Goal: Task Accomplishment & Management: Use online tool/utility

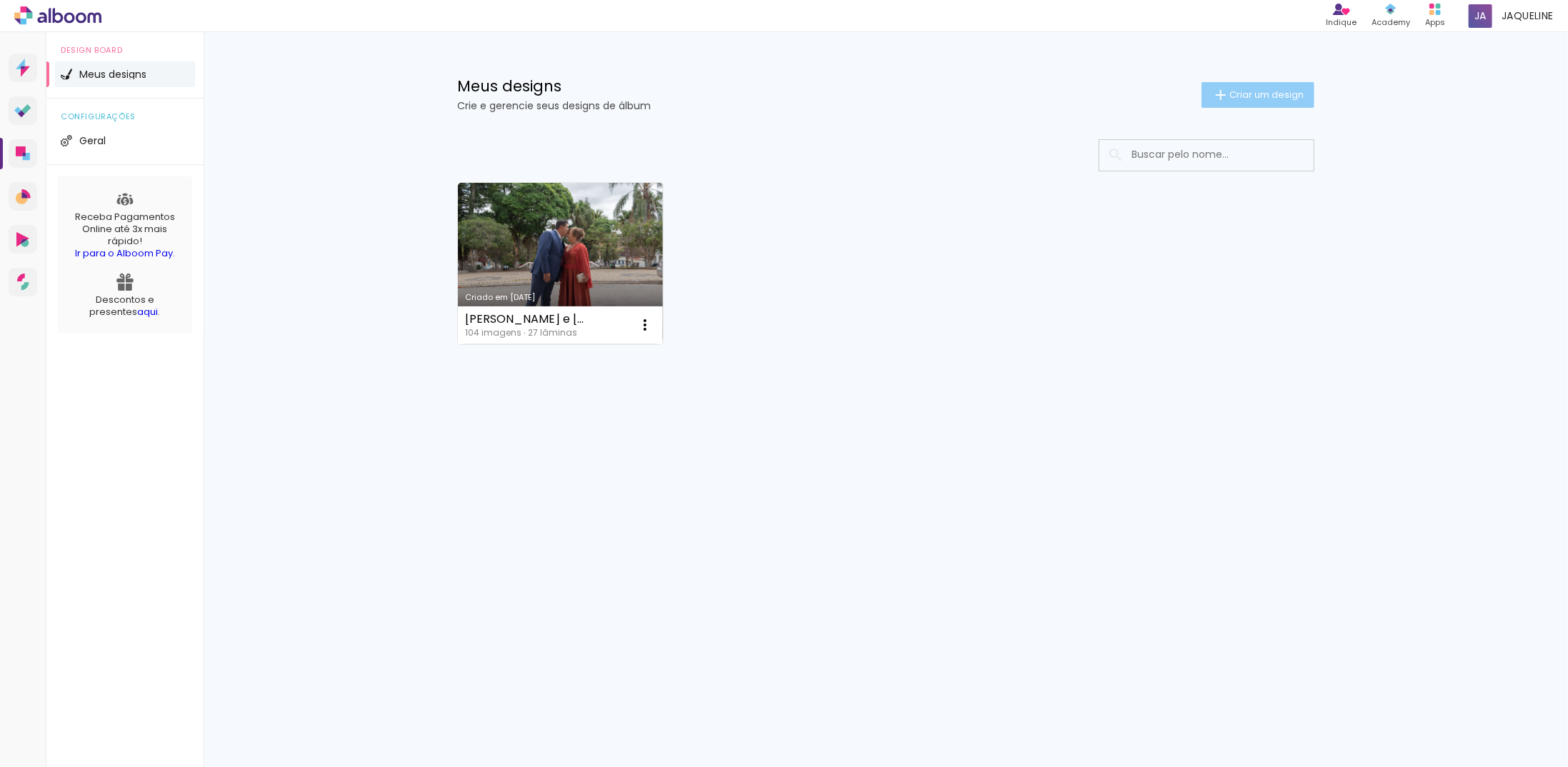
click at [1294, 86] on paper-button "Criar um design" at bounding box center [1258, 94] width 113 height 25
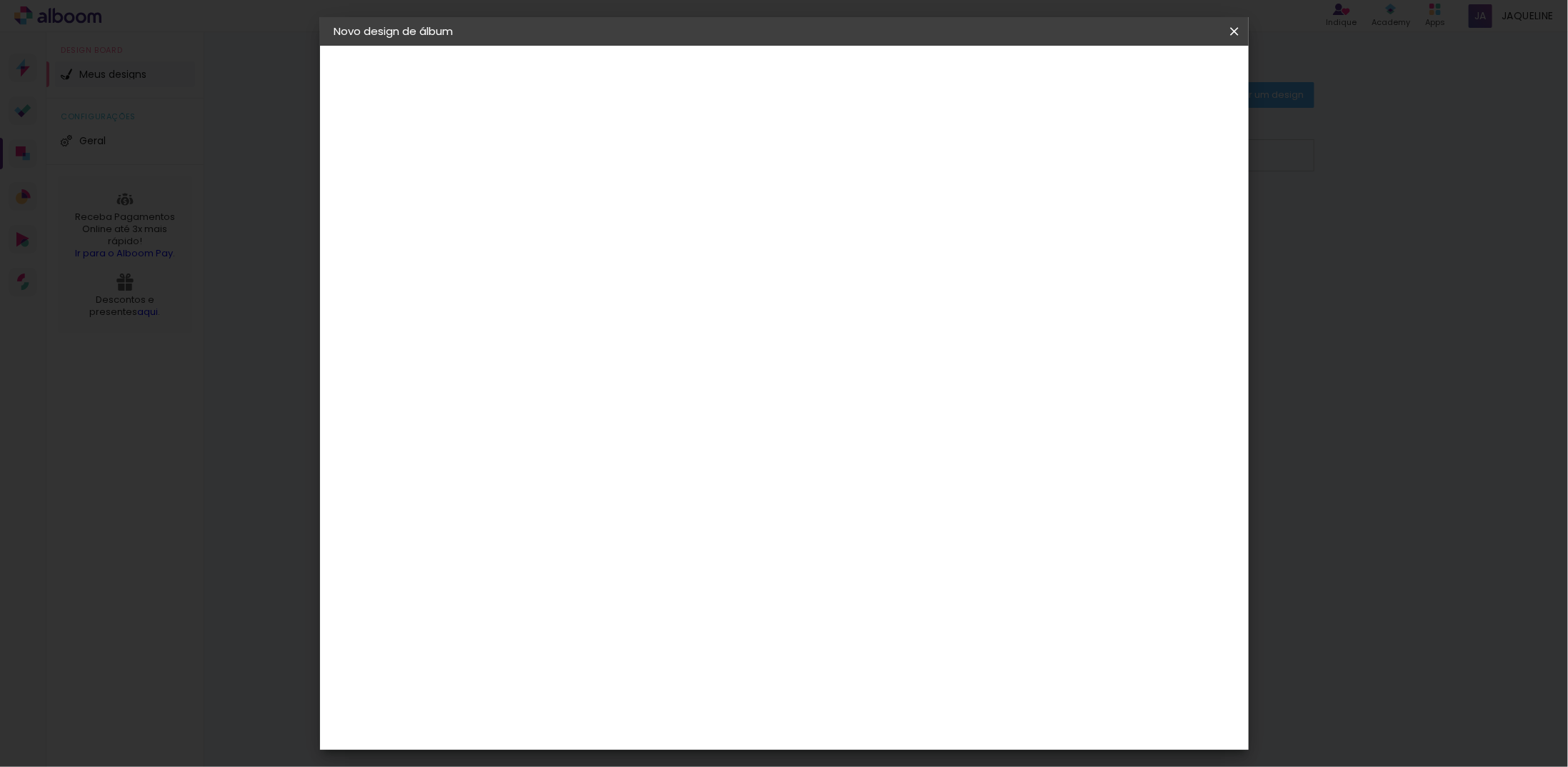
click at [371, 180] on iron-pages "Fornecedor Escolhendo fornecedor..." at bounding box center [412, 176] width 157 height 29
click at [339, 256] on iron-icon at bounding box center [342, 249] width 17 height 17
click at [568, 203] on div at bounding box center [568, 203] width 0 height 2
click at [568, 190] on input at bounding box center [568, 191] width 0 height 22
click at [568, 190] on input "ana crolina" at bounding box center [568, 191] width 0 height 22
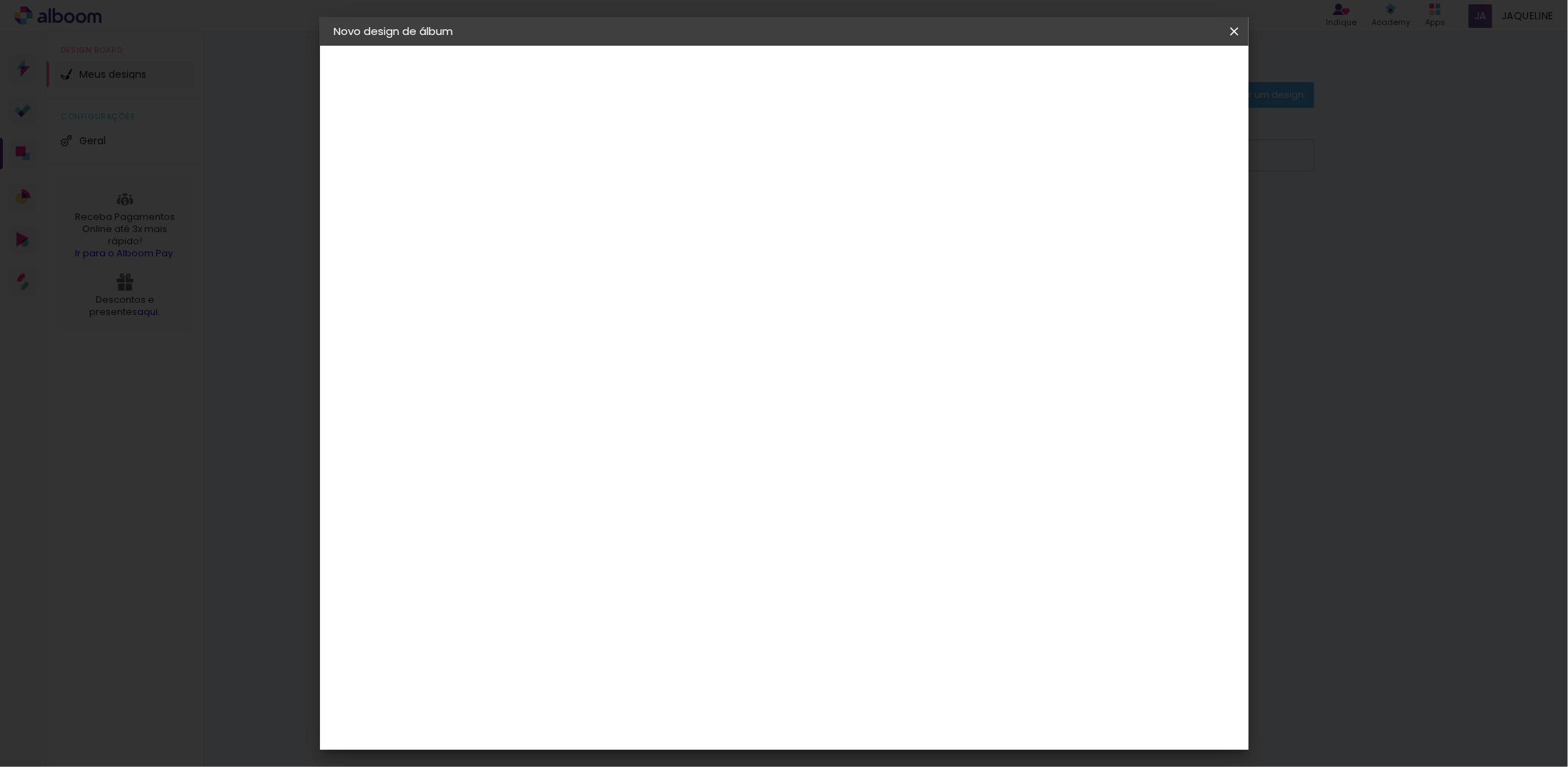
click at [568, 193] on input "ana crolina" at bounding box center [568, 191] width 0 height 22
type input "[PERSON_NAME]"
type paper-input "[PERSON_NAME]"
click at [0, 0] on slot "Avançar" at bounding box center [0, 0] width 0 height 0
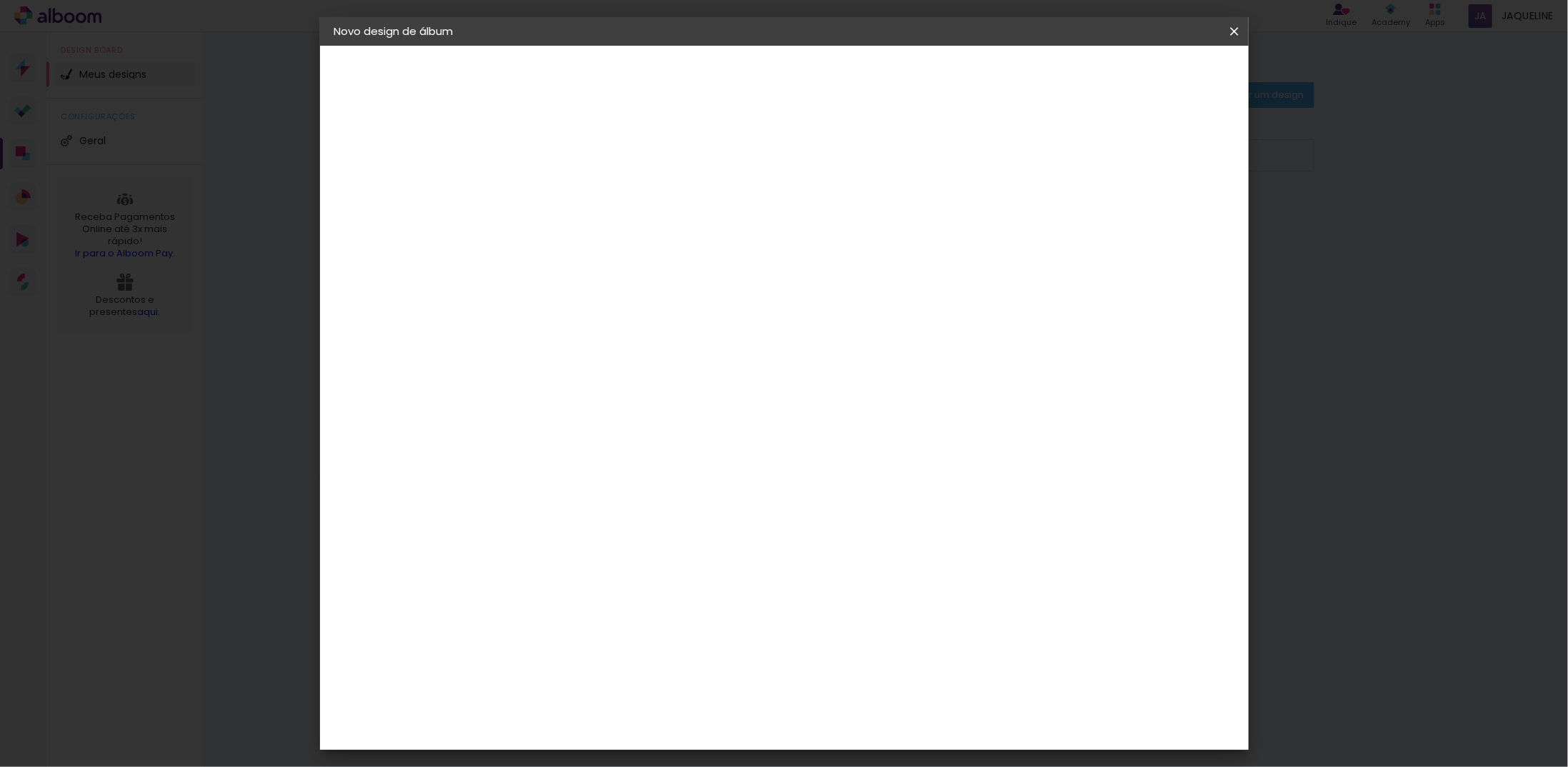
click at [588, 697] on div "Inove" at bounding box center [573, 703] width 30 height 11
click at [835, 84] on paper-button "Avançar" at bounding box center [799, 75] width 70 height 25
click at [717, 587] on span "25 × 25 cm" at bounding box center [691, 602] width 53 height 30
click at [801, 84] on paper-button "Avançar" at bounding box center [766, 75] width 70 height 25
click at [1145, 71] on span "Iniciar design" at bounding box center [1112, 75] width 65 height 10
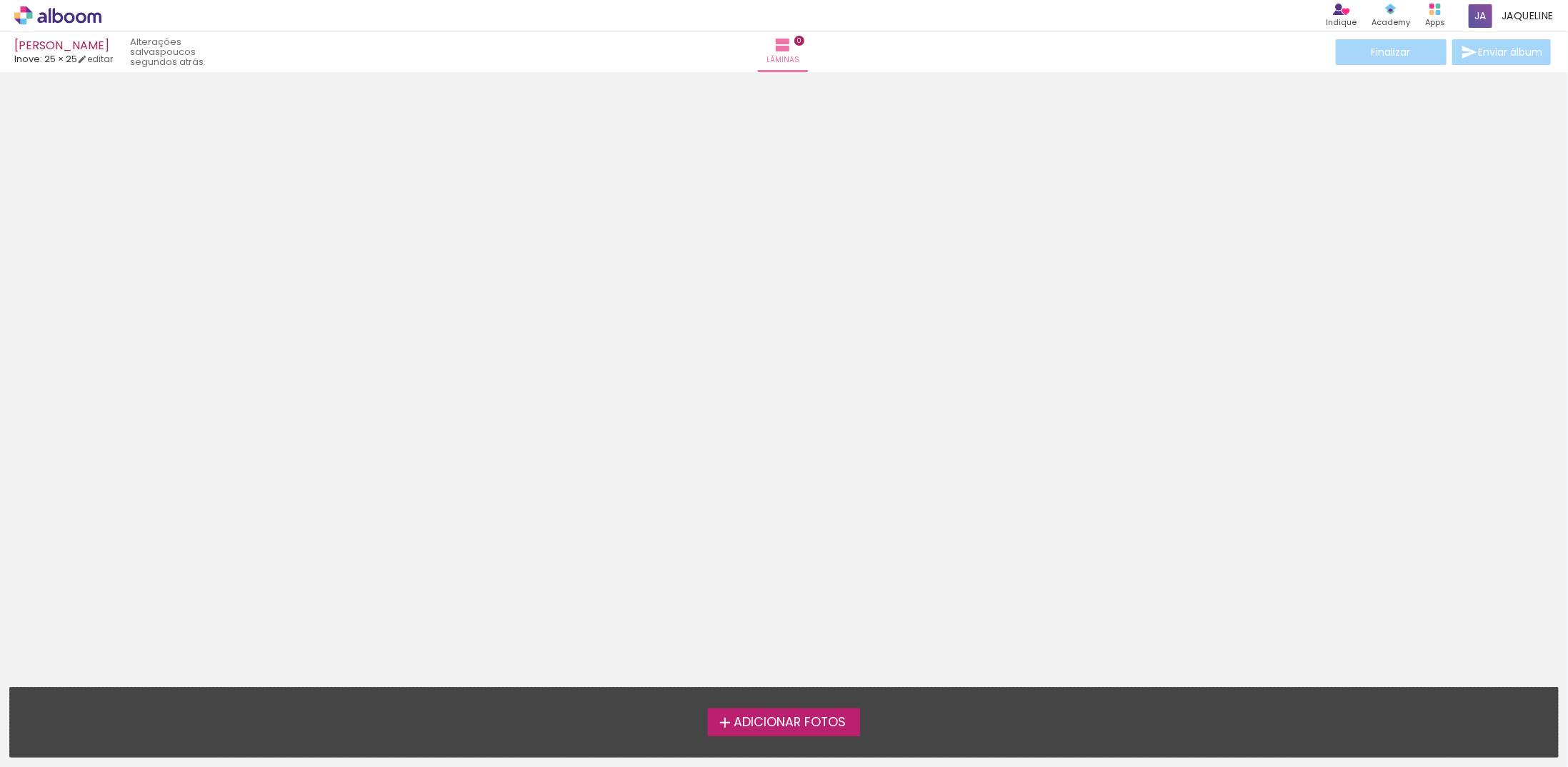
click at [803, 728] on span "Adicionar Fotos" at bounding box center [789, 723] width 112 height 13
click at [0, 0] on input "file" at bounding box center [0, 0] width 0 height 0
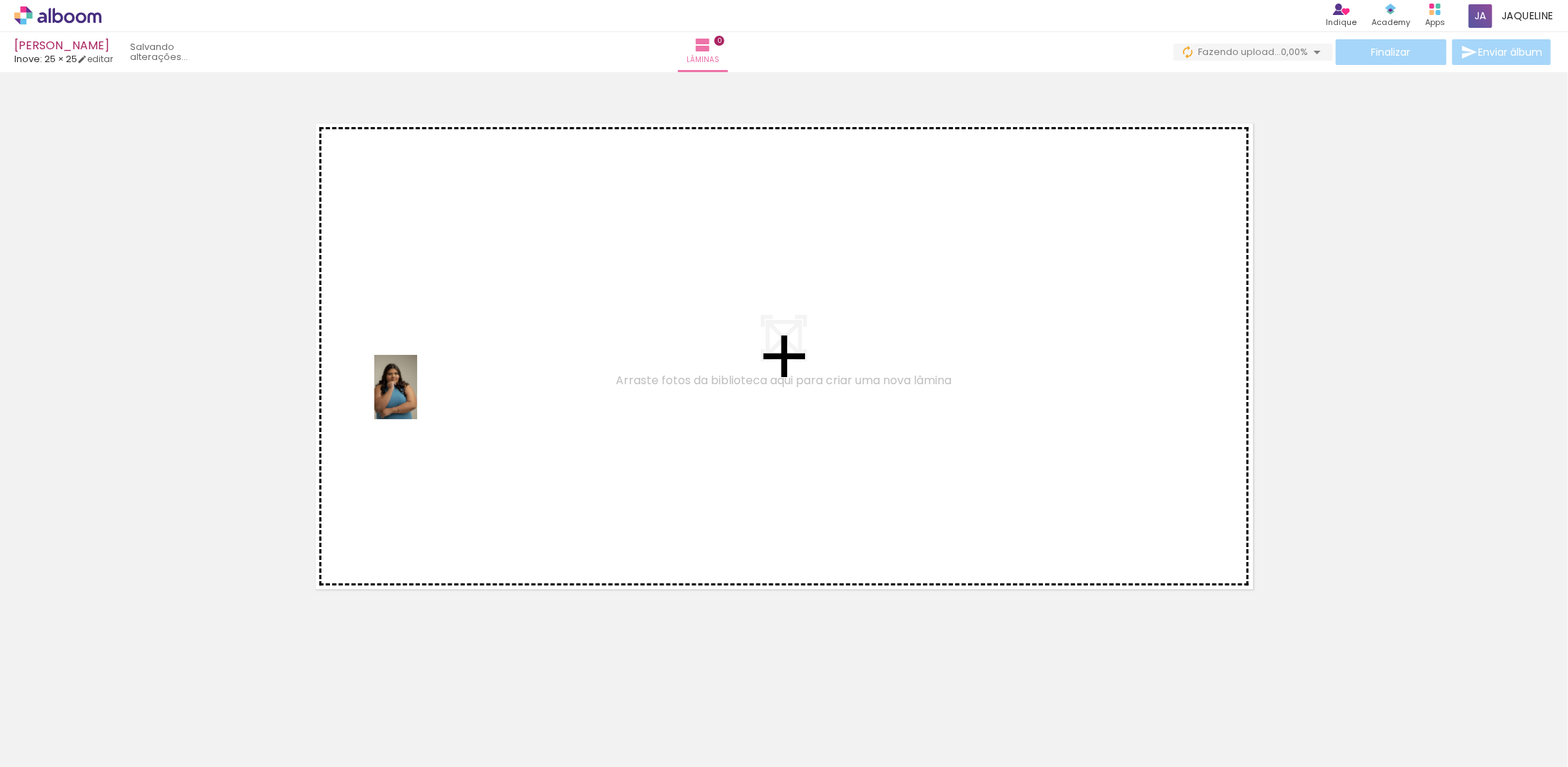
drag, startPoint x: 141, startPoint y: 733, endPoint x: 424, endPoint y: 389, distance: 445.4
click at [427, 385] on quentale-workspace at bounding box center [784, 383] width 1568 height 767
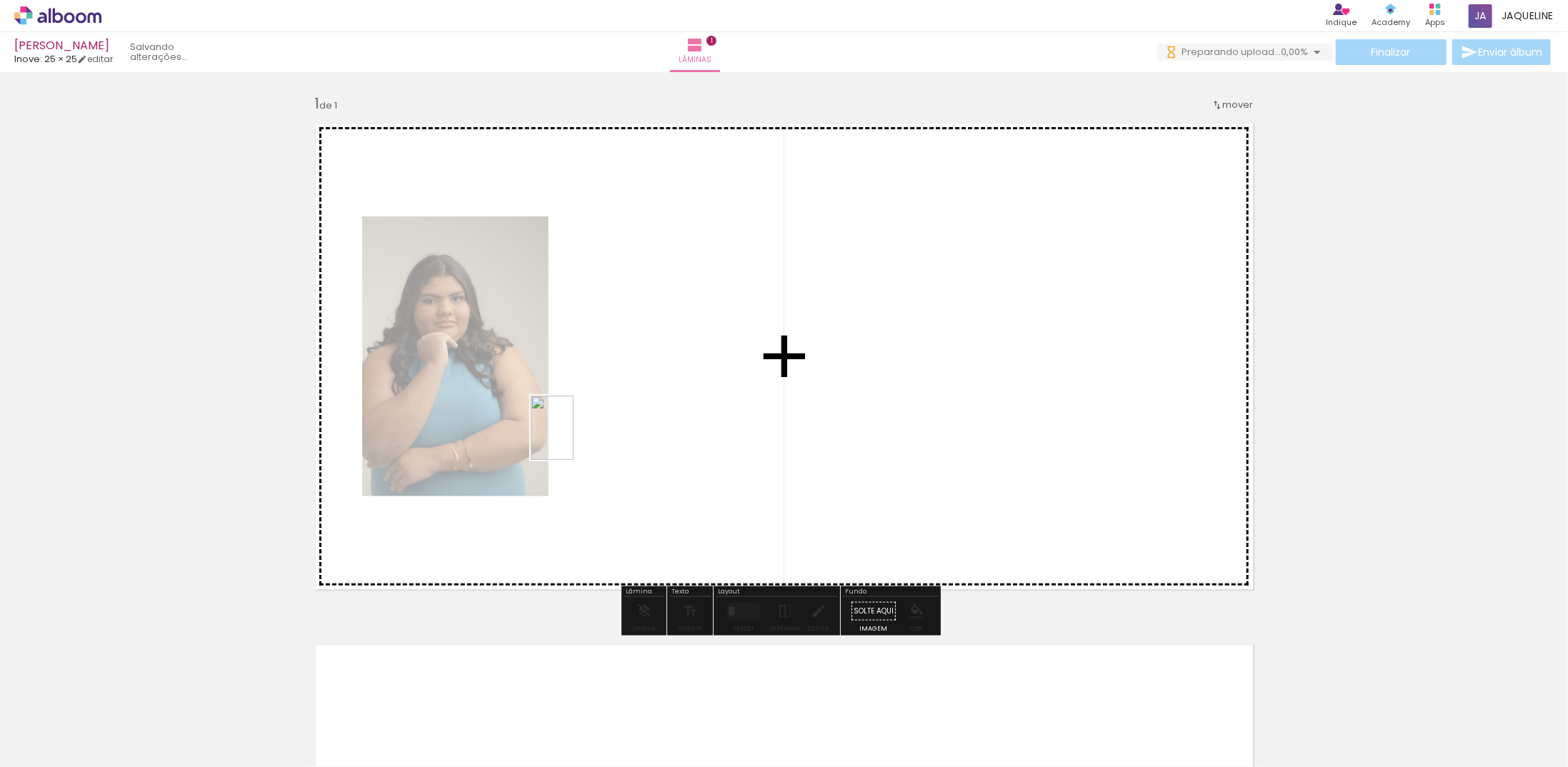
drag, startPoint x: 235, startPoint y: 728, endPoint x: 637, endPoint y: 411, distance: 512.0
click at [637, 411] on quentale-workspace at bounding box center [784, 383] width 1568 height 767
drag, startPoint x: 312, startPoint y: 739, endPoint x: 893, endPoint y: 372, distance: 687.2
click at [902, 367] on quentale-workspace at bounding box center [784, 383] width 1568 height 767
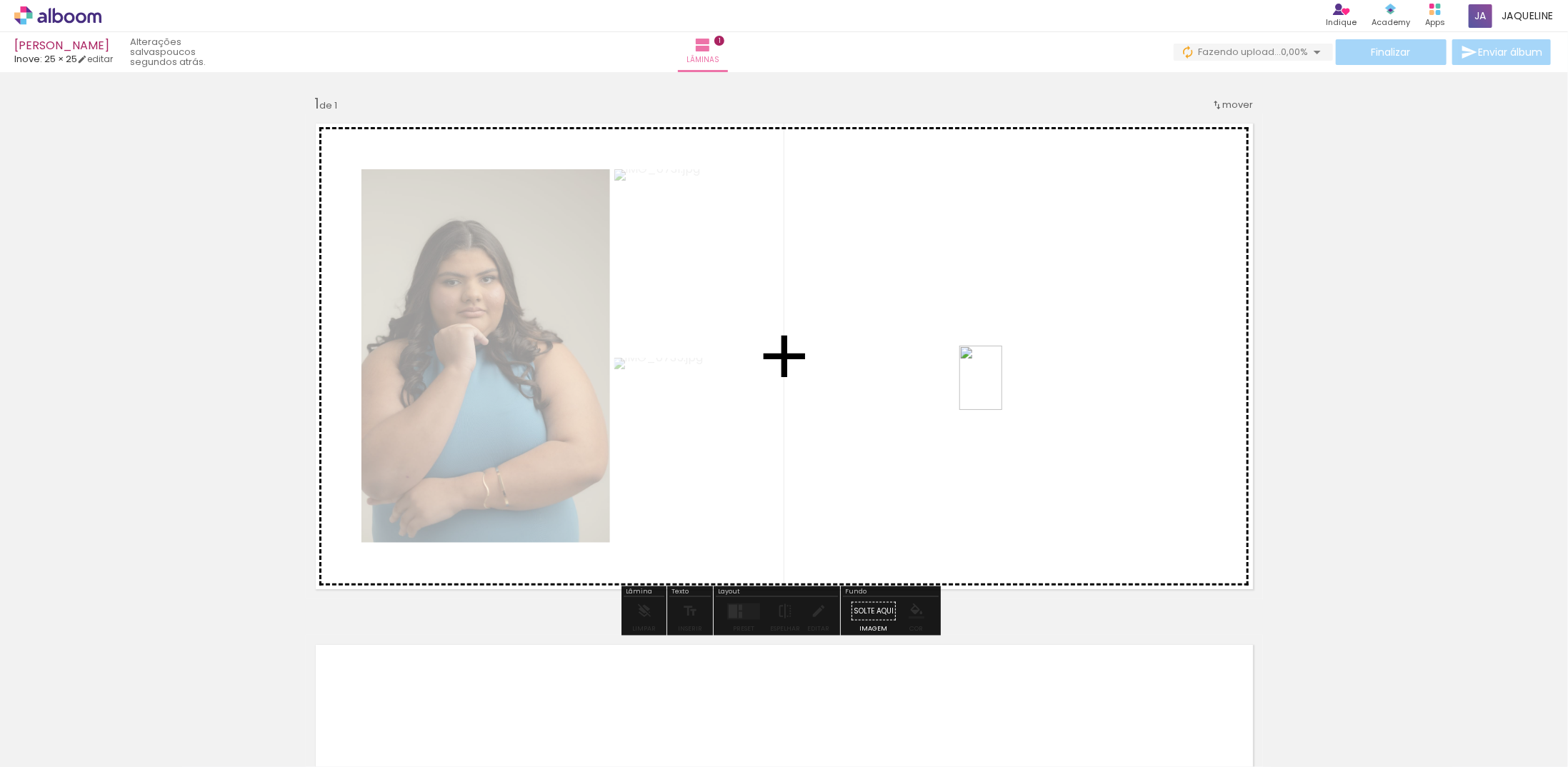
drag, startPoint x: 384, startPoint y: 732, endPoint x: 1002, endPoint y: 389, distance: 706.8
click at [1002, 389] on quentale-workspace at bounding box center [784, 383] width 1568 height 767
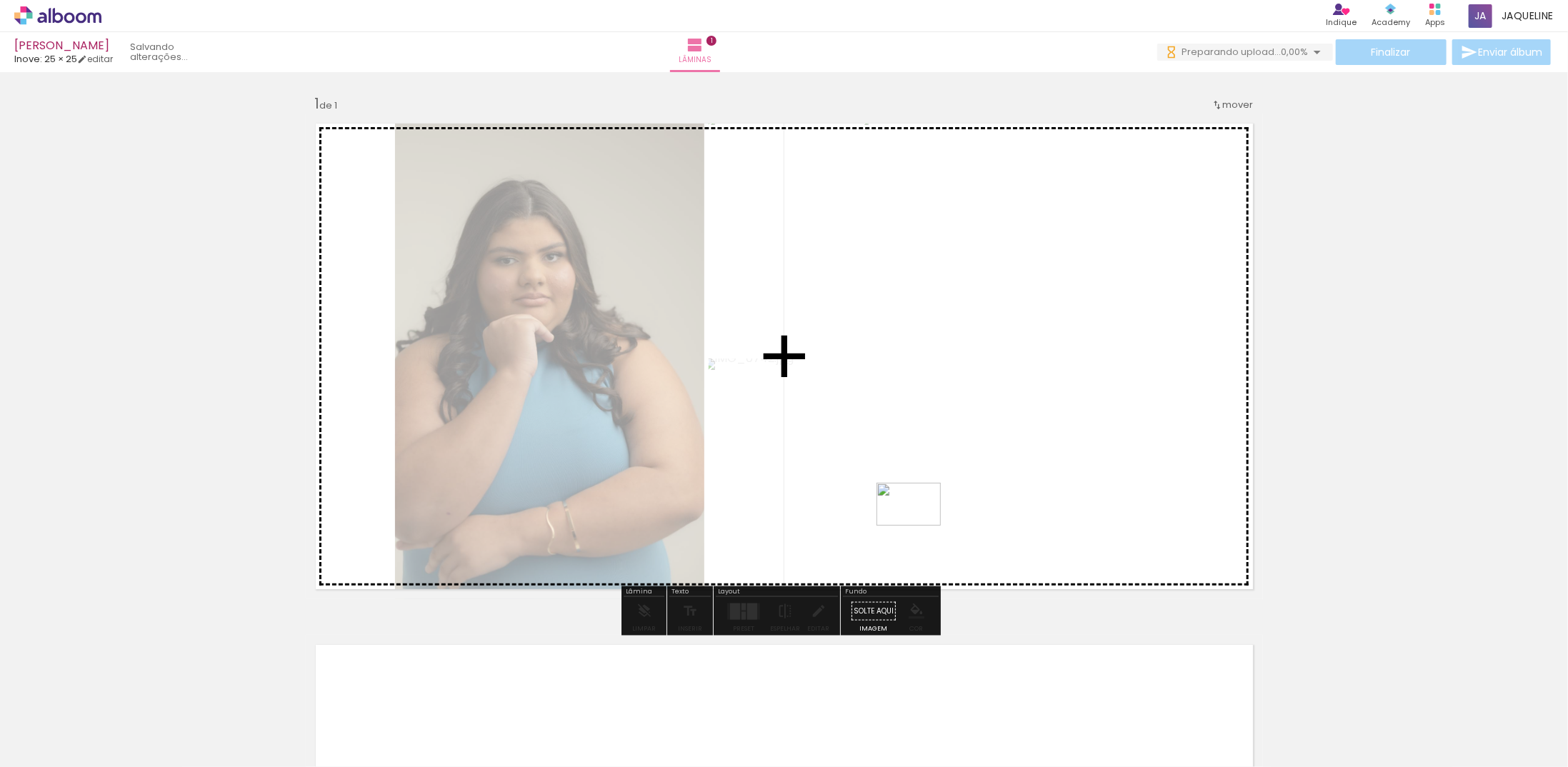
drag, startPoint x: 535, startPoint y: 737, endPoint x: 919, endPoint y: 526, distance: 438.2
click at [919, 526] on quentale-workspace at bounding box center [784, 383] width 1568 height 767
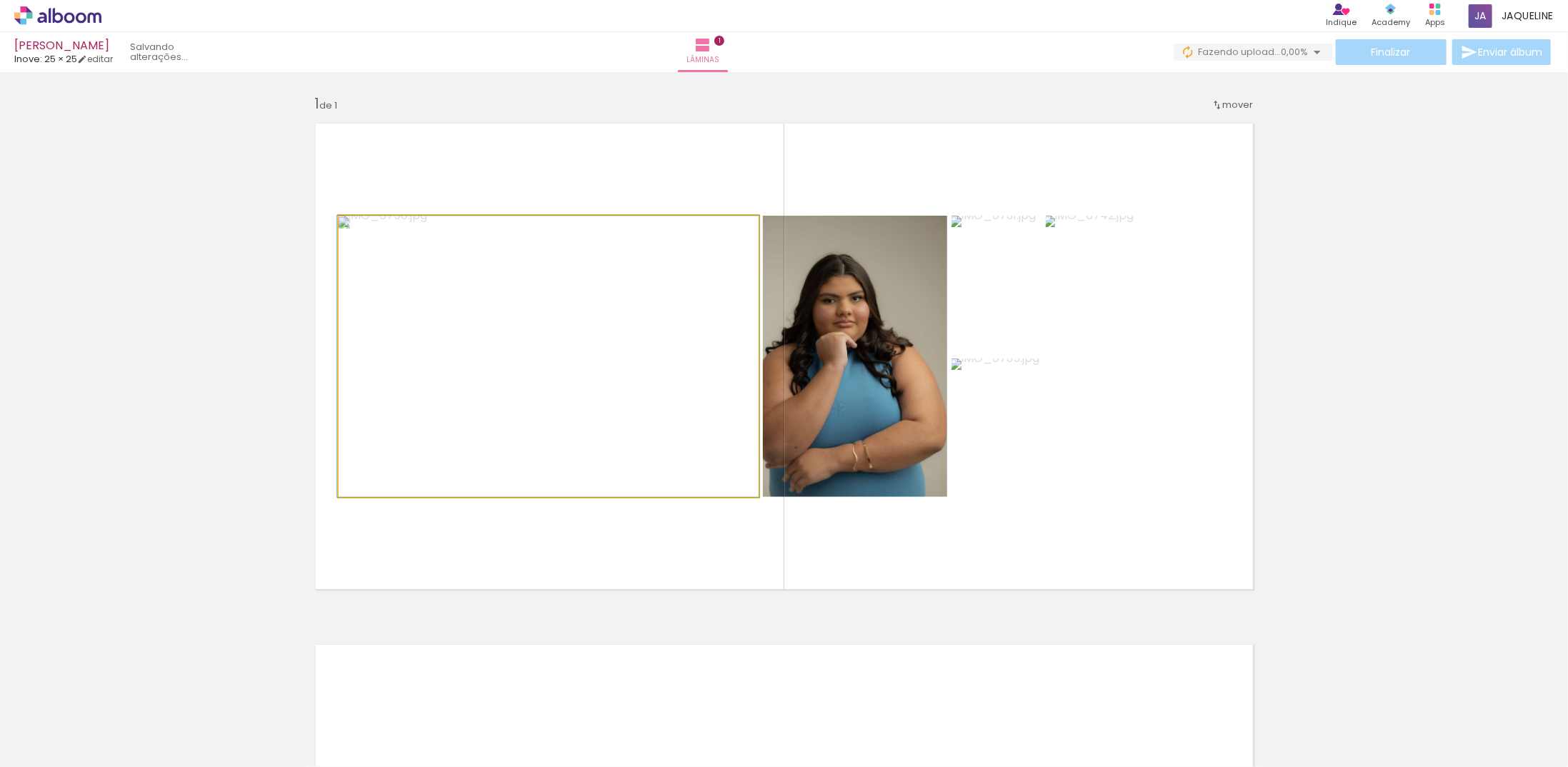
type paper-slider "100"
click at [366, 231] on div at bounding box center [373, 231] width 13 height 13
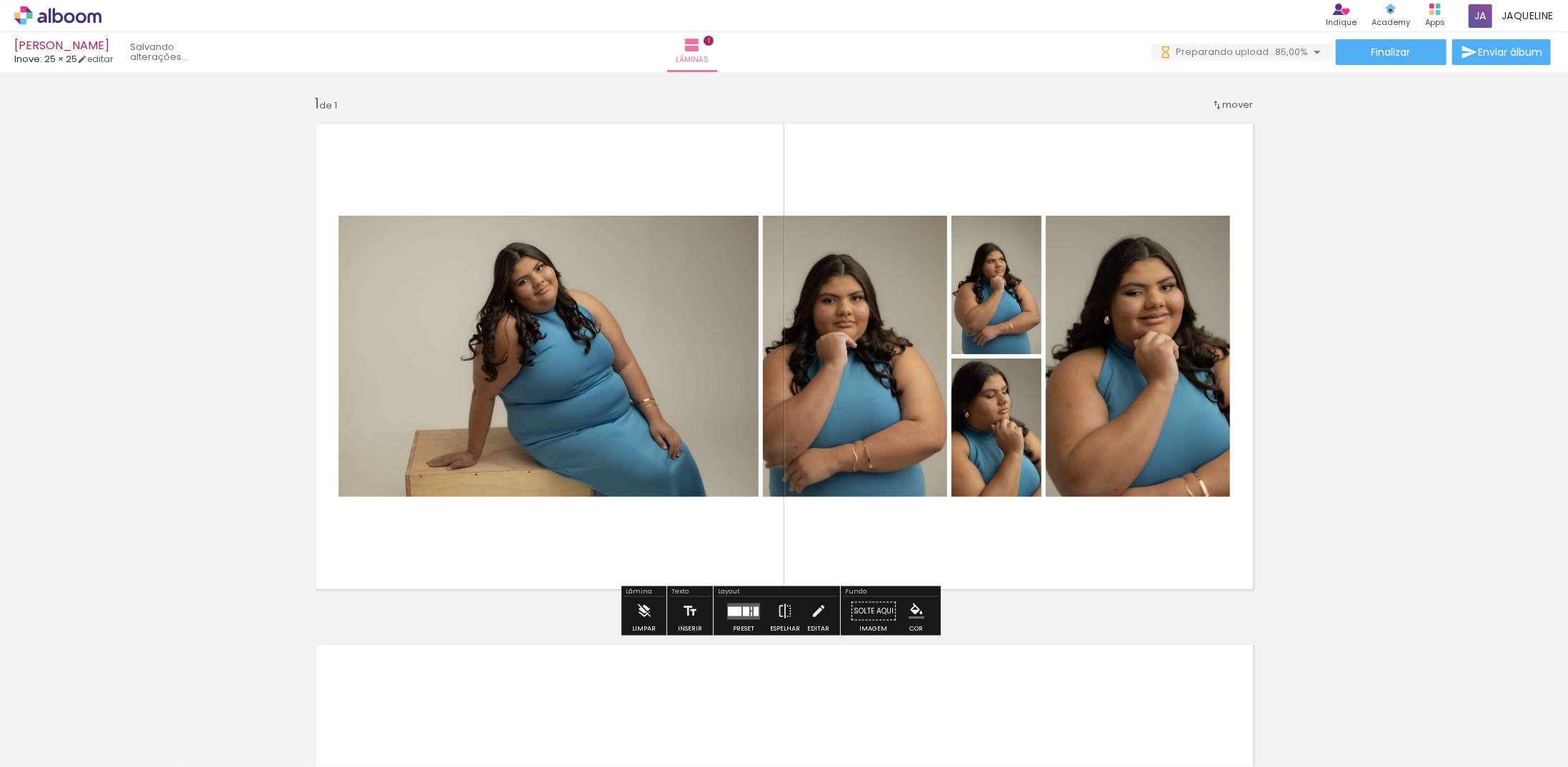
click at [1144, 318] on quentale-photo at bounding box center [1137, 356] width 185 height 281
click at [638, 619] on iron-icon at bounding box center [644, 611] width 16 height 29
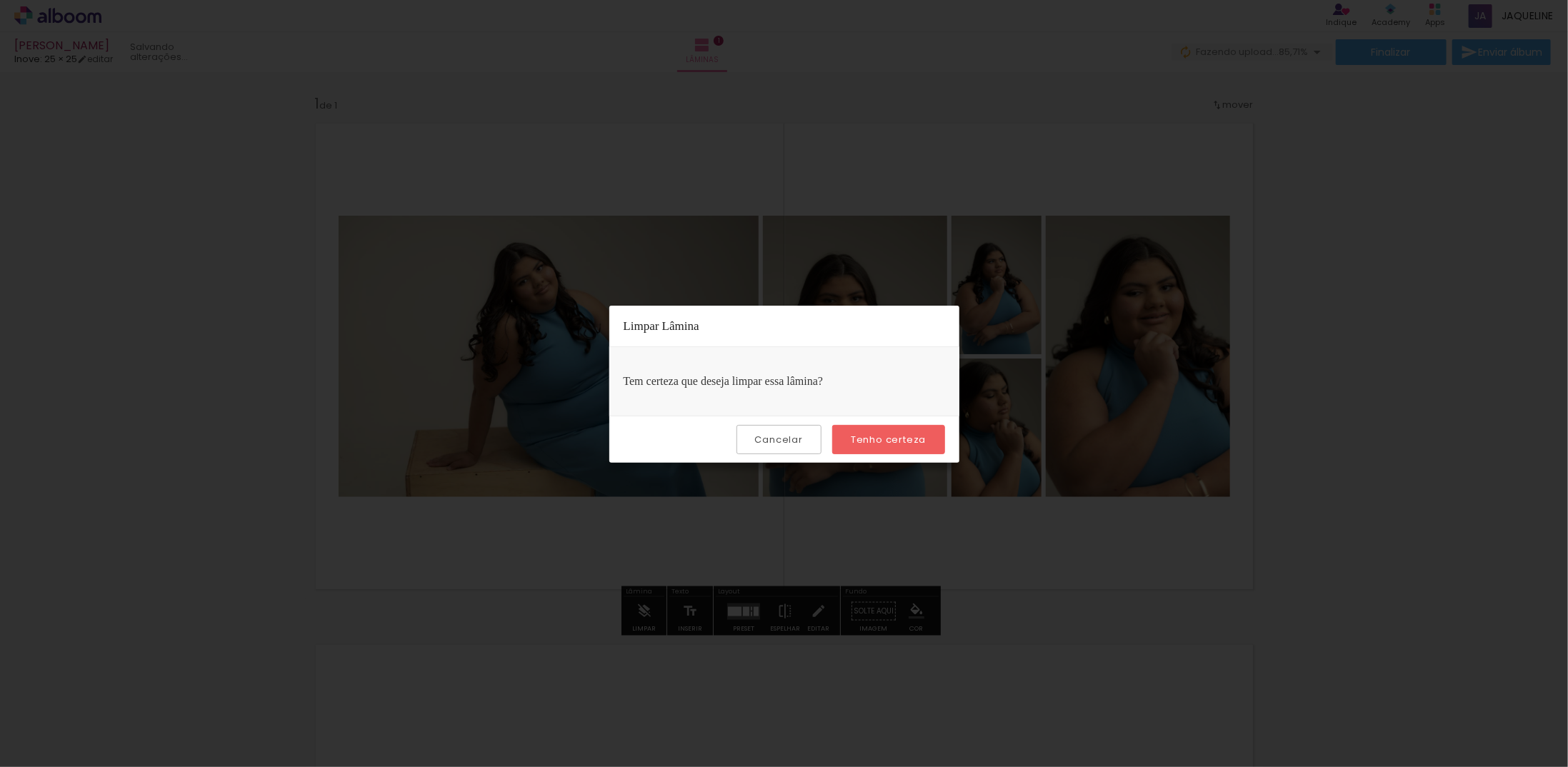
click at [0, 0] on slot "Cancelar" at bounding box center [0, 0] width 0 height 0
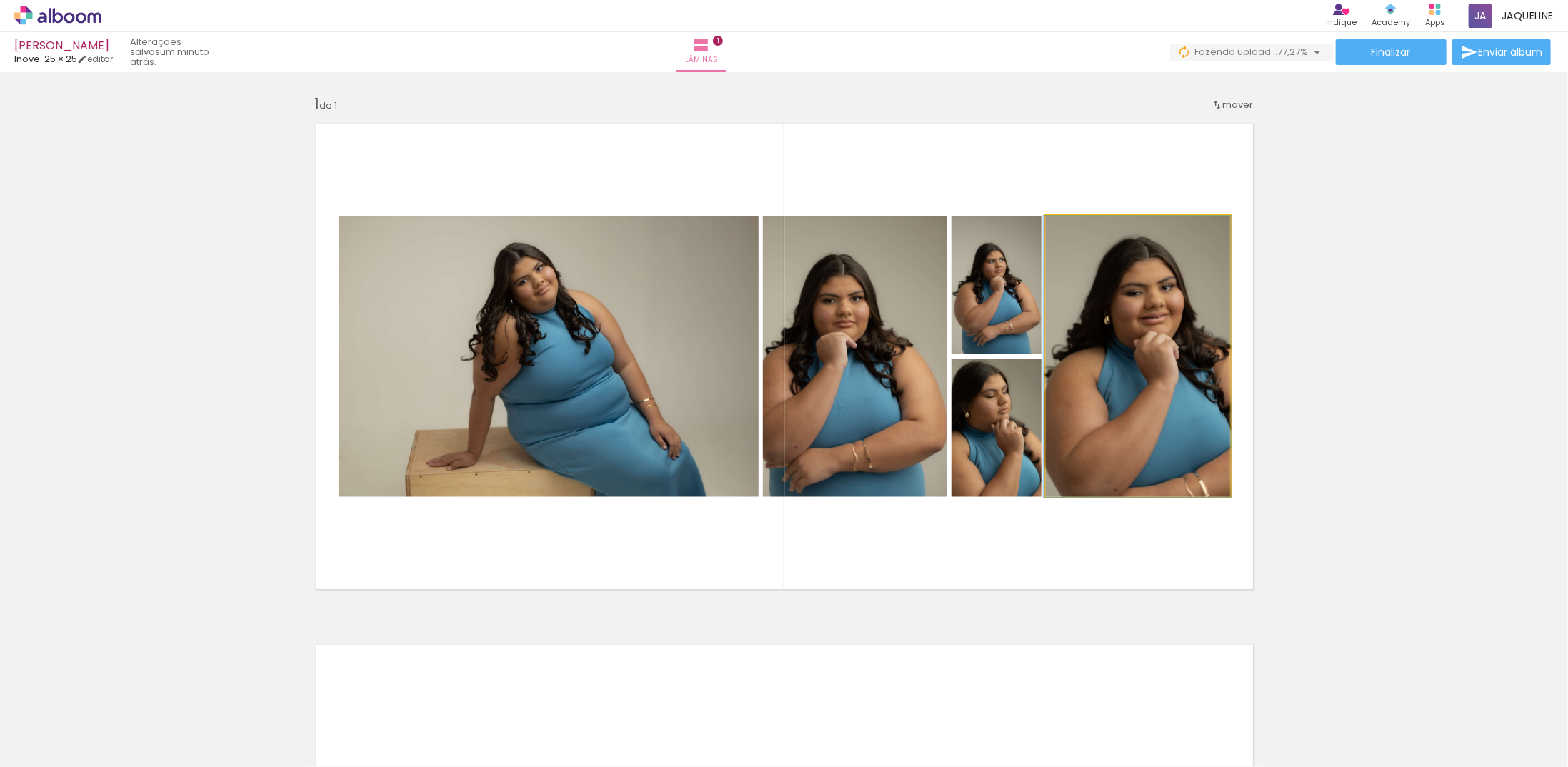
click at [1090, 394] on quentale-photo at bounding box center [1137, 356] width 185 height 281
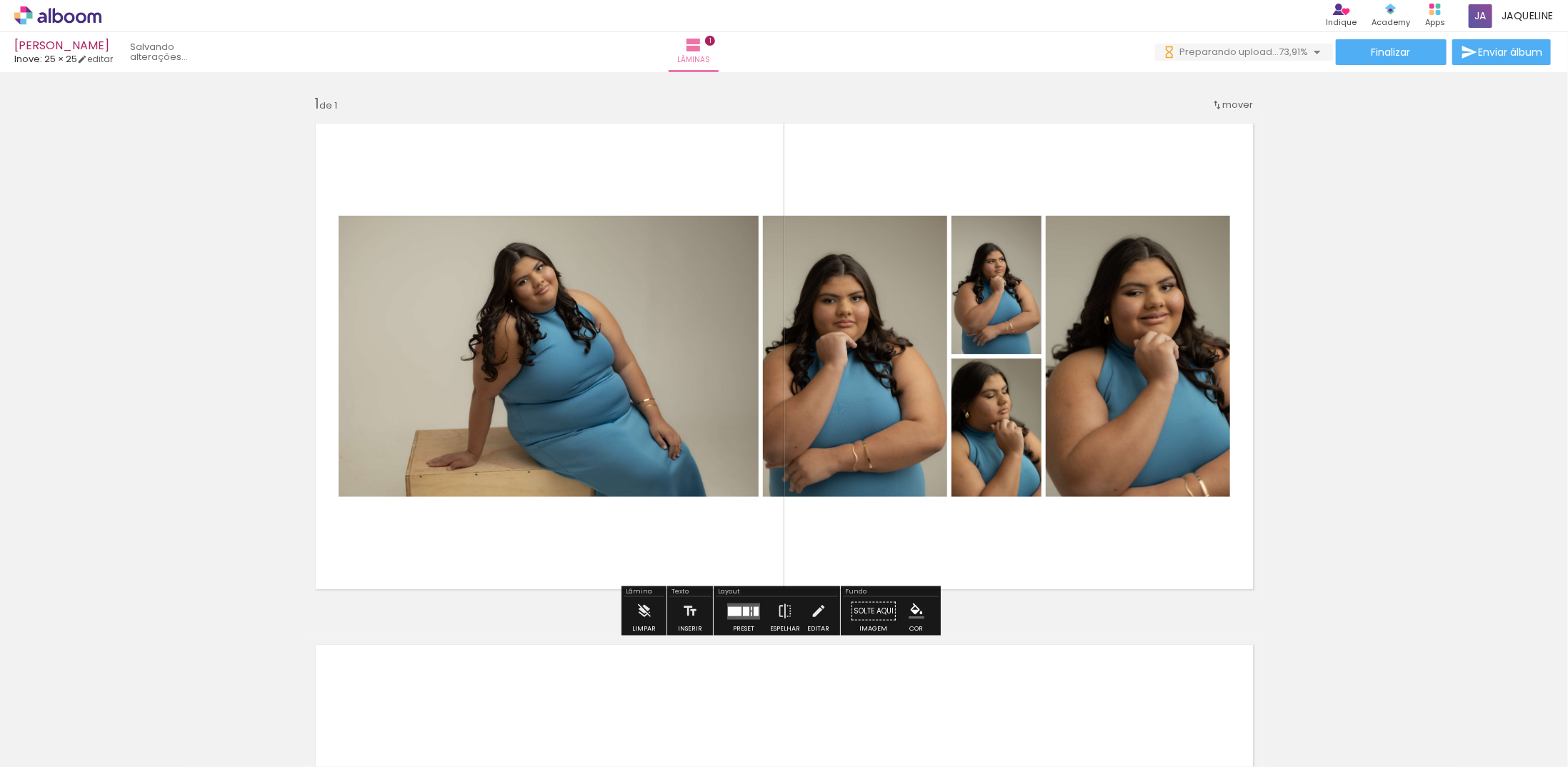
click at [1087, 404] on quentale-photo at bounding box center [1137, 356] width 185 height 281
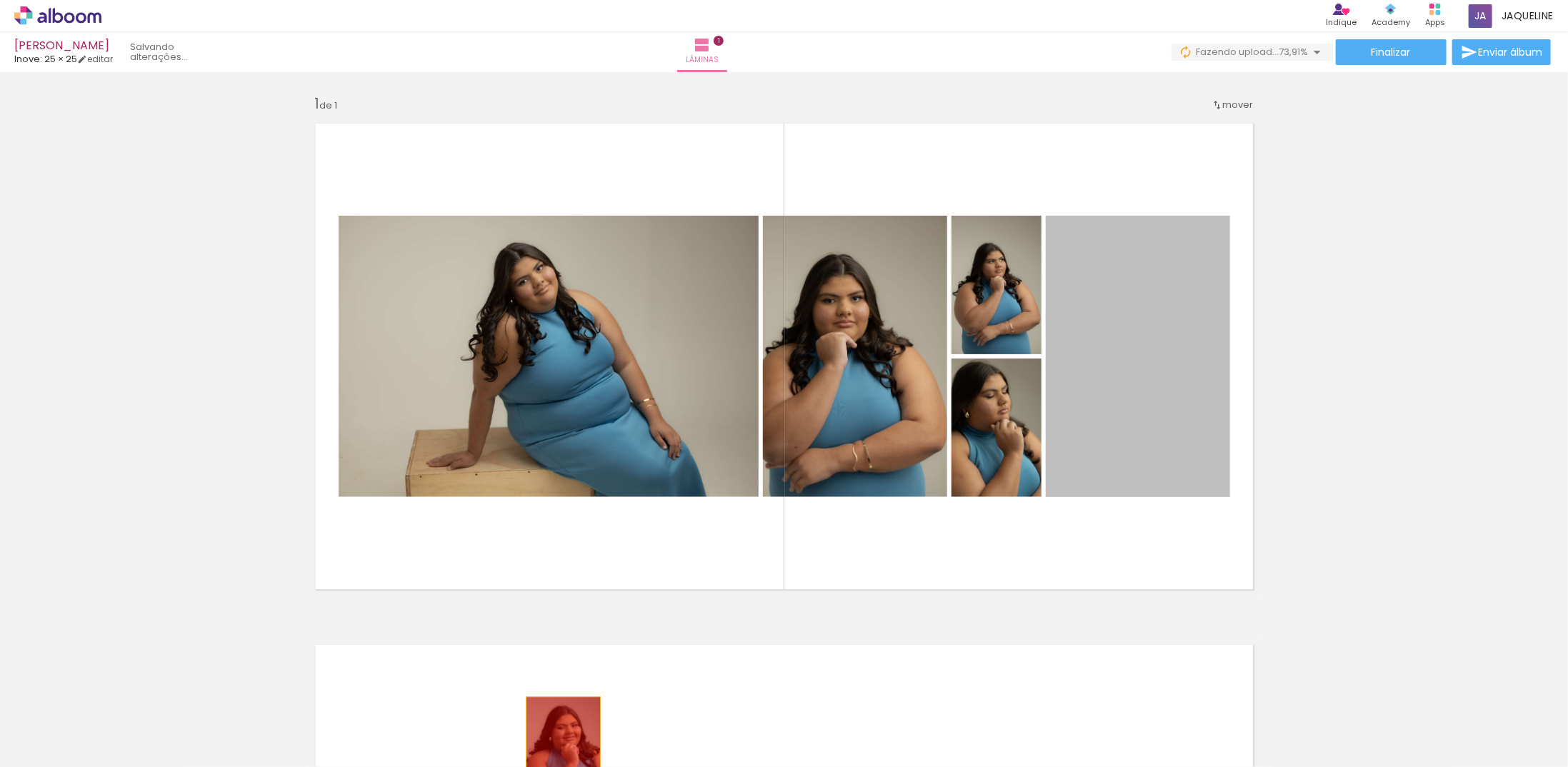
drag, startPoint x: 1084, startPoint y: 409, endPoint x: 560, endPoint y: 742, distance: 620.9
click at [558, 752] on quentale-workspace at bounding box center [784, 383] width 1568 height 767
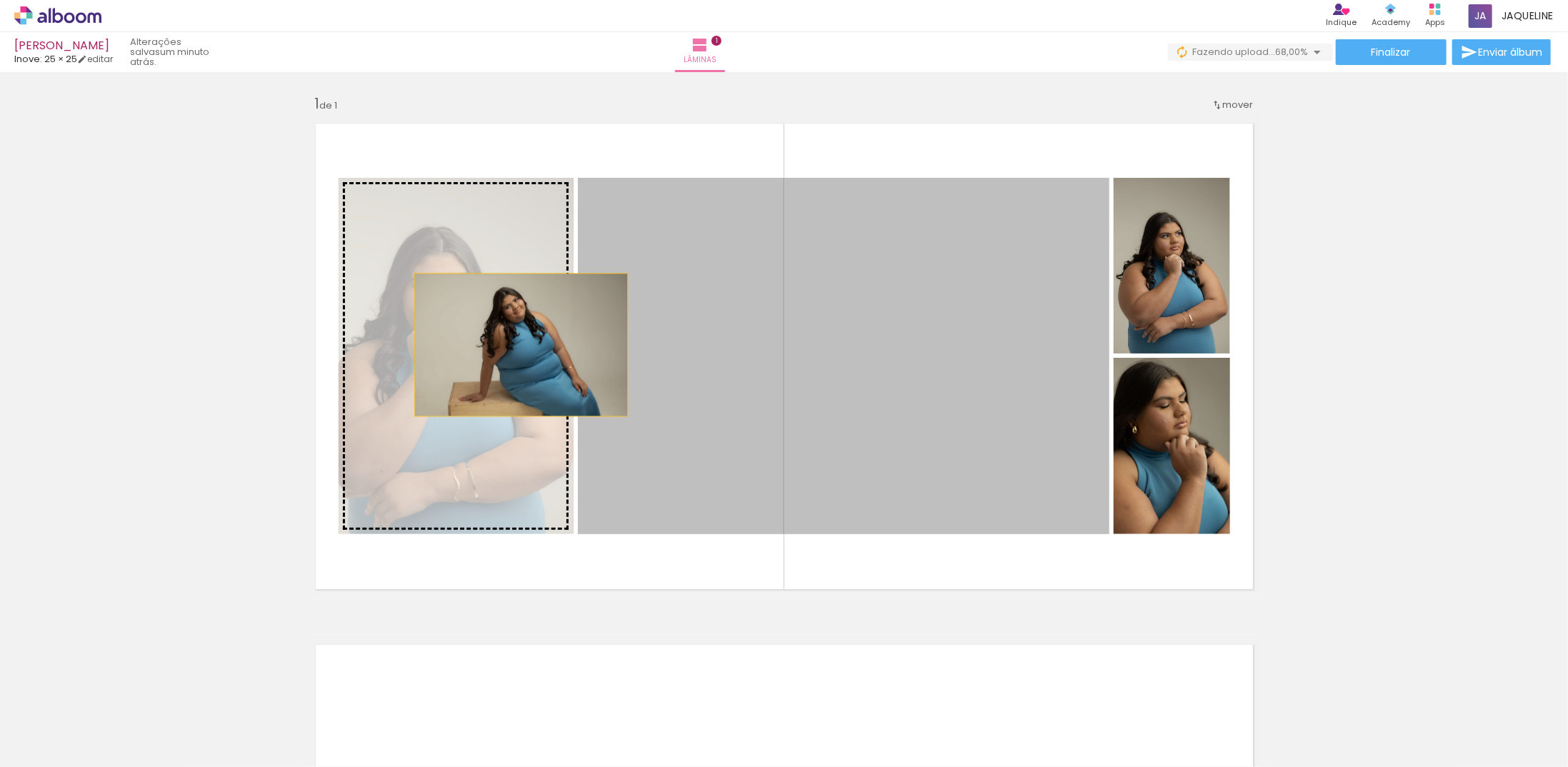
drag, startPoint x: 903, startPoint y: 372, endPoint x: 515, endPoint y: 345, distance: 388.9
click at [0, 0] on slot at bounding box center [0, 0] width 0 height 0
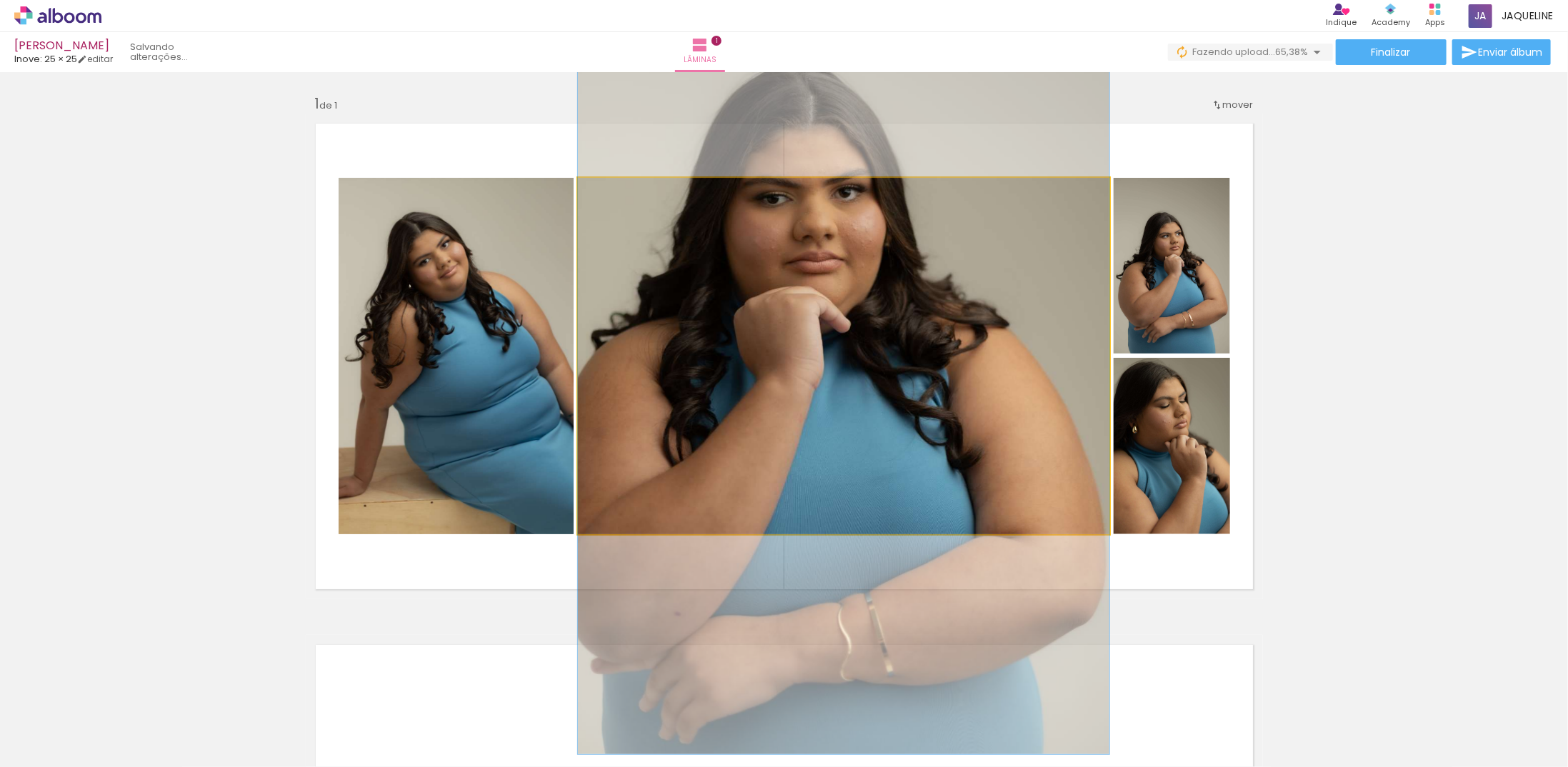
drag, startPoint x: 892, startPoint y: 422, endPoint x: 657, endPoint y: 422, distance: 235.0
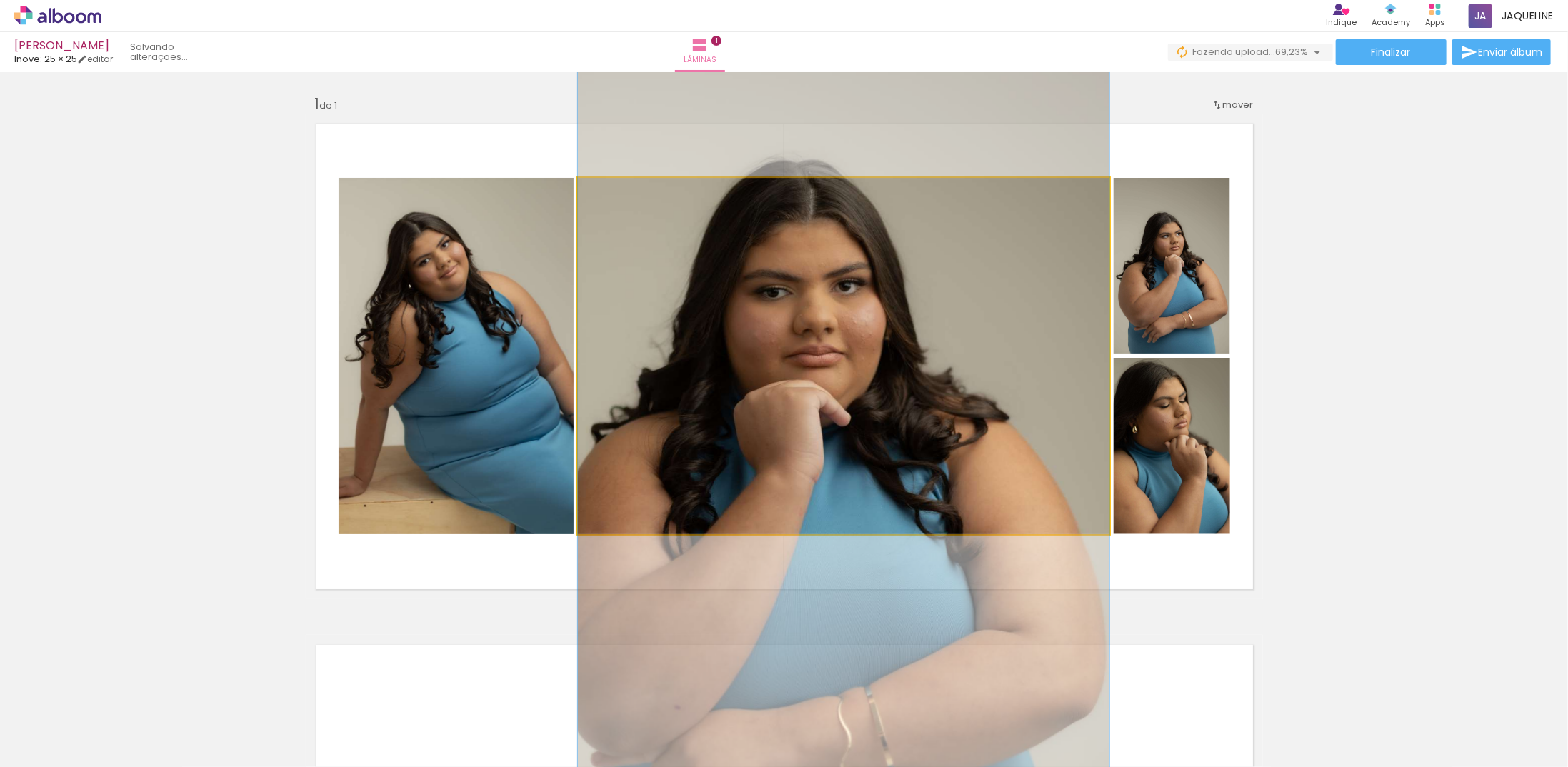
drag, startPoint x: 761, startPoint y: 403, endPoint x: 766, endPoint y: 488, distance: 85.1
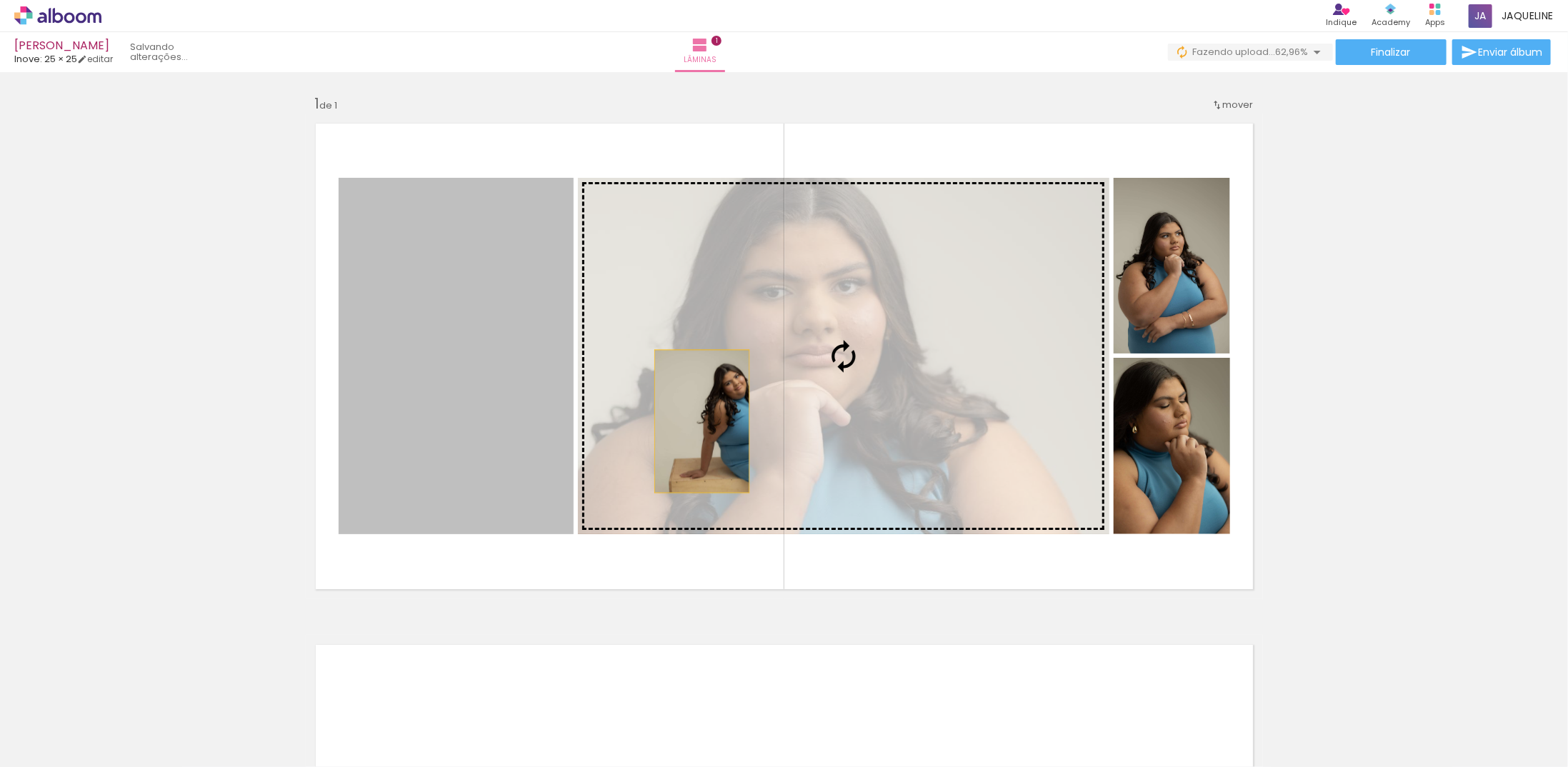
drag, startPoint x: 474, startPoint y: 418, endPoint x: 697, endPoint y: 421, distance: 223.0
click at [0, 0] on slot at bounding box center [0, 0] width 0 height 0
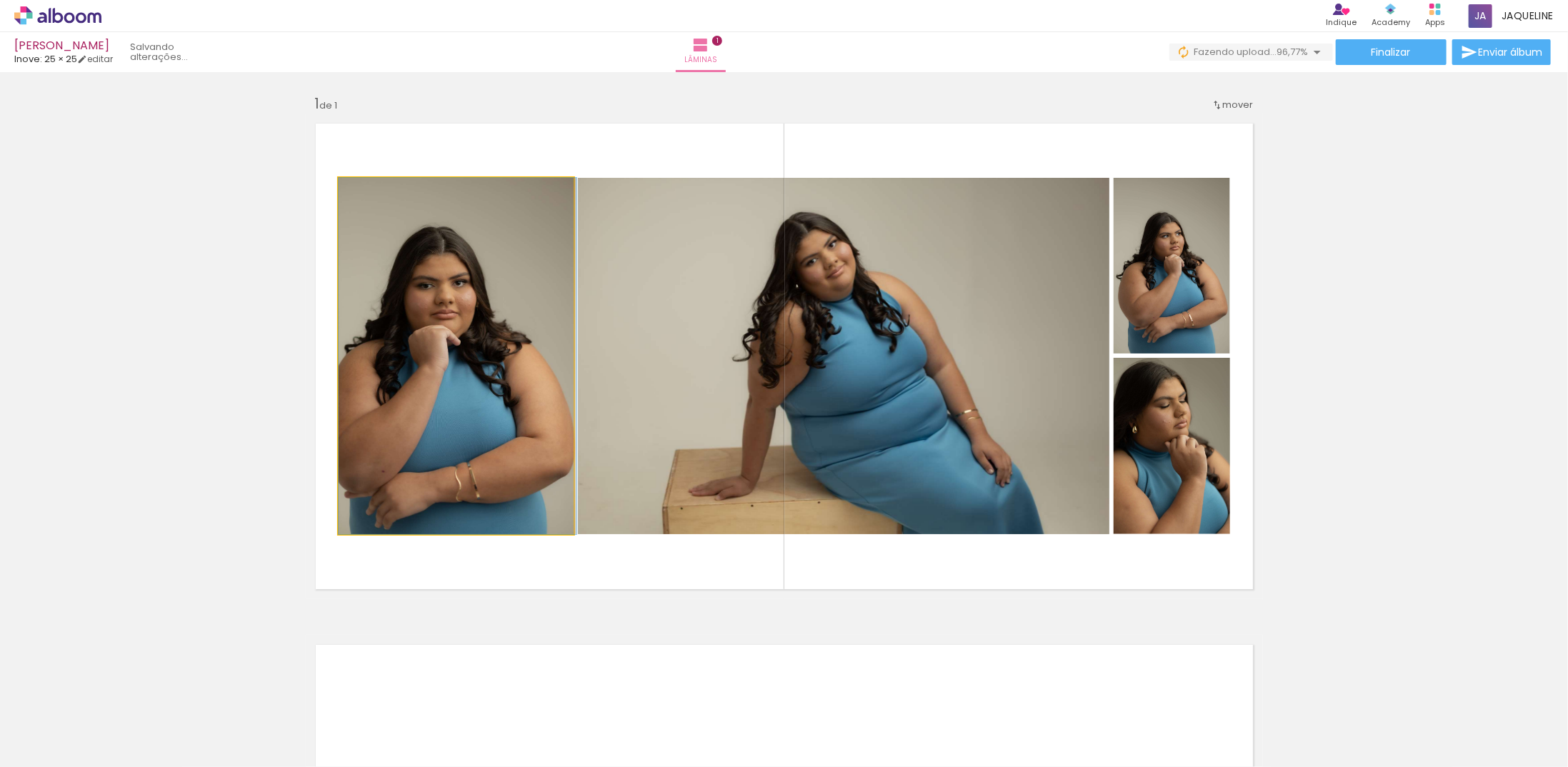
drag, startPoint x: 507, startPoint y: 445, endPoint x: 521, endPoint y: 449, distance: 14.6
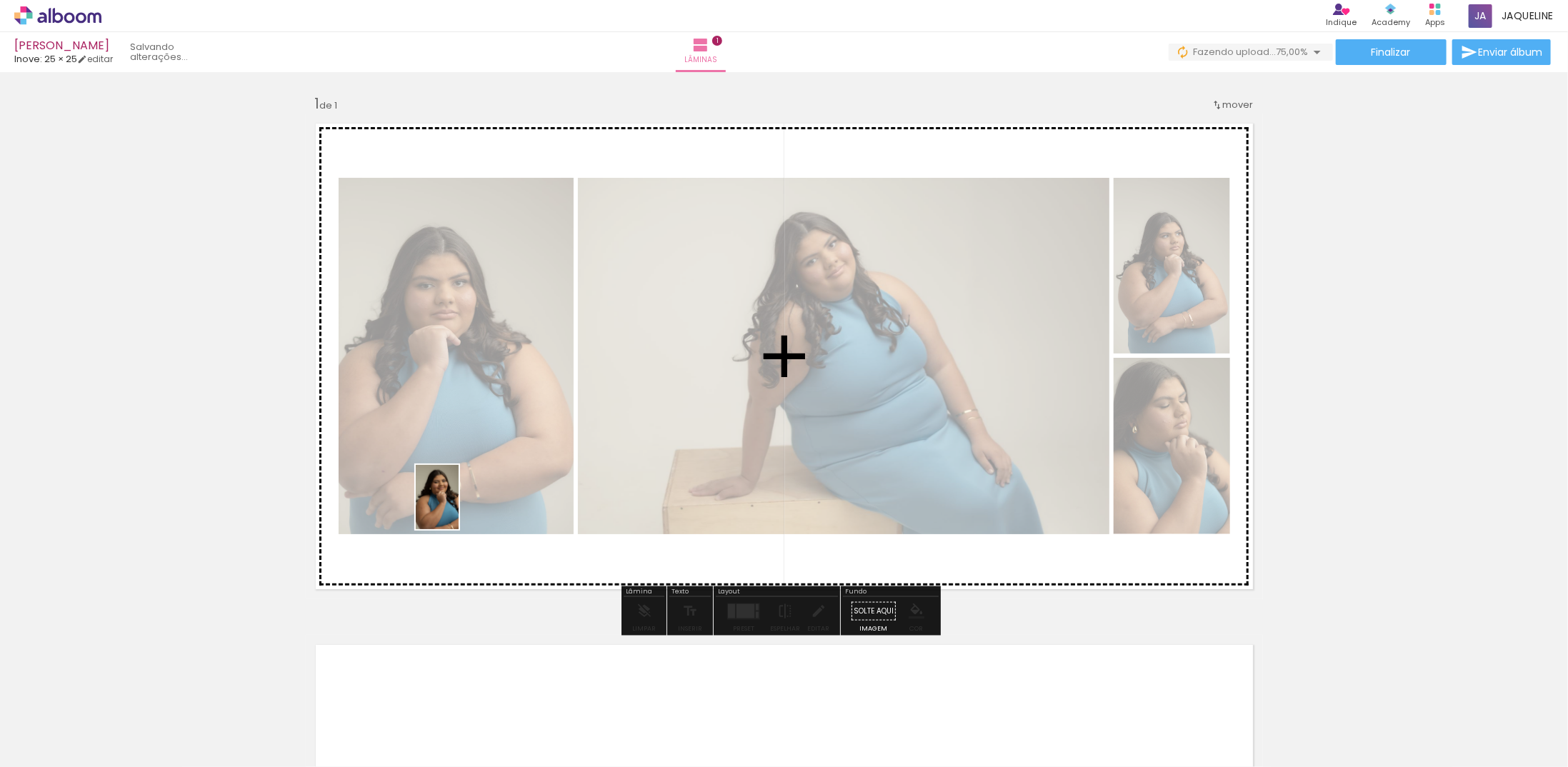
drag, startPoint x: 401, startPoint y: 746, endPoint x: 449, endPoint y: 492, distance: 258.5
click at [449, 492] on quentale-workspace at bounding box center [784, 383] width 1568 height 767
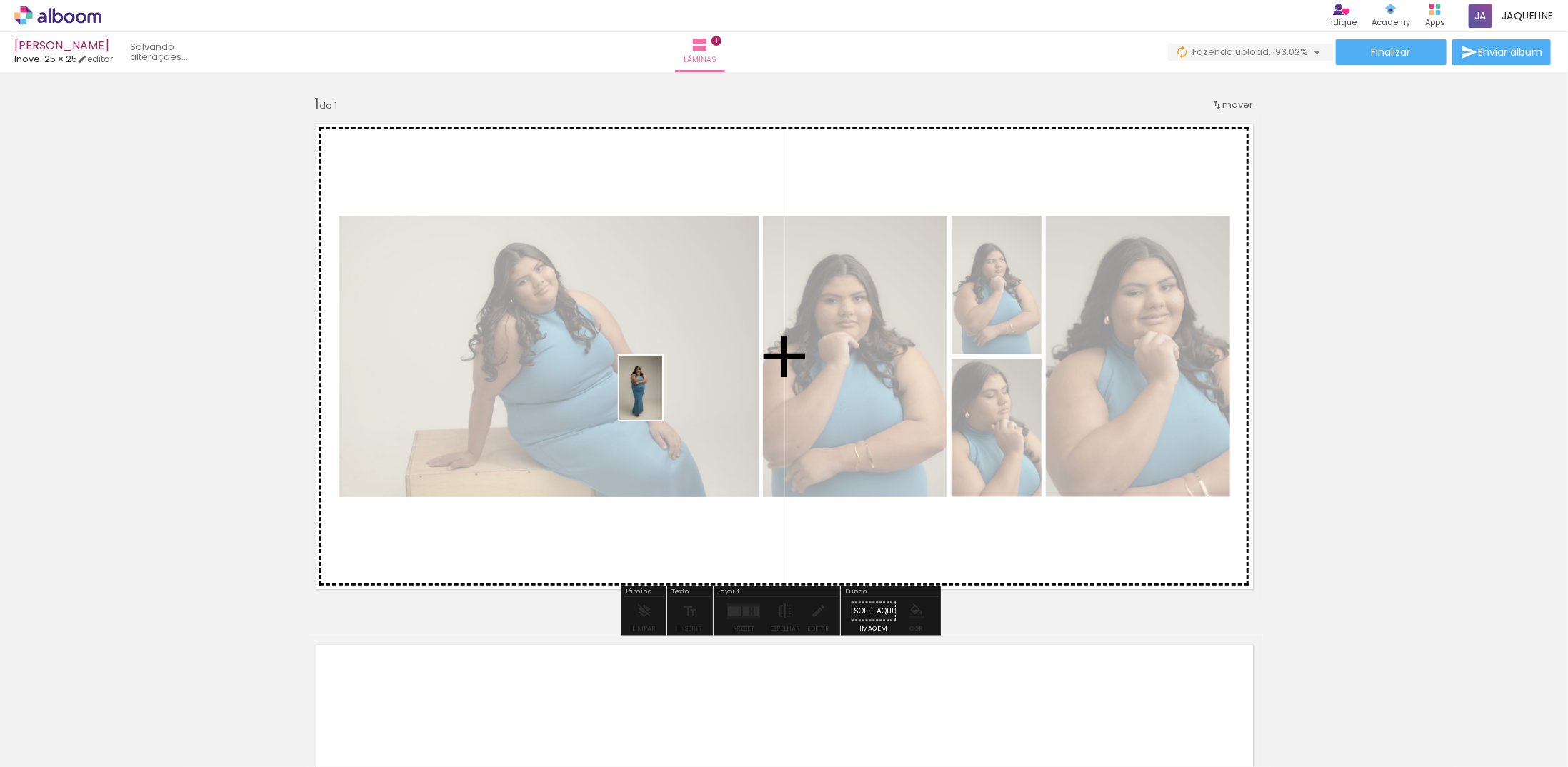
drag, startPoint x: 472, startPoint y: 733, endPoint x: 662, endPoint y: 399, distance: 384.3
click at [662, 399] on quentale-workspace at bounding box center [784, 383] width 1568 height 767
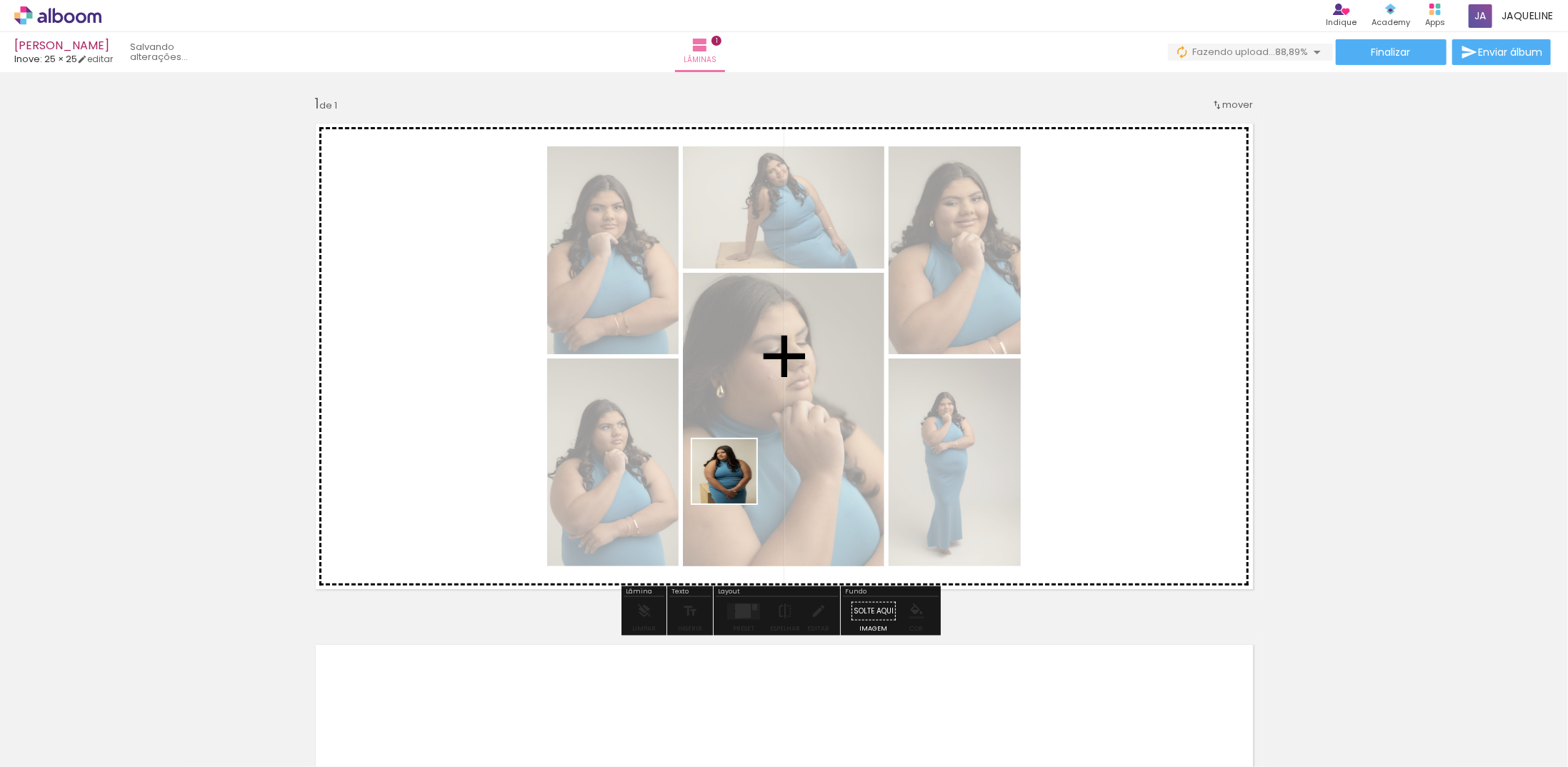
drag, startPoint x: 701, startPoint y: 561, endPoint x: 771, endPoint y: 426, distance: 152.1
click at [771, 426] on quentale-workspace at bounding box center [784, 383] width 1568 height 767
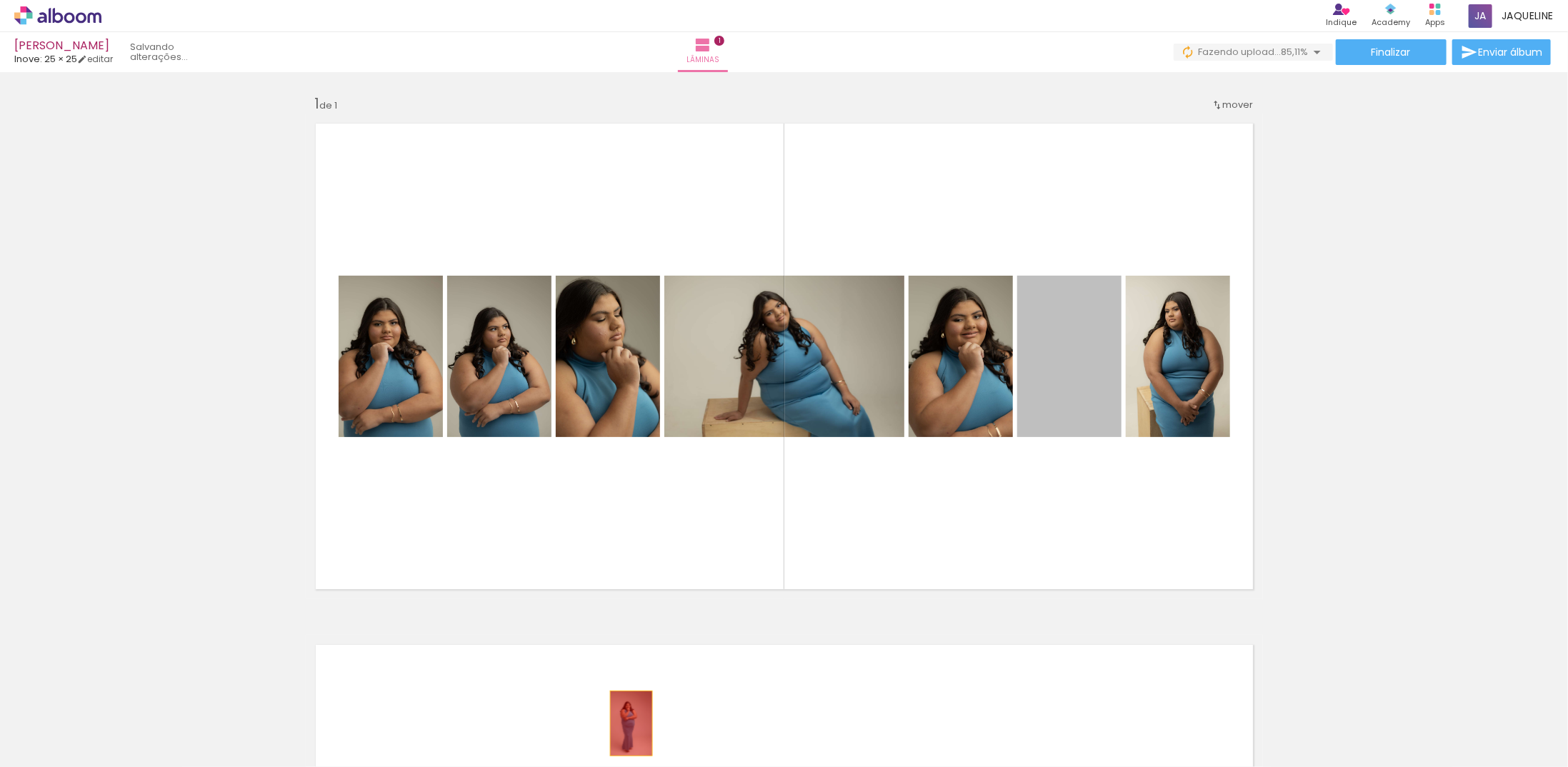
drag, startPoint x: 1072, startPoint y: 389, endPoint x: 626, endPoint y: 724, distance: 557.8
click at [626, 724] on quentale-workspace at bounding box center [784, 383] width 1568 height 767
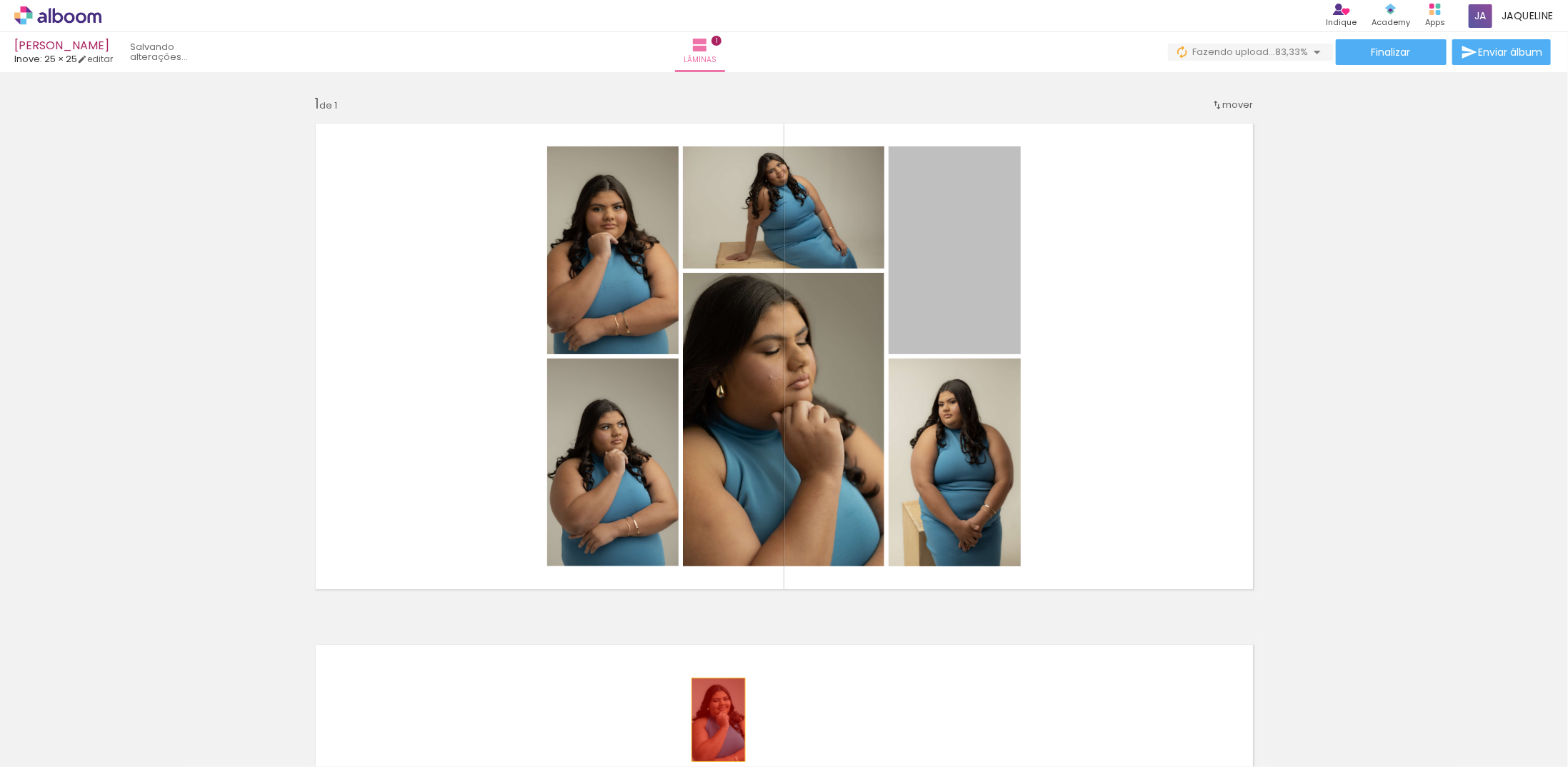
drag, startPoint x: 964, startPoint y: 303, endPoint x: 713, endPoint y: 719, distance: 485.9
click at [713, 719] on quentale-workspace at bounding box center [784, 383] width 1568 height 767
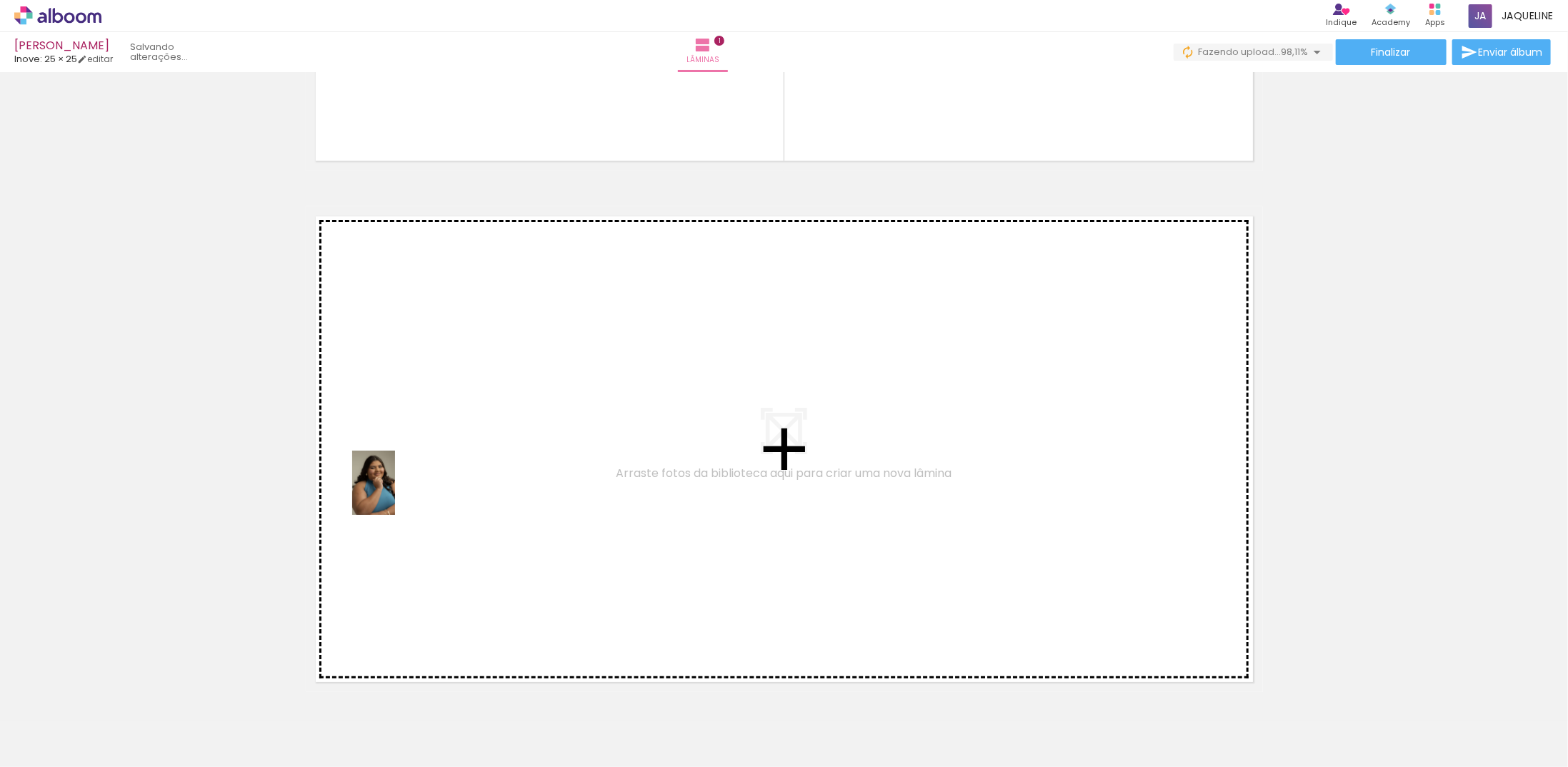
drag, startPoint x: 382, startPoint y: 729, endPoint x: 395, endPoint y: 488, distance: 241.4
click at [395, 488] on quentale-workspace at bounding box center [784, 383] width 1568 height 767
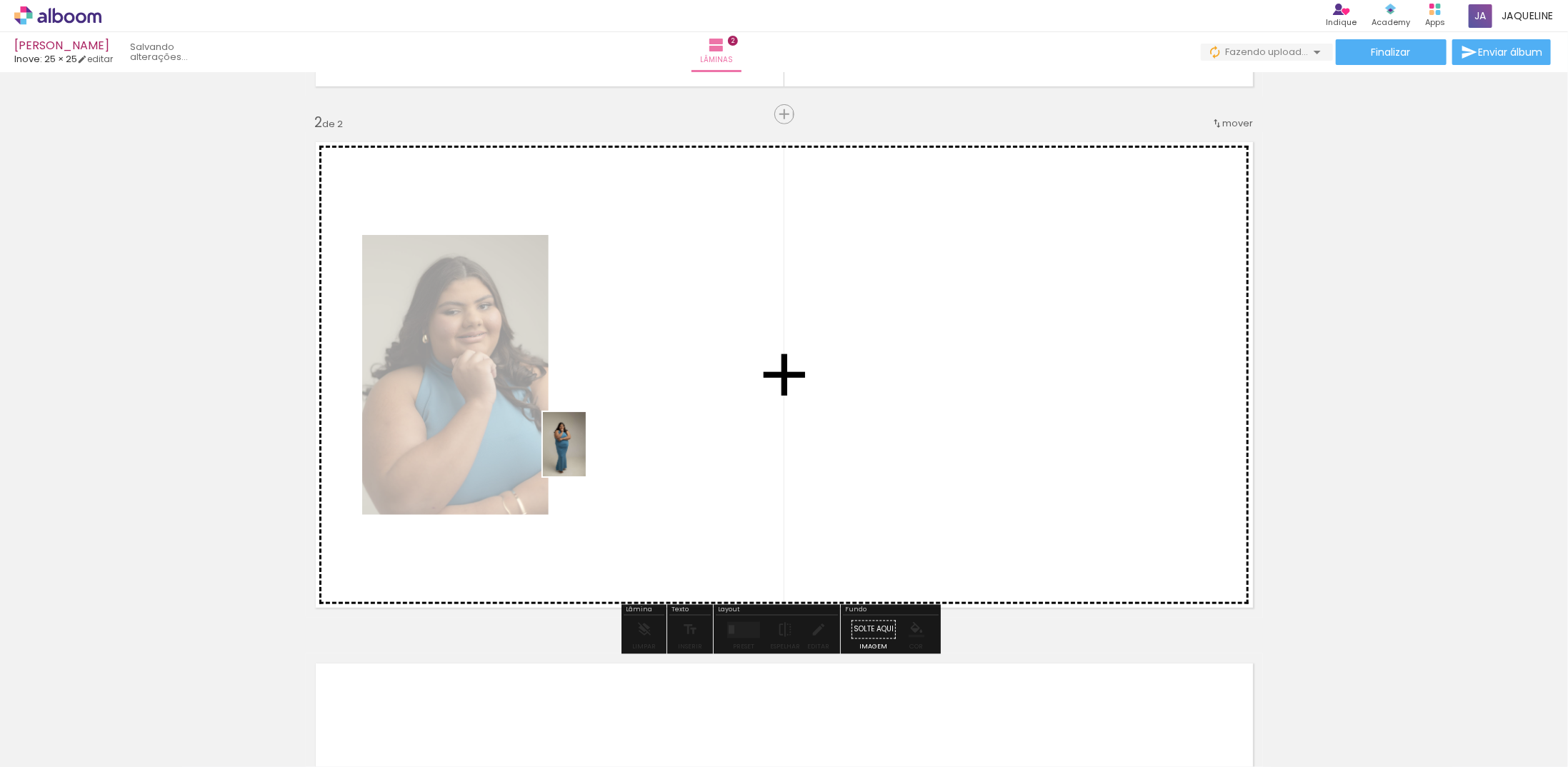
drag, startPoint x: 457, startPoint y: 693, endPoint x: 586, endPoint y: 455, distance: 270.7
click at [586, 455] on quentale-workspace at bounding box center [784, 383] width 1568 height 767
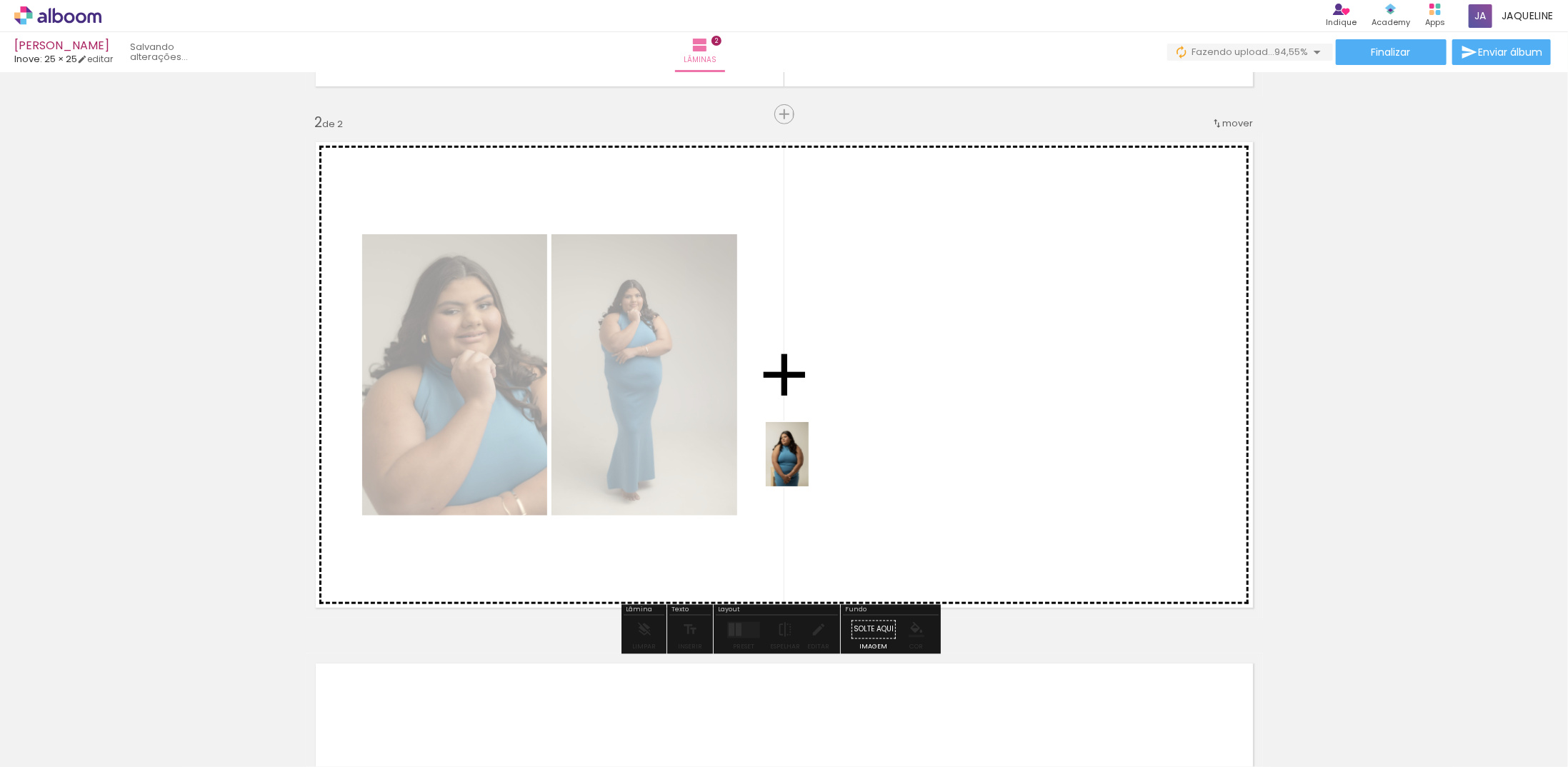
drag, startPoint x: 720, startPoint y: 697, endPoint x: 793, endPoint y: 519, distance: 192.4
click at [810, 458] on quentale-workspace at bounding box center [784, 383] width 1568 height 767
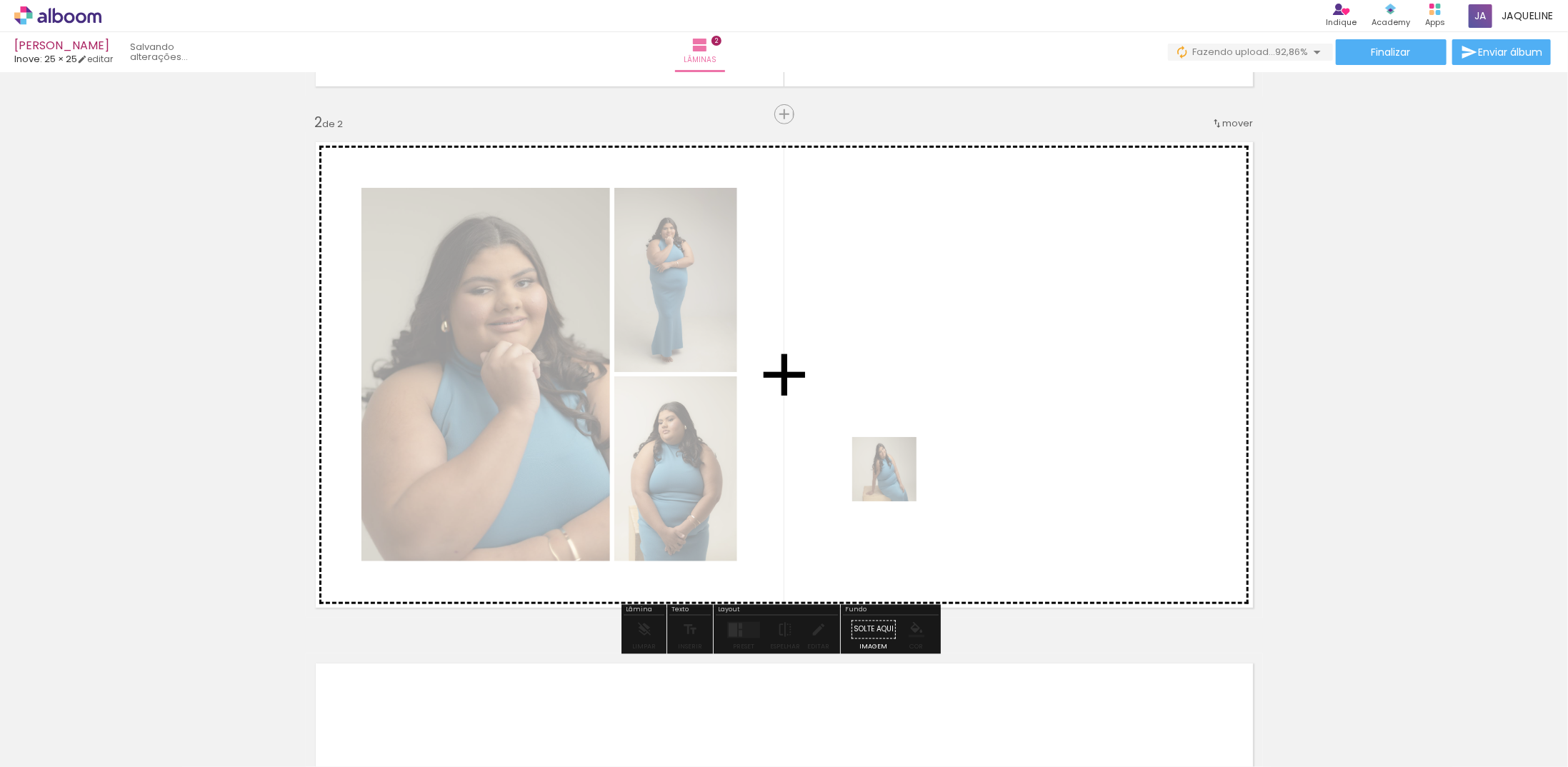
drag, startPoint x: 563, startPoint y: 732, endPoint x: 974, endPoint y: 450, distance: 498.4
click at [974, 450] on quentale-workspace at bounding box center [784, 383] width 1568 height 767
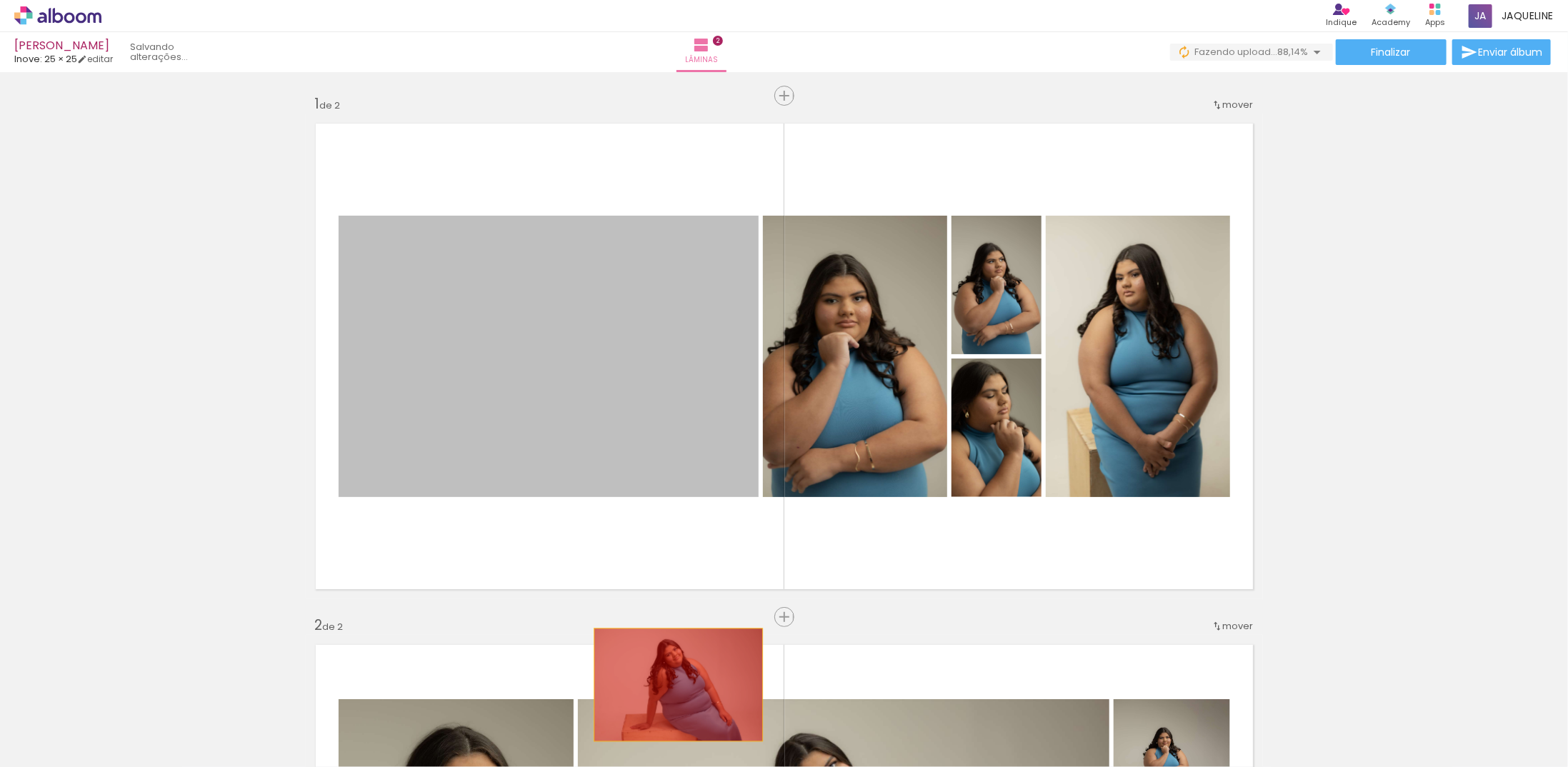
drag, startPoint x: 642, startPoint y: 446, endPoint x: 582, endPoint y: 735, distance: 295.2
click at [588, 742] on quentale-workspace at bounding box center [784, 383] width 1568 height 767
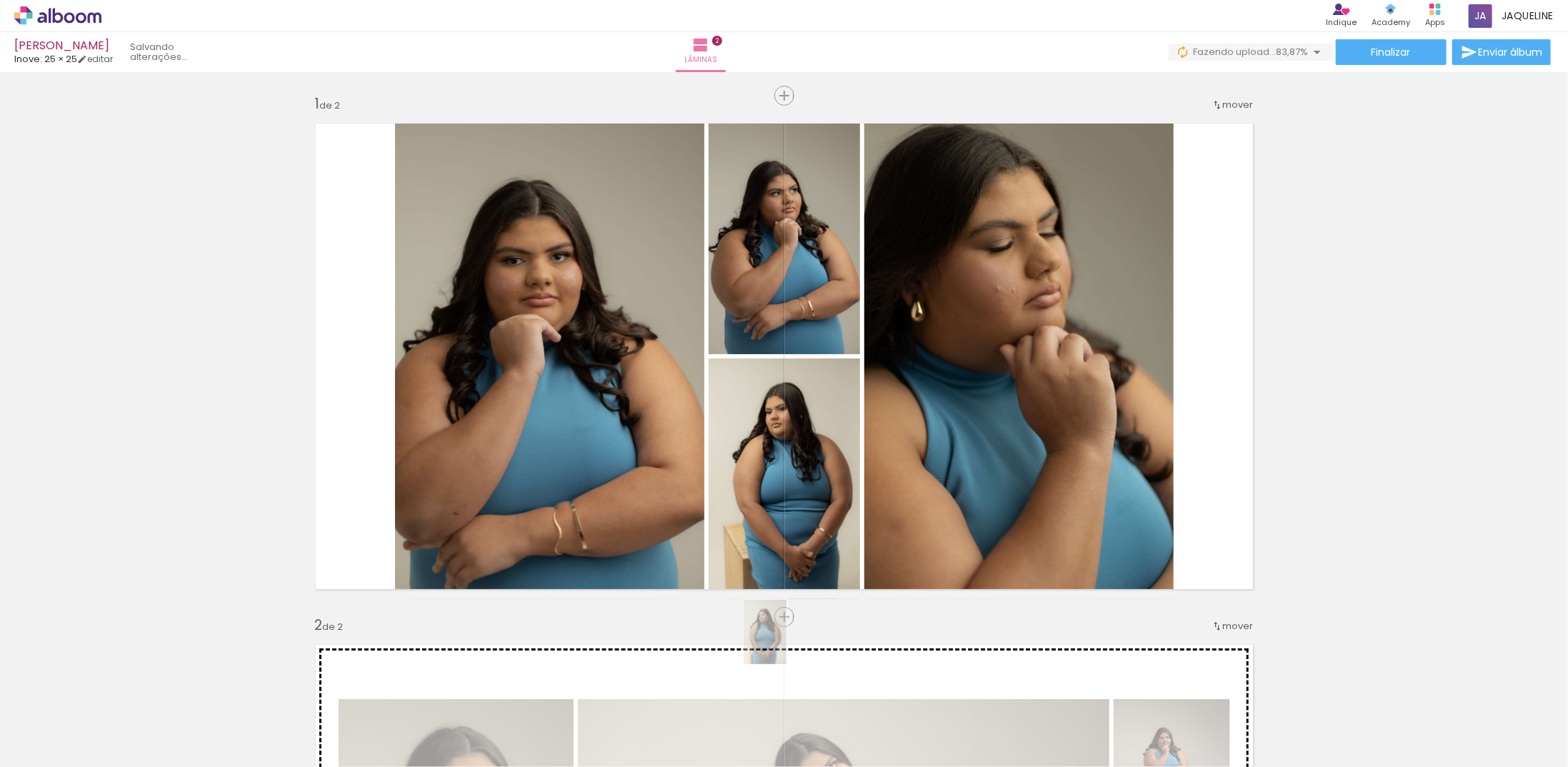
drag, startPoint x: 723, startPoint y: 728, endPoint x: 775, endPoint y: 699, distance: 59.5
click at [0, 0] on slot at bounding box center [0, 0] width 0 height 0
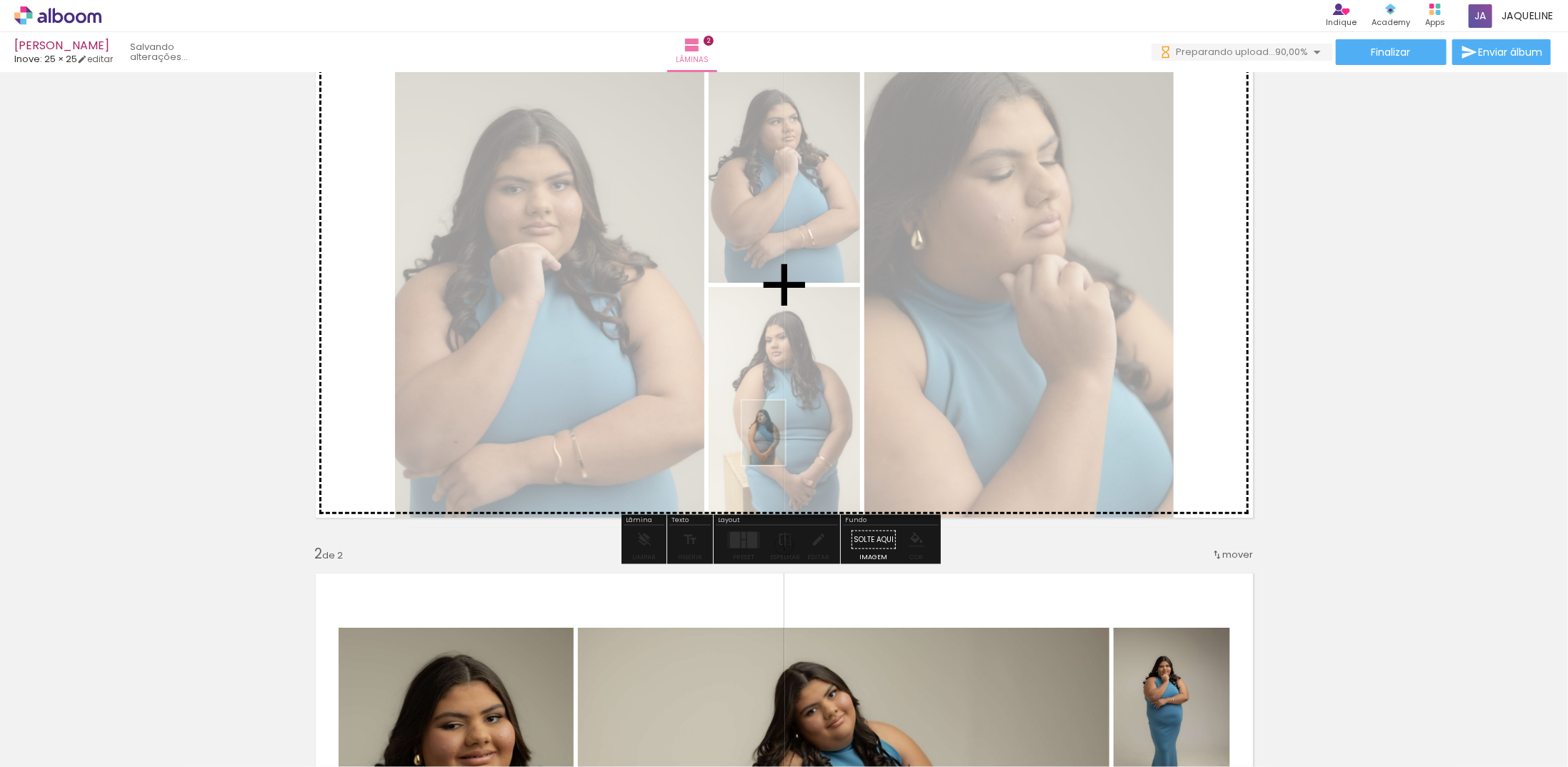
drag, startPoint x: 742, startPoint y: 663, endPoint x: 787, endPoint y: 432, distance: 235.3
click at [787, 432] on quentale-workspace at bounding box center [784, 383] width 1568 height 767
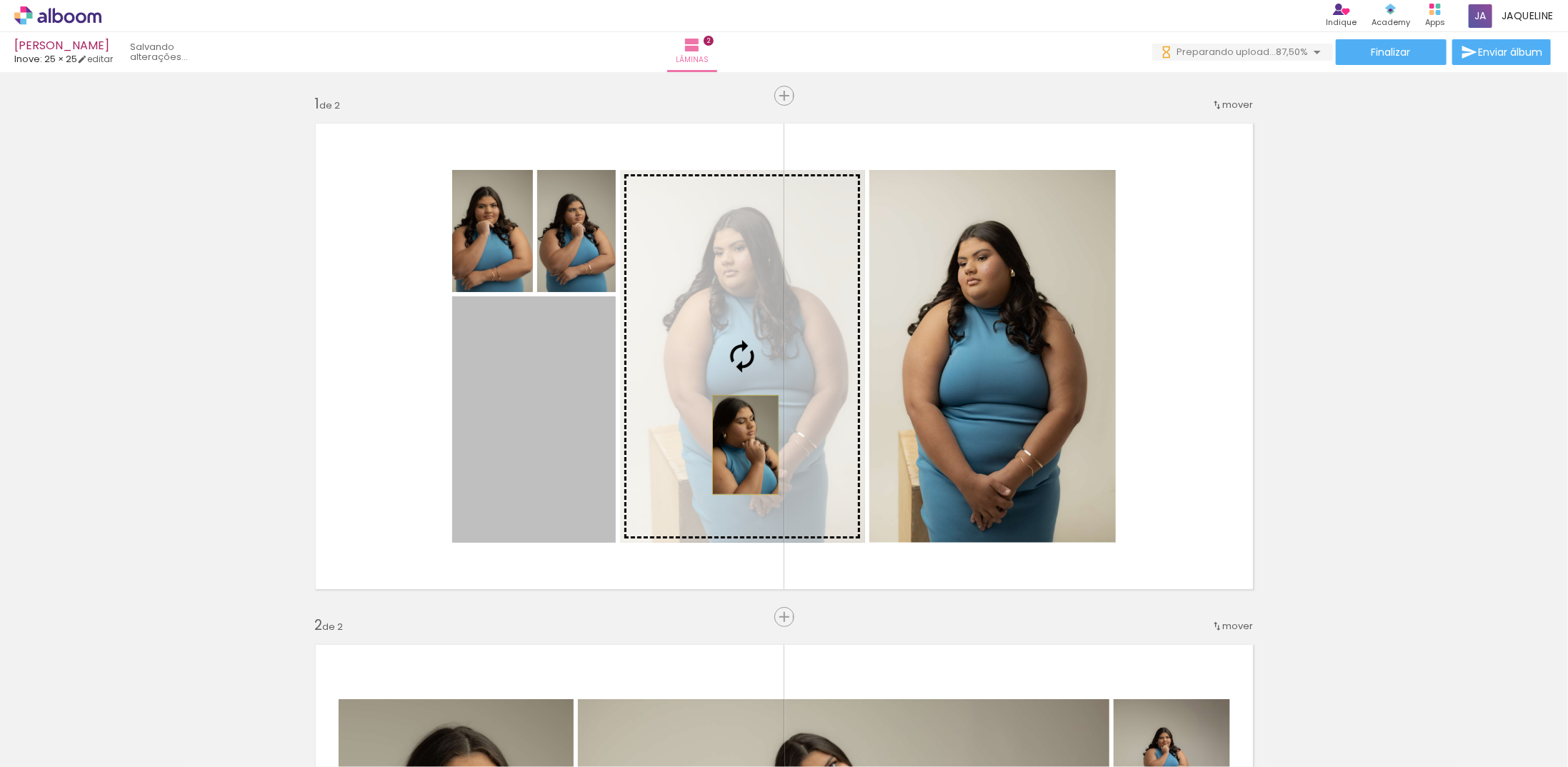
drag, startPoint x: 544, startPoint y: 451, endPoint x: 740, endPoint y: 445, distance: 196.1
click at [0, 0] on slot at bounding box center [0, 0] width 0 height 0
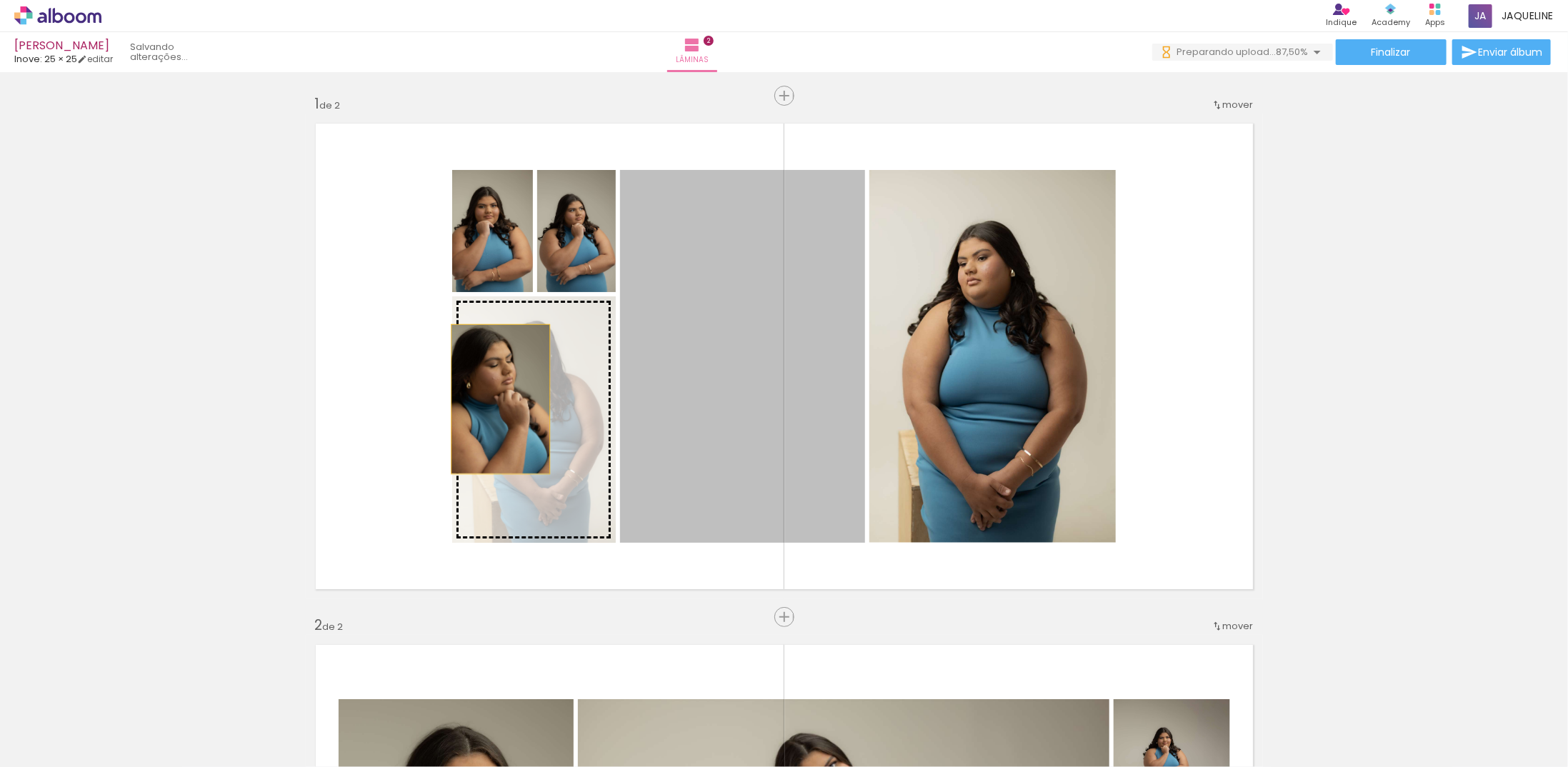
drag, startPoint x: 708, startPoint y: 439, endPoint x: 495, endPoint y: 399, distance: 216.7
click at [0, 0] on slot at bounding box center [0, 0] width 0 height 0
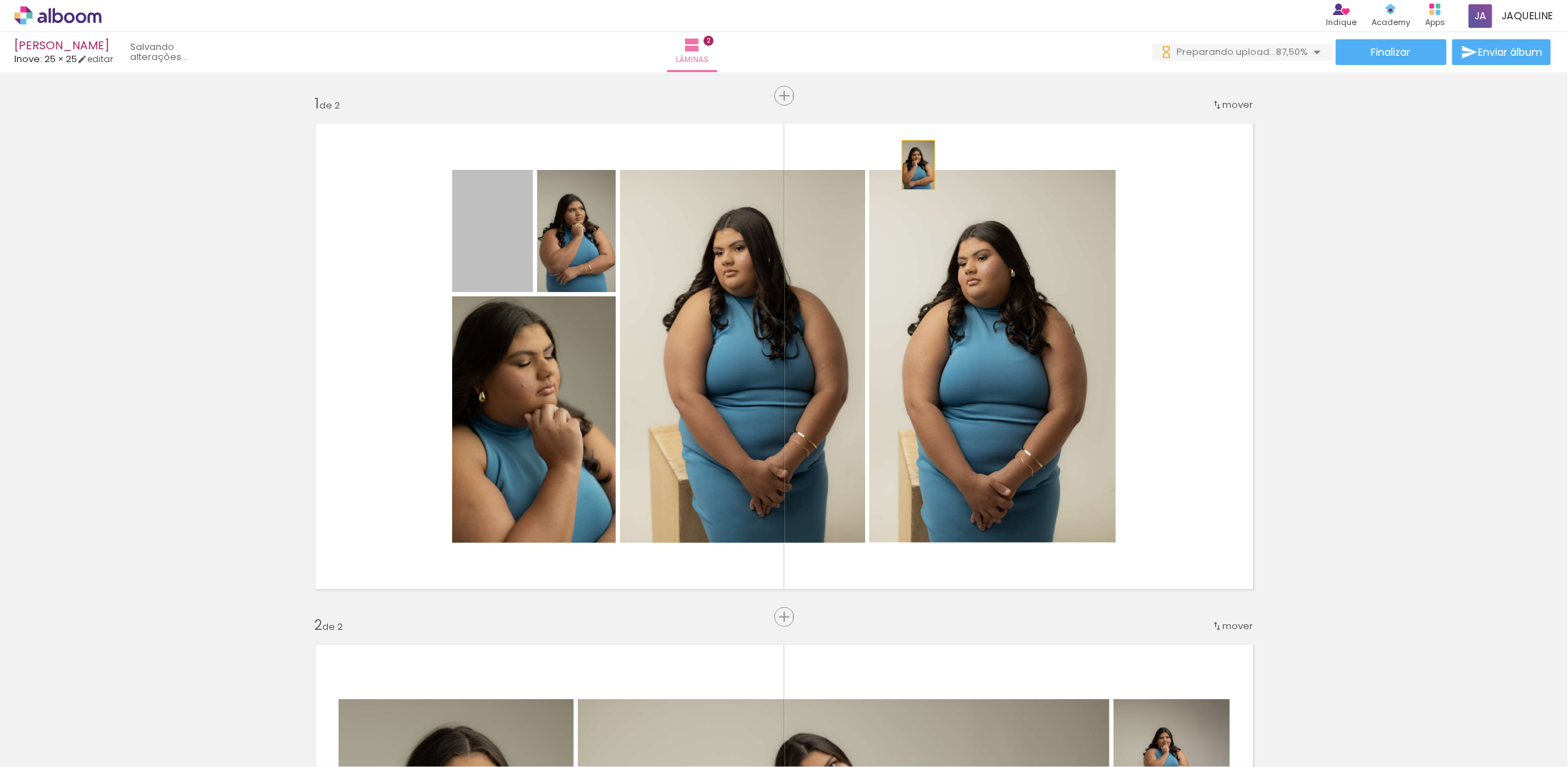
drag, startPoint x: 510, startPoint y: 257, endPoint x: 912, endPoint y: 165, distance: 412.4
click at [912, 165] on quentale-layouter at bounding box center [784, 356] width 957 height 486
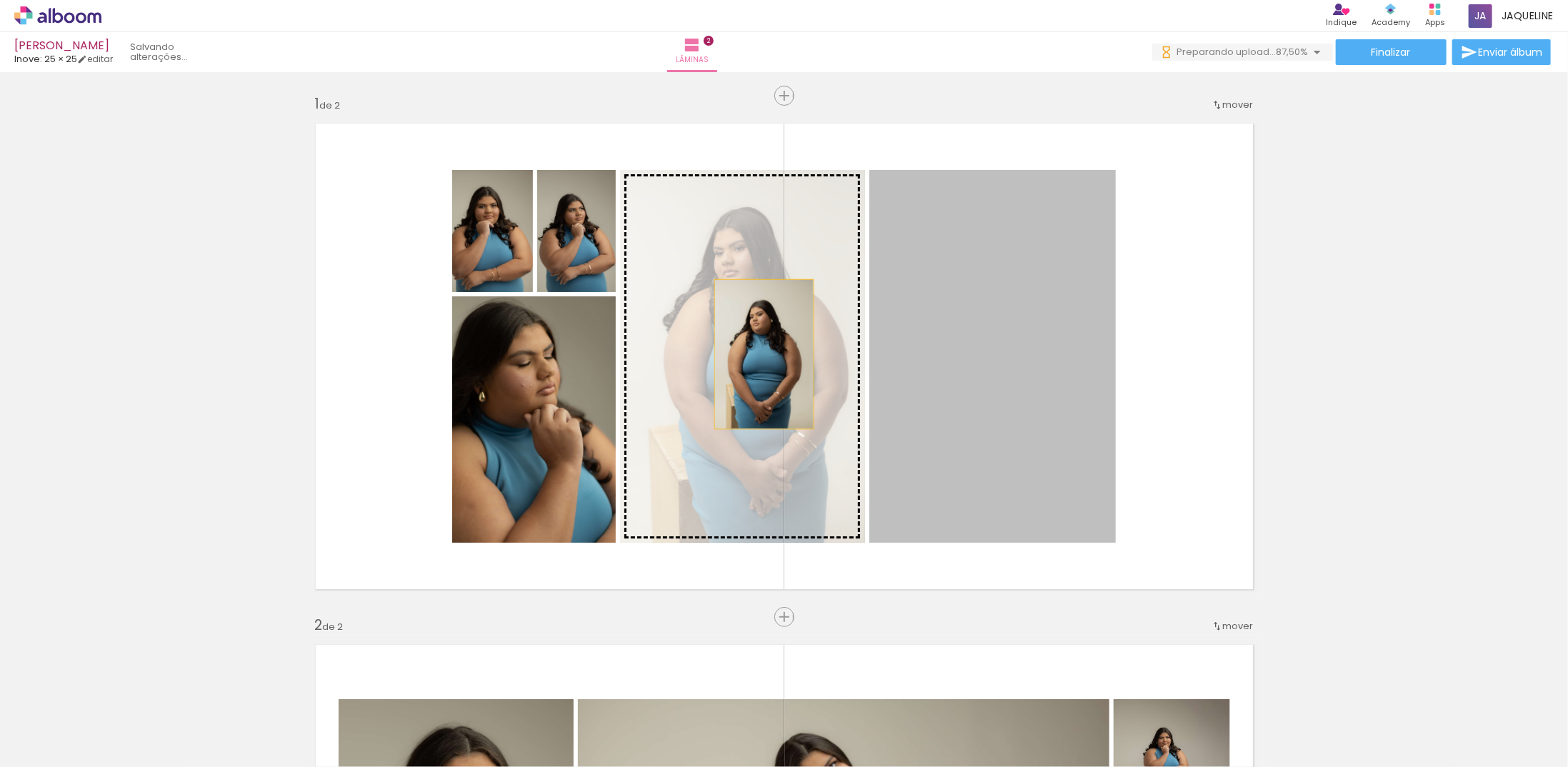
drag, startPoint x: 979, startPoint y: 362, endPoint x: 735, endPoint y: 348, distance: 244.4
click at [0, 0] on slot at bounding box center [0, 0] width 0 height 0
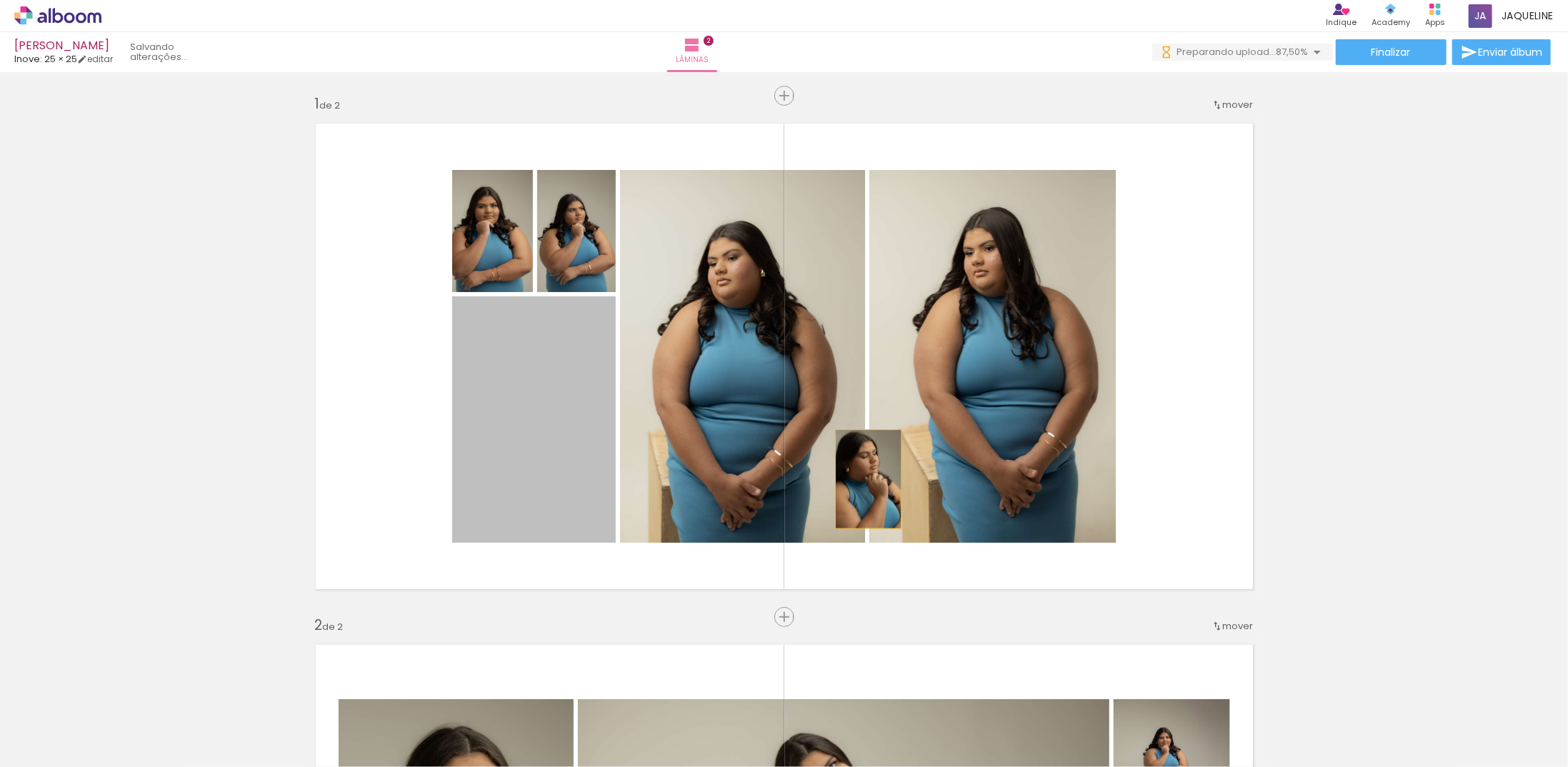
drag, startPoint x: 581, startPoint y: 403, endPoint x: 863, endPoint y: 479, distance: 292.1
click at [863, 479] on quentale-layouter at bounding box center [784, 356] width 957 height 486
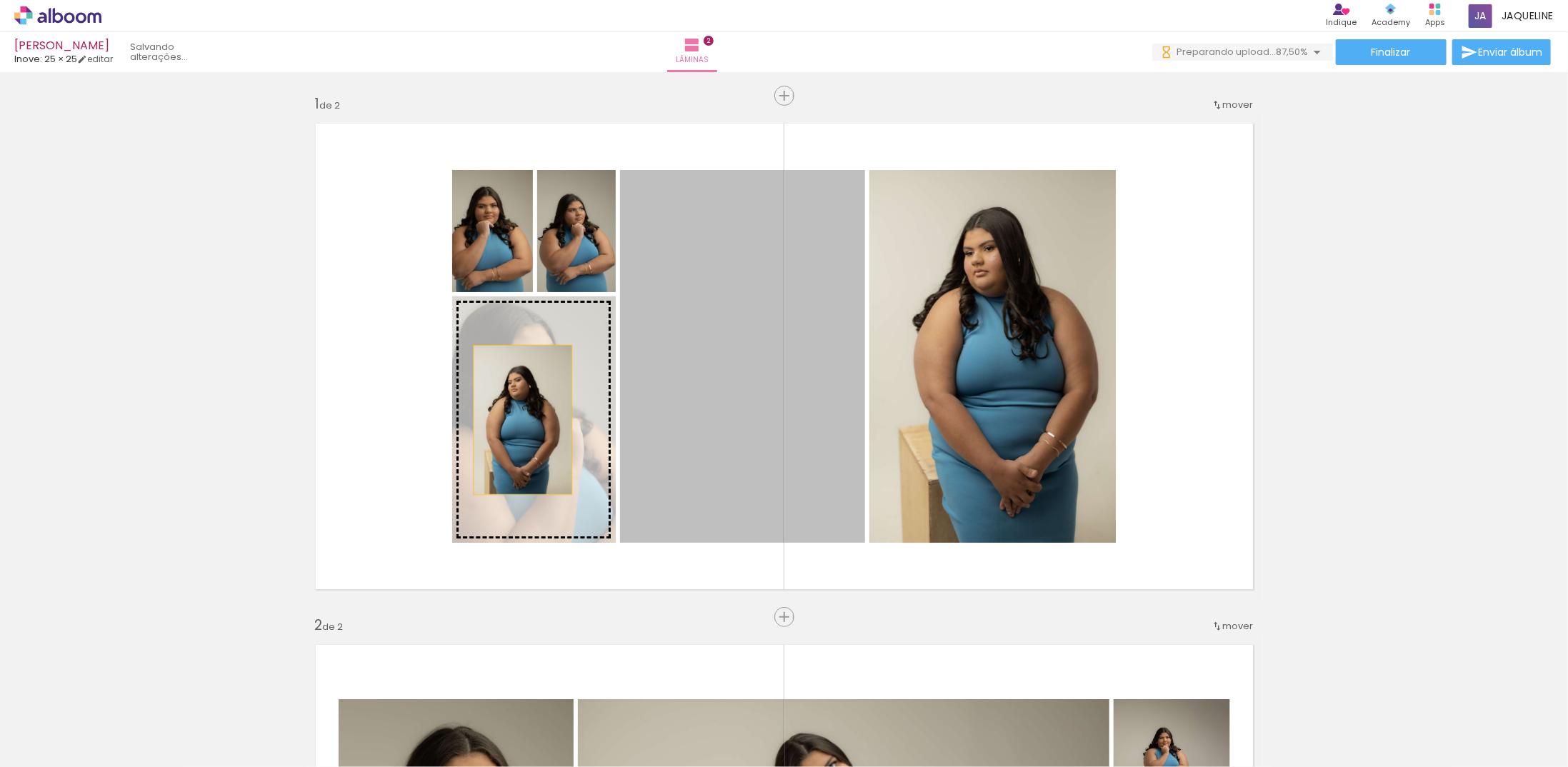
drag, startPoint x: 791, startPoint y: 460, endPoint x: 517, endPoint y: 420, distance: 276.9
click at [0, 0] on slot at bounding box center [0, 0] width 0 height 0
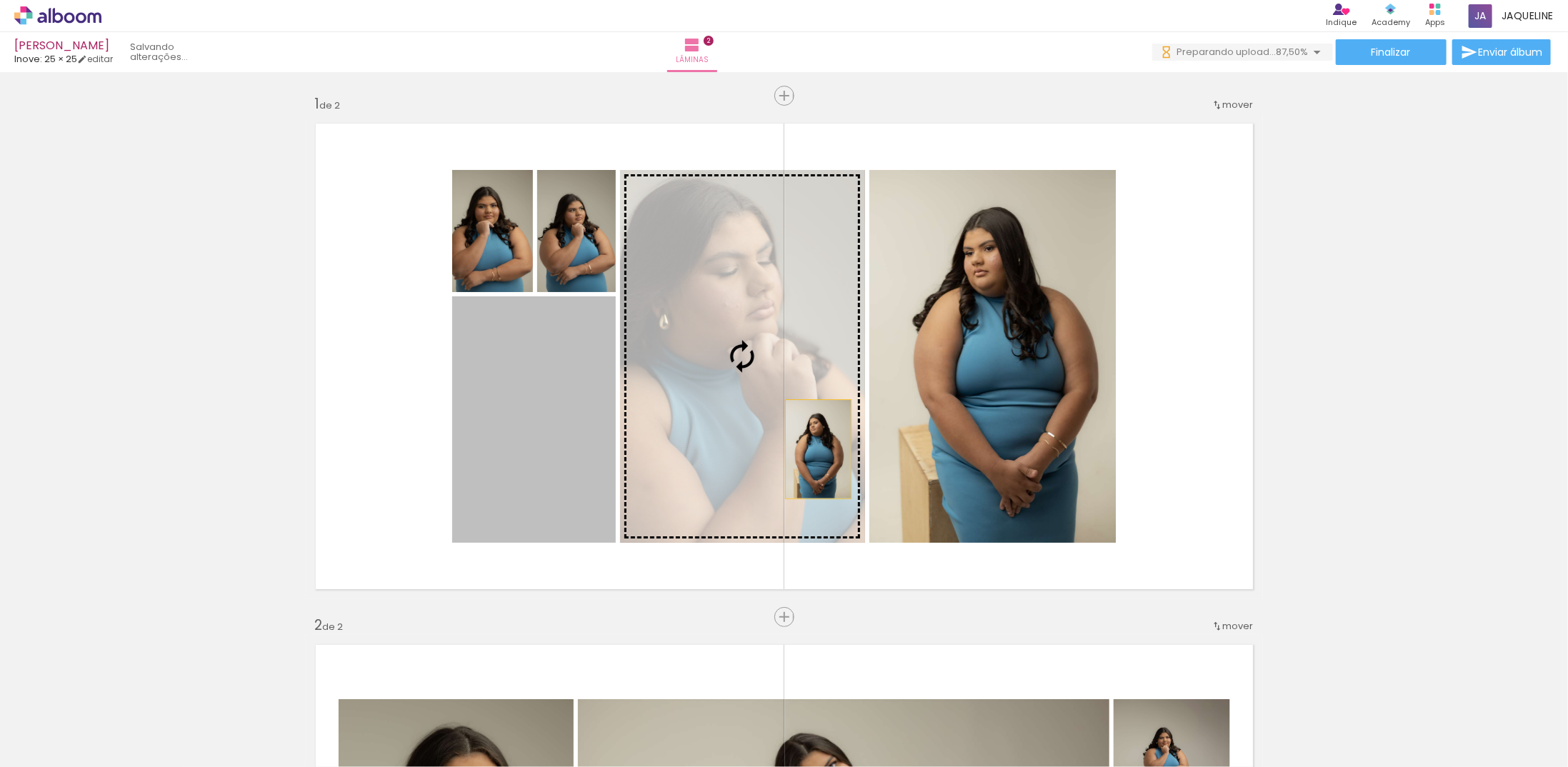
drag, startPoint x: 550, startPoint y: 460, endPoint x: 813, endPoint y: 450, distance: 263.2
click at [0, 0] on slot at bounding box center [0, 0] width 0 height 0
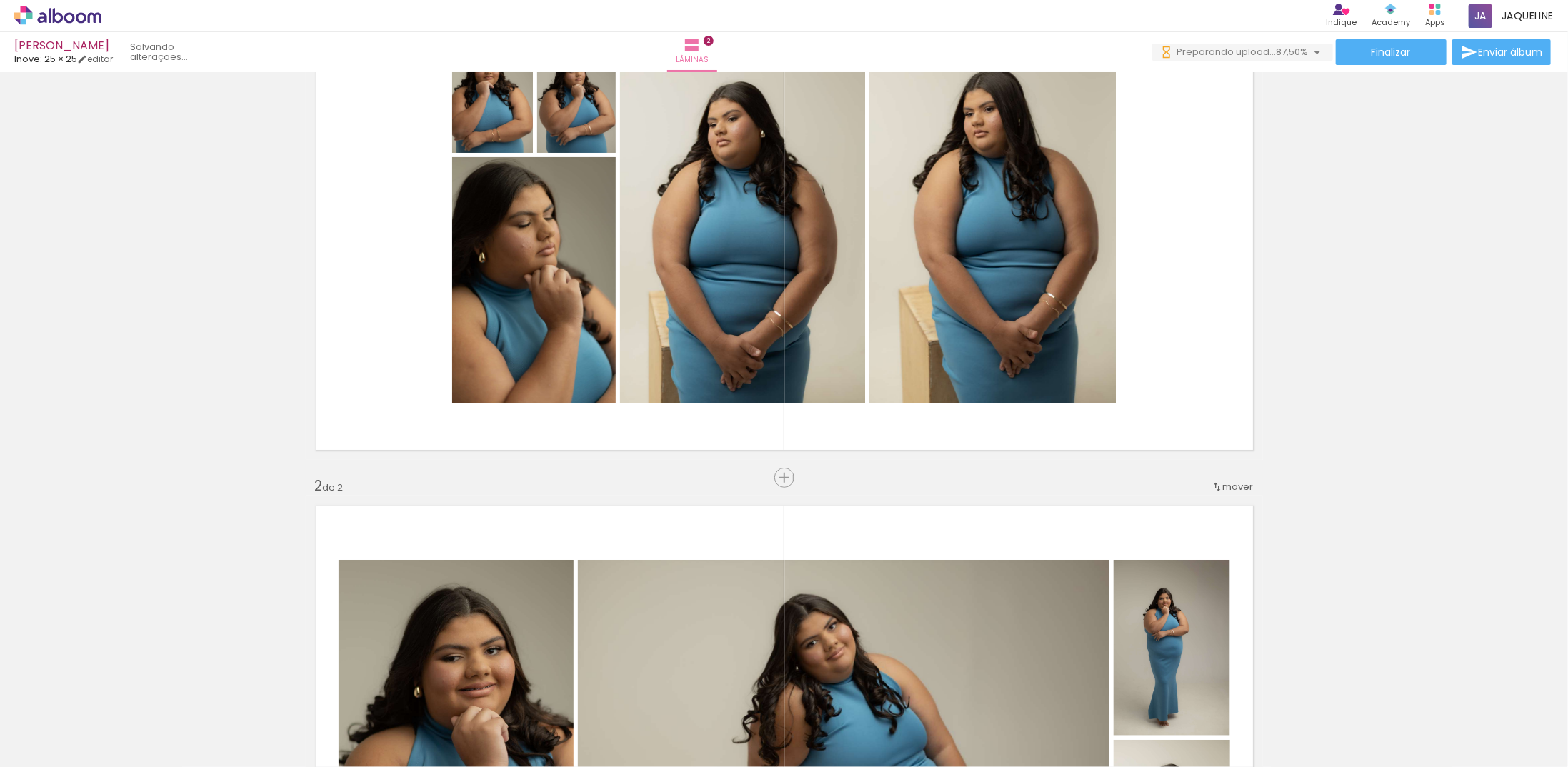
scroll to position [143, 0]
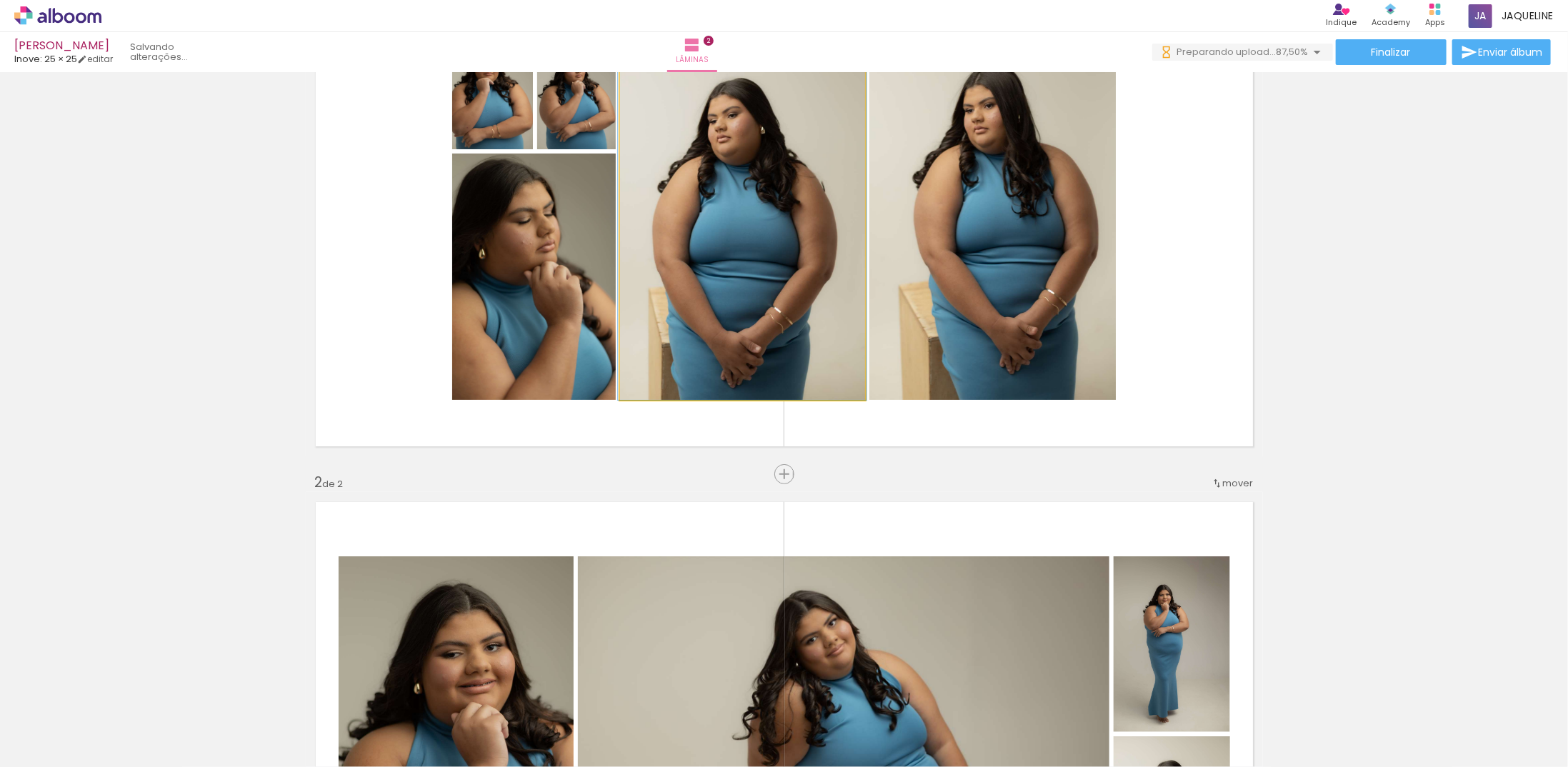
click at [743, 268] on quentale-photo at bounding box center [743, 213] width 245 height 372
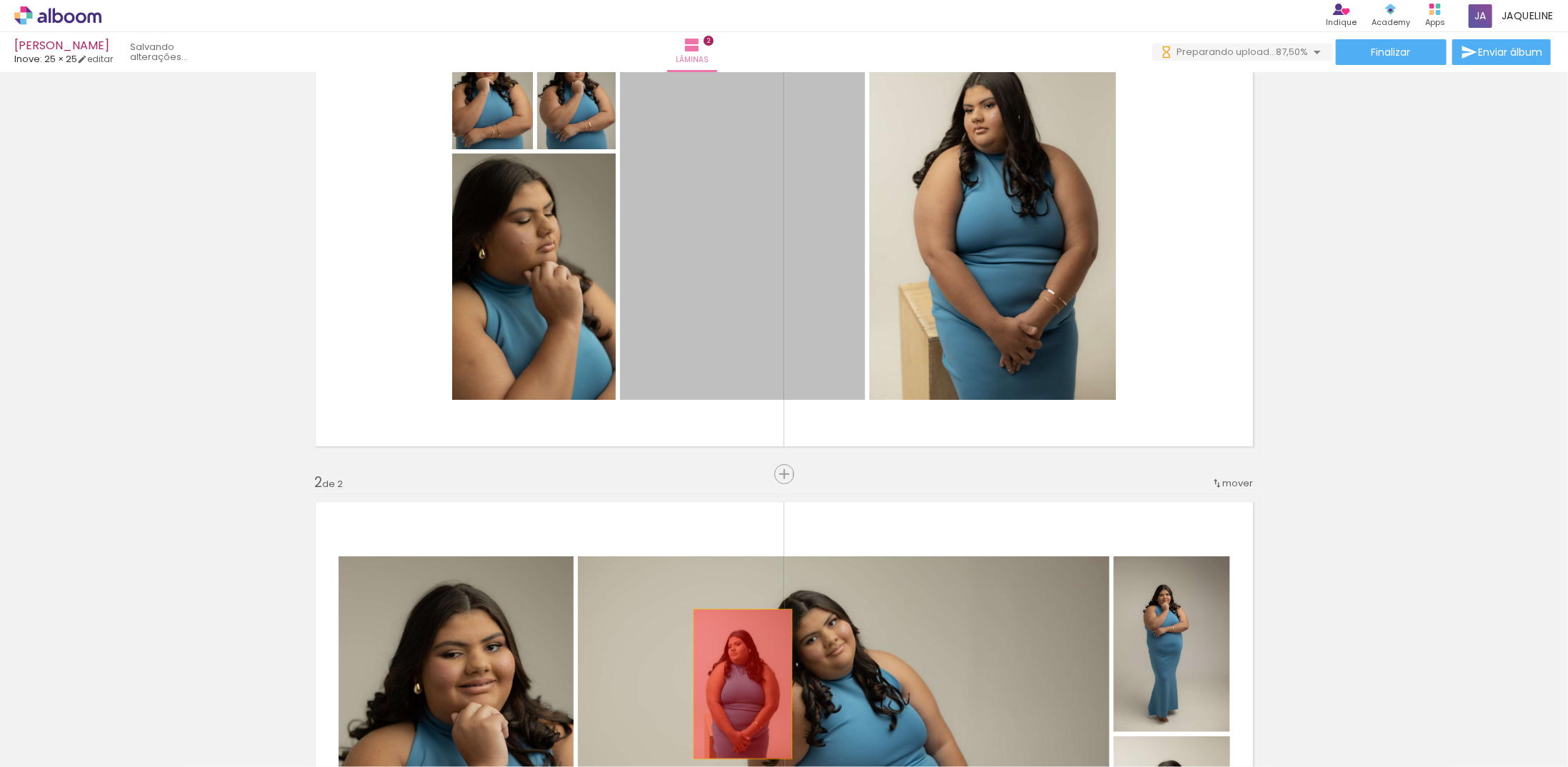
drag, startPoint x: 753, startPoint y: 288, endPoint x: 736, endPoint y: 717, distance: 429.3
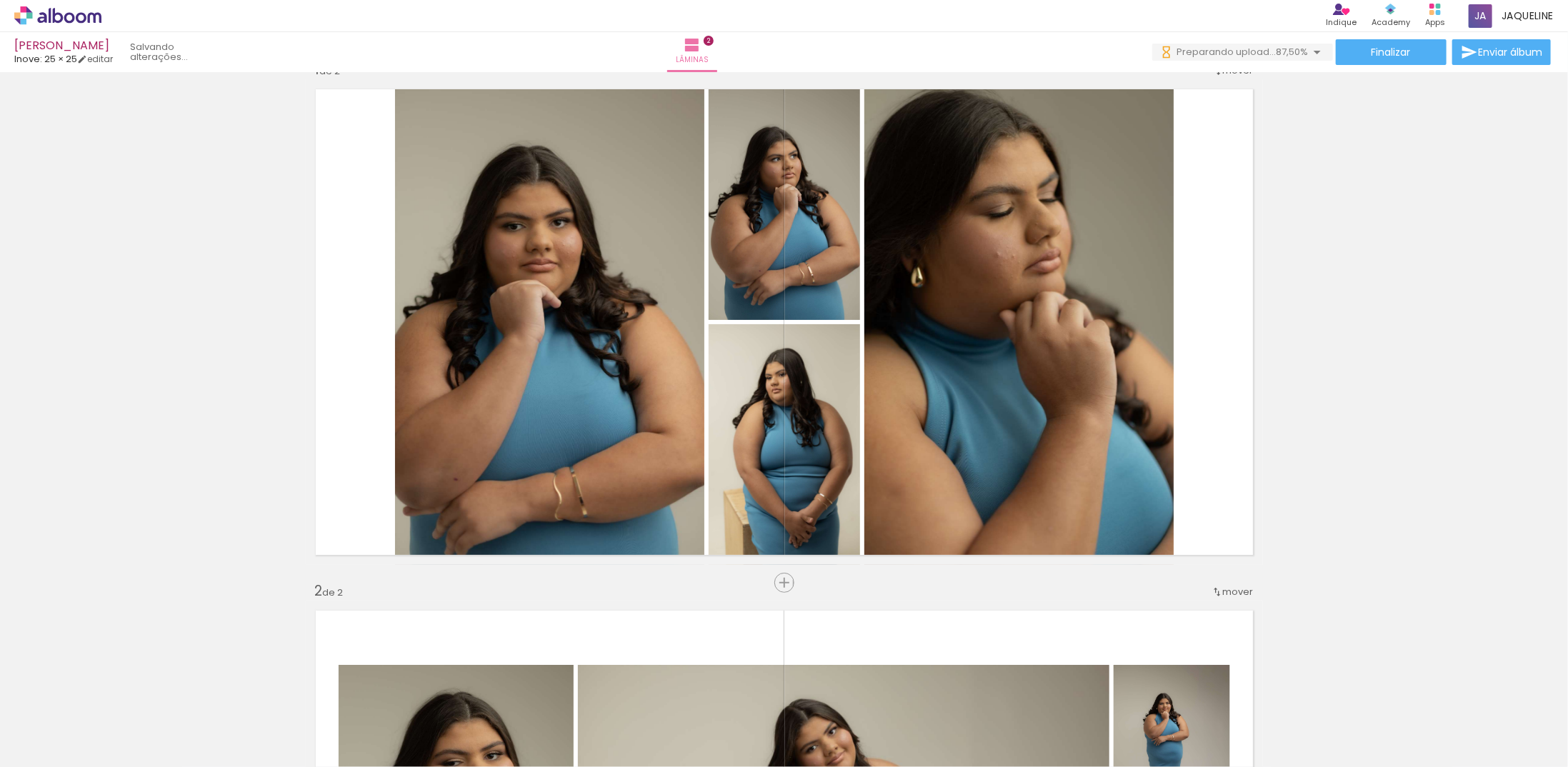
scroll to position [0, 0]
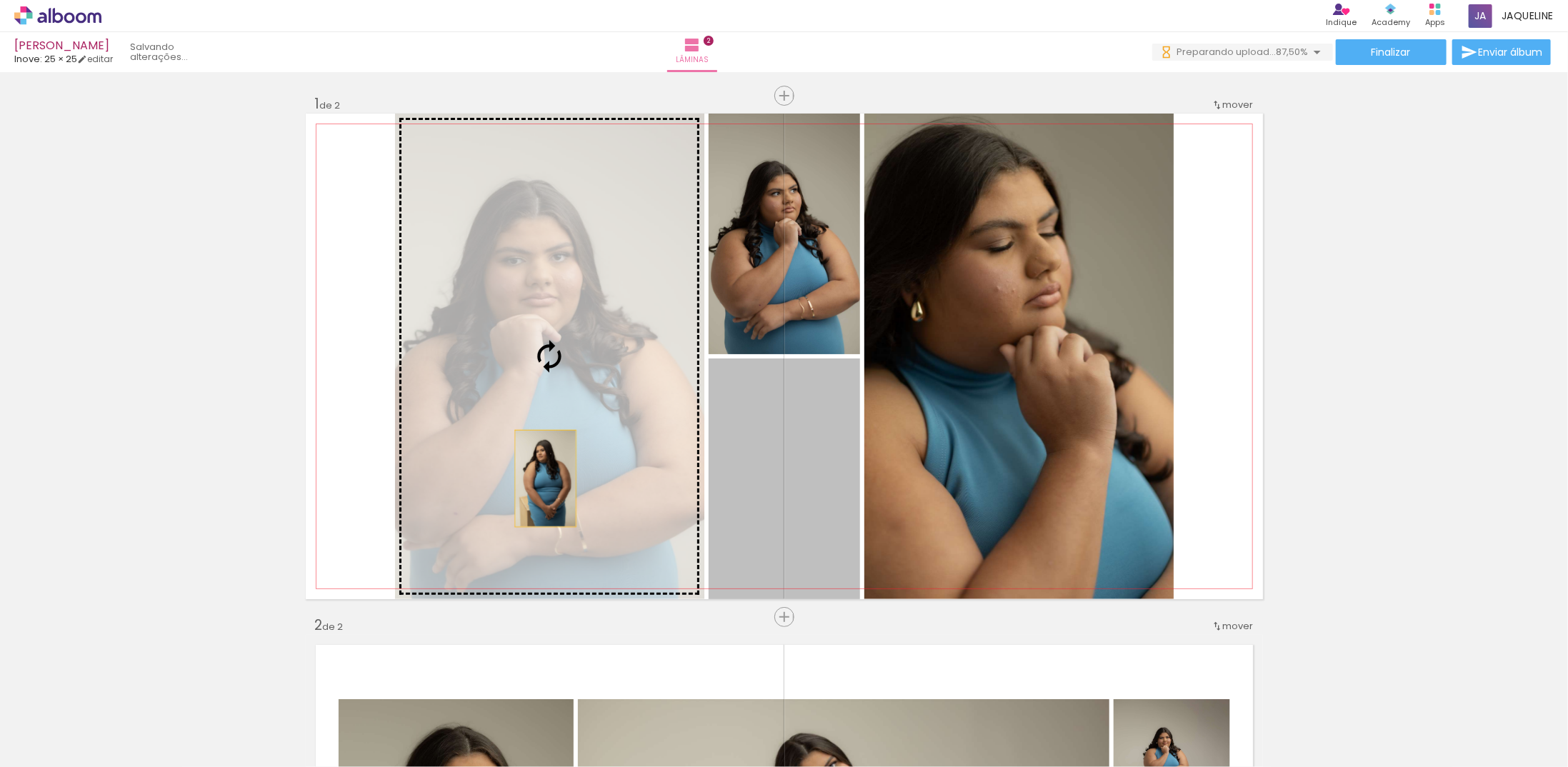
drag, startPoint x: 769, startPoint y: 477, endPoint x: 540, endPoint y: 478, distance: 229.0
click at [0, 0] on slot at bounding box center [0, 0] width 0 height 0
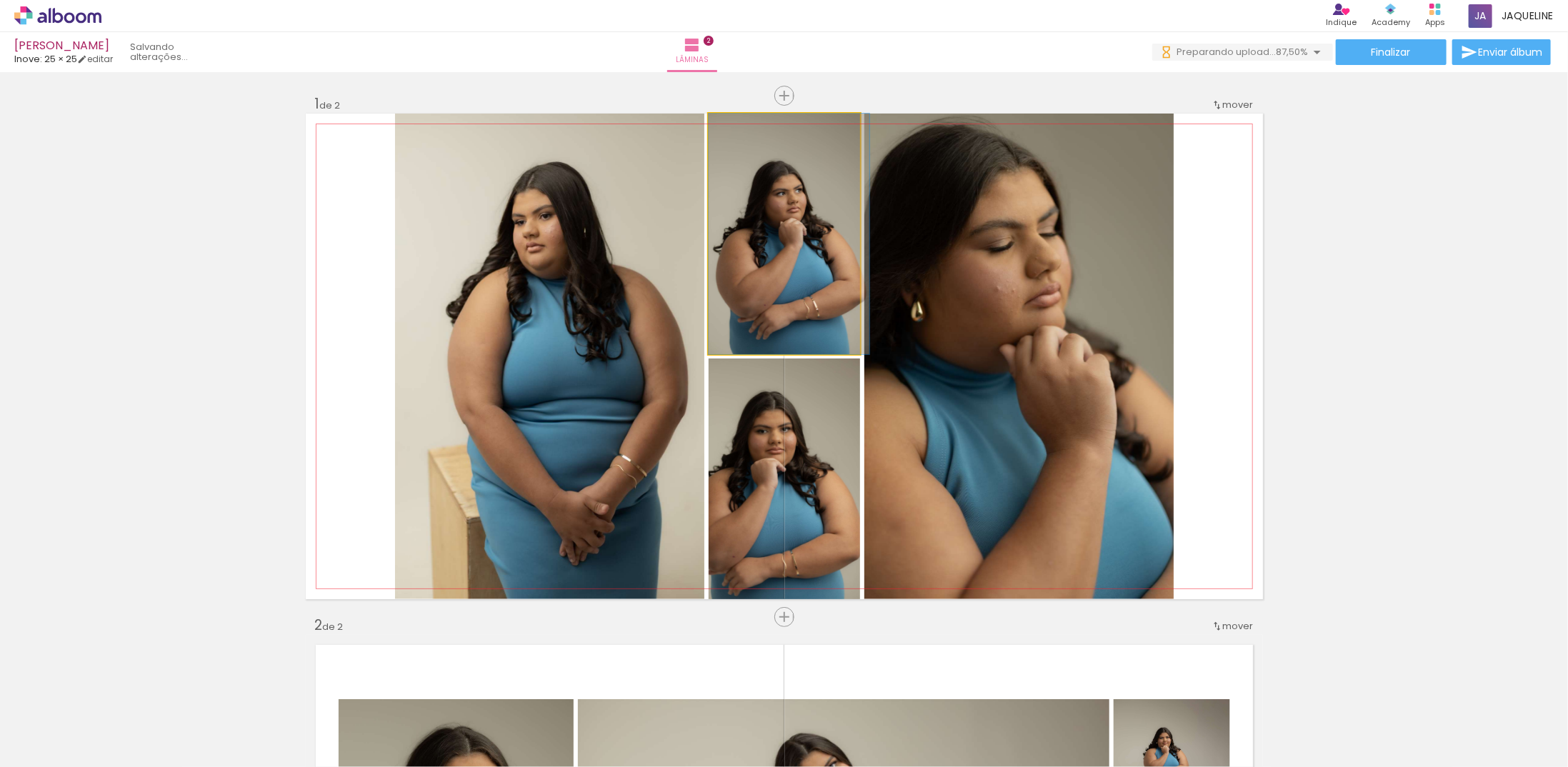
drag, startPoint x: 980, startPoint y: 311, endPoint x: 808, endPoint y: 300, distance: 172.4
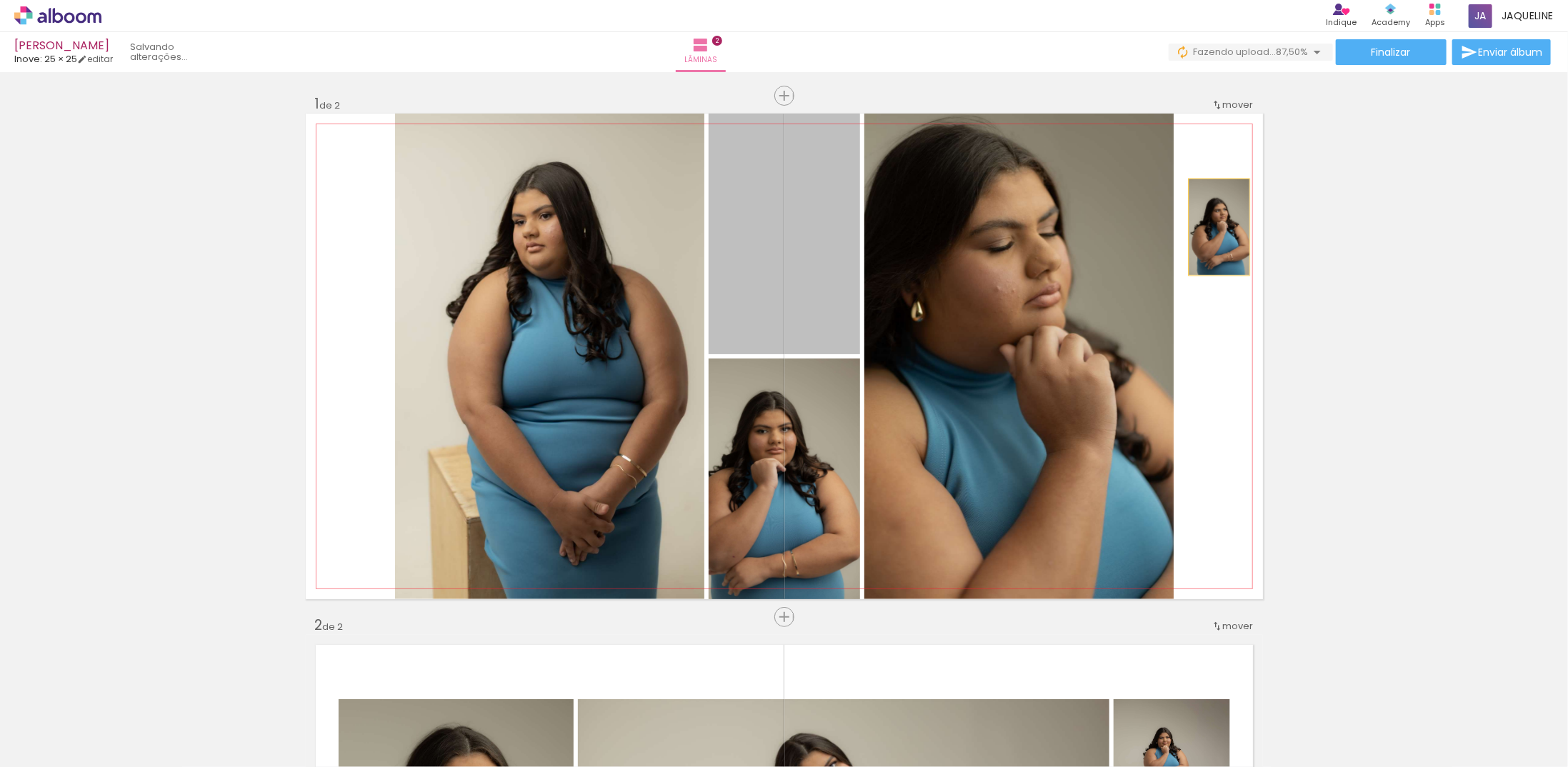
drag, startPoint x: 757, startPoint y: 290, endPoint x: 1214, endPoint y: 226, distance: 461.5
click at [1214, 226] on quentale-layouter at bounding box center [784, 356] width 957 height 486
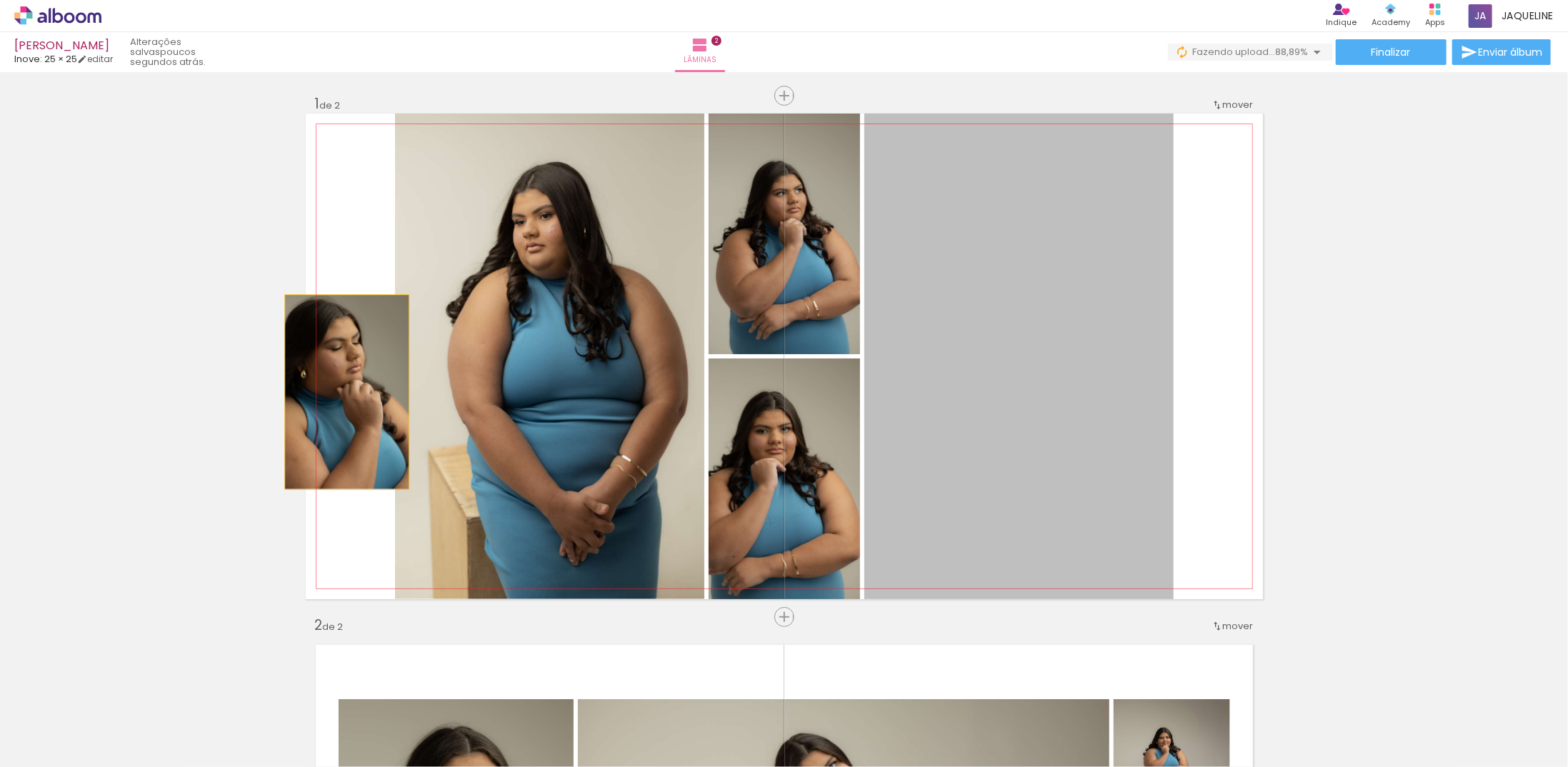
drag, startPoint x: 1051, startPoint y: 455, endPoint x: 341, endPoint y: 392, distance: 712.8
click at [341, 392] on quentale-layouter at bounding box center [784, 356] width 957 height 486
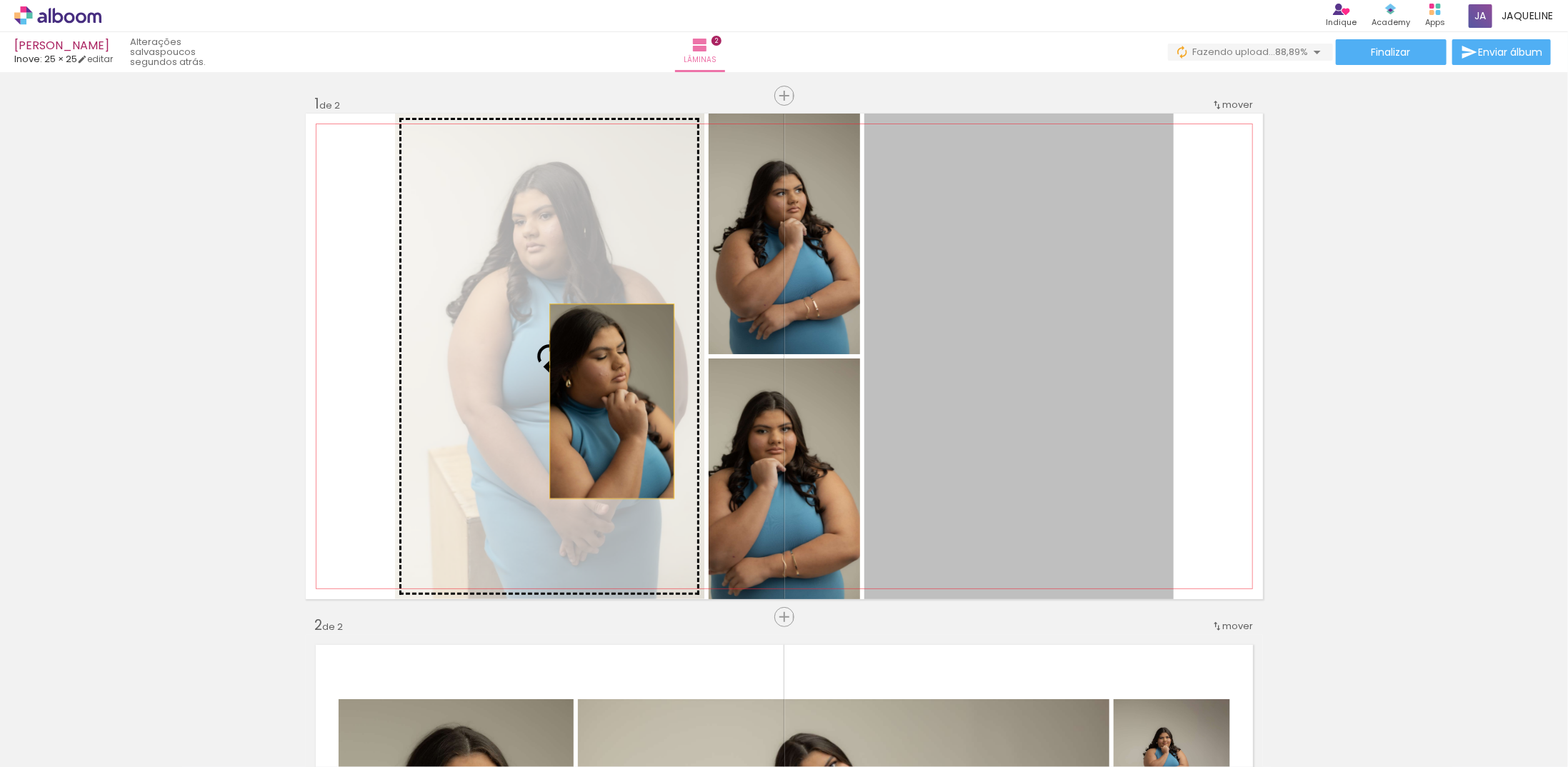
drag, startPoint x: 1041, startPoint y: 419, endPoint x: 606, endPoint y: 401, distance: 435.4
click at [0, 0] on slot at bounding box center [0, 0] width 0 height 0
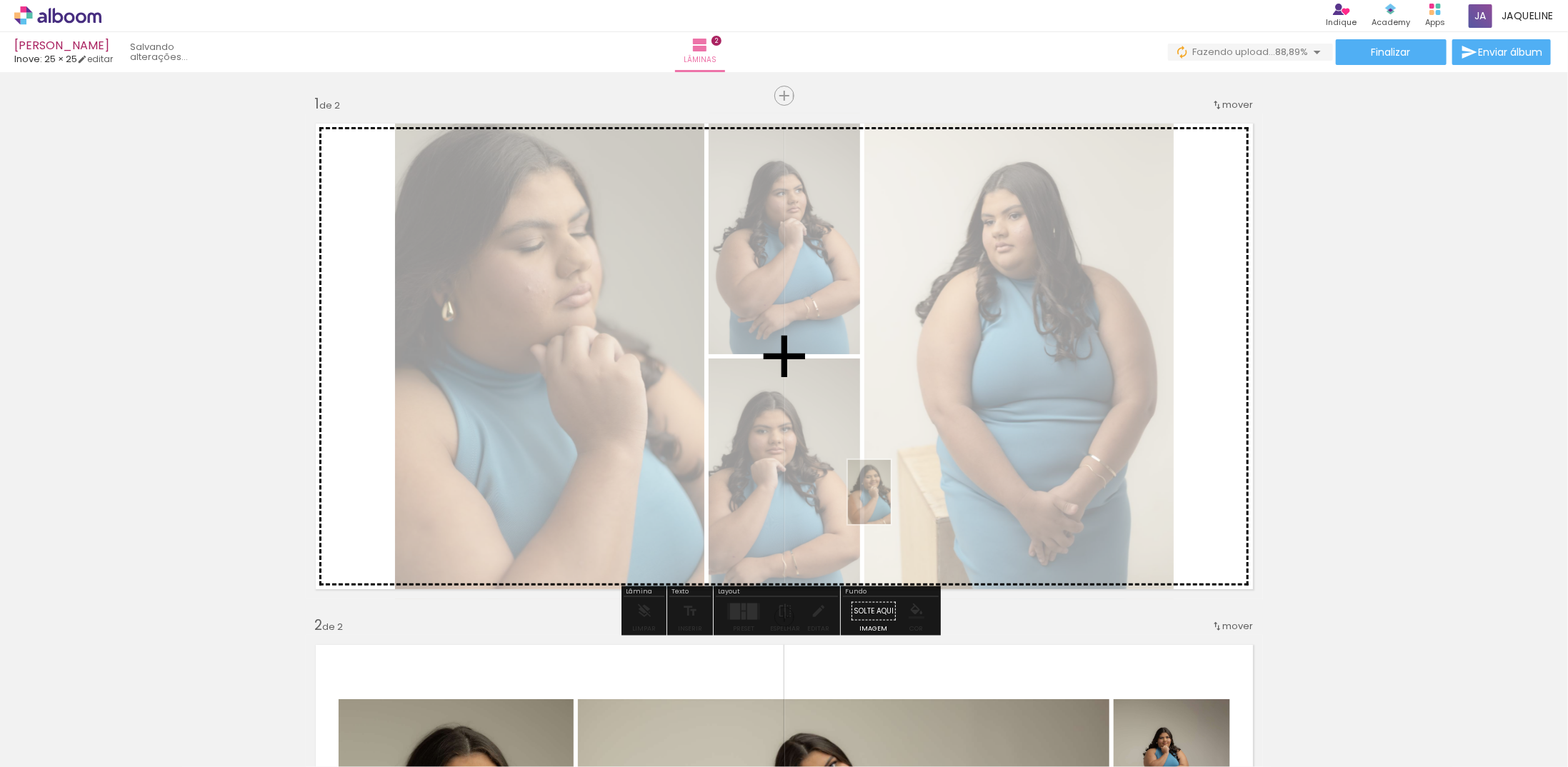
drag, startPoint x: 395, startPoint y: 737, endPoint x: 891, endPoint y: 503, distance: 548.4
click at [891, 503] on quentale-workspace at bounding box center [784, 383] width 1568 height 767
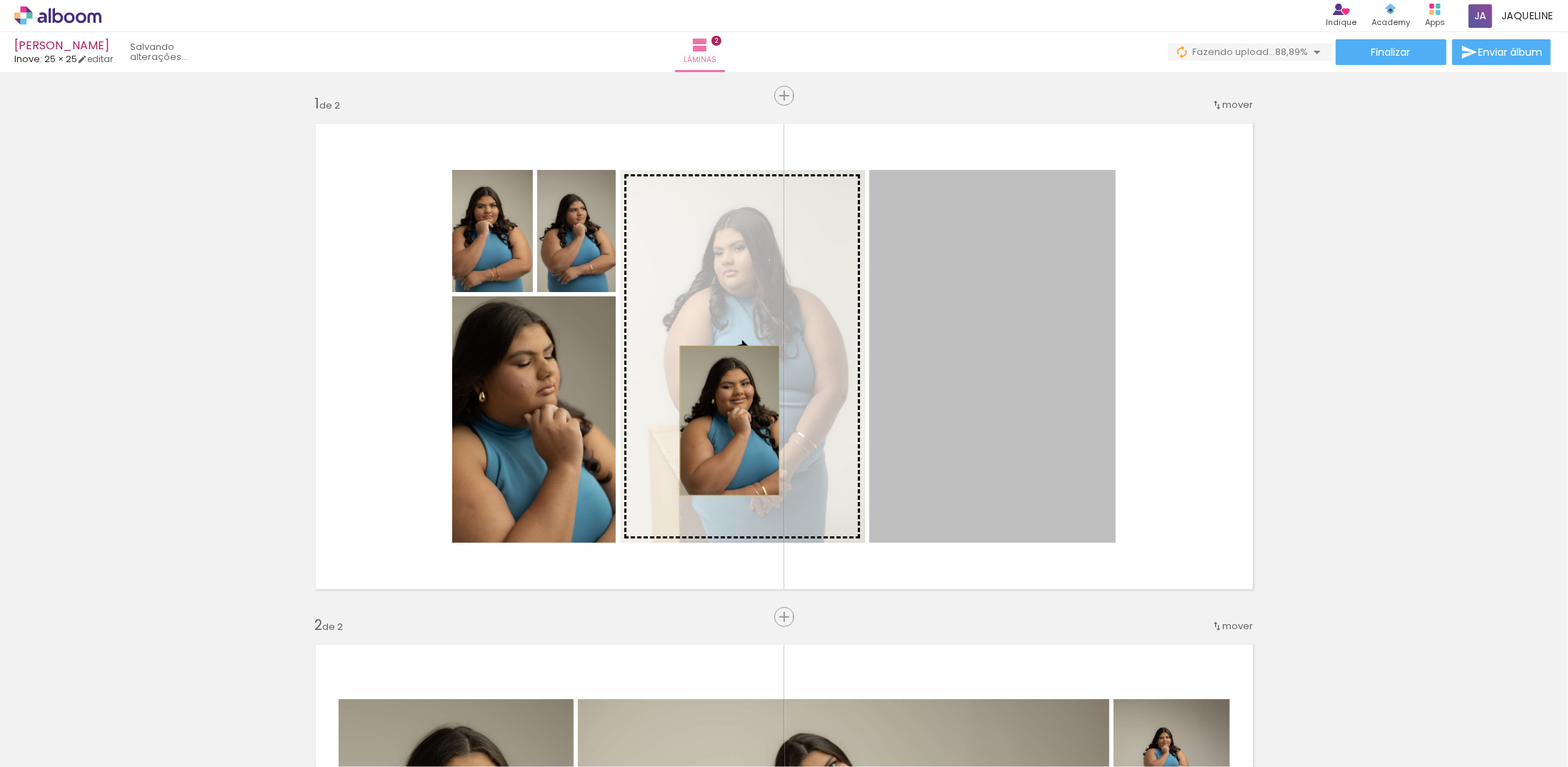
drag, startPoint x: 1040, startPoint y: 413, endPoint x: 727, endPoint y: 420, distance: 313.1
click at [0, 0] on slot at bounding box center [0, 0] width 0 height 0
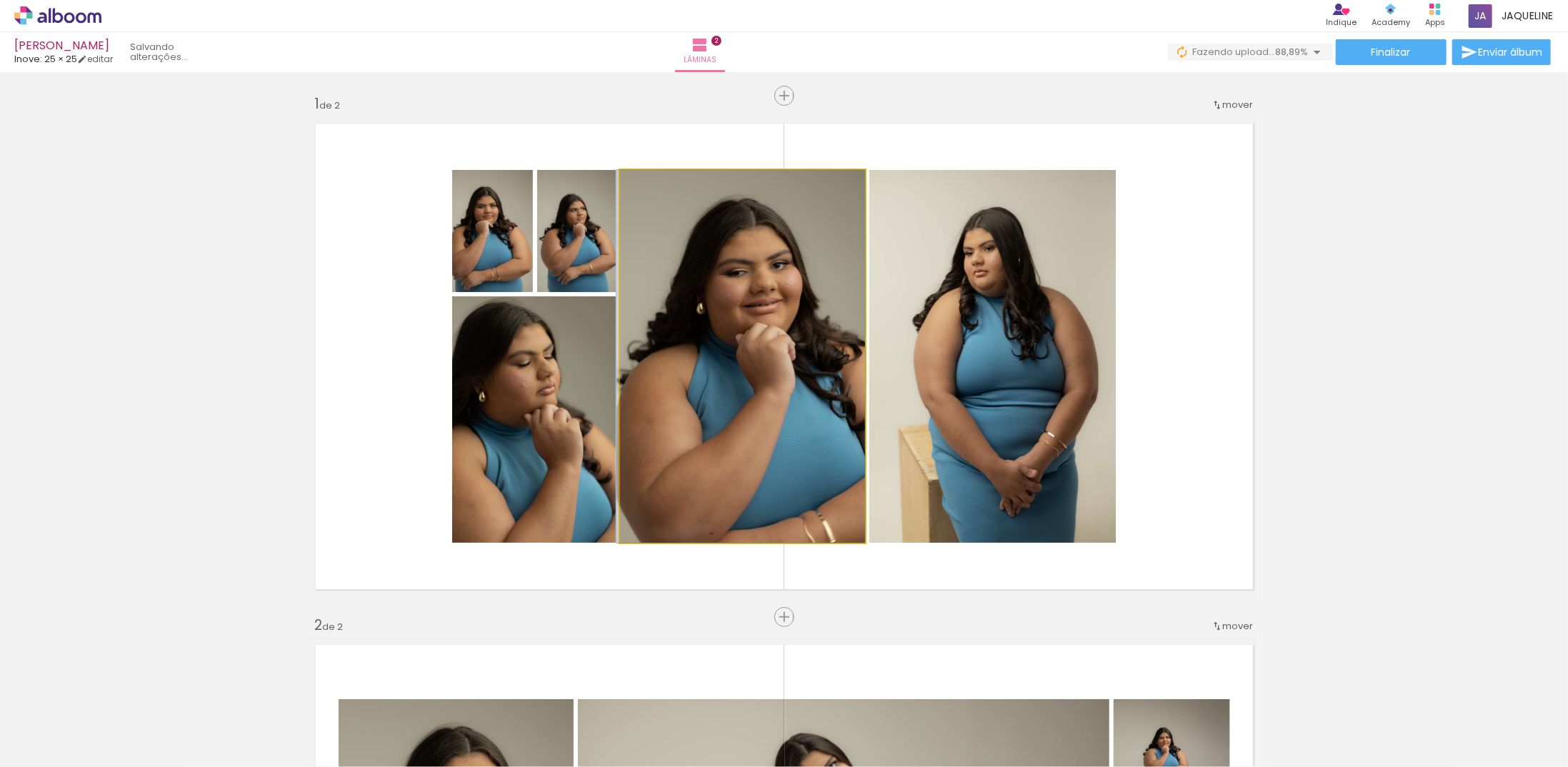
drag, startPoint x: 730, startPoint y: 422, endPoint x: 717, endPoint y: 427, distance: 13.9
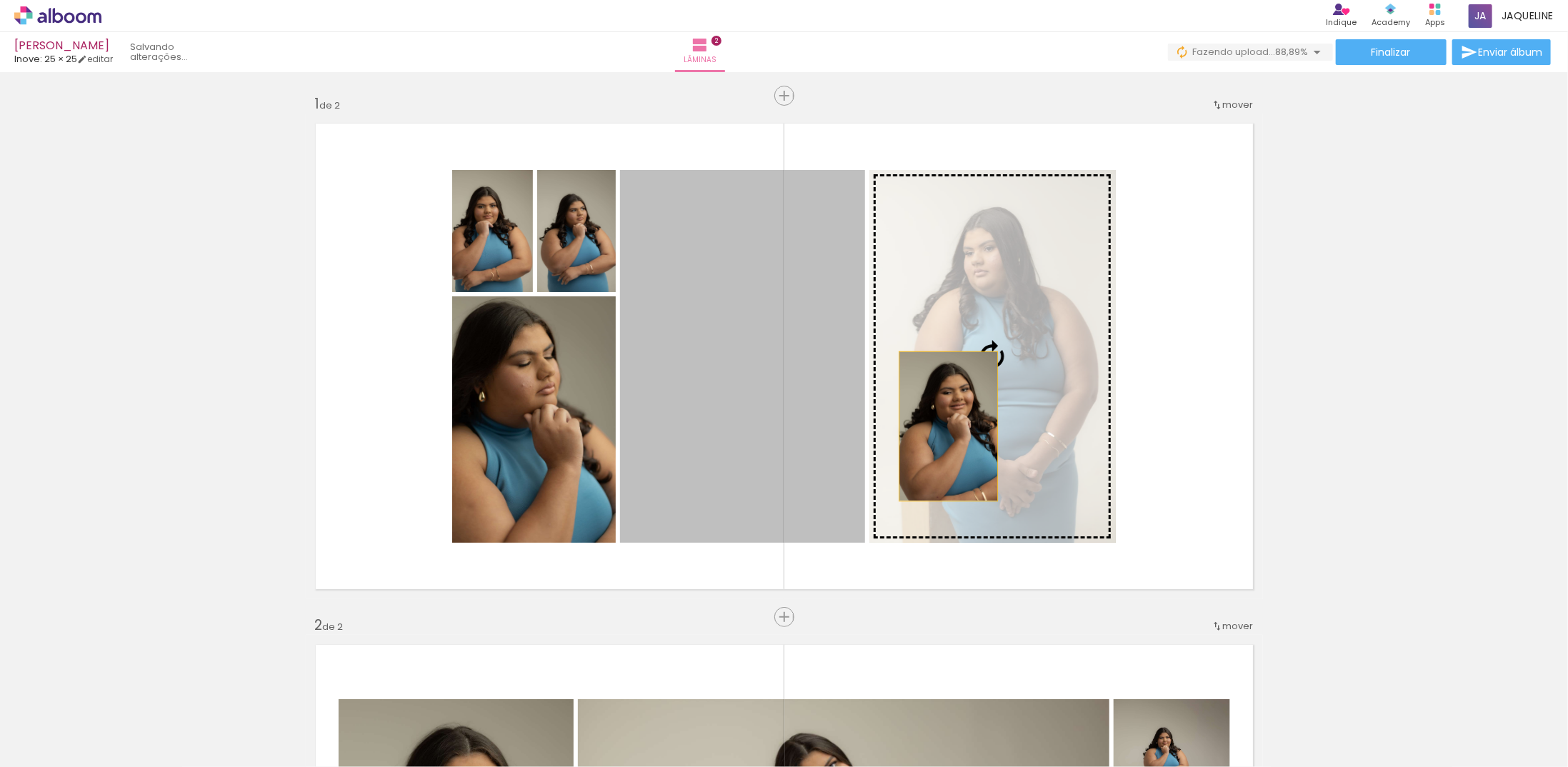
drag, startPoint x: 791, startPoint y: 425, endPoint x: 996, endPoint y: 422, distance: 205.0
click at [0, 0] on slot at bounding box center [0, 0] width 0 height 0
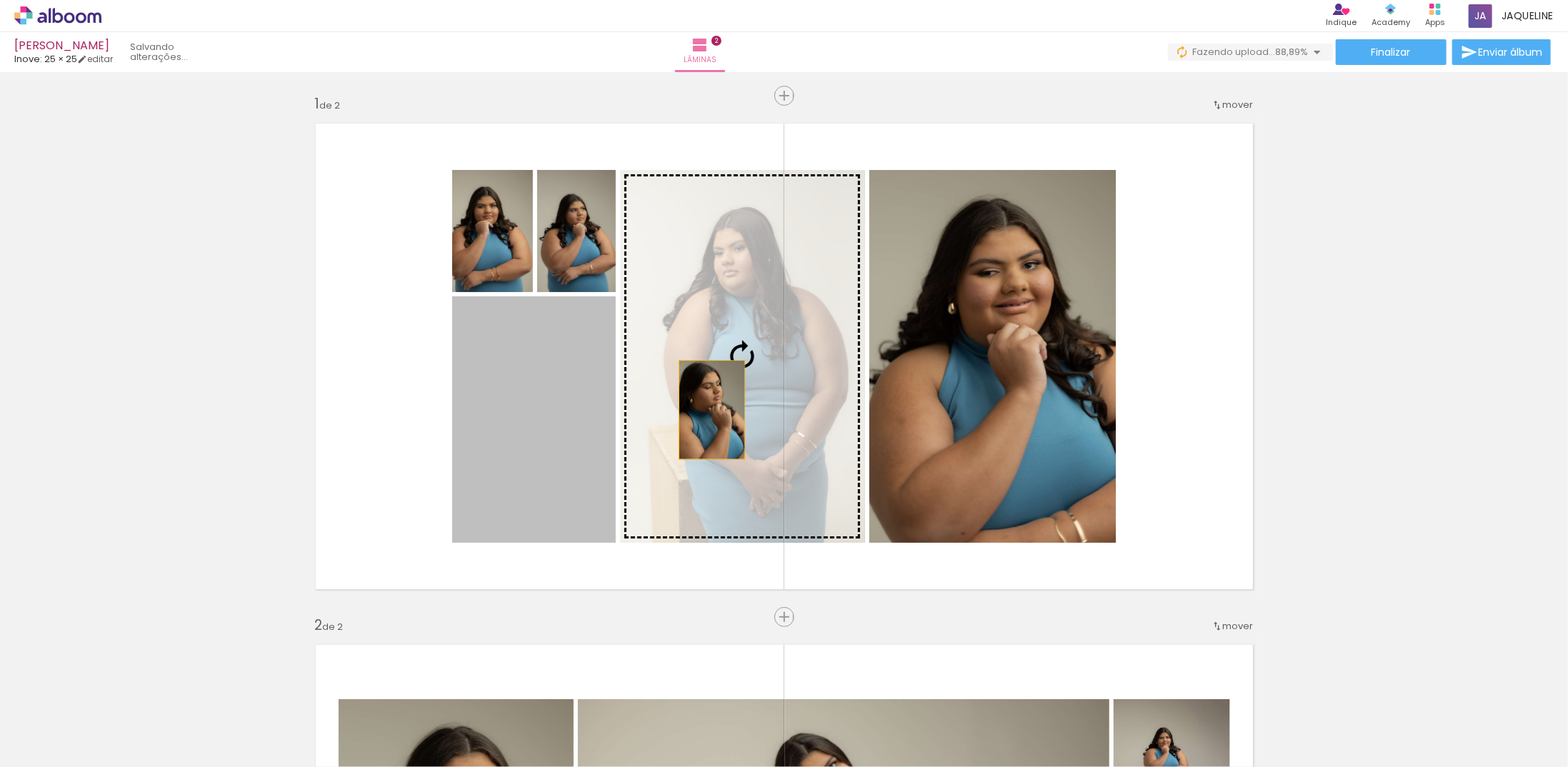
drag, startPoint x: 706, startPoint y: 410, endPoint x: 815, endPoint y: 409, distance: 109.0
click at [0, 0] on slot at bounding box center [0, 0] width 0 height 0
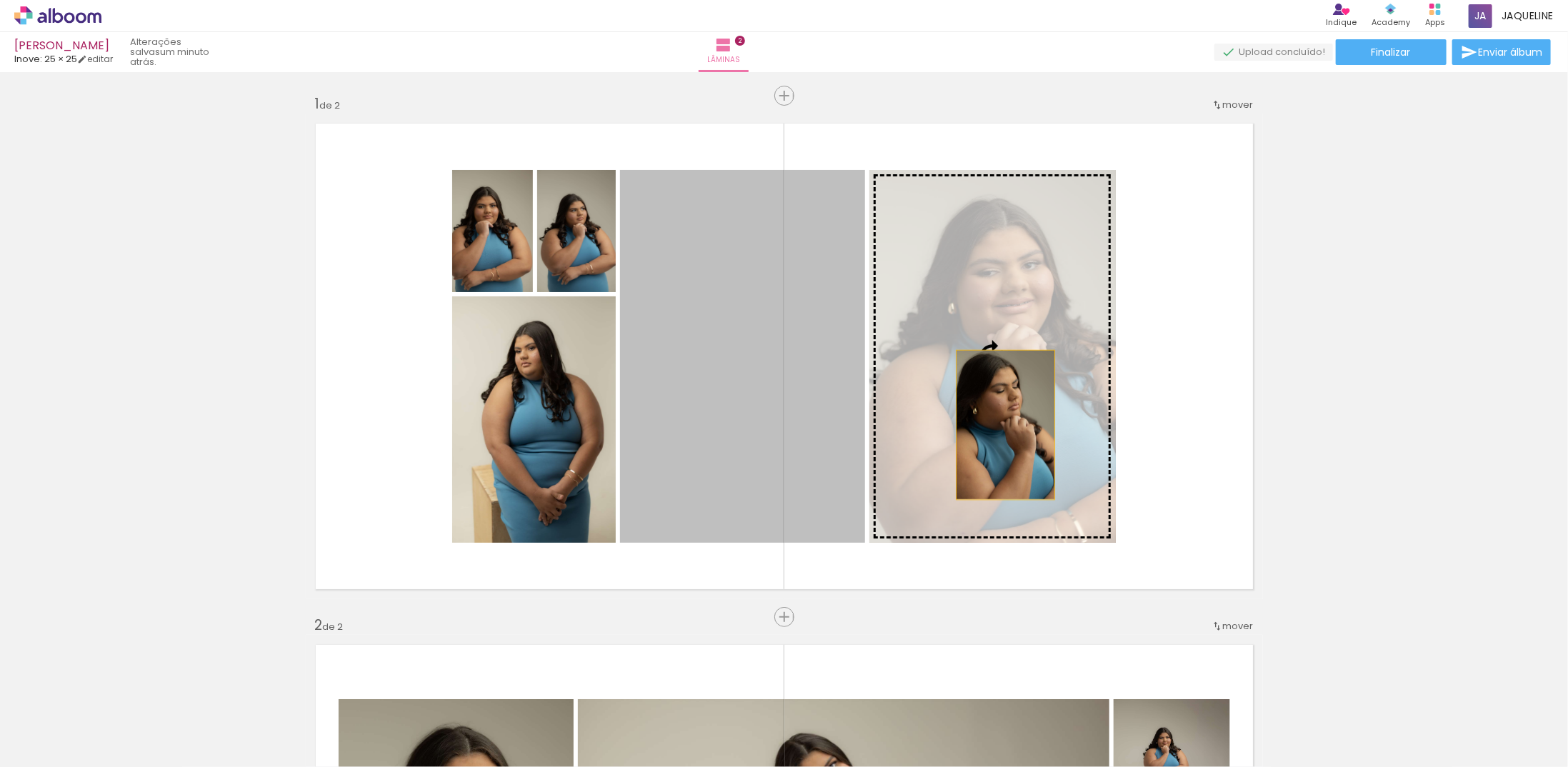
drag, startPoint x: 742, startPoint y: 418, endPoint x: 1003, endPoint y: 425, distance: 261.1
click at [0, 0] on slot at bounding box center [0, 0] width 0 height 0
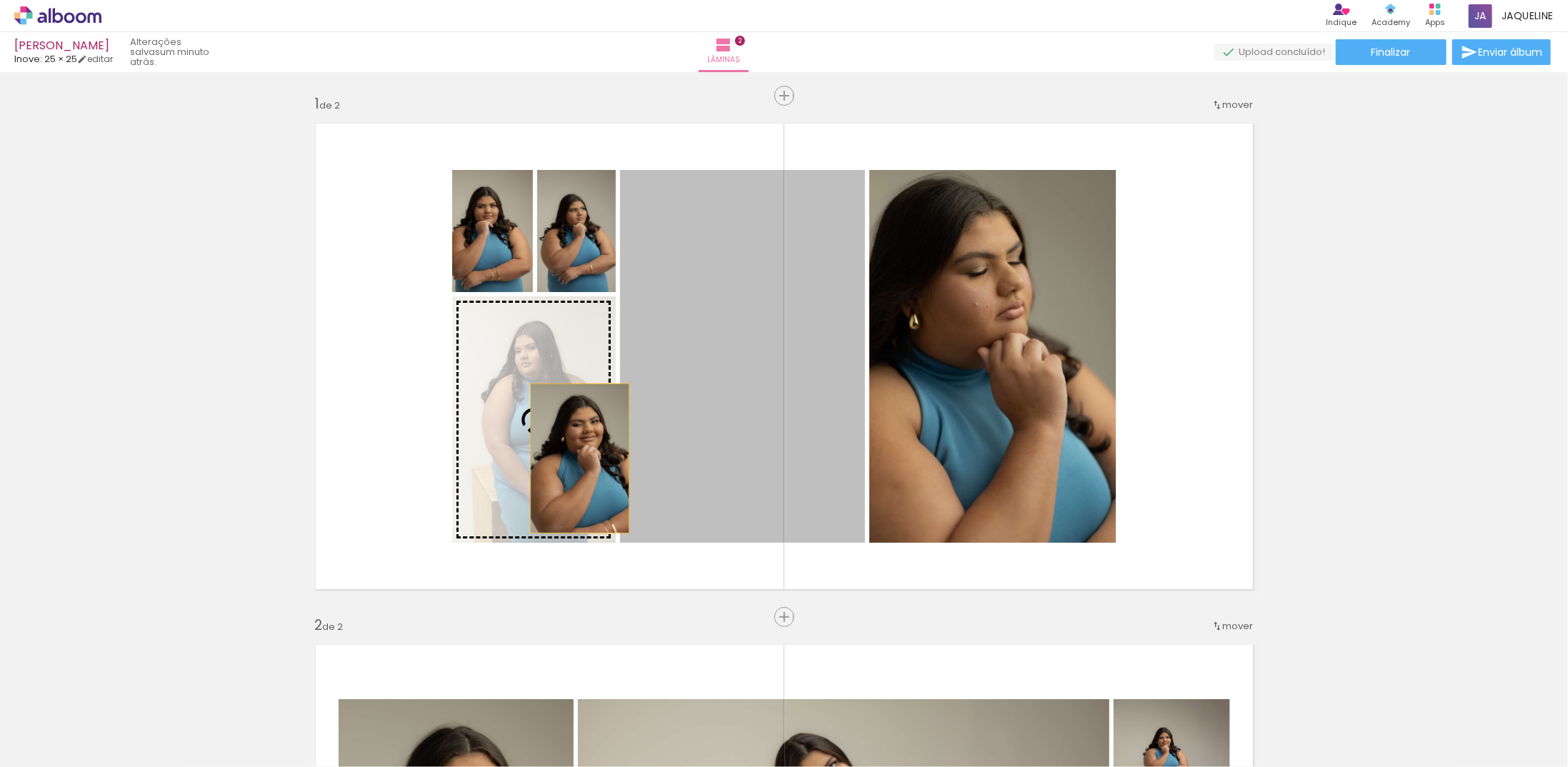
drag, startPoint x: 811, startPoint y: 425, endPoint x: 571, endPoint y: 459, distance: 242.4
click at [0, 0] on slot at bounding box center [0, 0] width 0 height 0
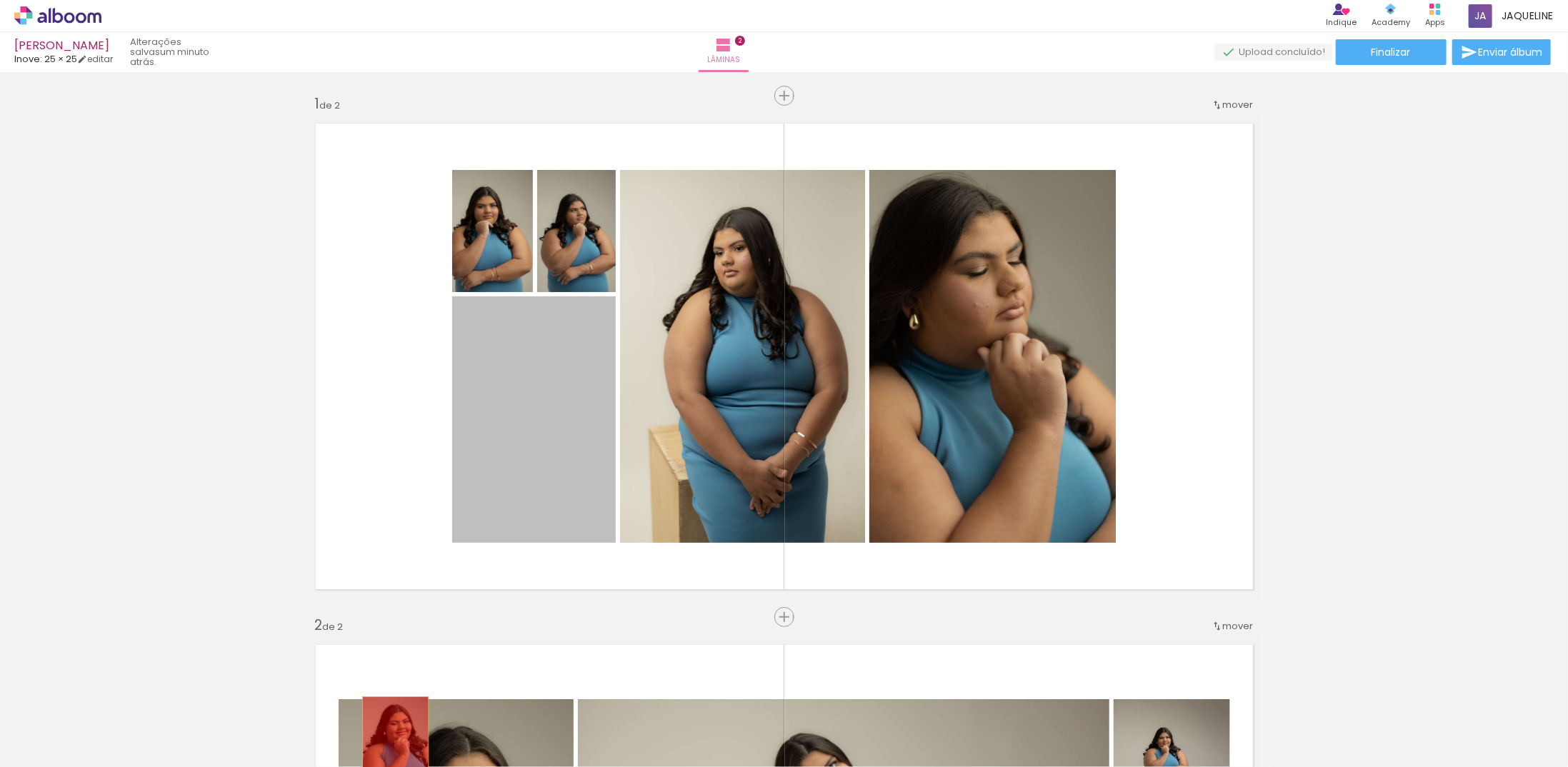
drag, startPoint x: 494, startPoint y: 580, endPoint x: 392, endPoint y: 731, distance: 182.2
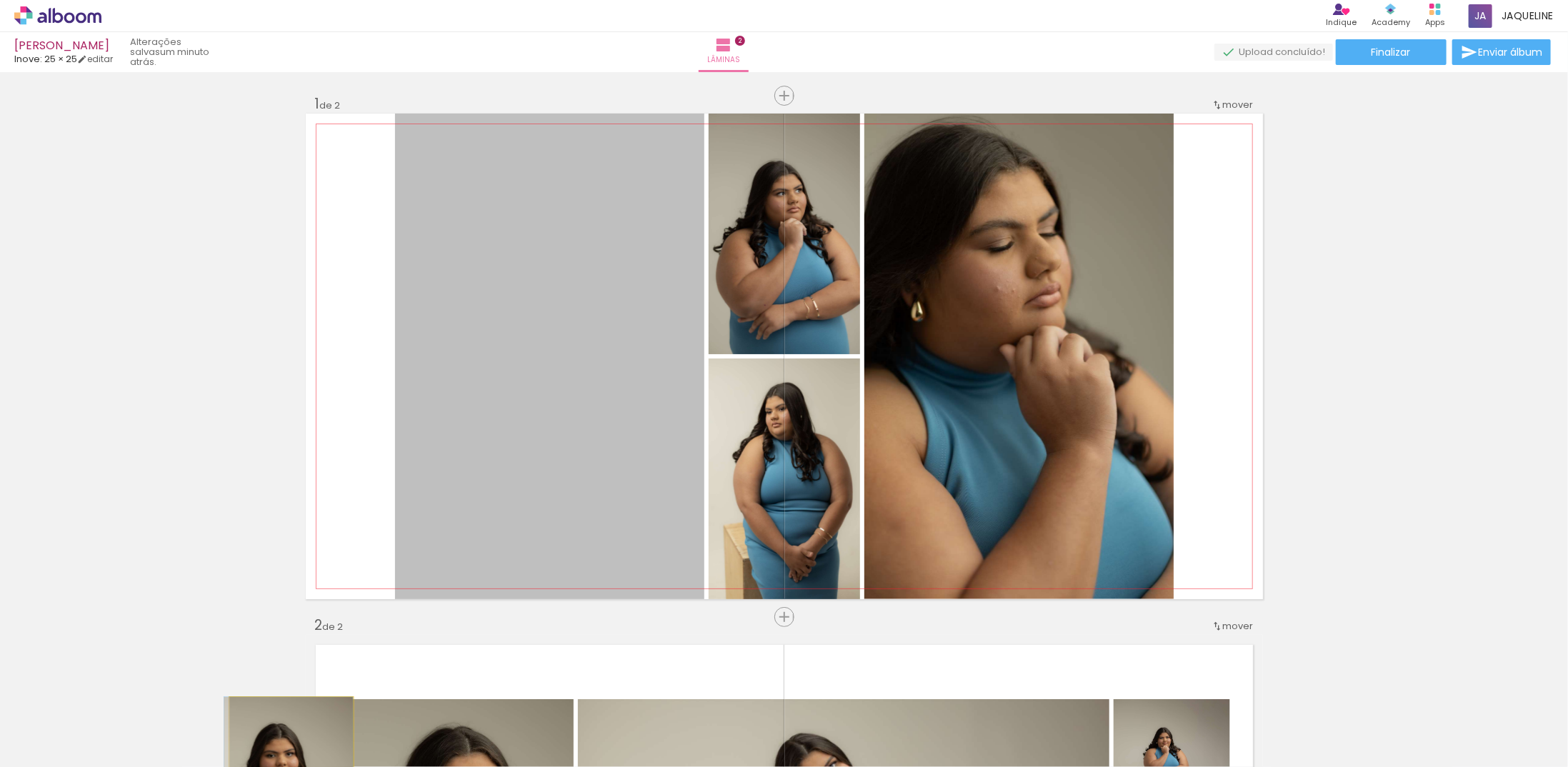
drag, startPoint x: 551, startPoint y: 359, endPoint x: 312, endPoint y: 759, distance: 466.0
click at [292, 766] on html "link( href="../../bower_components/polymer/polymer.html" rel="import" ) picture…" at bounding box center [784, 383] width 1568 height 767
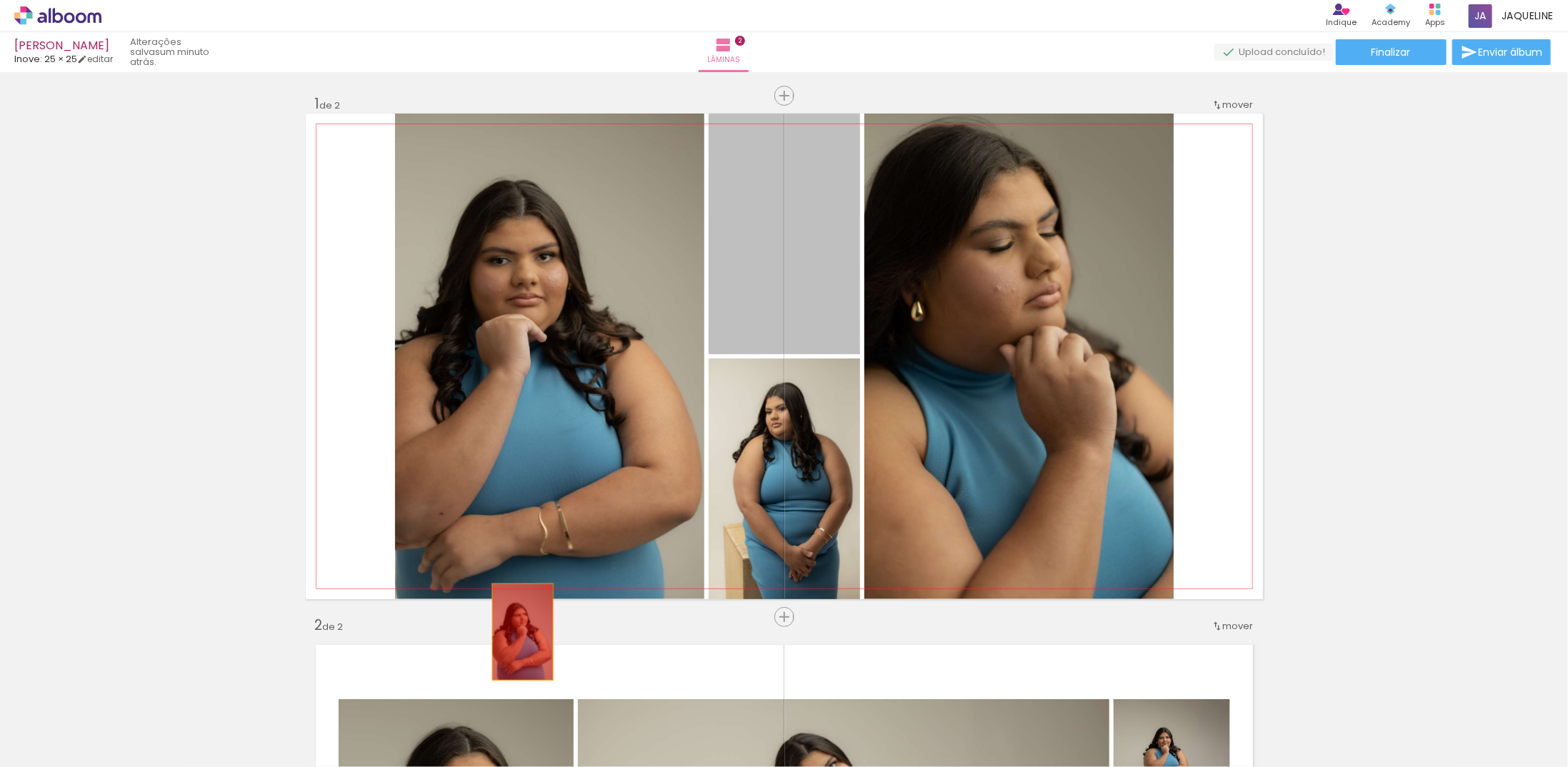
drag, startPoint x: 809, startPoint y: 306, endPoint x: 526, endPoint y: 598, distance: 406.6
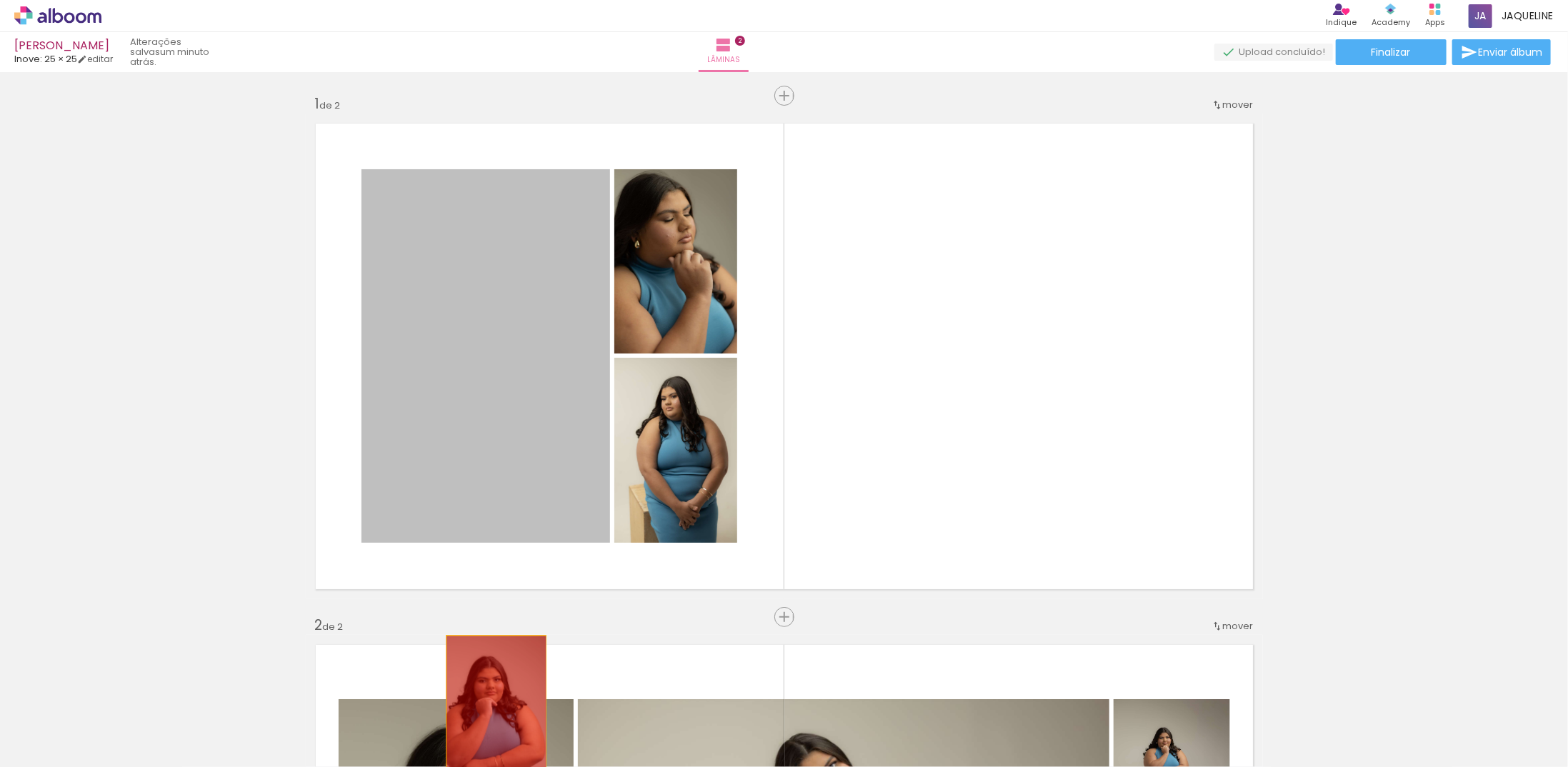
drag, startPoint x: 510, startPoint y: 387, endPoint x: 546, endPoint y: 495, distance: 113.8
click at [491, 710] on quentale-workspace at bounding box center [784, 383] width 1568 height 767
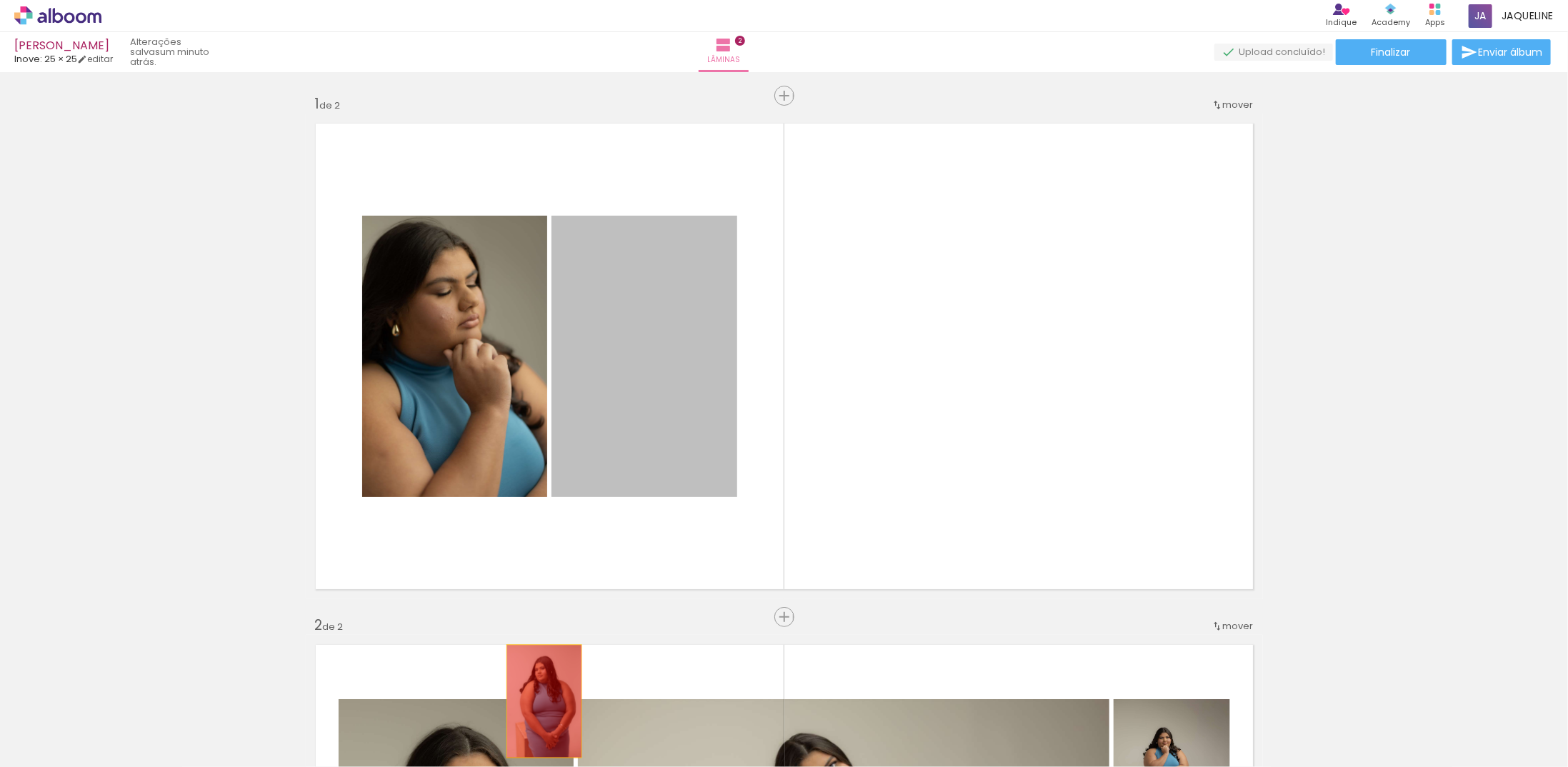
drag, startPoint x: 610, startPoint y: 535, endPoint x: 491, endPoint y: 529, distance: 119.2
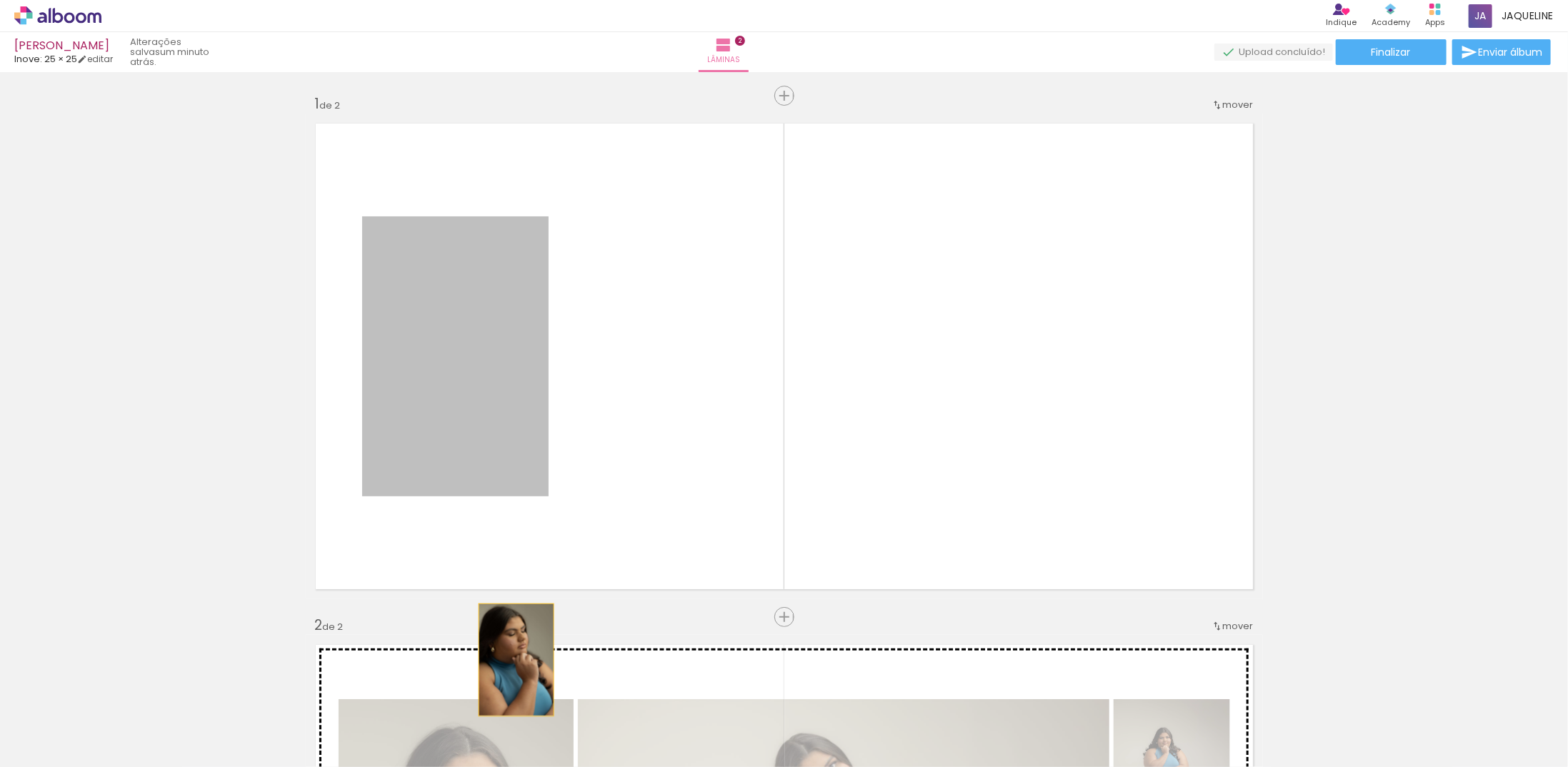
drag, startPoint x: 479, startPoint y: 399, endPoint x: 617, endPoint y: 527, distance: 188.2
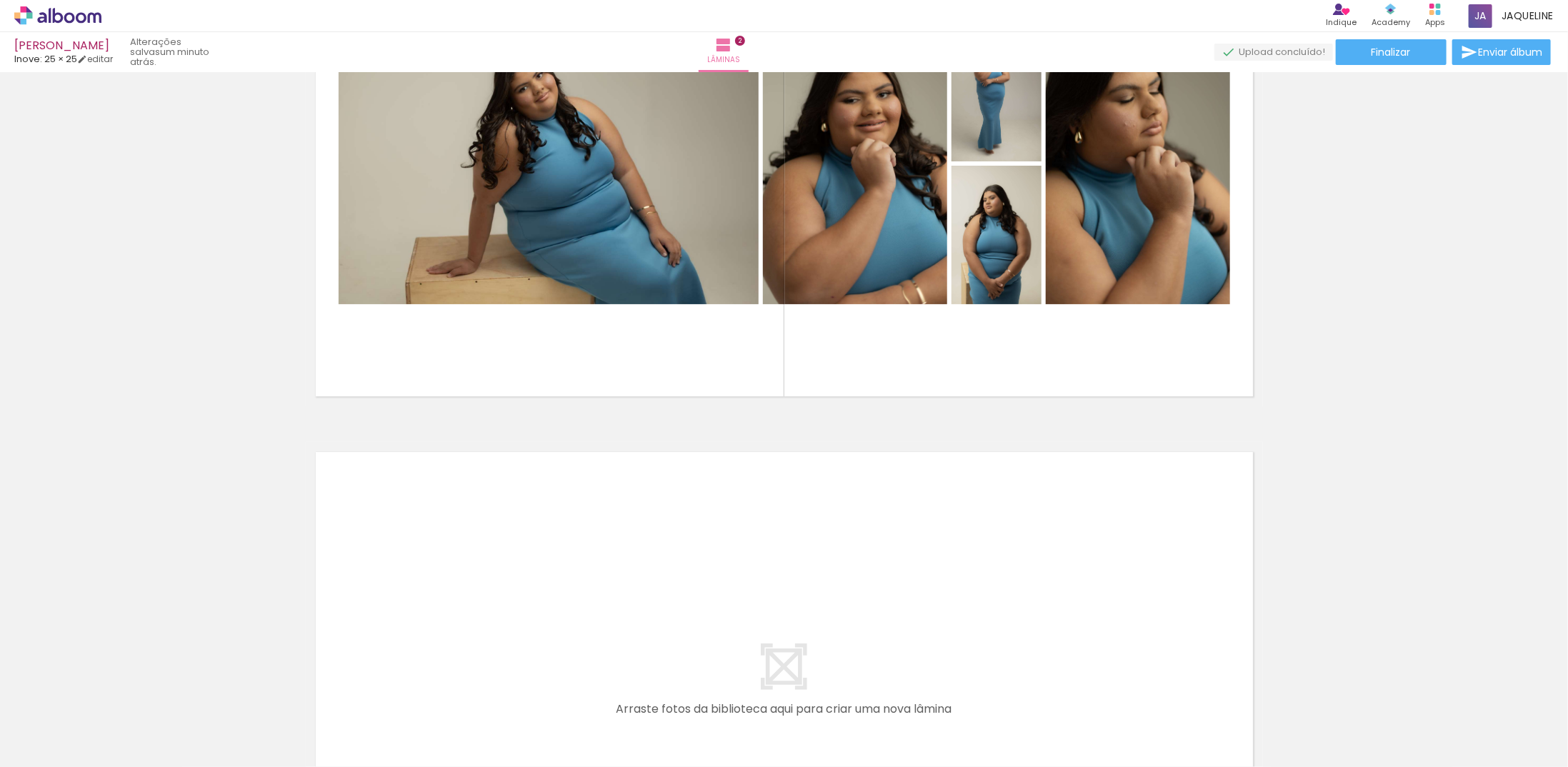
scroll to position [428, 0]
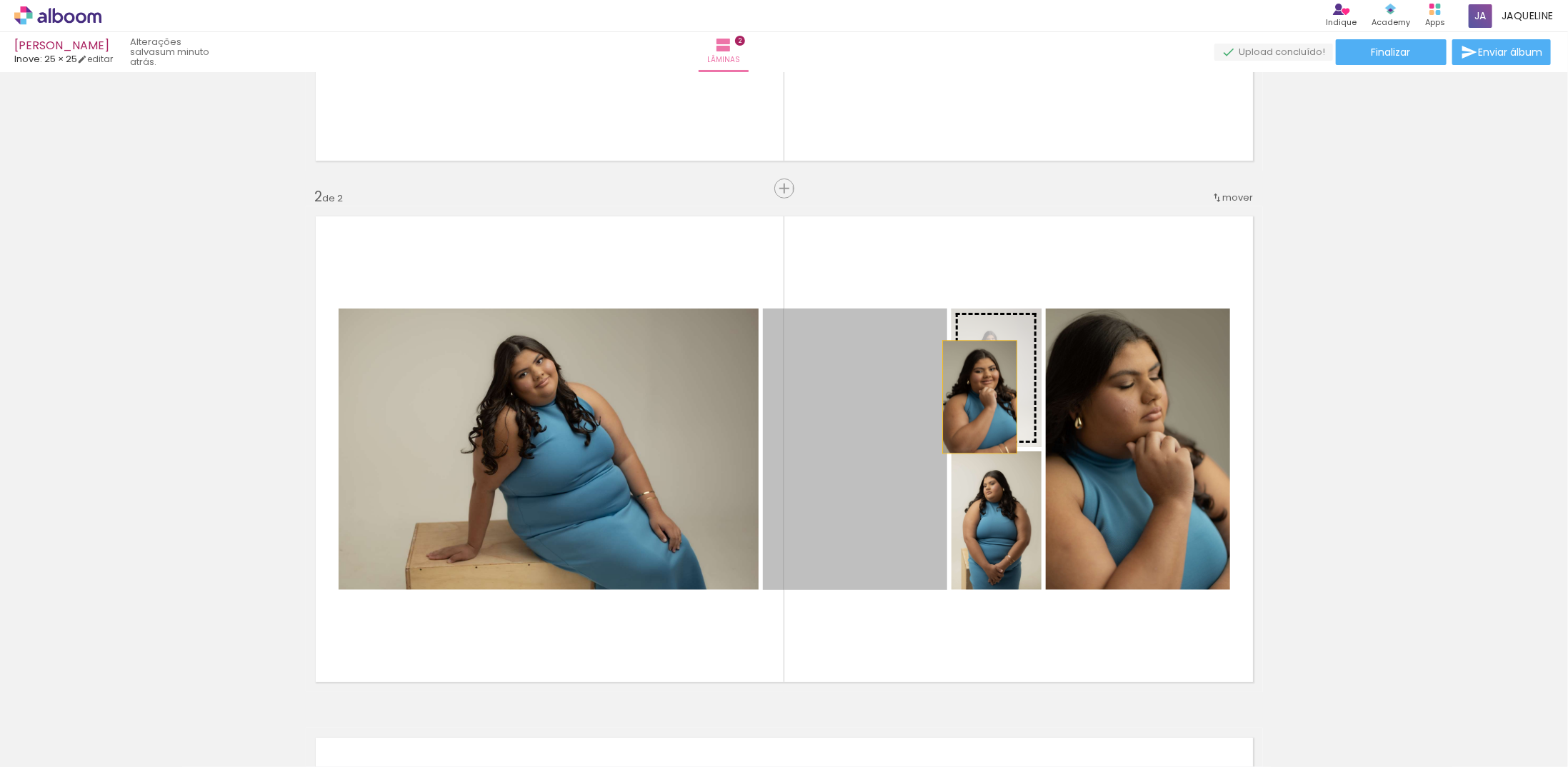
drag, startPoint x: 843, startPoint y: 505, endPoint x: 976, endPoint y: 396, distance: 172.0
click at [0, 0] on slot at bounding box center [0, 0] width 0 height 0
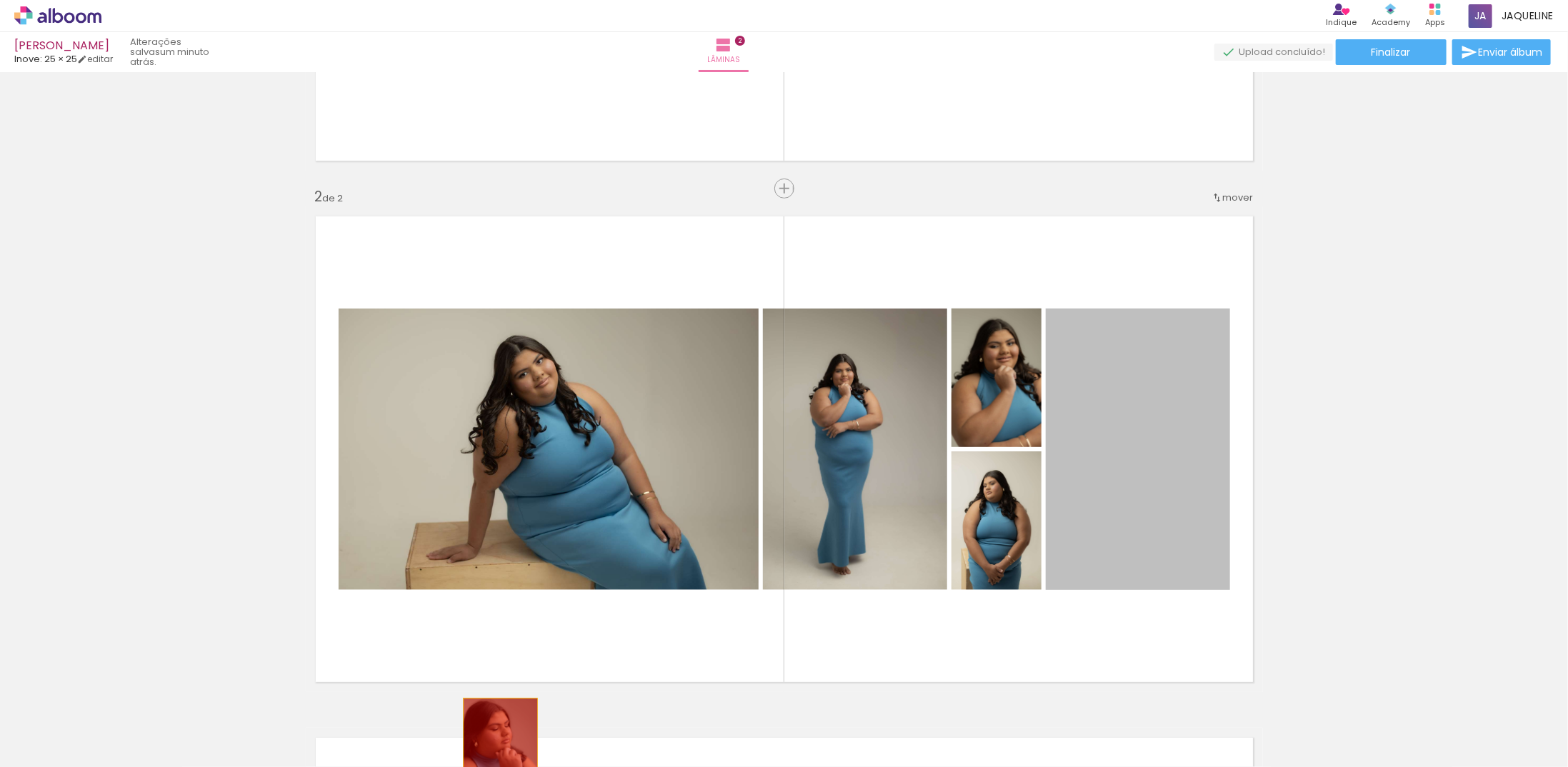
drag, startPoint x: 1175, startPoint y: 517, endPoint x: 479, endPoint y: 758, distance: 736.5
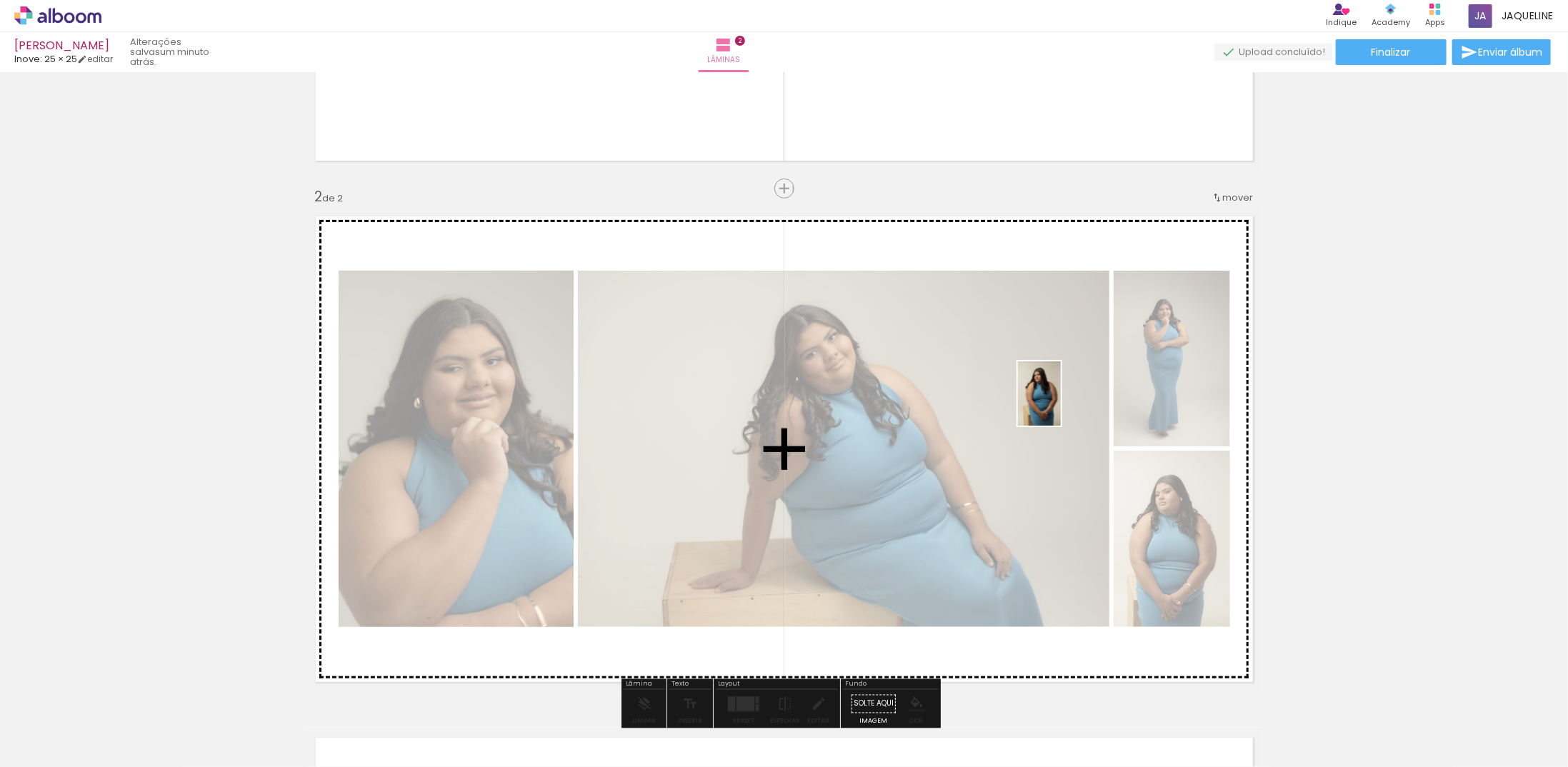
drag, startPoint x: 637, startPoint y: 725, endPoint x: 1121, endPoint y: 368, distance: 601.4
click at [1121, 368] on quentale-workspace at bounding box center [784, 383] width 1568 height 767
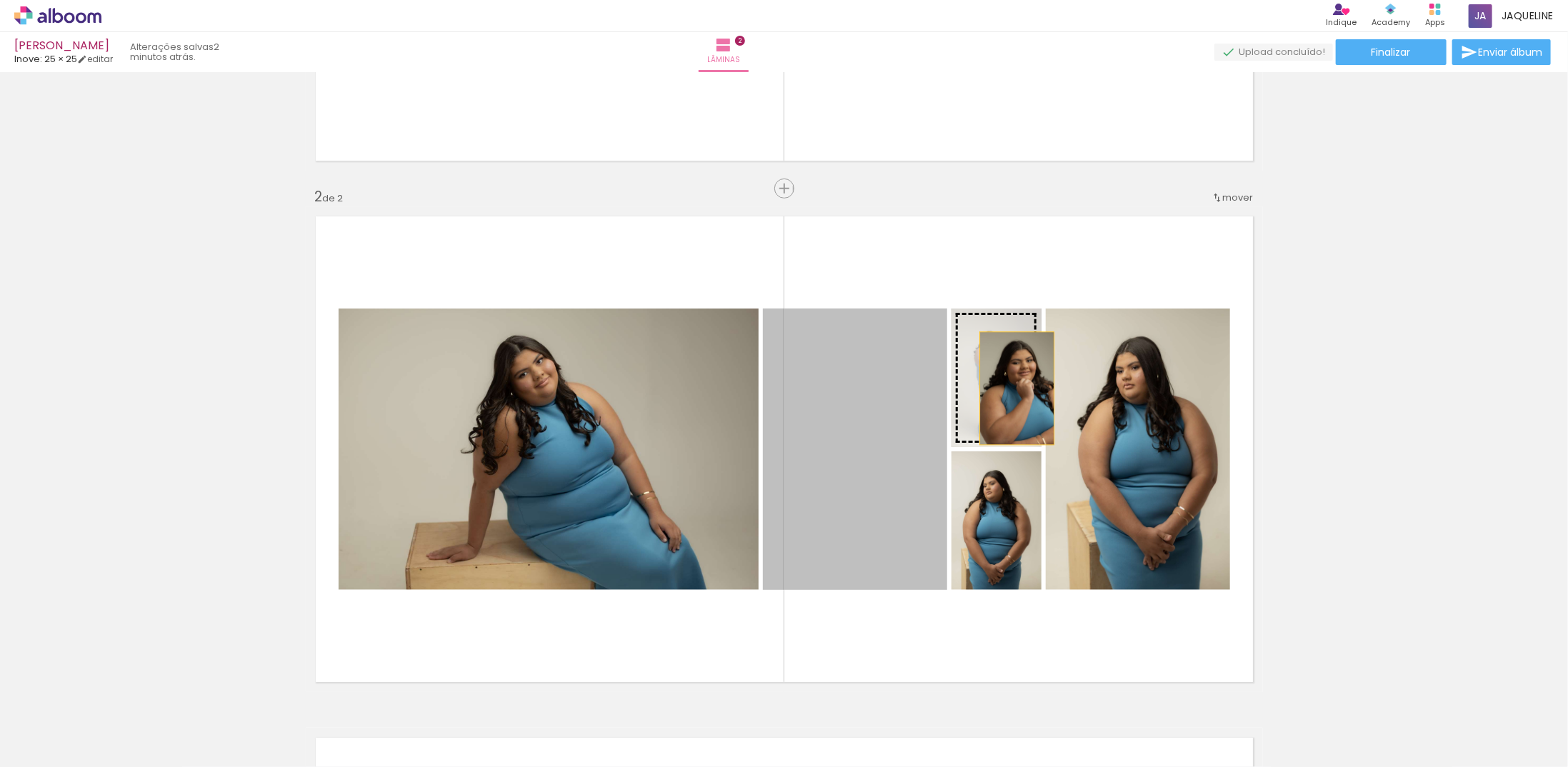
drag, startPoint x: 819, startPoint y: 466, endPoint x: 1012, endPoint y: 389, distance: 207.8
click at [0, 0] on slot at bounding box center [0, 0] width 0 height 0
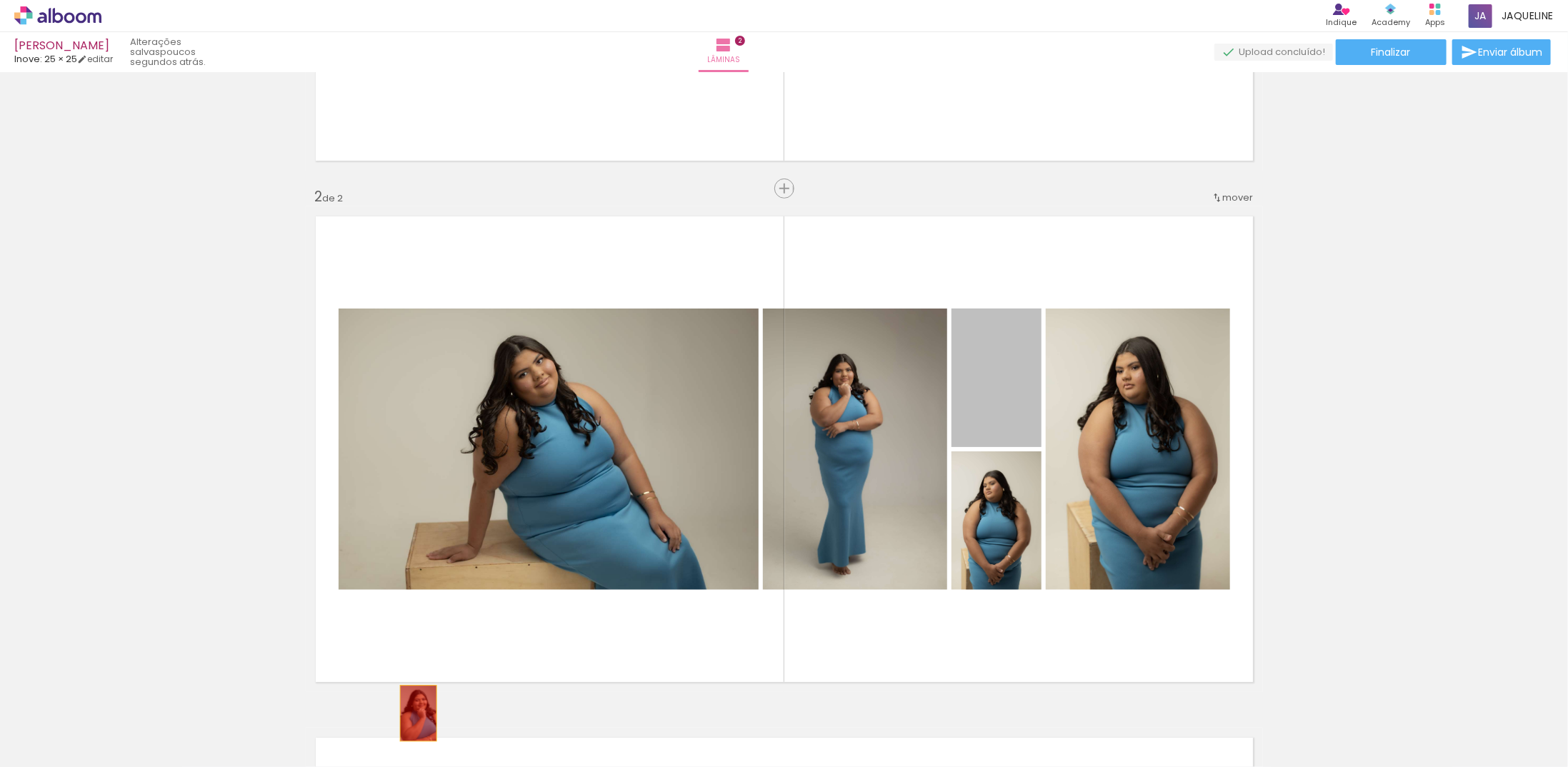
drag, startPoint x: 1017, startPoint y: 417, endPoint x: 415, endPoint y: 705, distance: 667.3
click at [398, 724] on quentale-workspace at bounding box center [784, 383] width 1568 height 767
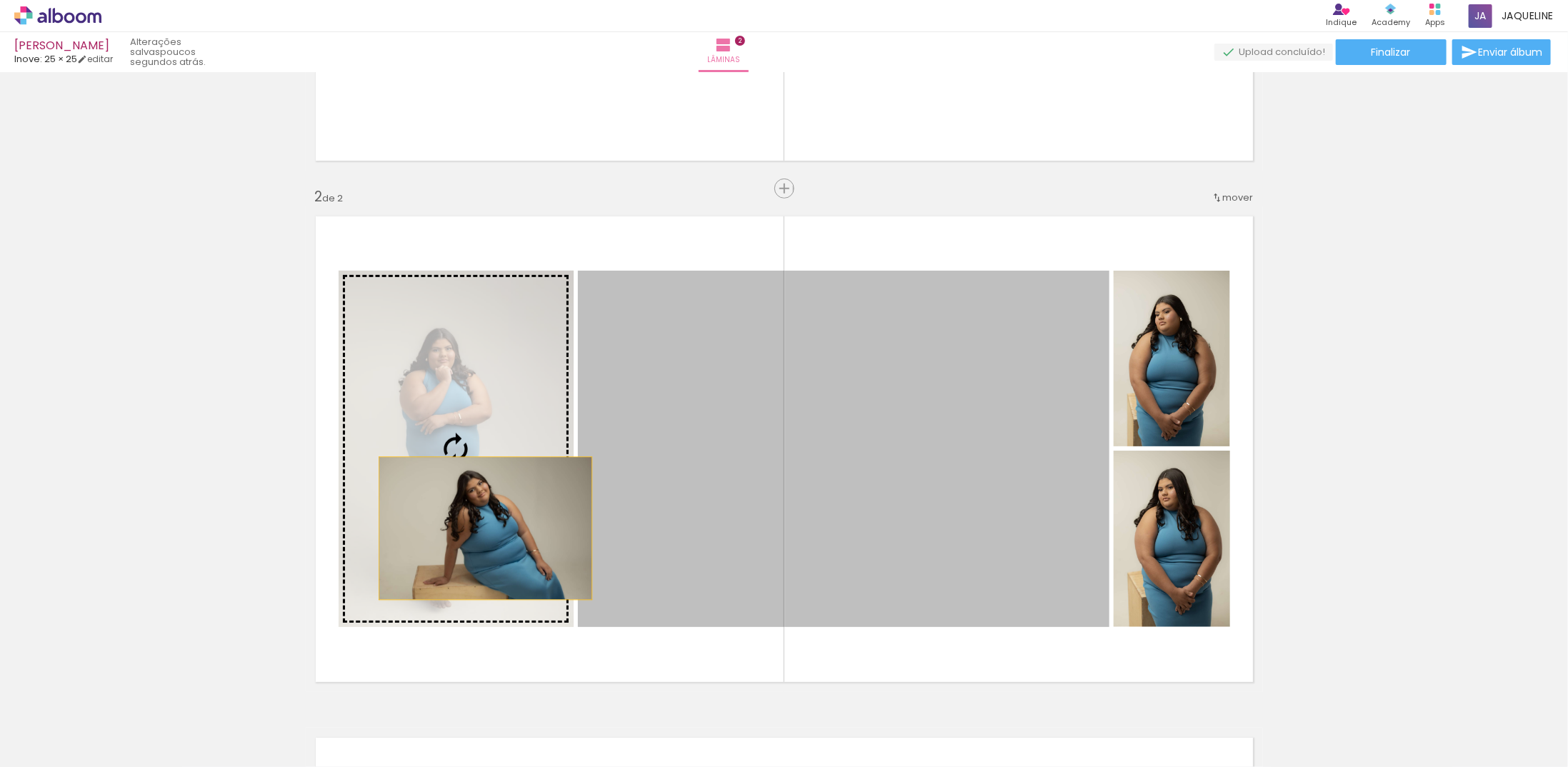
drag, startPoint x: 802, startPoint y: 543, endPoint x: 478, endPoint y: 528, distance: 324.3
click at [0, 0] on slot at bounding box center [0, 0] width 0 height 0
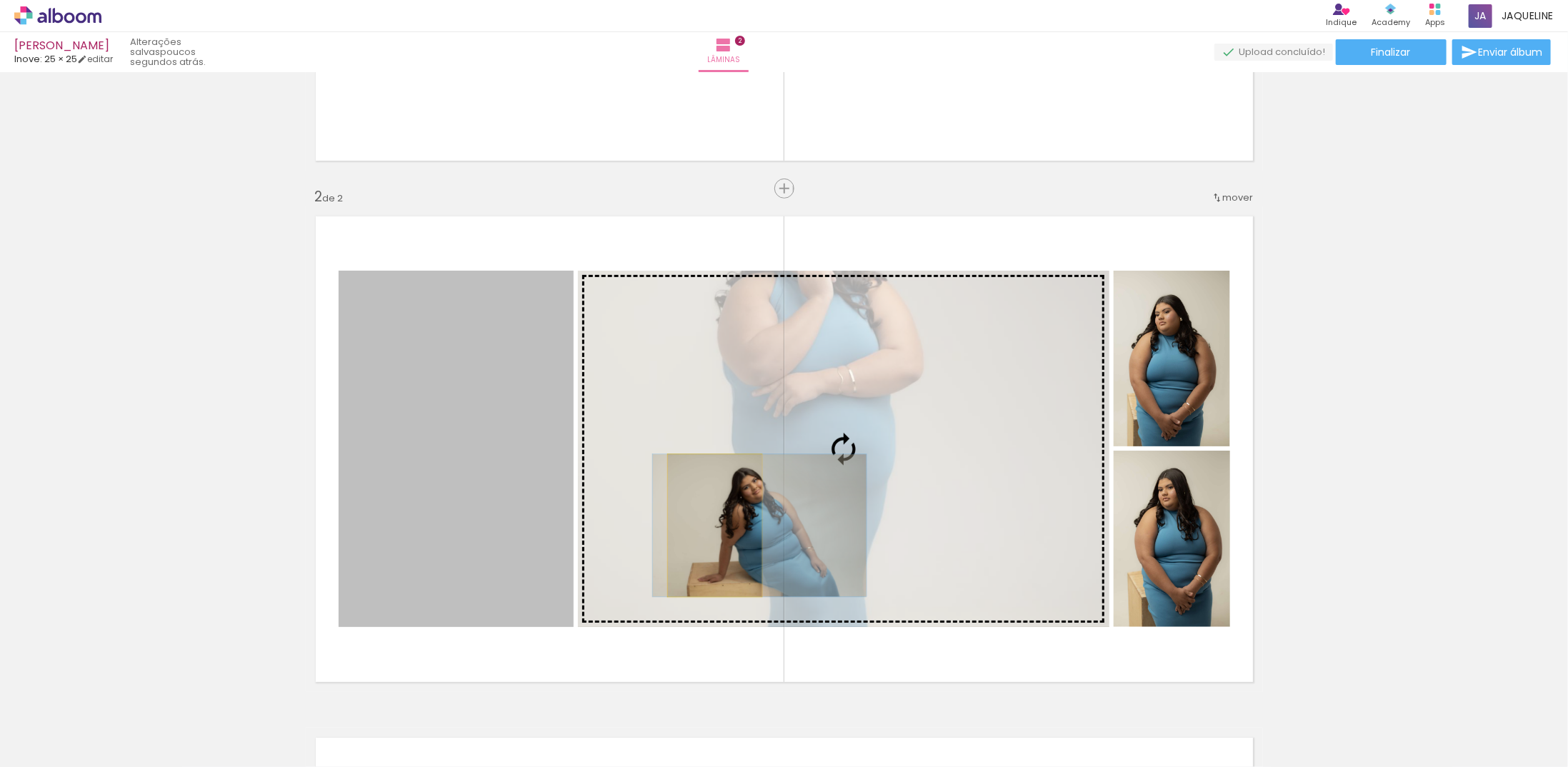
drag, startPoint x: 455, startPoint y: 531, endPoint x: 710, endPoint y: 525, distance: 255.1
click at [0, 0] on slot at bounding box center [0, 0] width 0 height 0
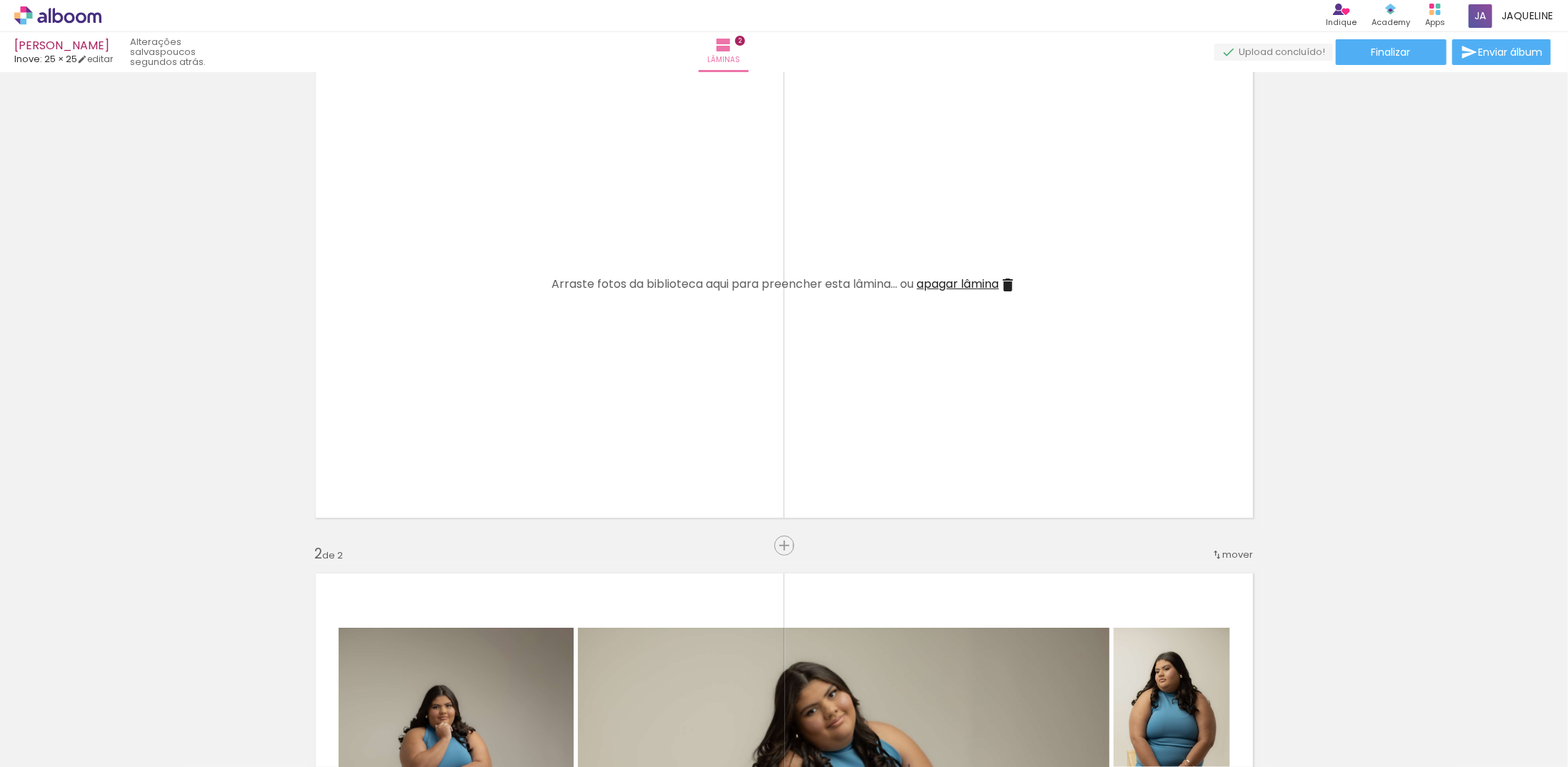
scroll to position [0, 0]
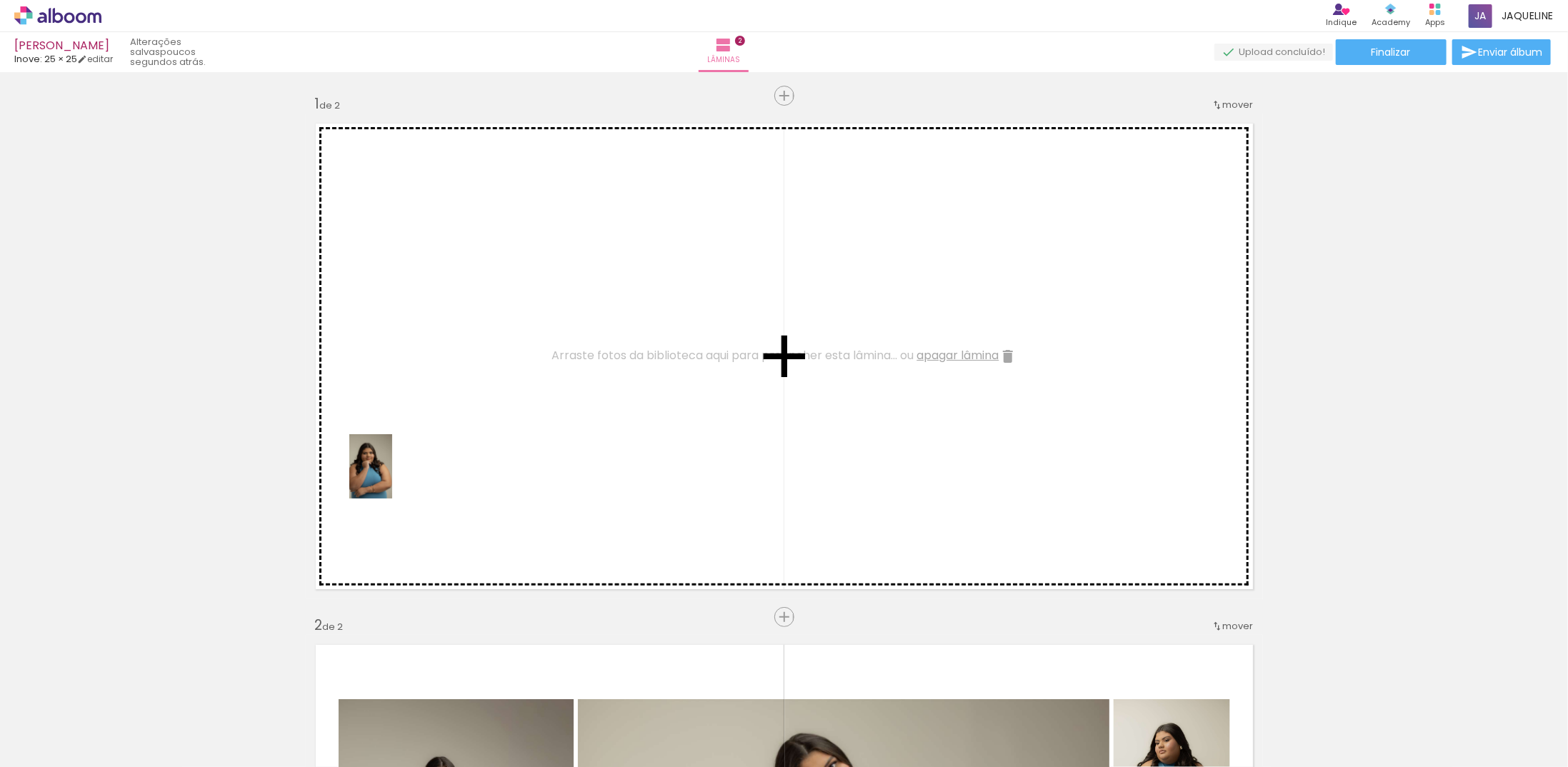
drag, startPoint x: 170, startPoint y: 724, endPoint x: 318, endPoint y: 610, distance: 186.8
click at [395, 476] on quentale-workspace at bounding box center [784, 383] width 1568 height 767
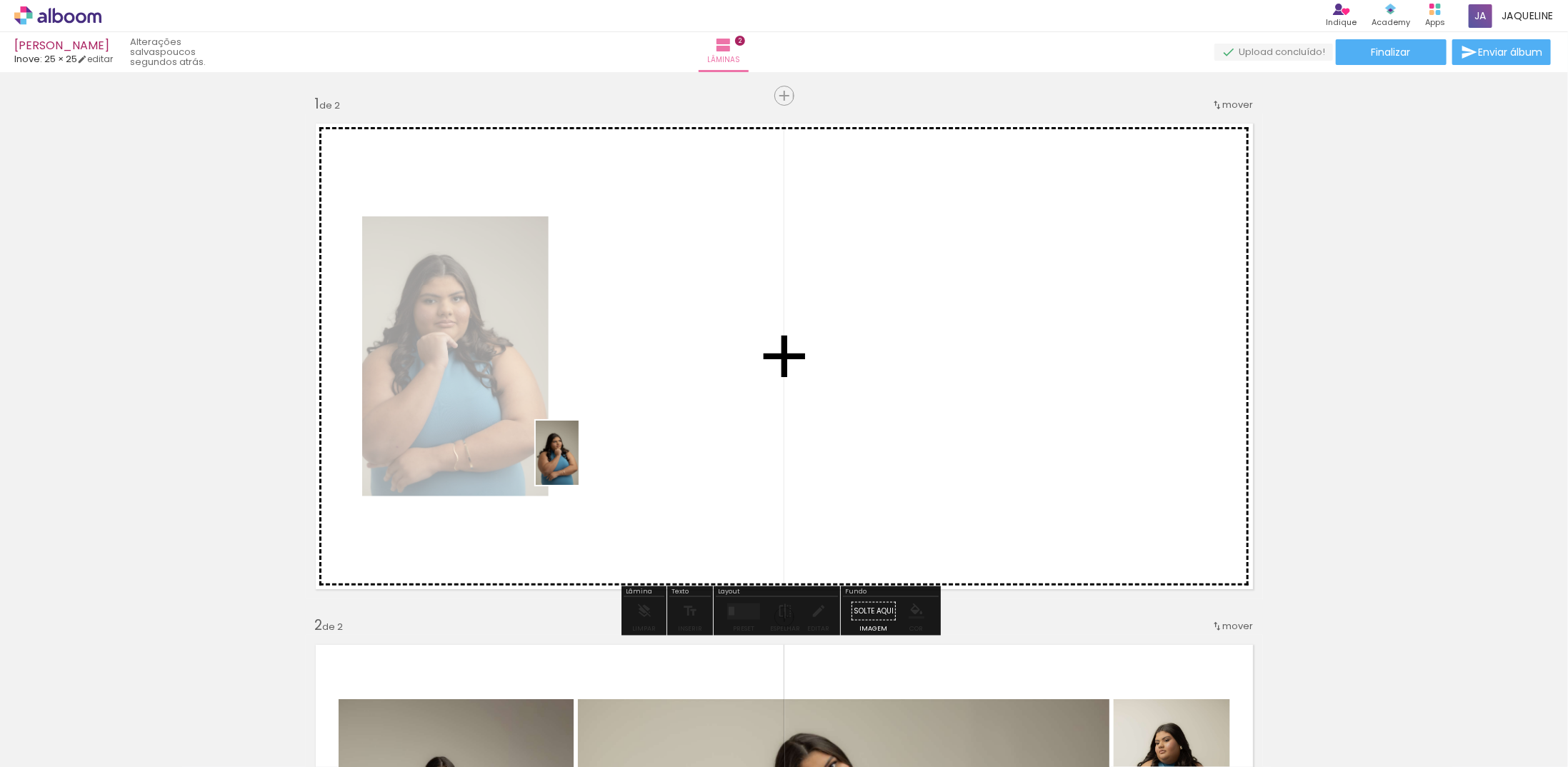
drag, startPoint x: 243, startPoint y: 717, endPoint x: 510, endPoint y: 541, distance: 319.8
click at [578, 463] on quentale-workspace at bounding box center [784, 383] width 1568 height 767
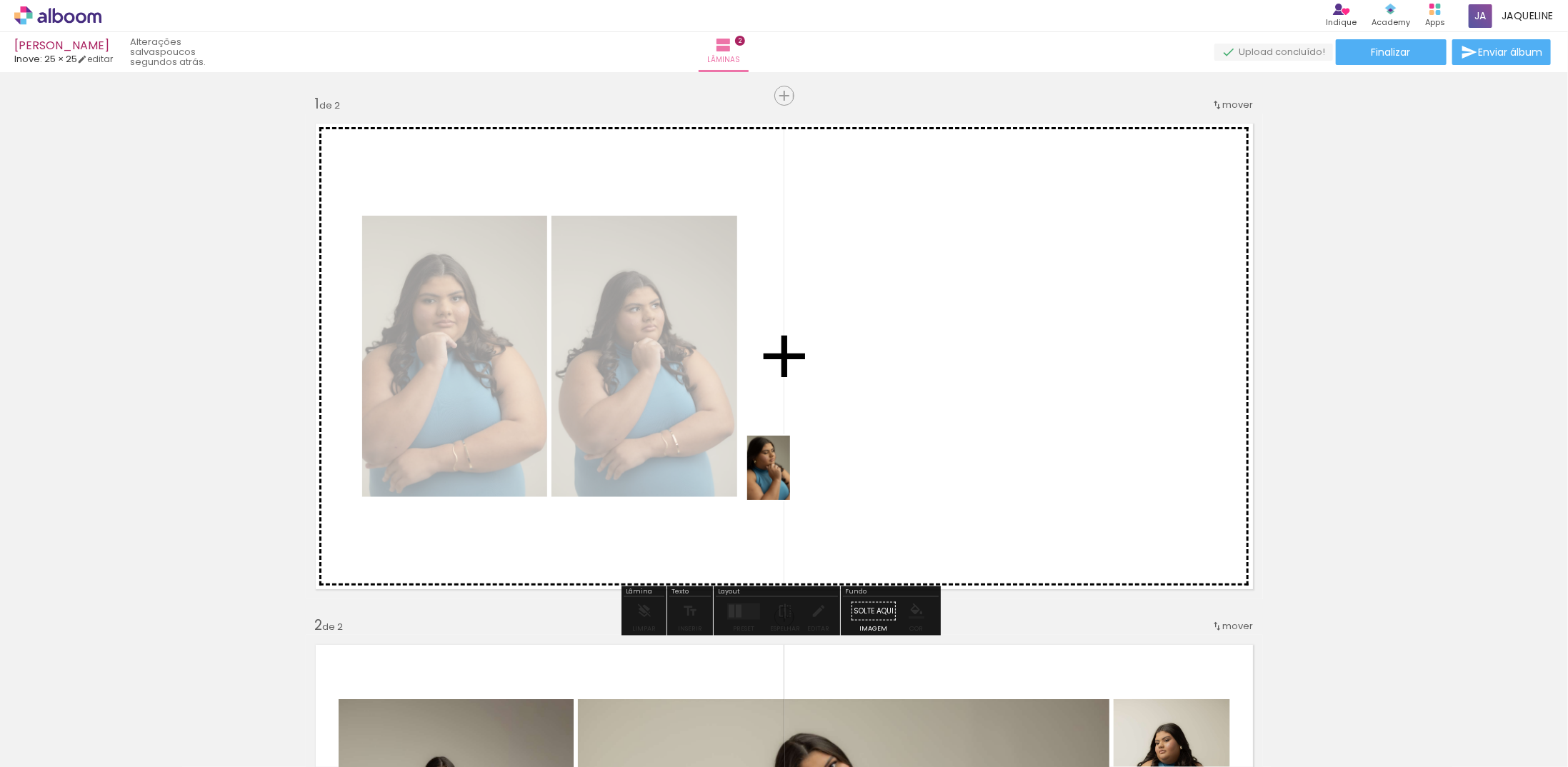
drag, startPoint x: 315, startPoint y: 742, endPoint x: 795, endPoint y: 482, distance: 545.9
click at [809, 465] on quentale-workspace at bounding box center [784, 383] width 1568 height 767
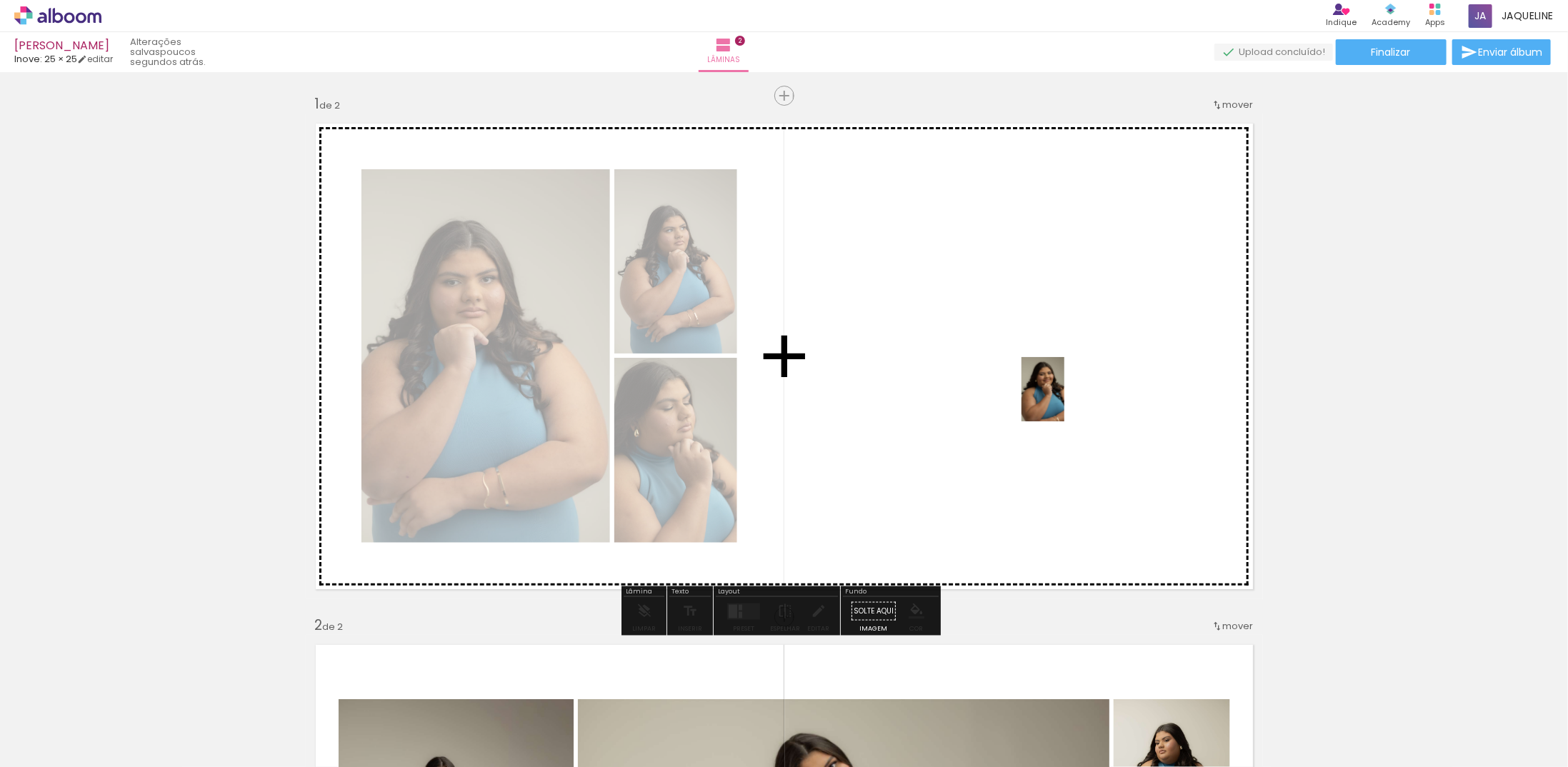
drag, startPoint x: 441, startPoint y: 719, endPoint x: 1064, endPoint y: 399, distance: 700.4
click at [1064, 399] on quentale-workspace at bounding box center [784, 383] width 1568 height 767
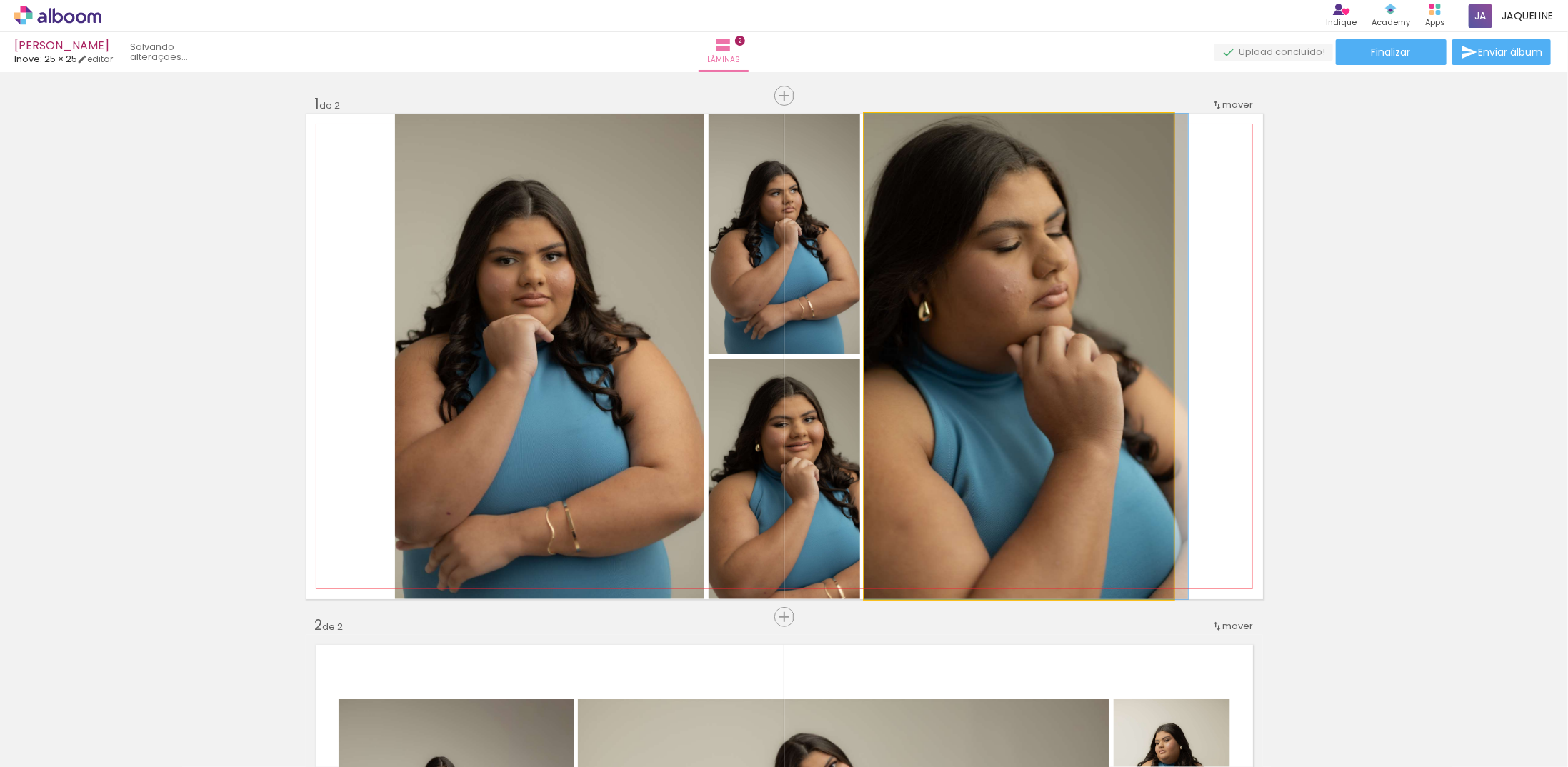
drag, startPoint x: 1040, startPoint y: 412, endPoint x: 1109, endPoint y: 386, distance: 73.7
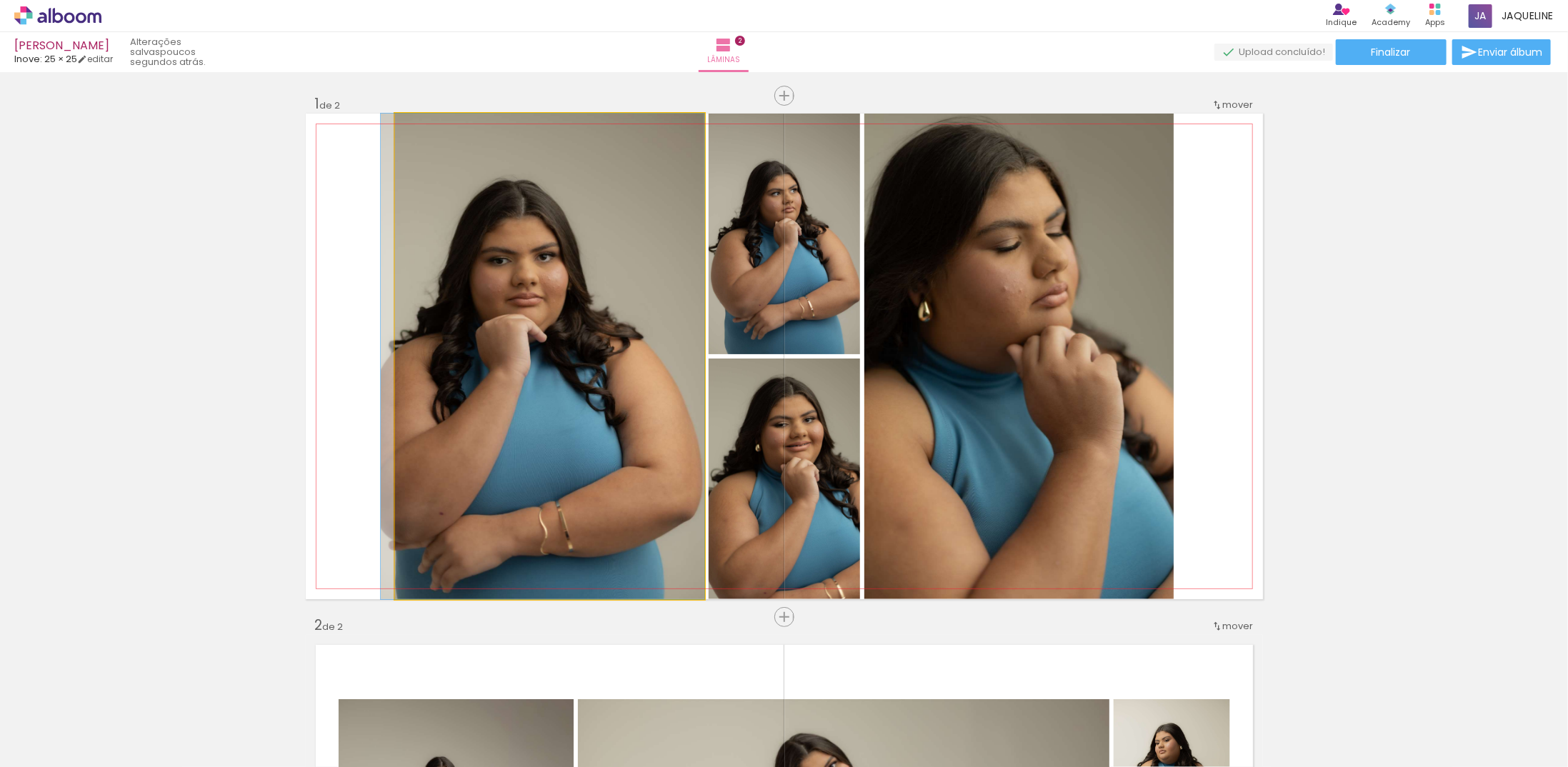
drag, startPoint x: 637, startPoint y: 405, endPoint x: 516, endPoint y: 417, distance: 121.6
drag, startPoint x: 490, startPoint y: 386, endPoint x: 389, endPoint y: 397, distance: 101.6
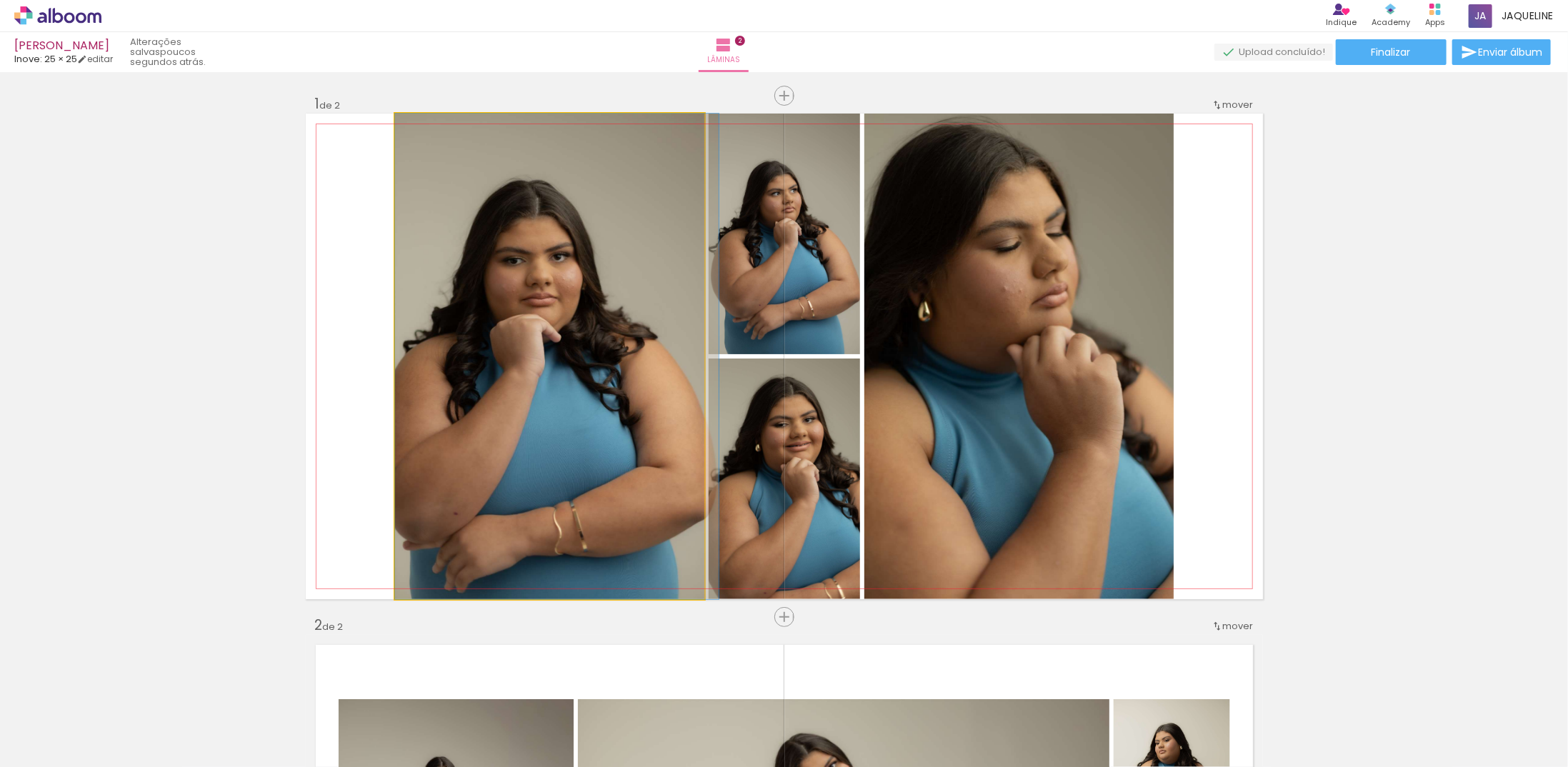
drag, startPoint x: 549, startPoint y: 425, endPoint x: 596, endPoint y: 422, distance: 47.1
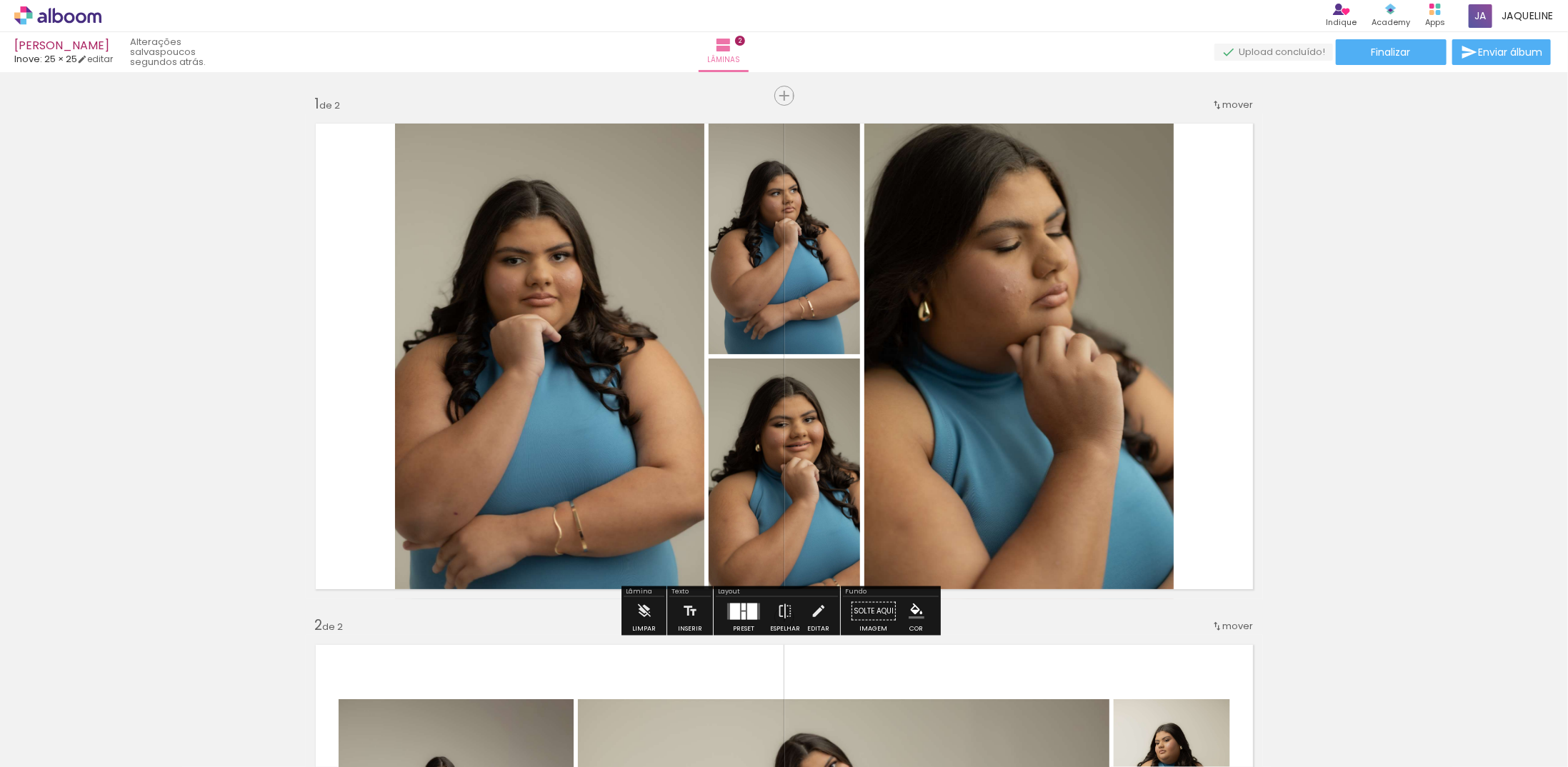
click at [506, 457] on quentale-photo at bounding box center [549, 356] width 309 height 486
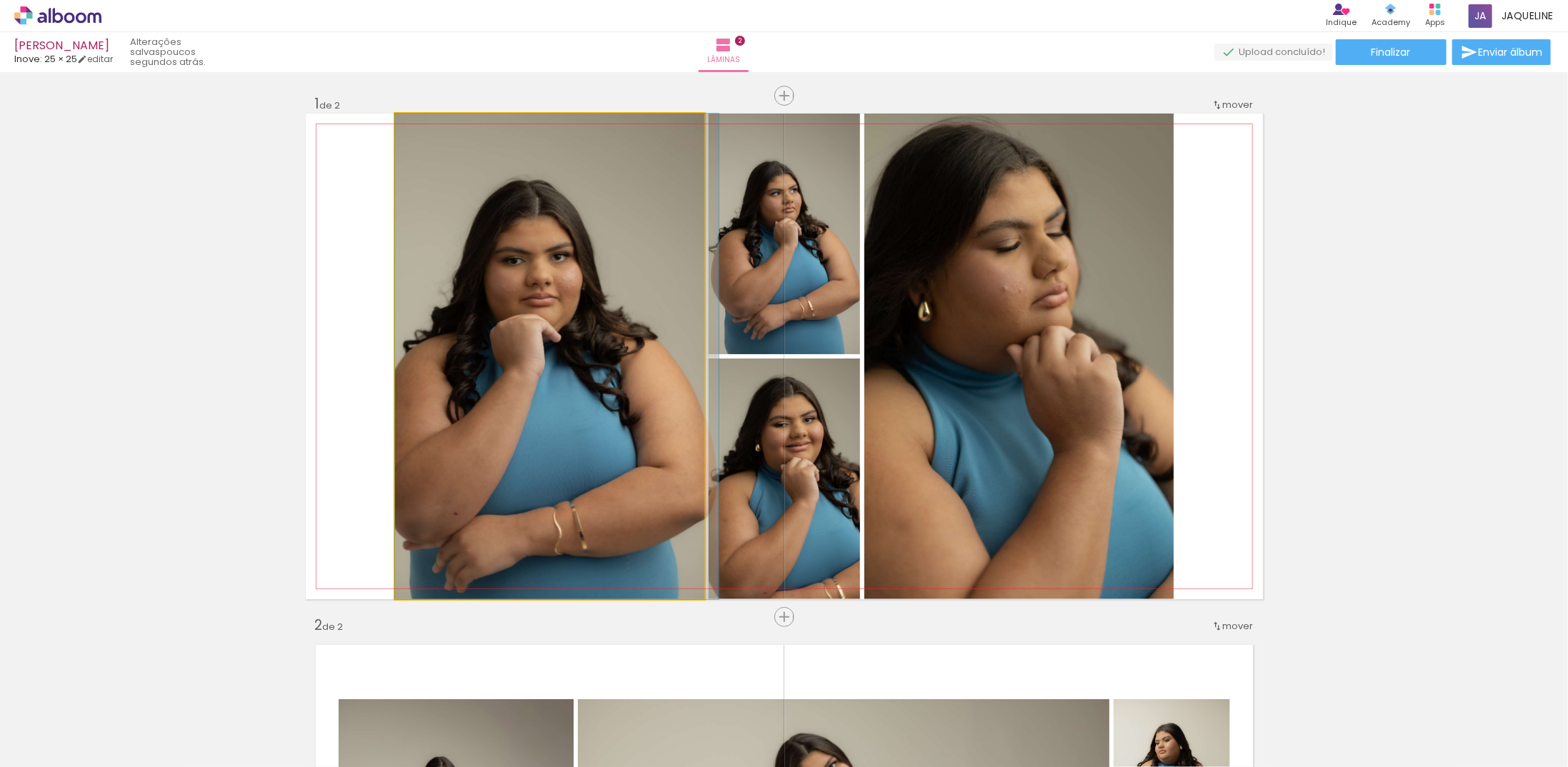
drag, startPoint x: 580, startPoint y: 329, endPoint x: 593, endPoint y: 329, distance: 13.0
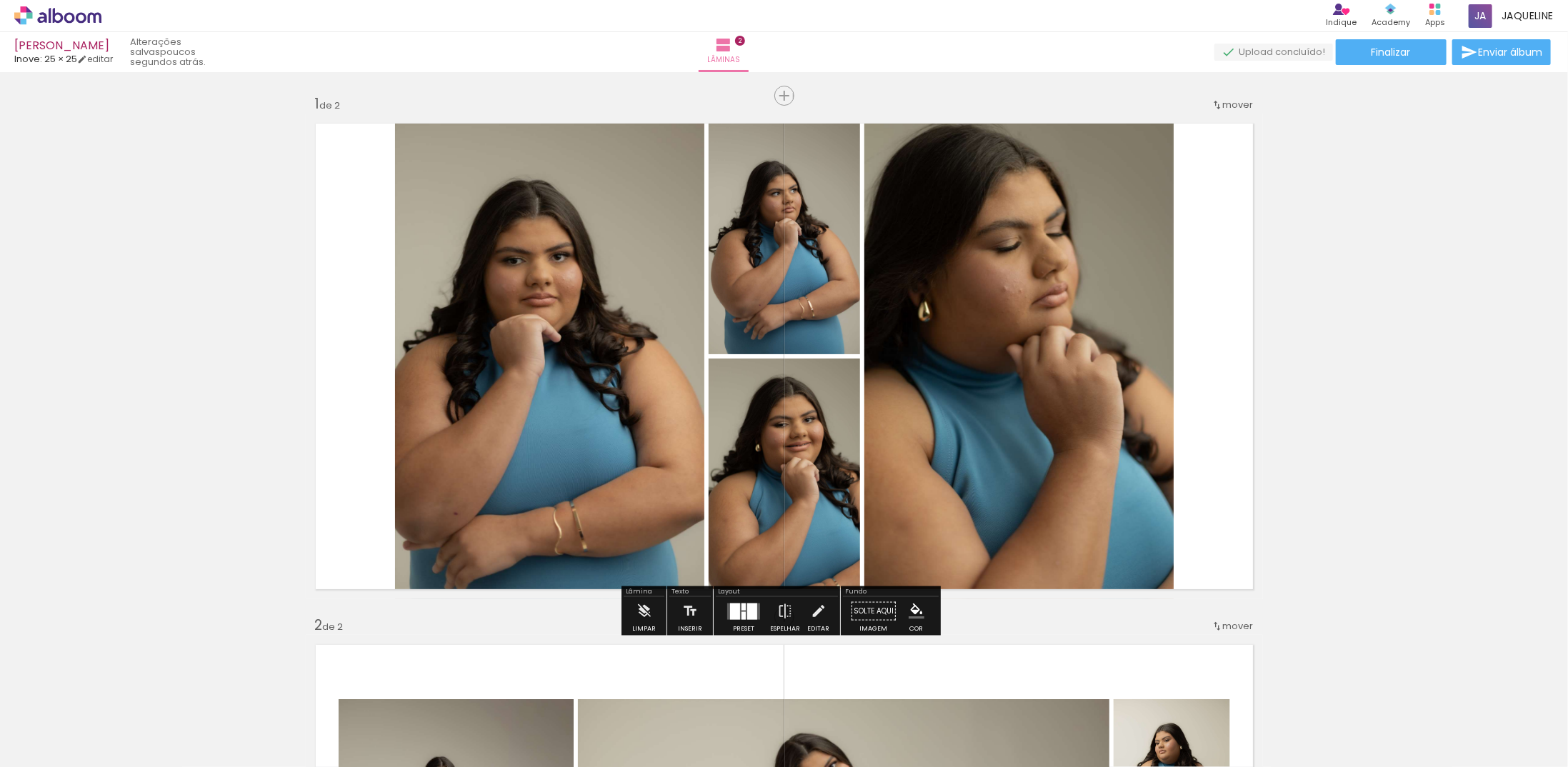
click at [533, 409] on quentale-photo at bounding box center [549, 356] width 309 height 486
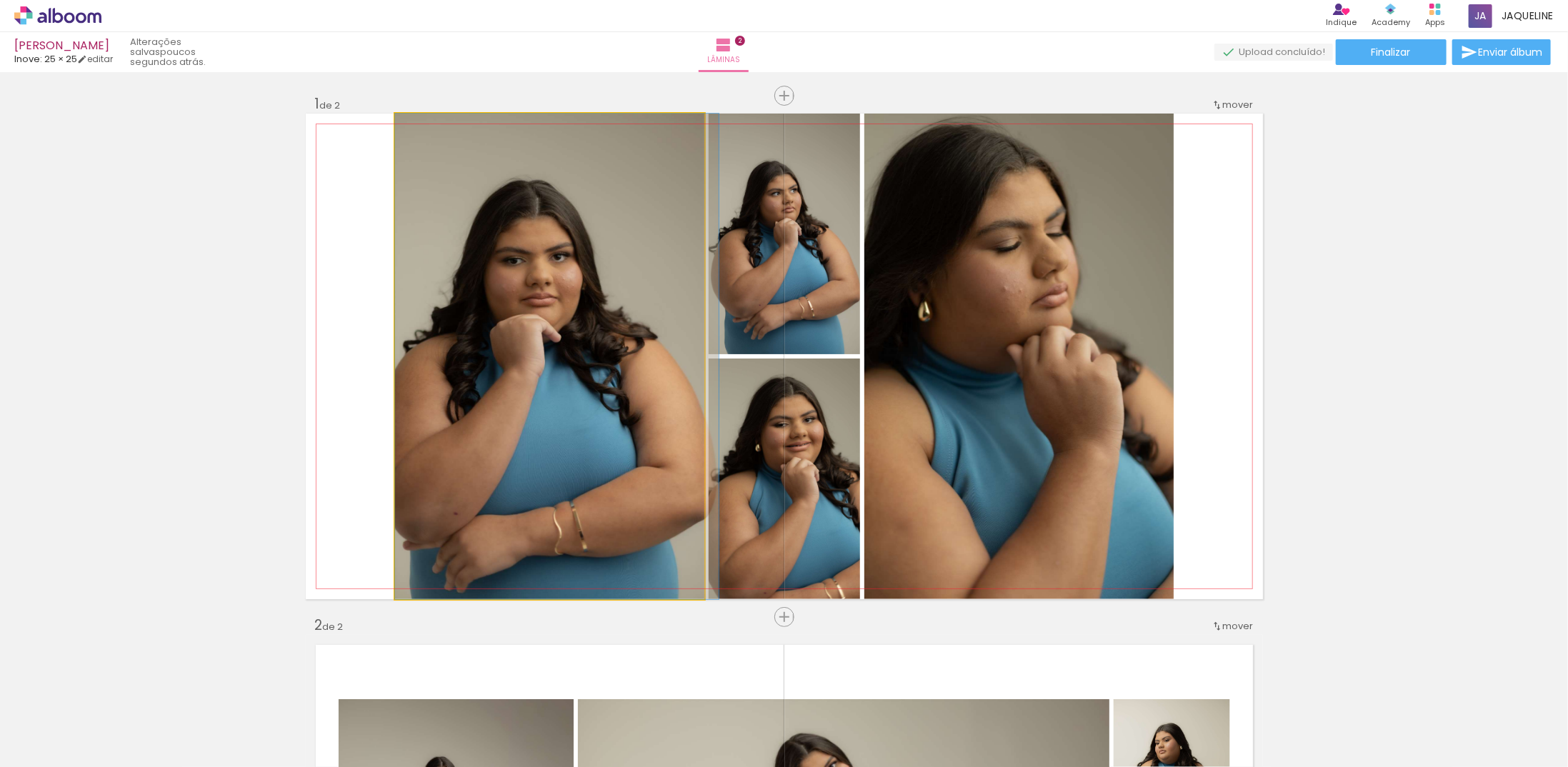
click at [557, 472] on quentale-photo at bounding box center [549, 356] width 309 height 486
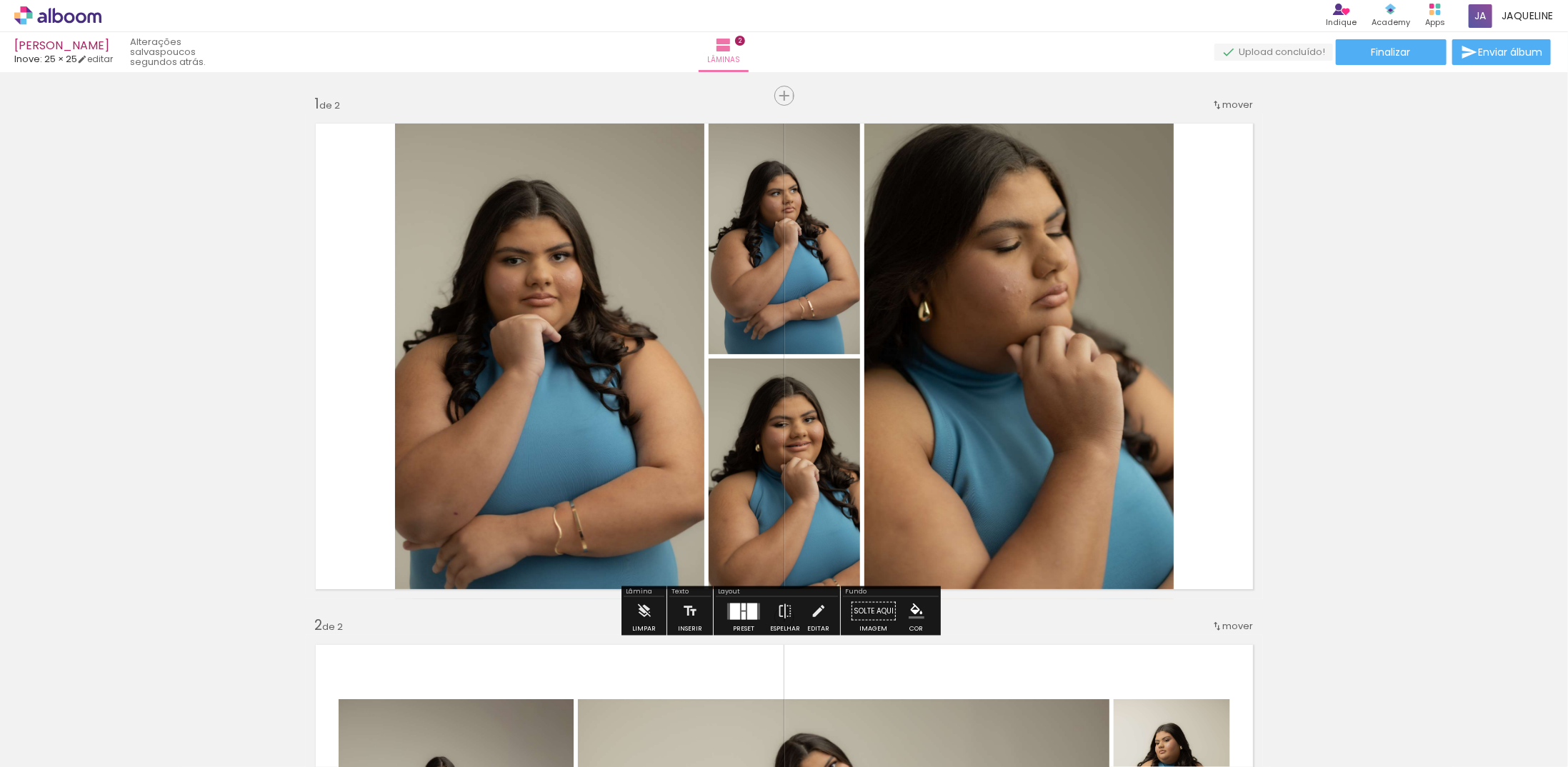
click at [737, 619] on quentale-layouter at bounding box center [743, 611] width 33 height 16
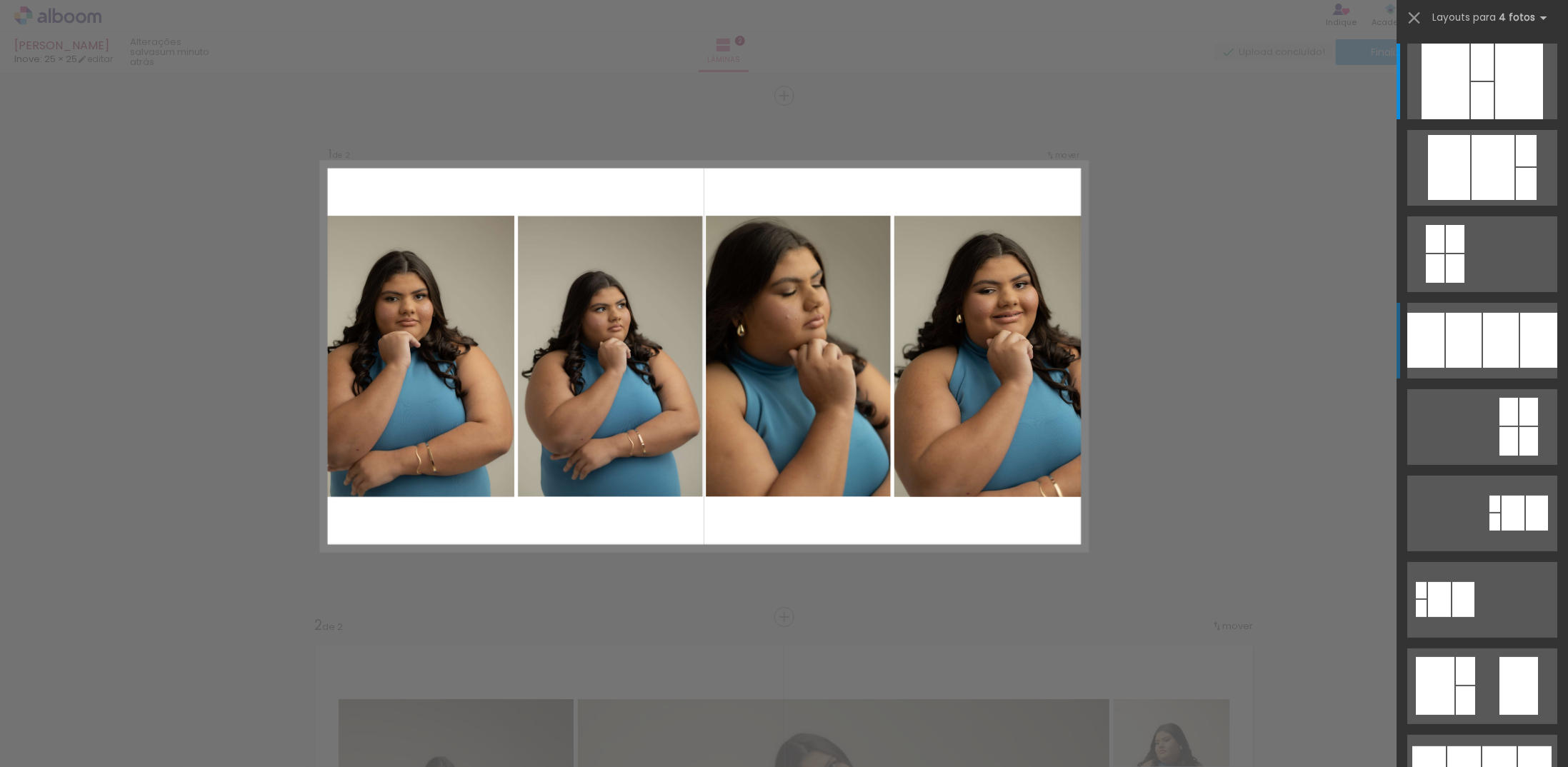
click at [1497, 345] on div at bounding box center [1501, 340] width 36 height 55
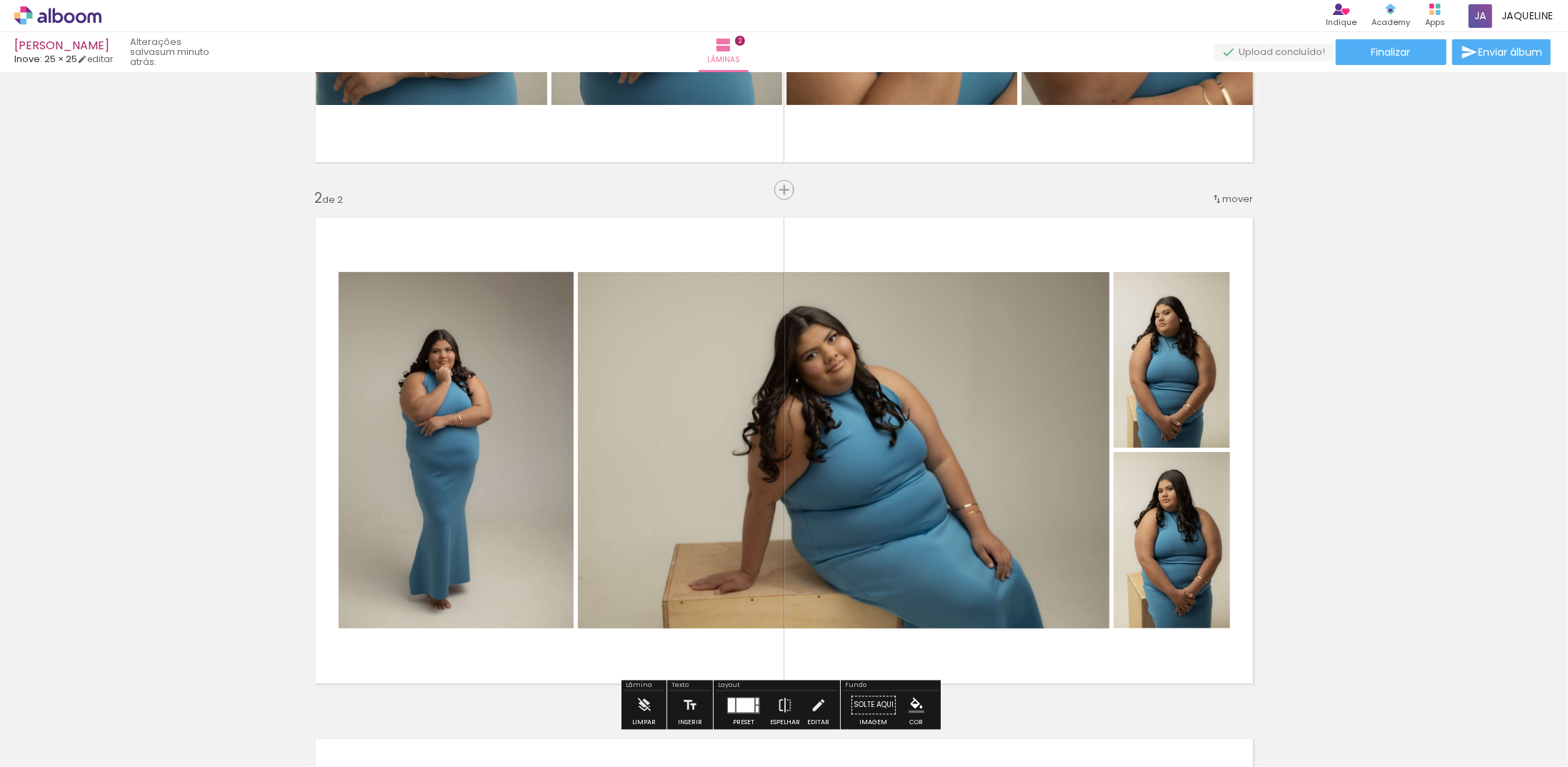
scroll to position [500, 0]
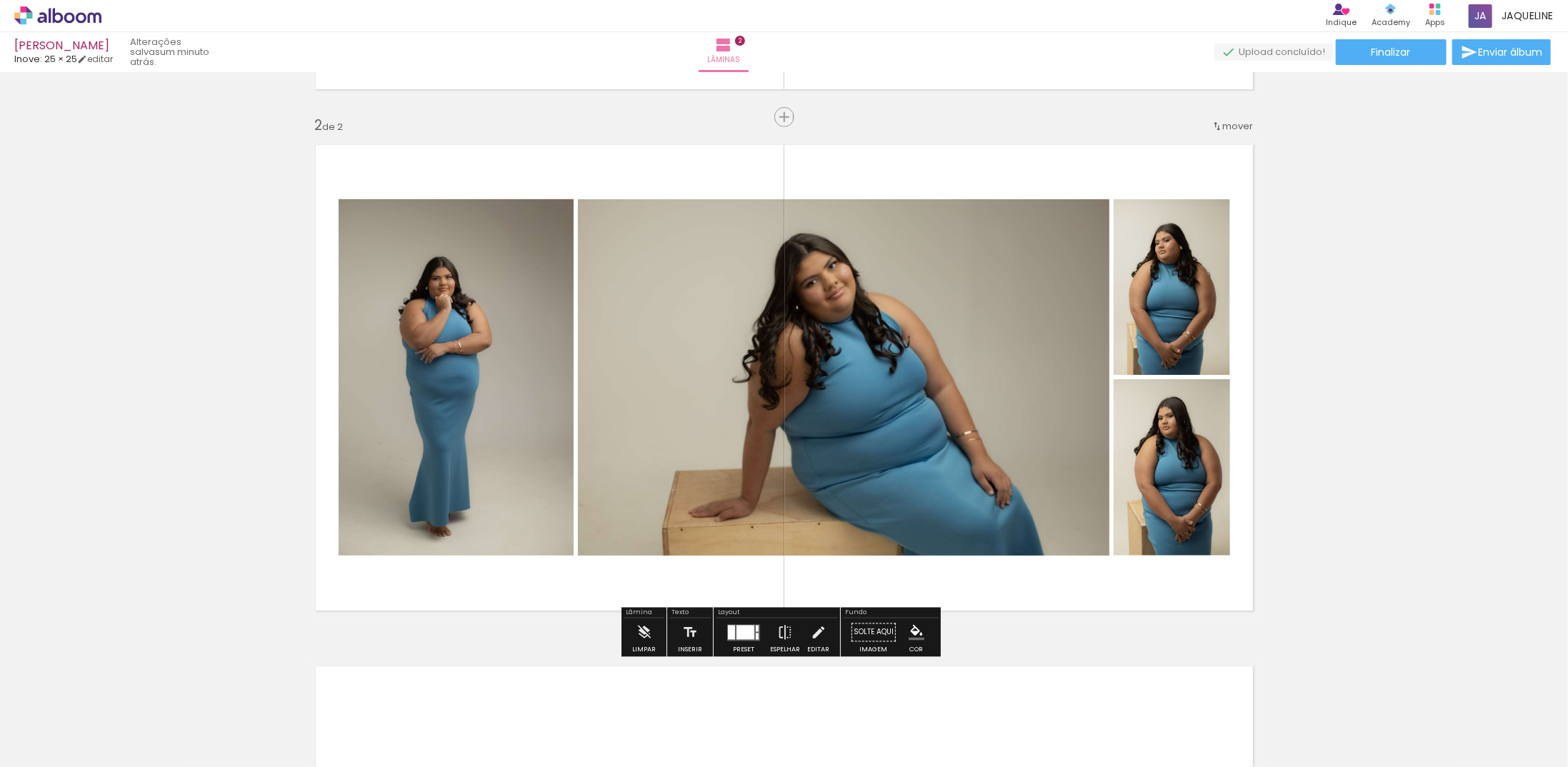
click at [728, 637] on div at bounding box center [731, 632] width 7 height 14
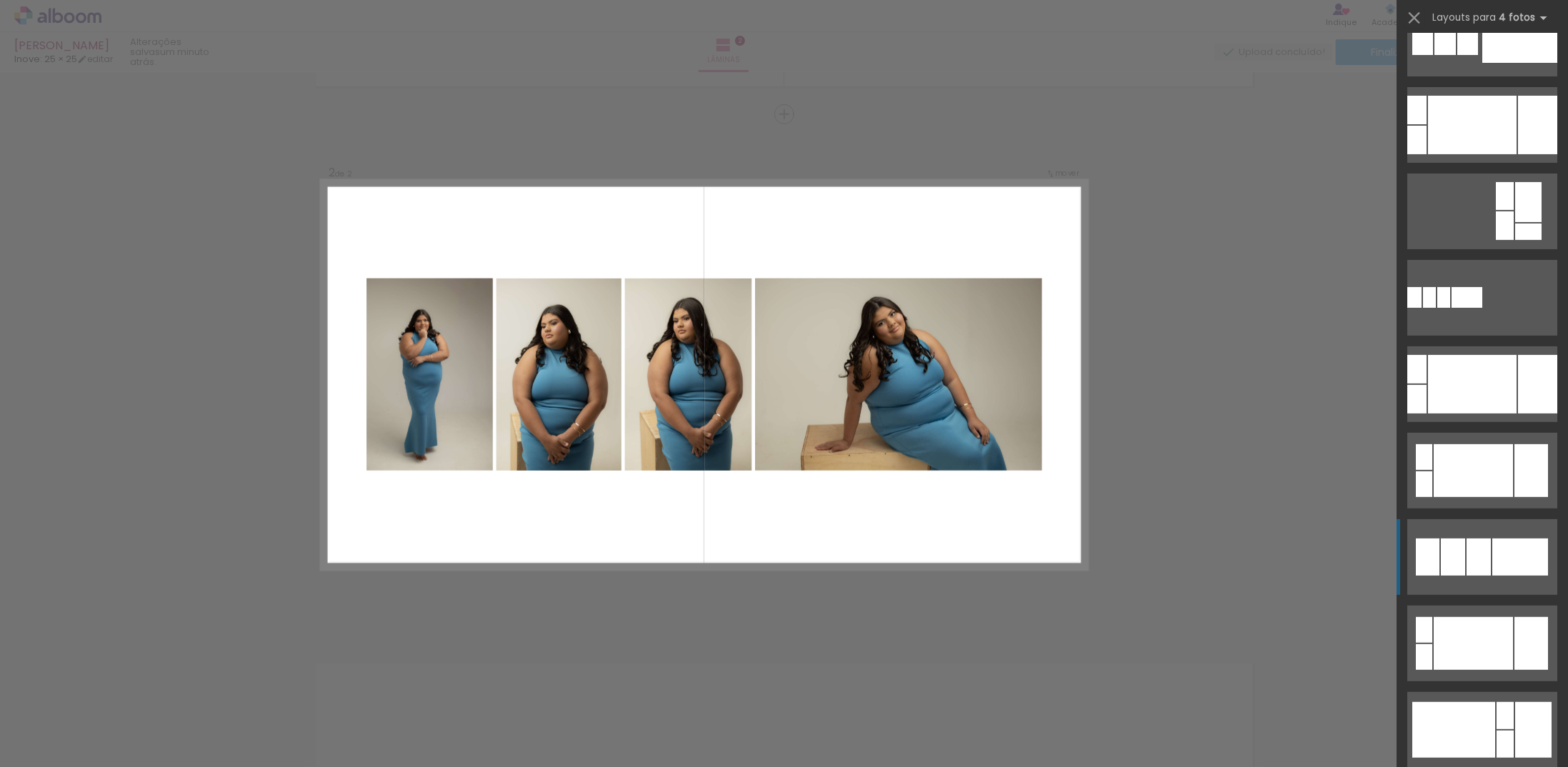
scroll to position [214, 0]
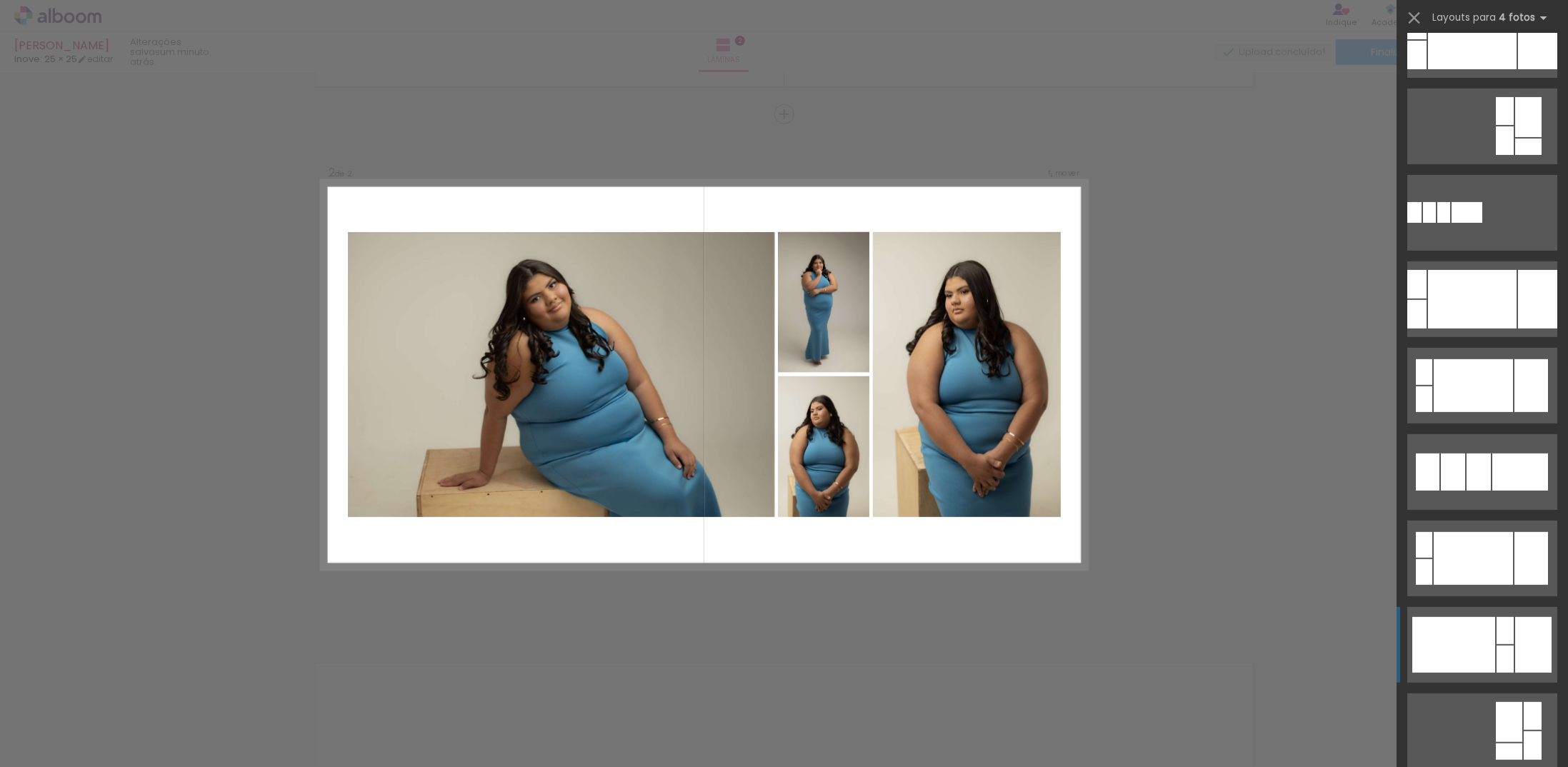
click at [1474, 632] on div at bounding box center [1453, 645] width 83 height 56
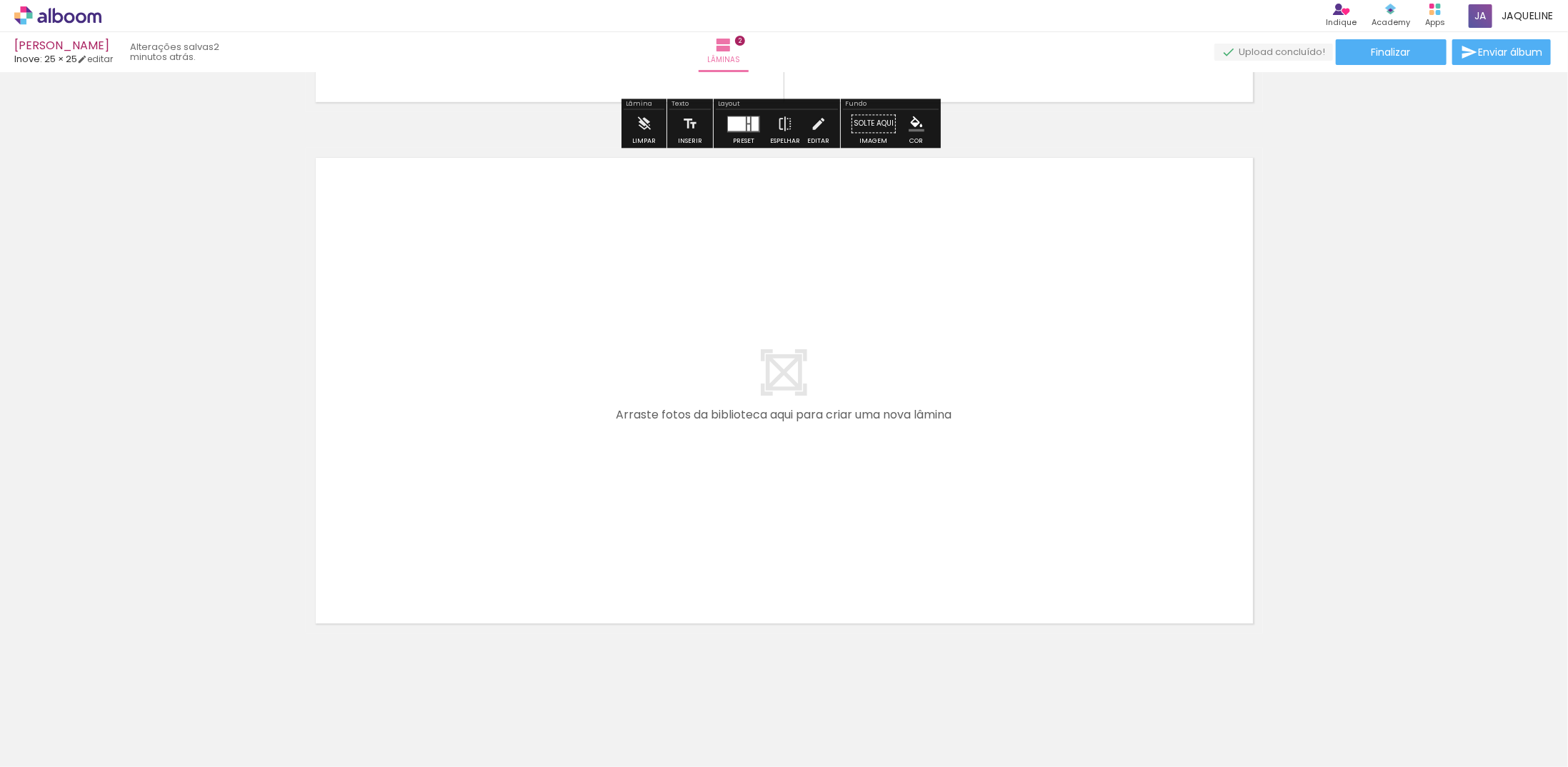
scroll to position [1014, 0]
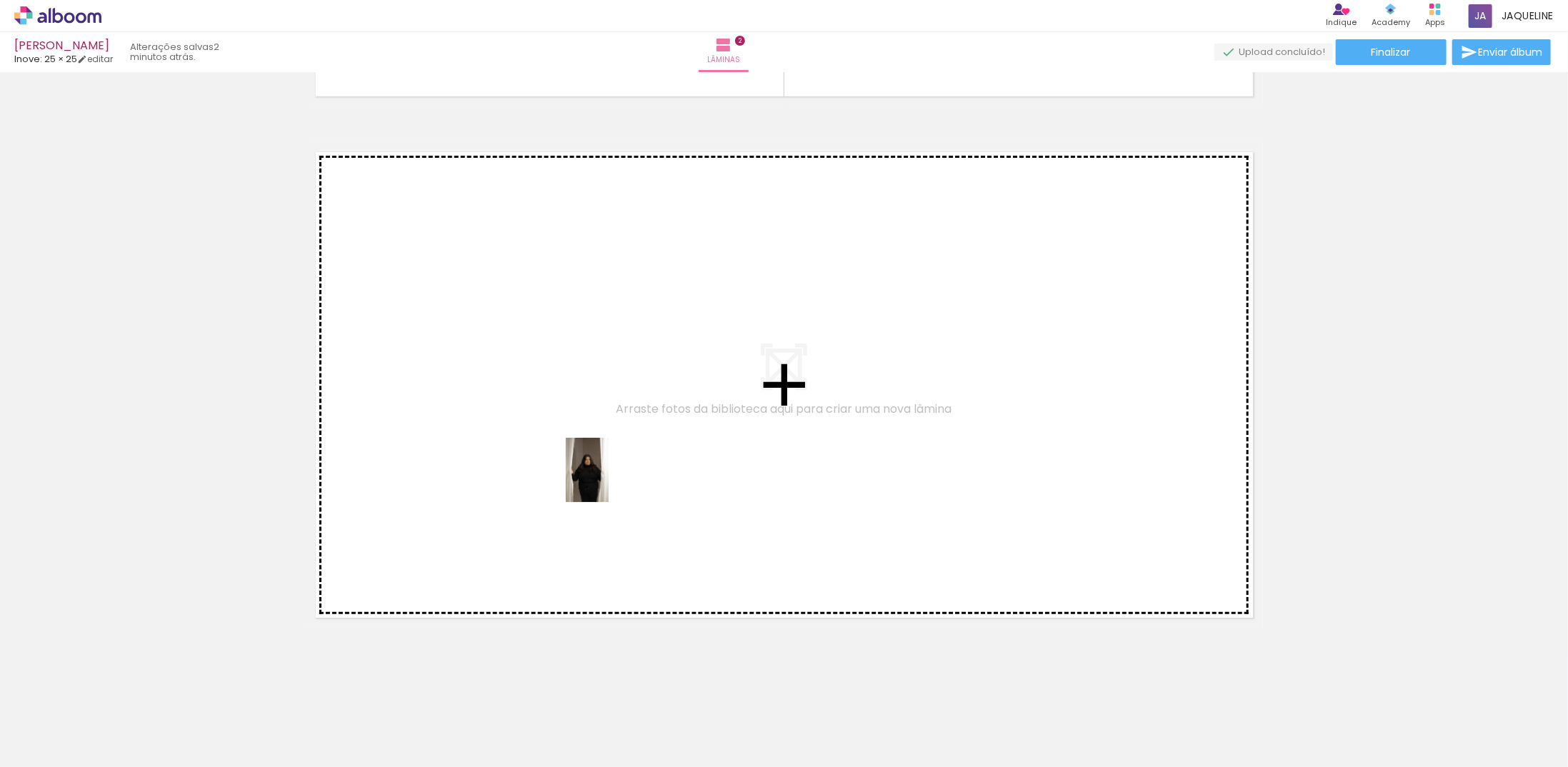
drag, startPoint x: 779, startPoint y: 683, endPoint x: 609, endPoint y: 481, distance: 264.0
click at [609, 481] on quentale-workspace at bounding box center [784, 383] width 1568 height 767
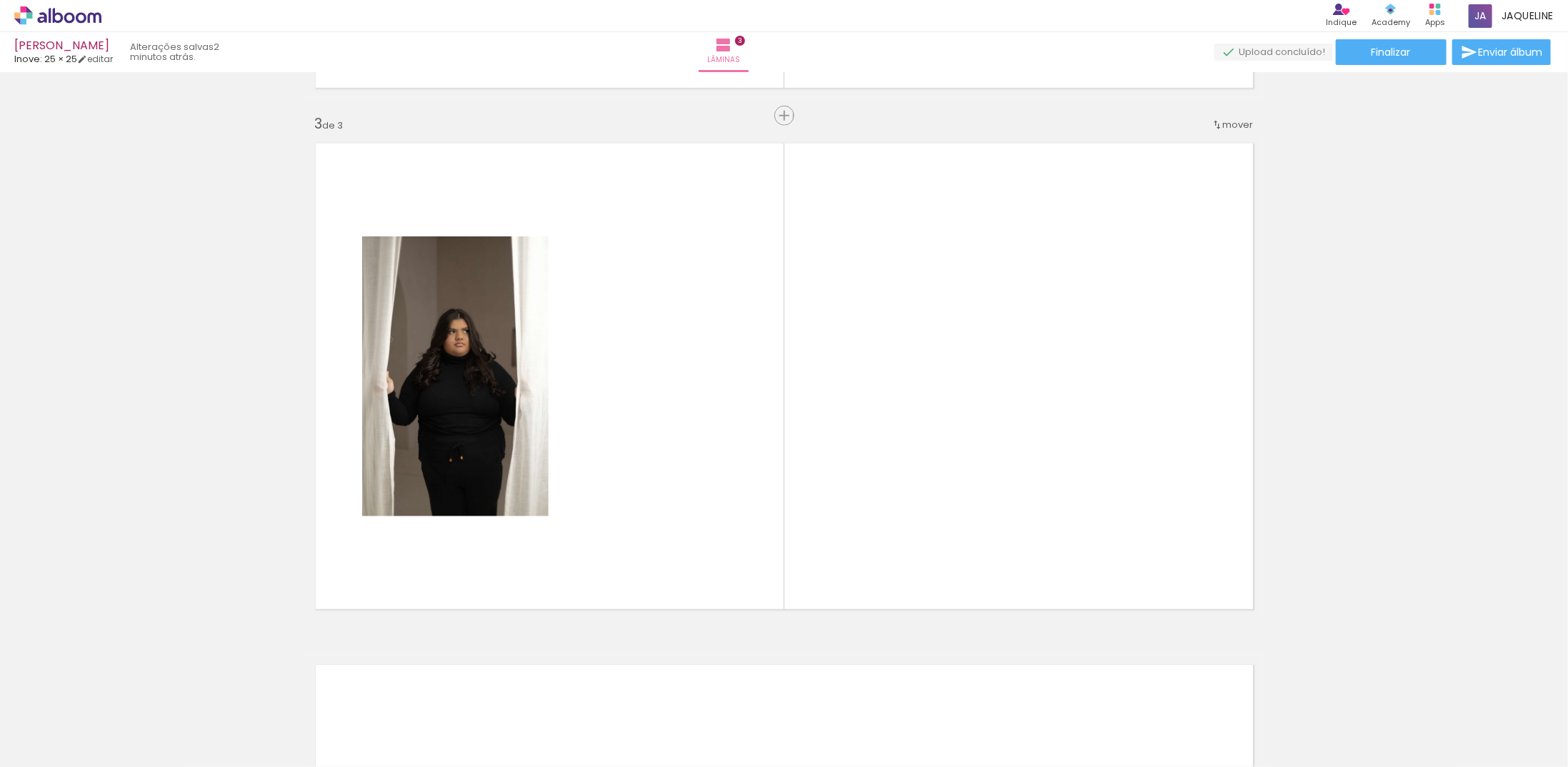
scroll to position [1023, 0]
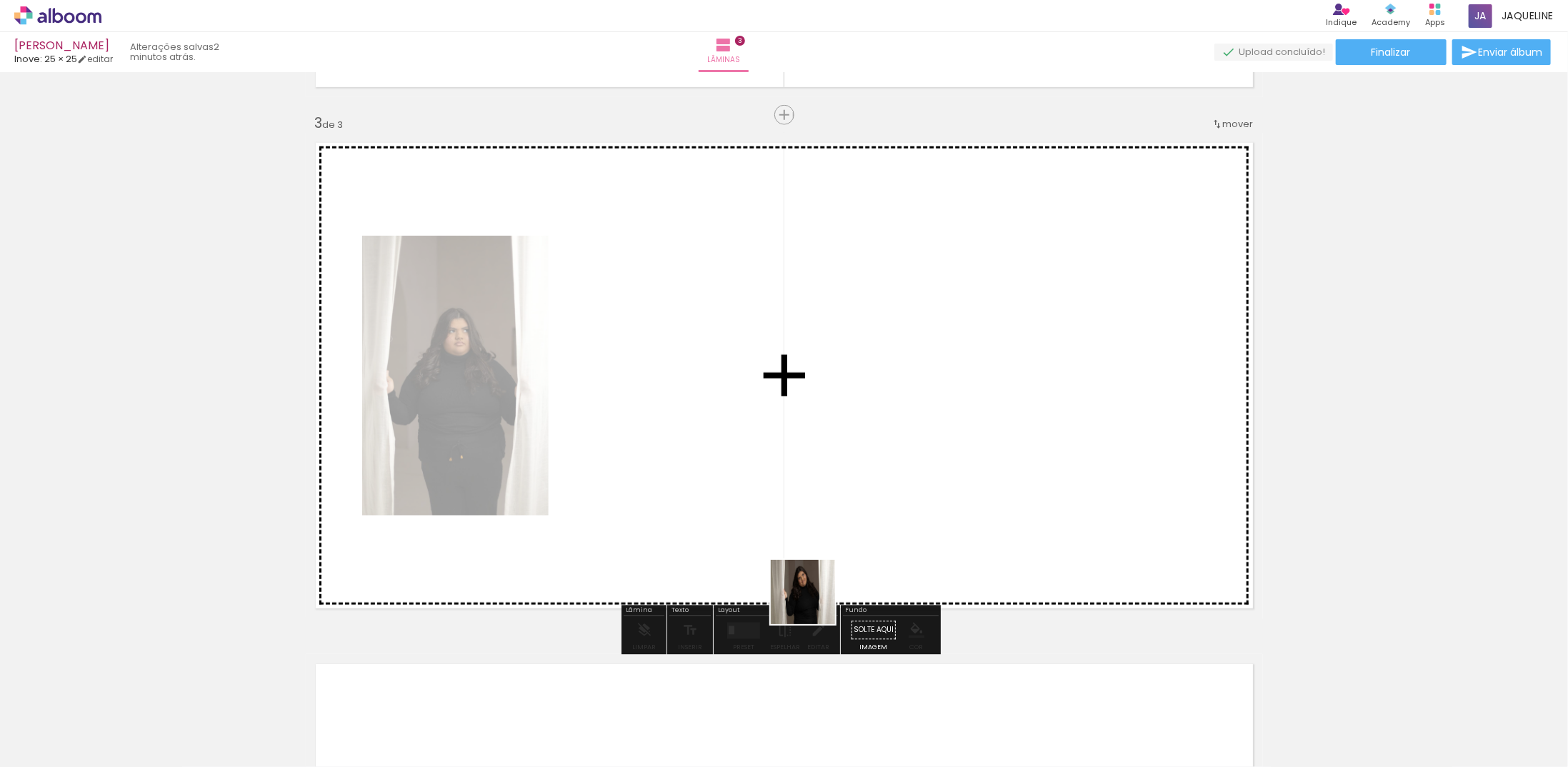
drag, startPoint x: 863, startPoint y: 706, endPoint x: 767, endPoint y: 457, distance: 266.9
click at [767, 457] on quentale-workspace at bounding box center [784, 383] width 1568 height 767
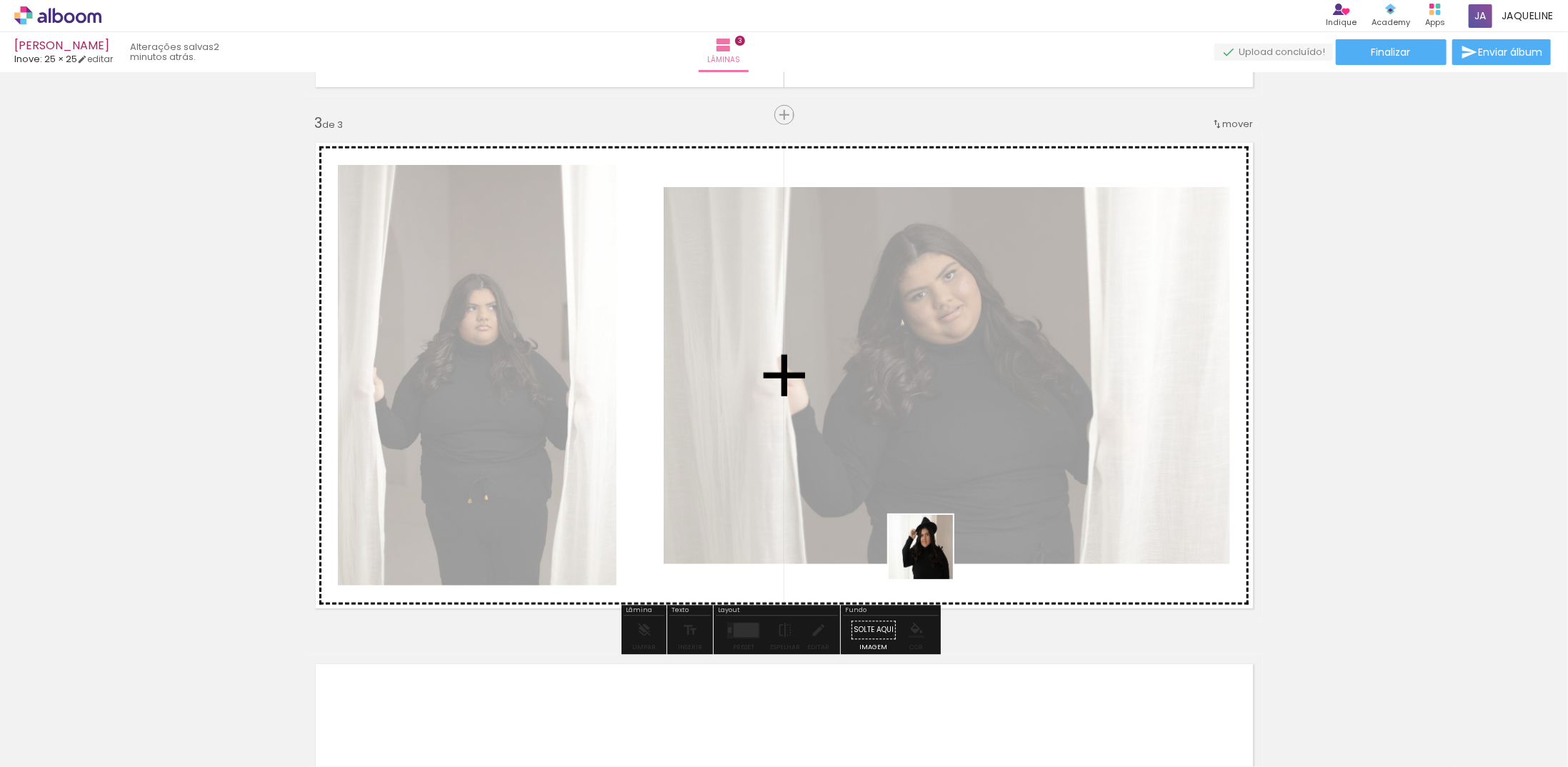
drag, startPoint x: 935, startPoint y: 731, endPoint x: 931, endPoint y: 538, distance: 193.0
click at [931, 538] on quentale-workspace at bounding box center [784, 383] width 1568 height 767
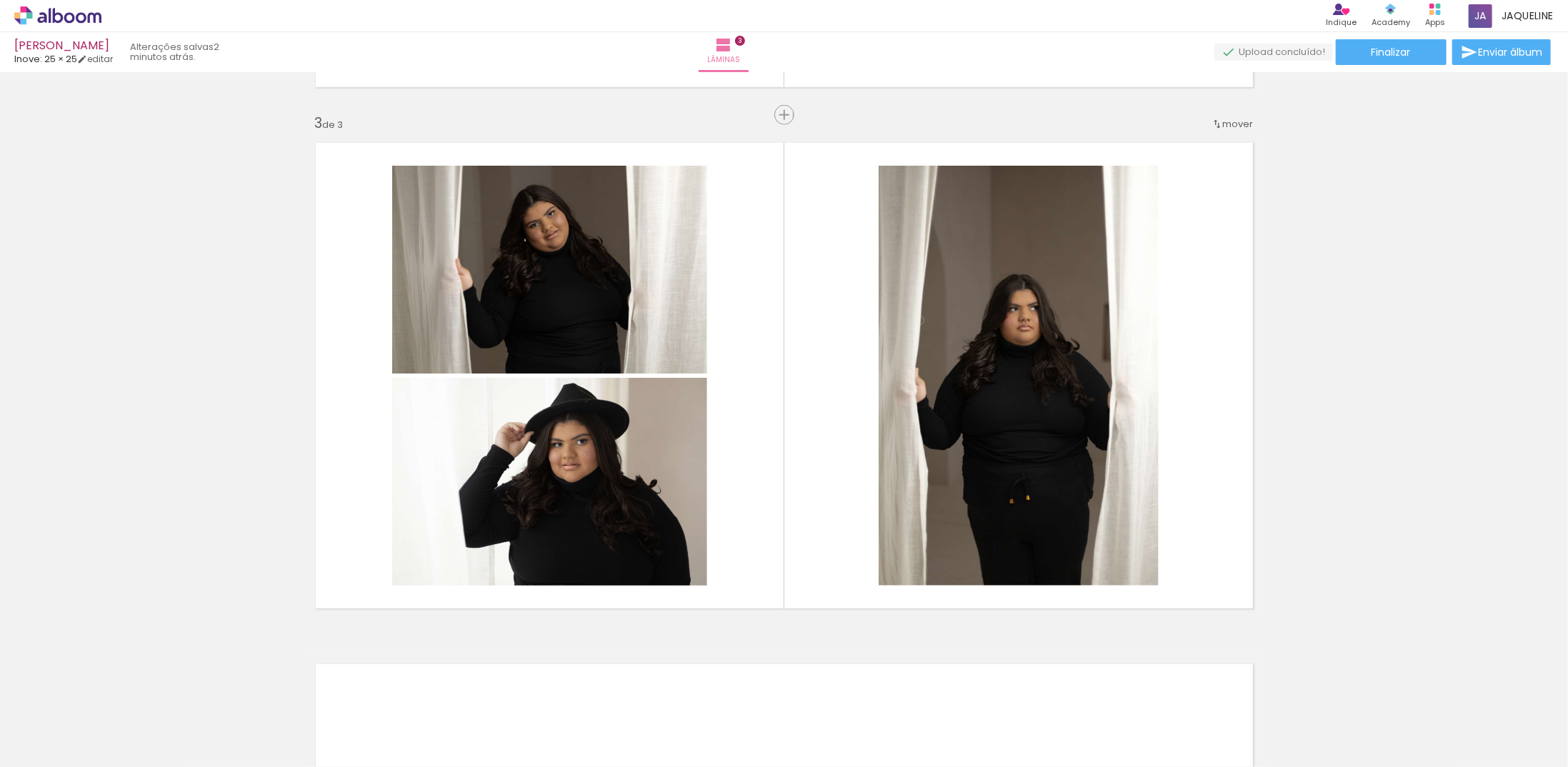
scroll to position [0, 167]
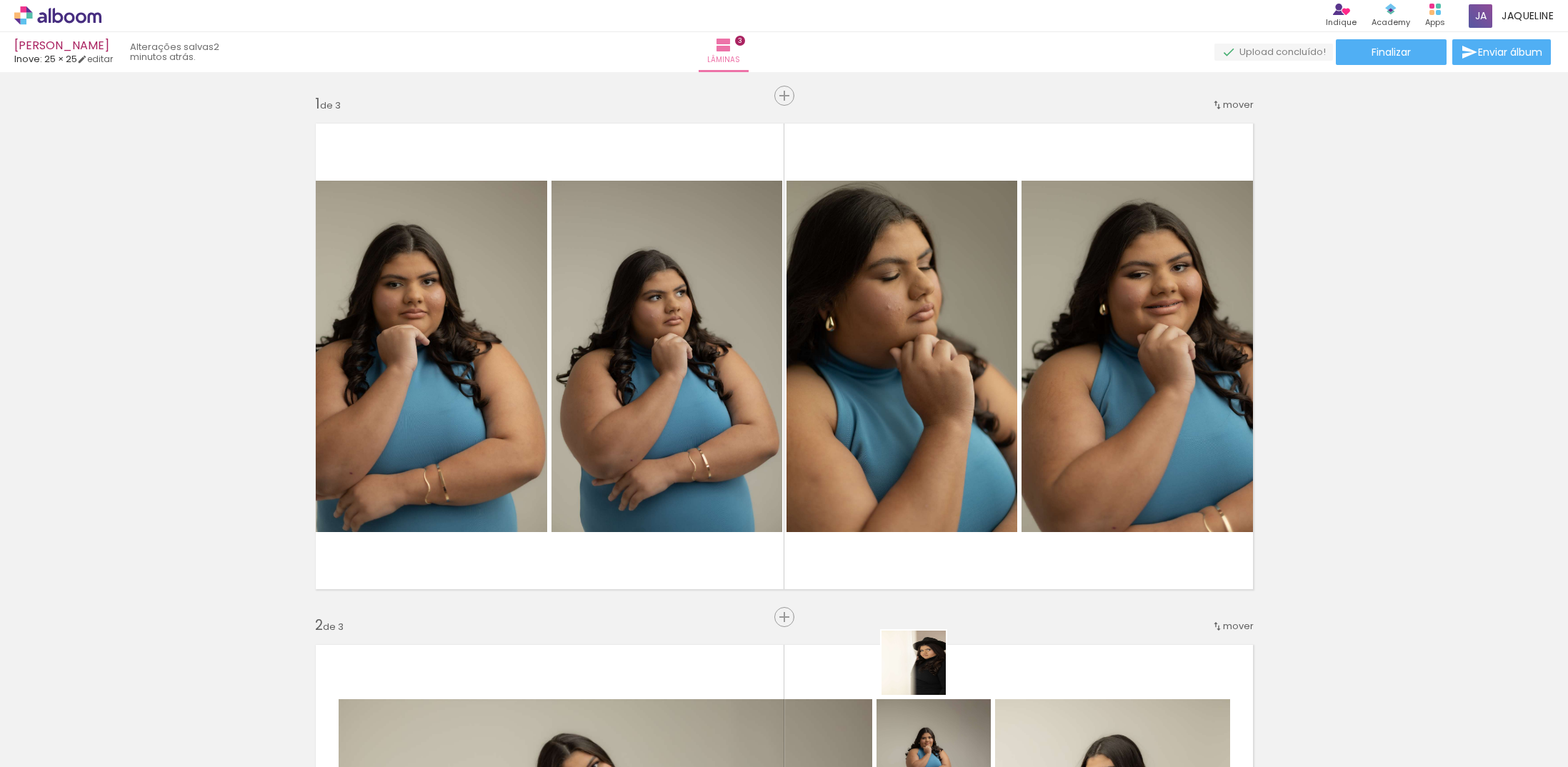
click at [857, 482] on quentale-workspace at bounding box center [784, 383] width 1568 height 767
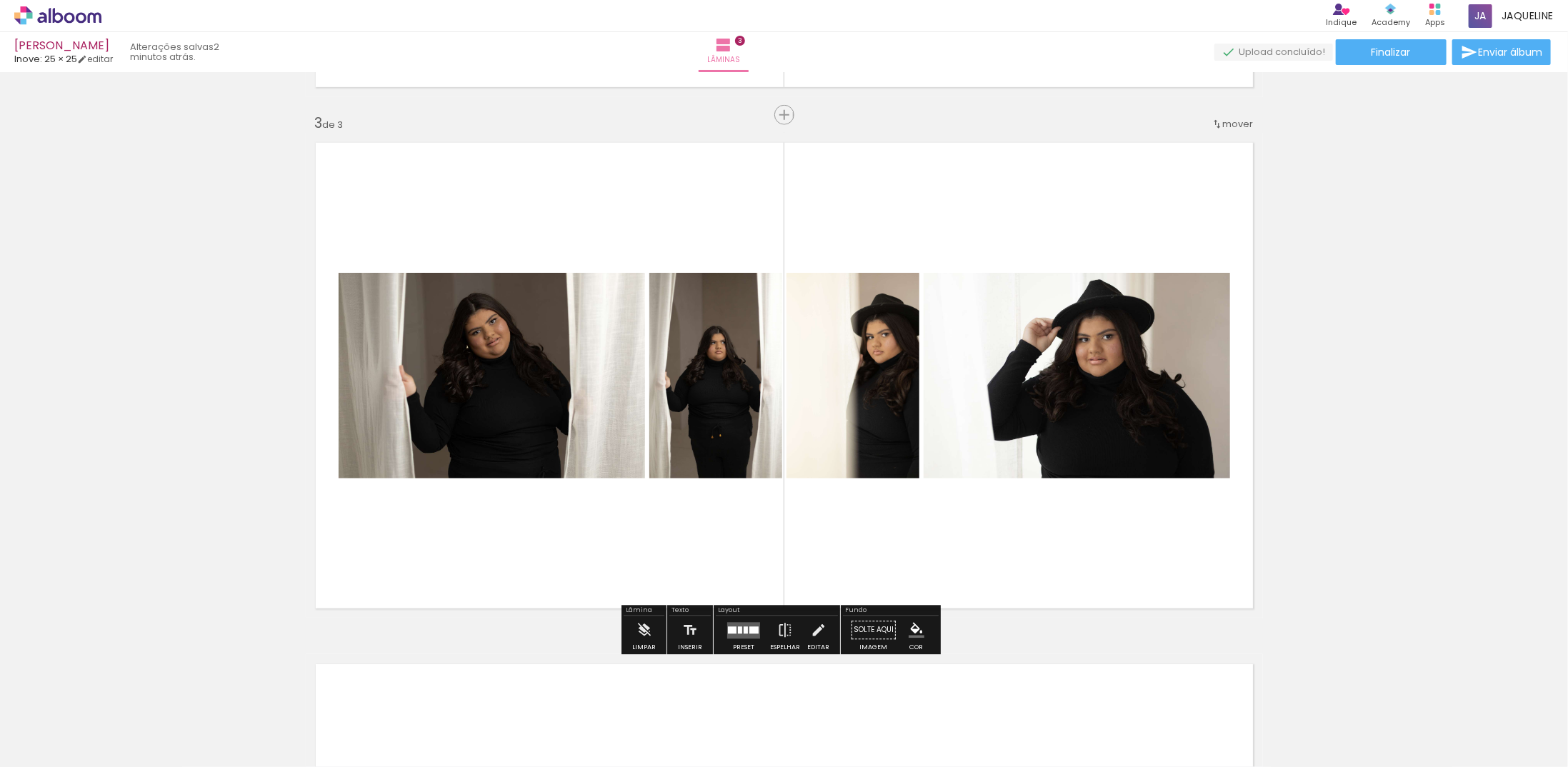
scroll to position [0, 167]
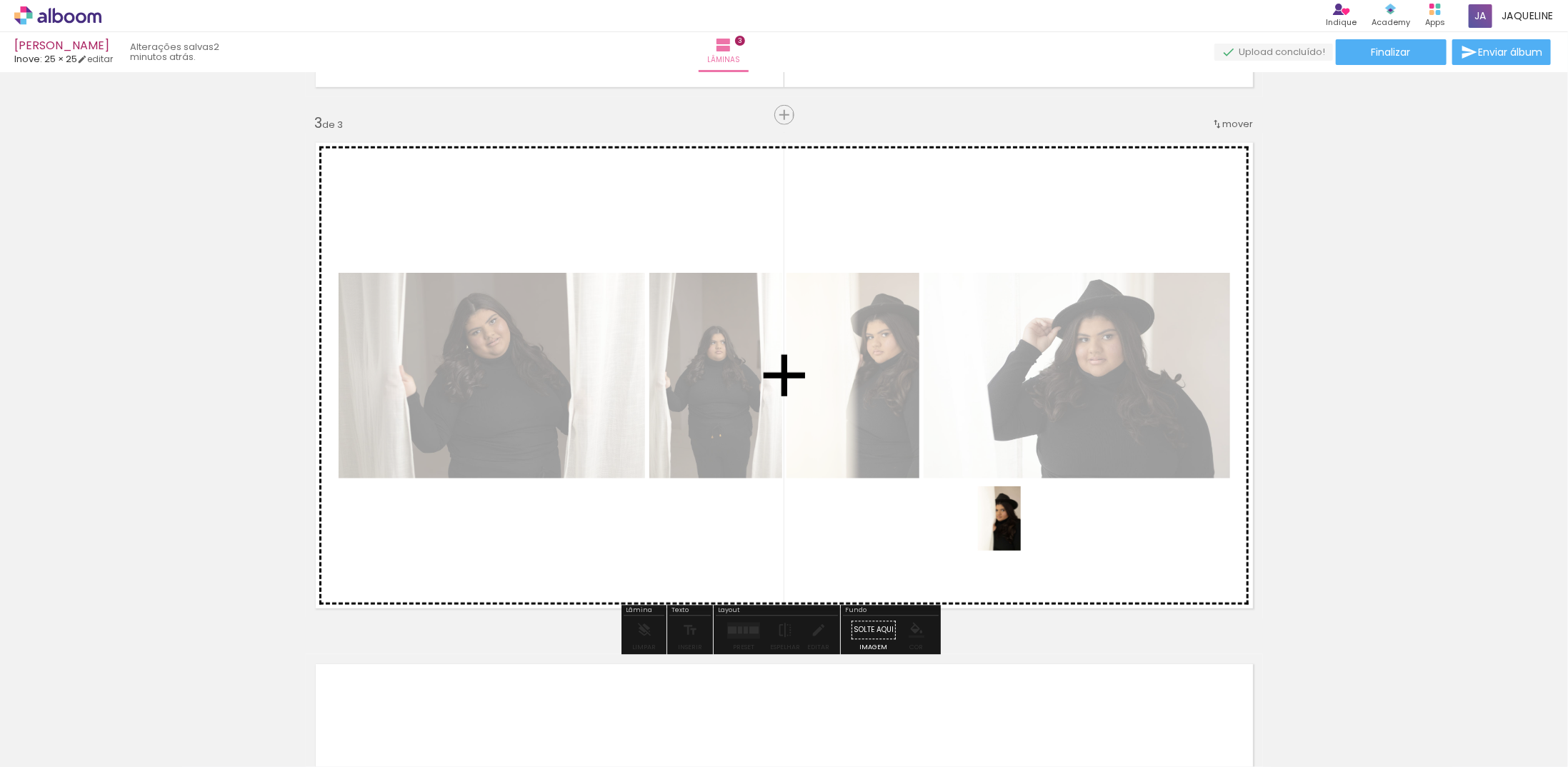
drag, startPoint x: 1035, startPoint y: 749, endPoint x: 1011, endPoint y: 513, distance: 237.2
click at [1012, 514] on quentale-workspace at bounding box center [784, 383] width 1568 height 767
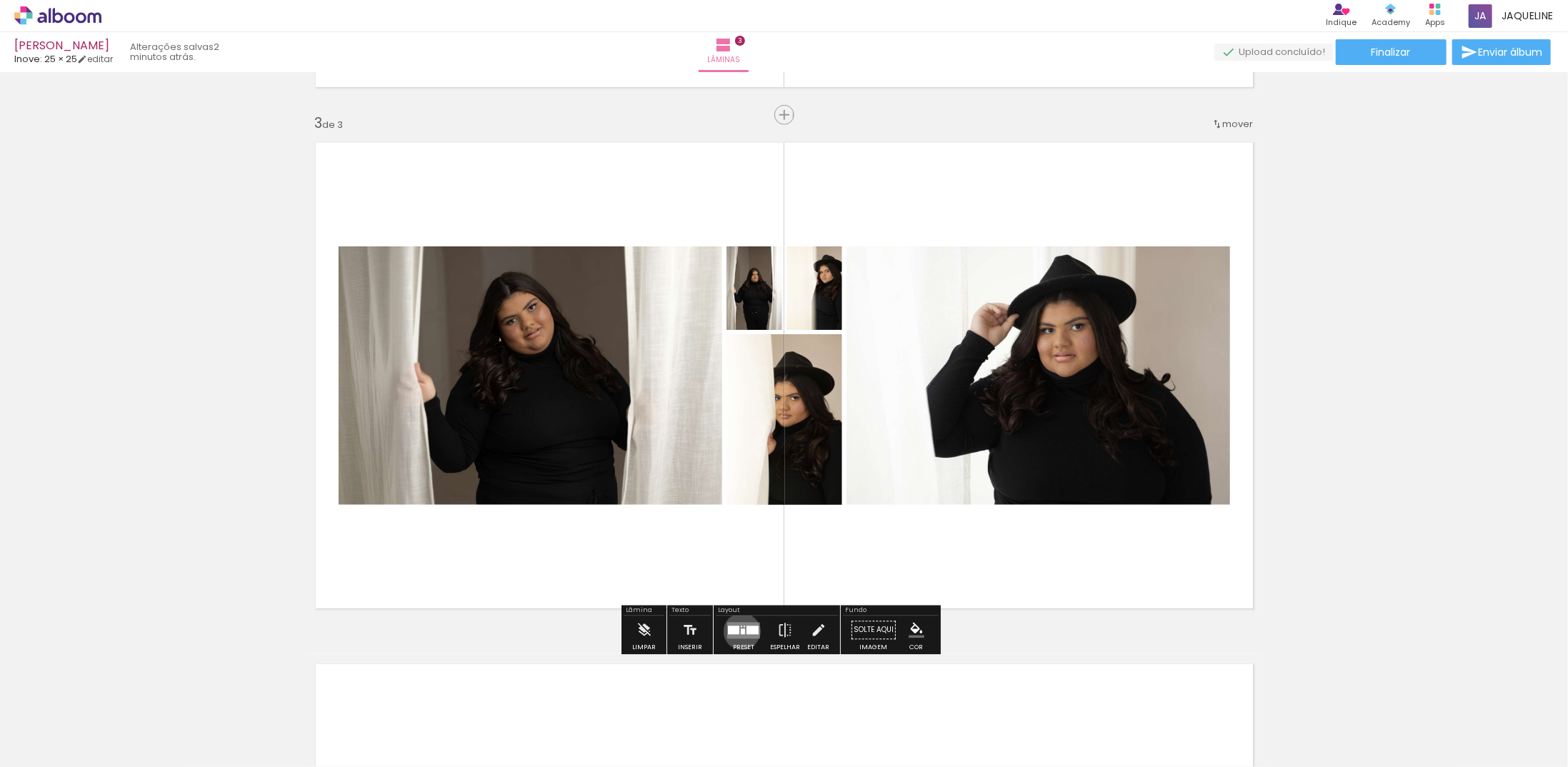
click at [741, 631] on div at bounding box center [743, 631] width 4 height 6
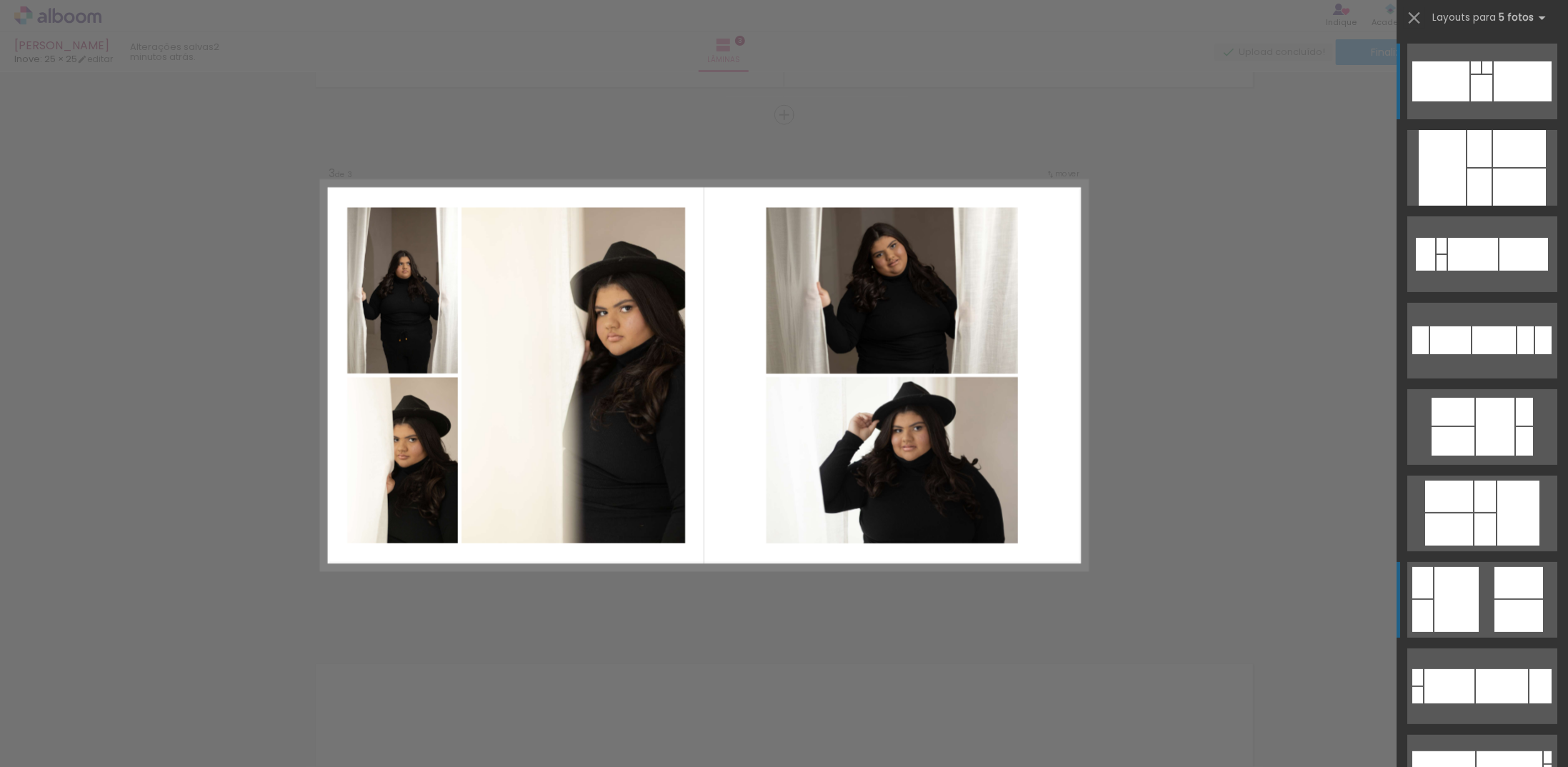
click at [1468, 587] on div at bounding box center [1456, 599] width 44 height 65
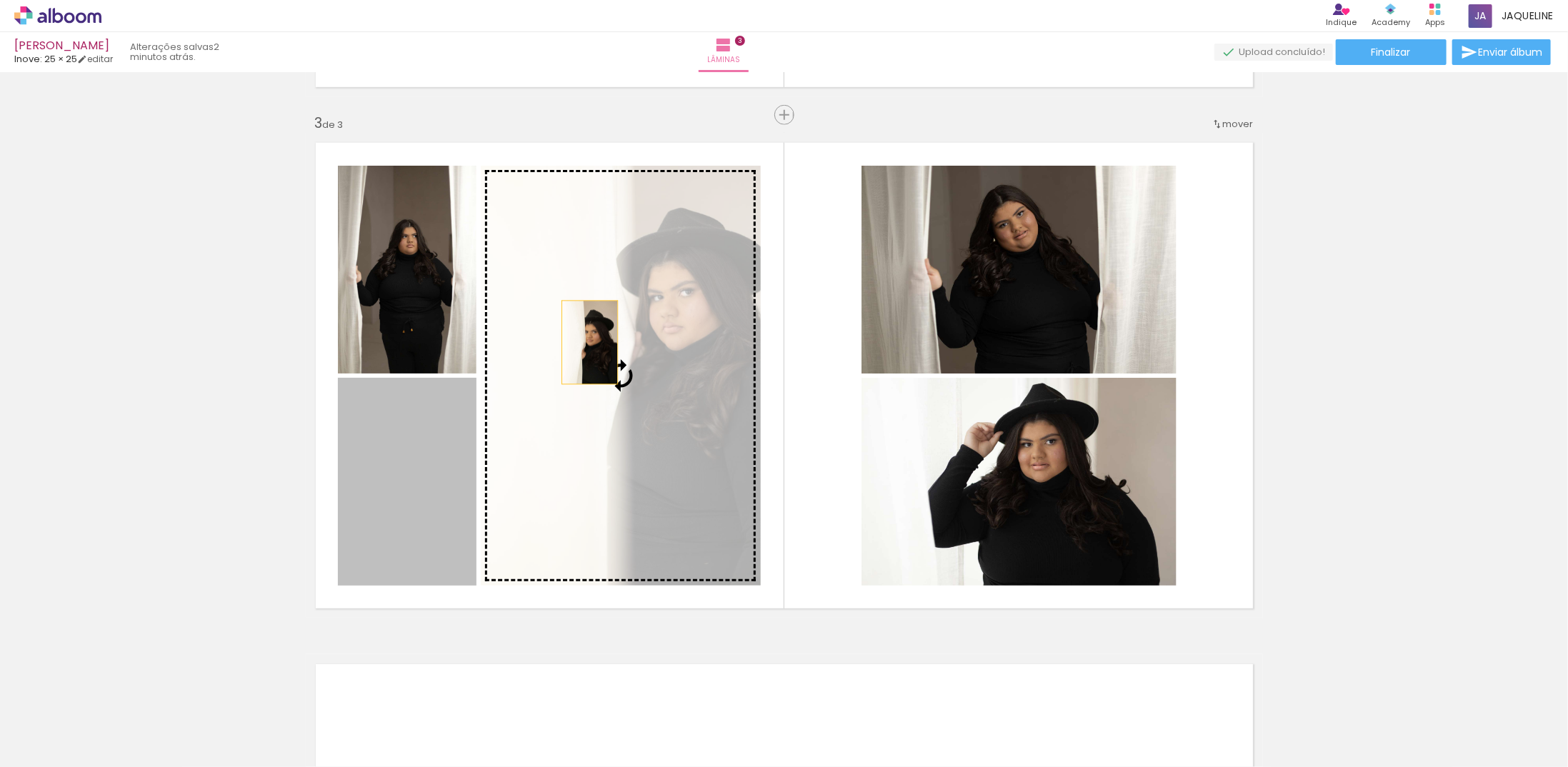
drag, startPoint x: 407, startPoint y: 482, endPoint x: 584, endPoint y: 342, distance: 225.7
click at [0, 0] on slot at bounding box center [0, 0] width 0 height 0
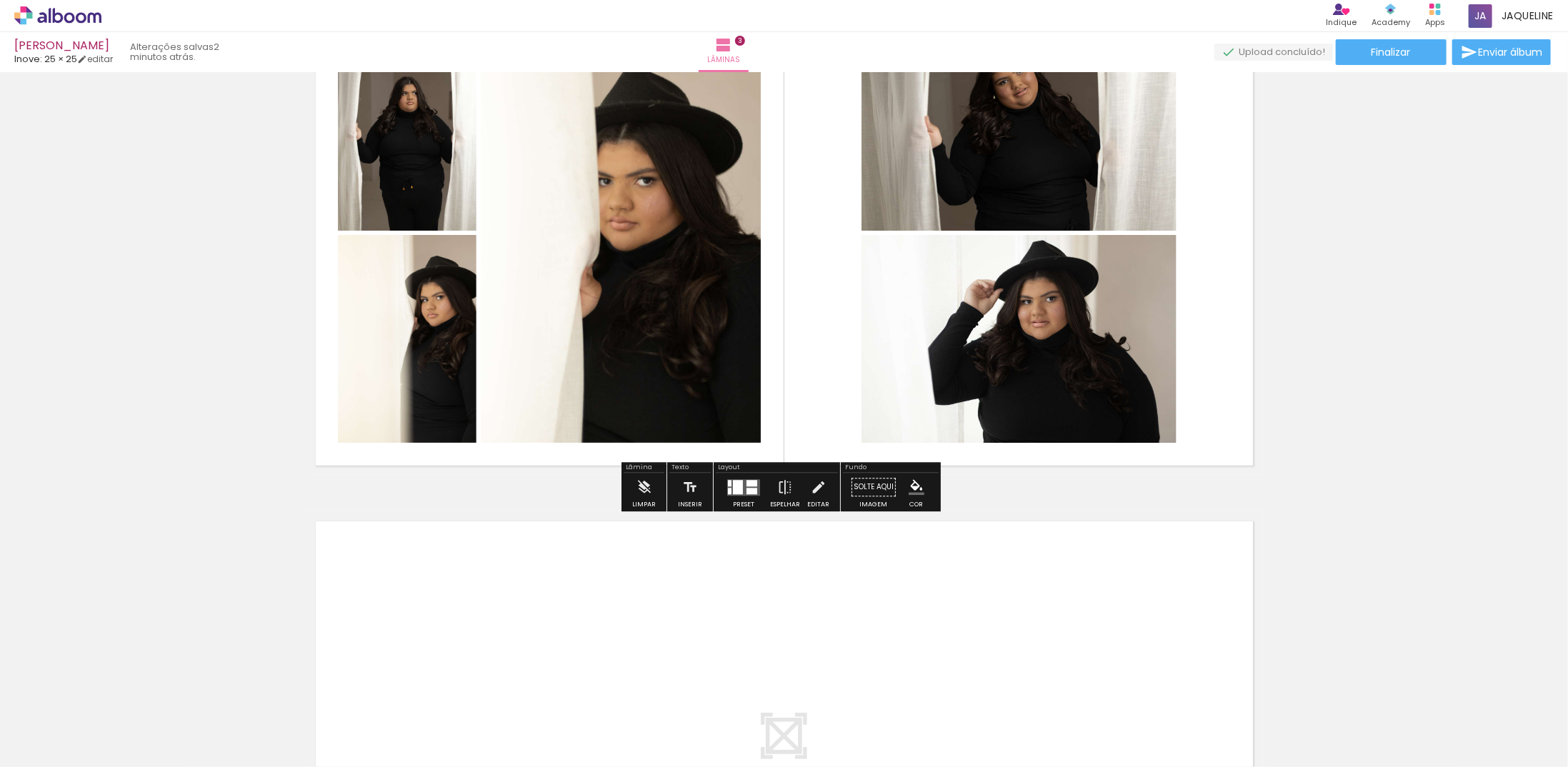
scroll to position [1023, 0]
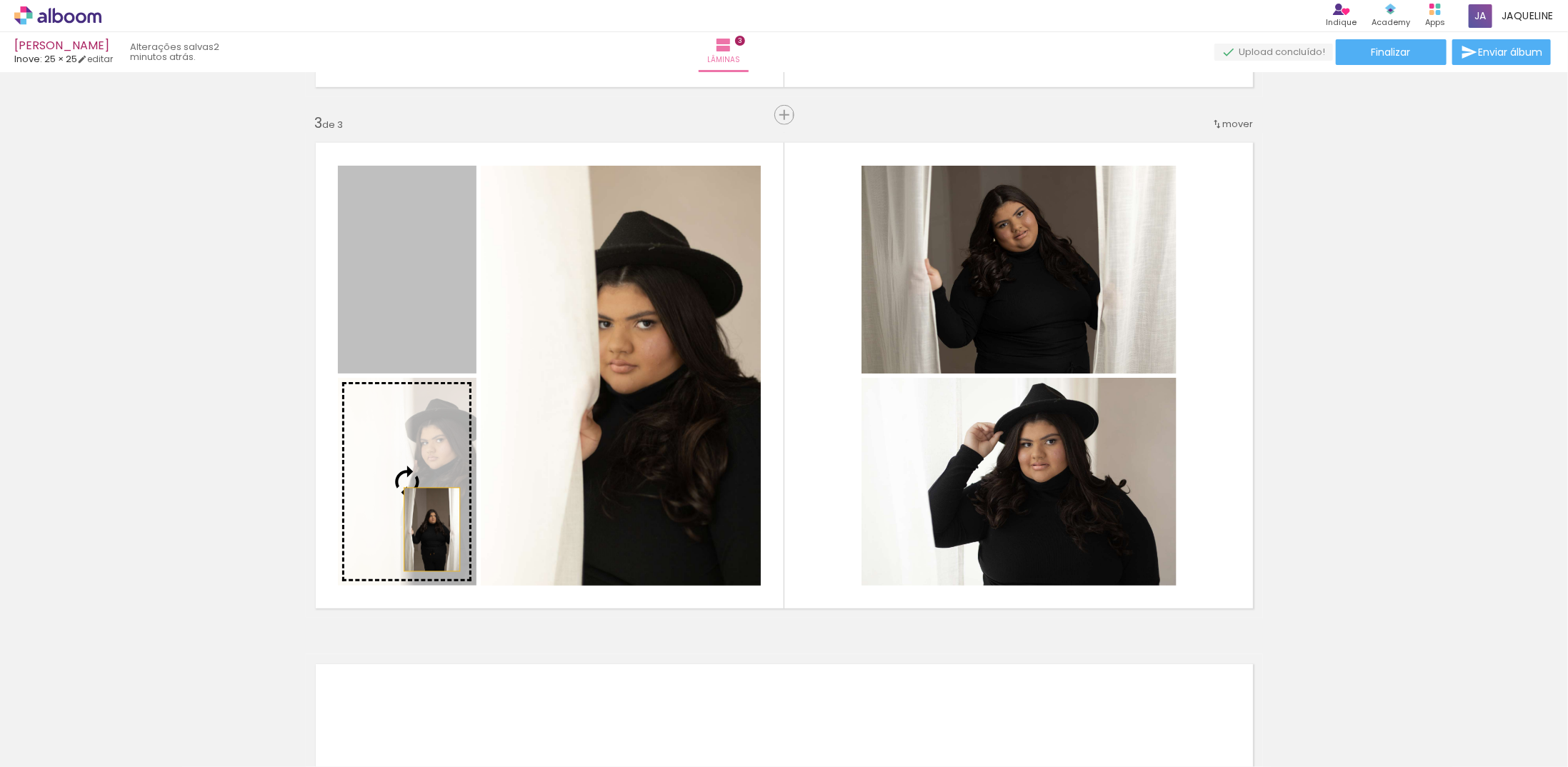
drag, startPoint x: 411, startPoint y: 289, endPoint x: 427, endPoint y: 529, distance: 240.5
click at [0, 0] on slot at bounding box center [0, 0] width 0 height 0
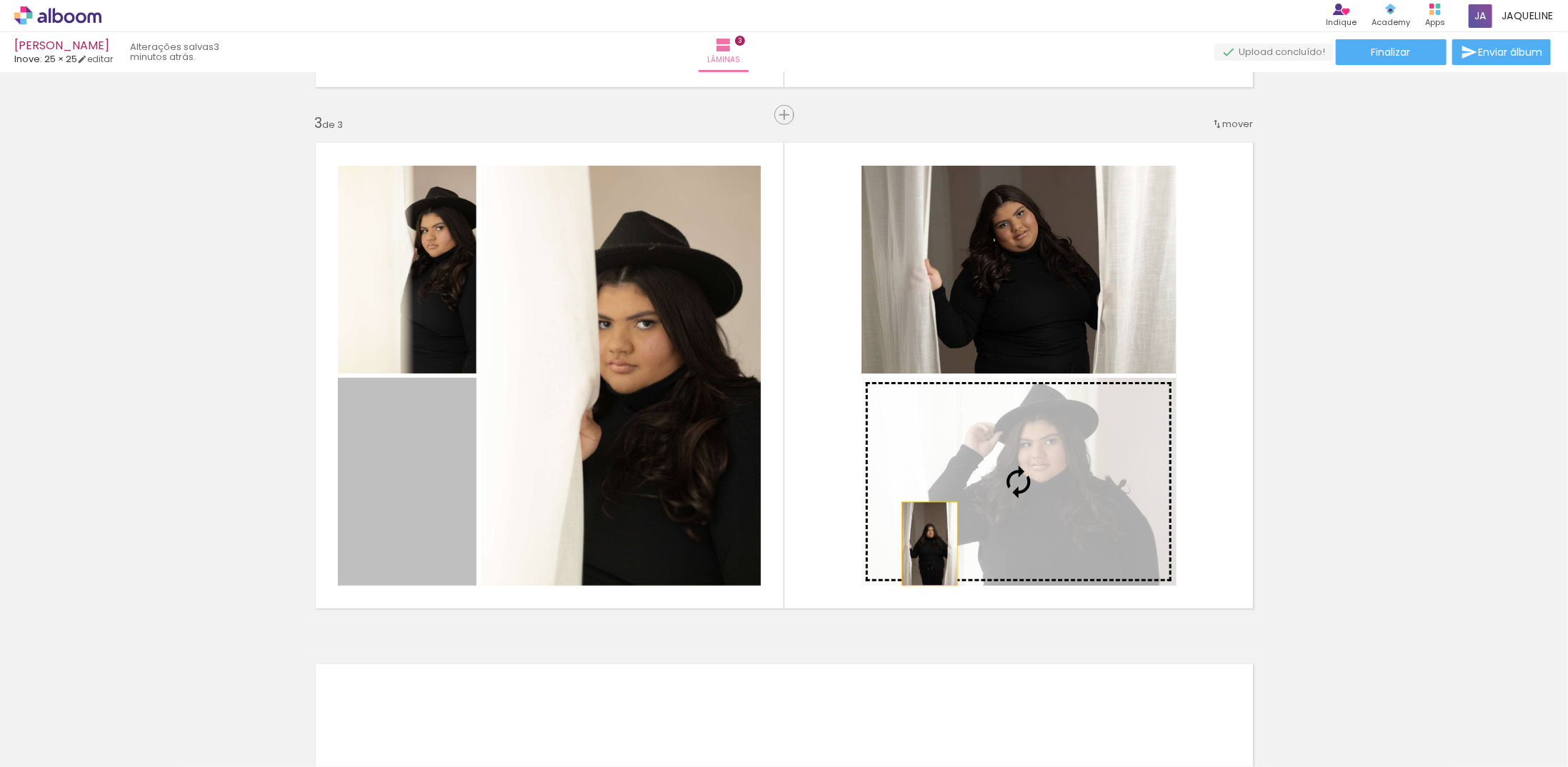
drag, startPoint x: 421, startPoint y: 524, endPoint x: 925, endPoint y: 543, distance: 504.4
click at [0, 0] on slot at bounding box center [0, 0] width 0 height 0
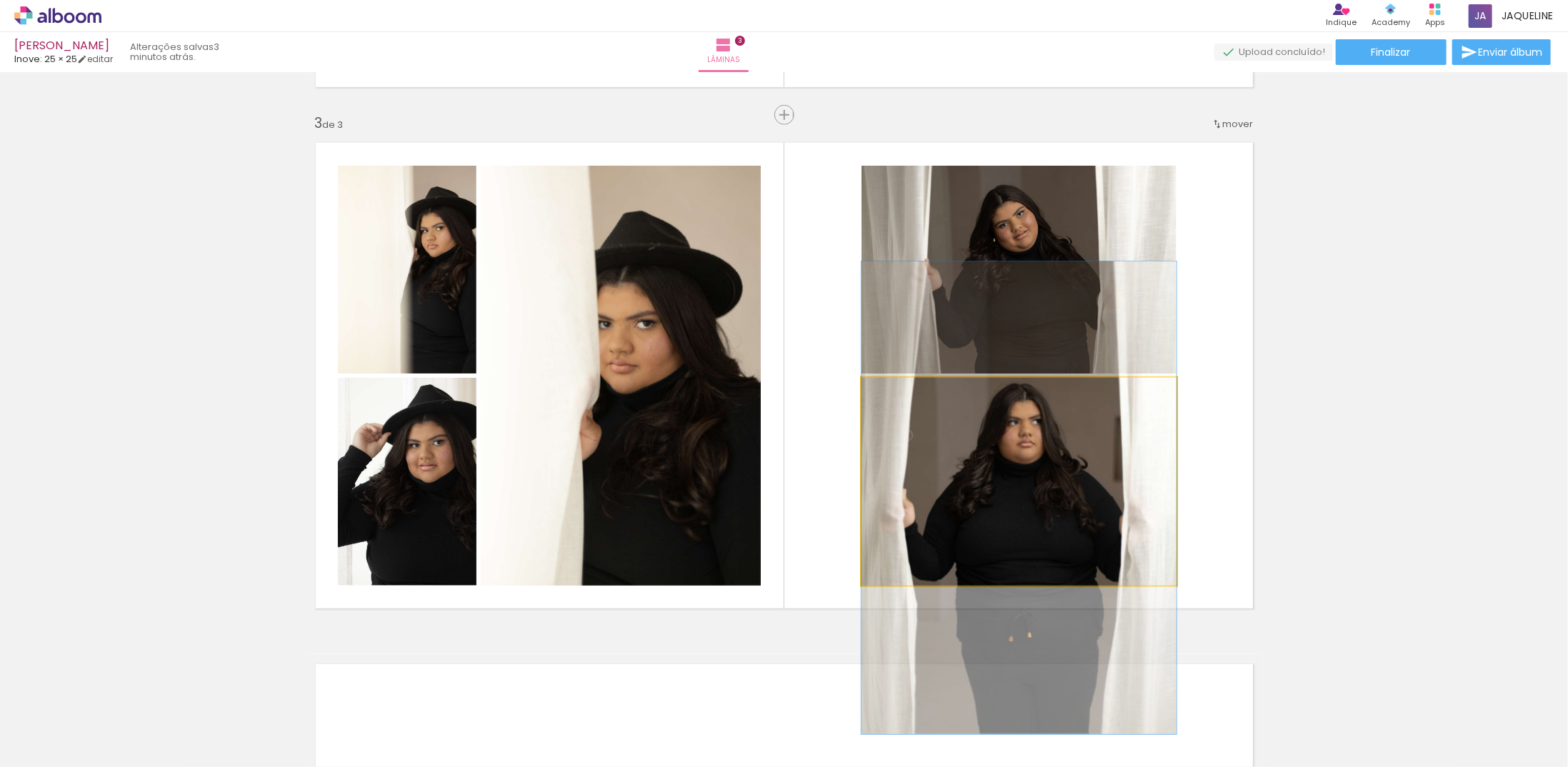
drag, startPoint x: 1003, startPoint y: 499, endPoint x: 999, endPoint y: 515, distance: 16.5
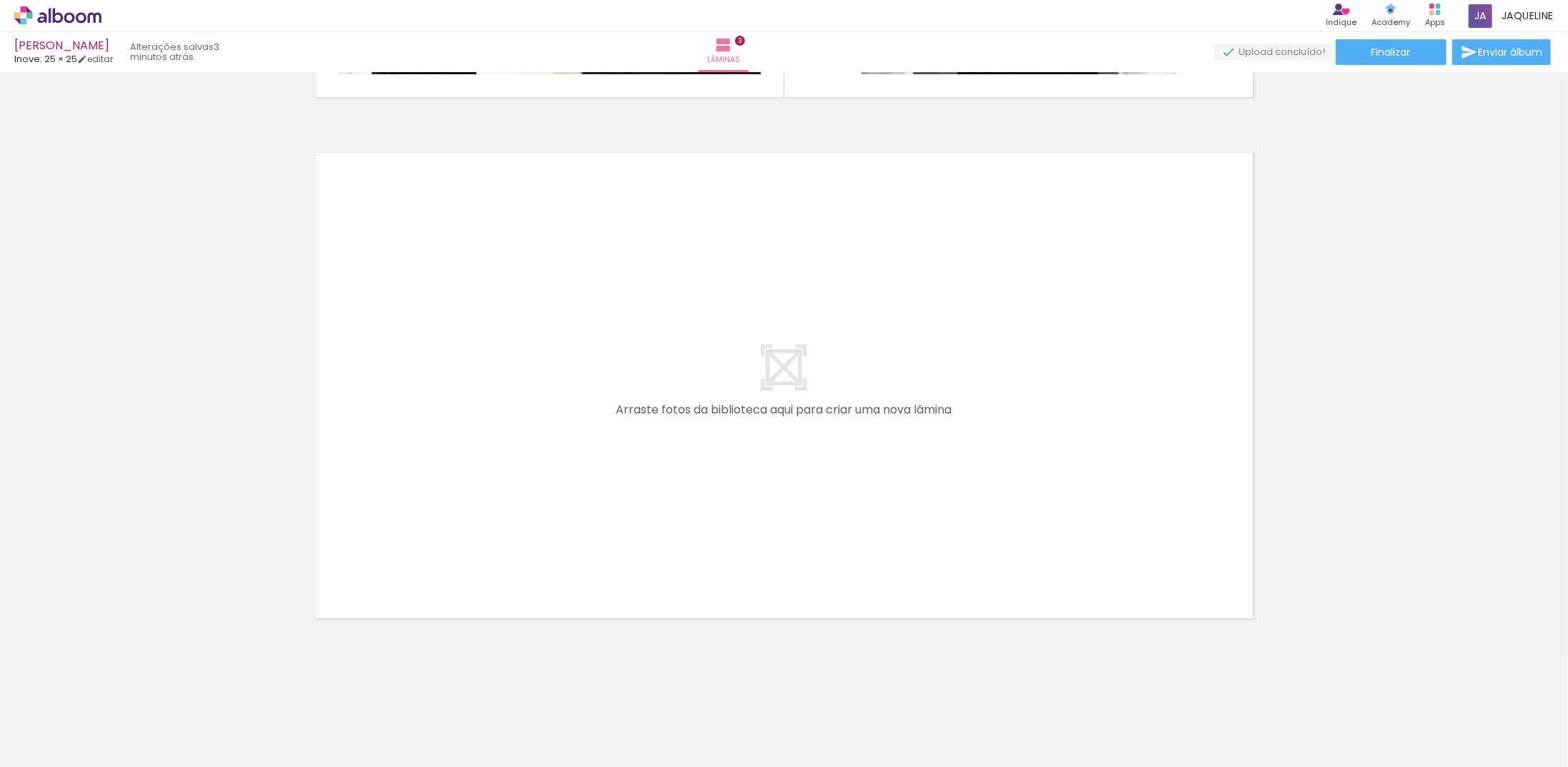
scroll to position [1535, 0]
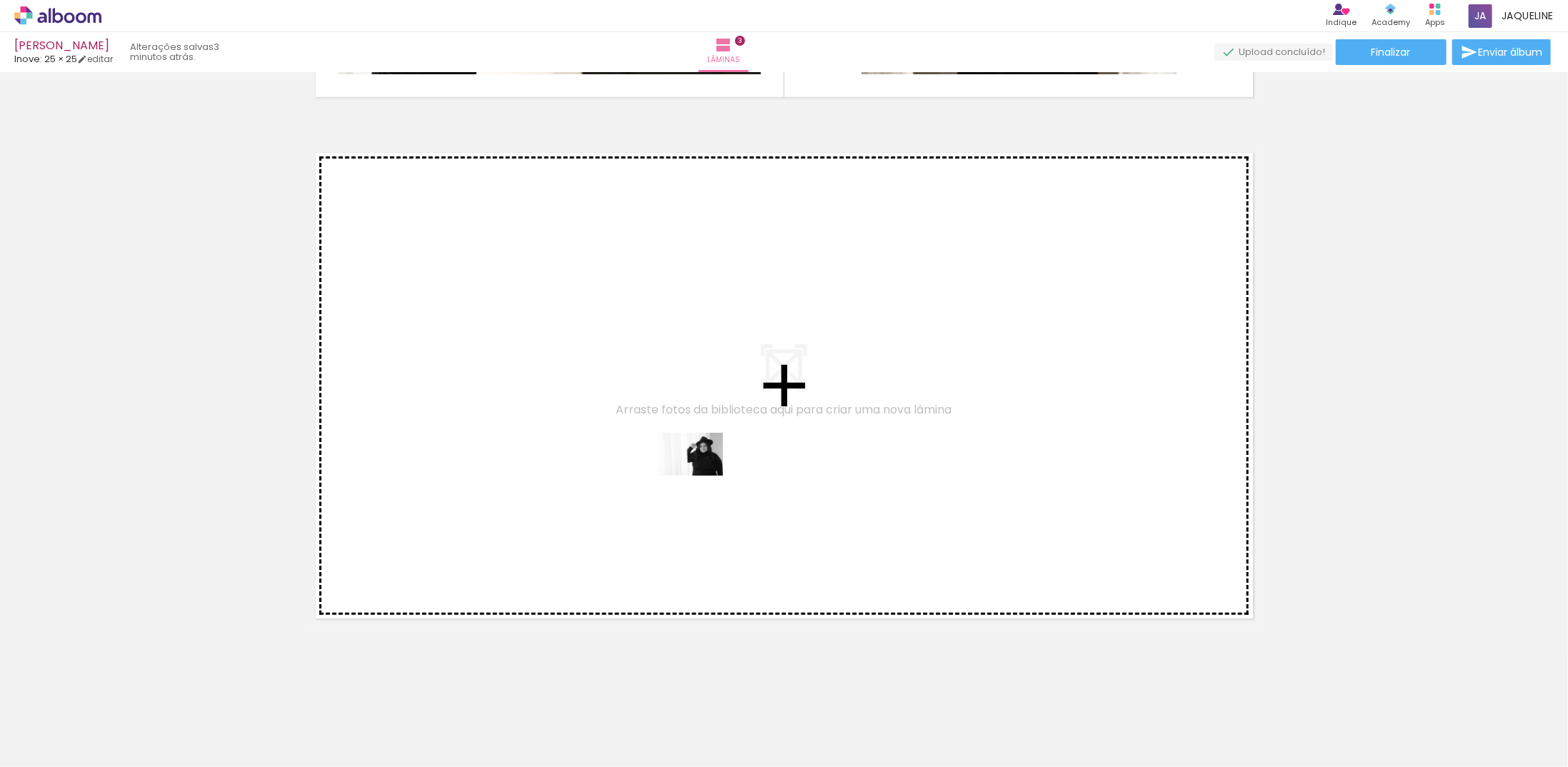
drag, startPoint x: 843, startPoint y: 731, endPoint x: 701, endPoint y: 475, distance: 292.7
click at [701, 475] on quentale-workspace at bounding box center [784, 383] width 1568 height 767
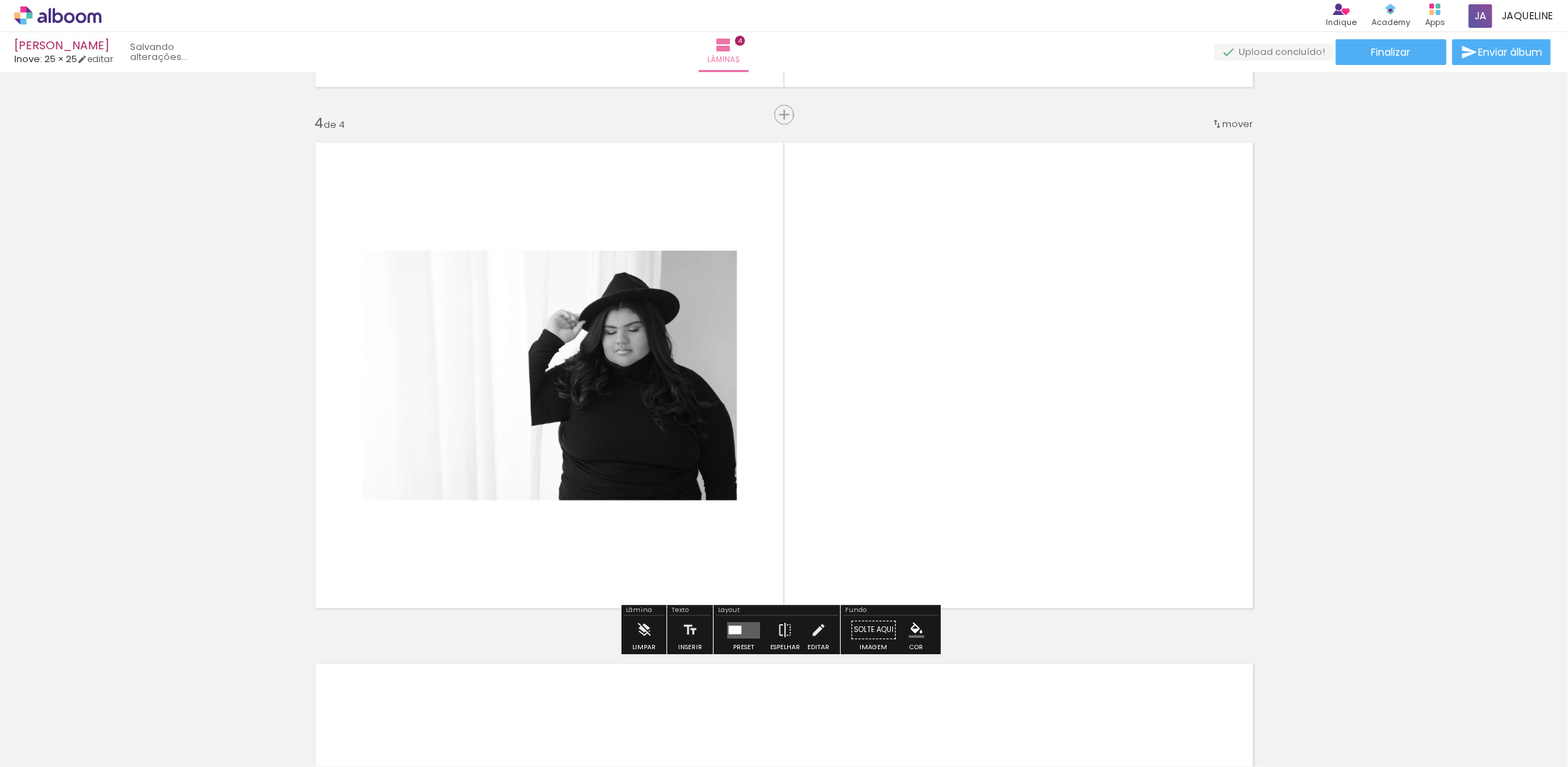
scroll to position [1545, 0]
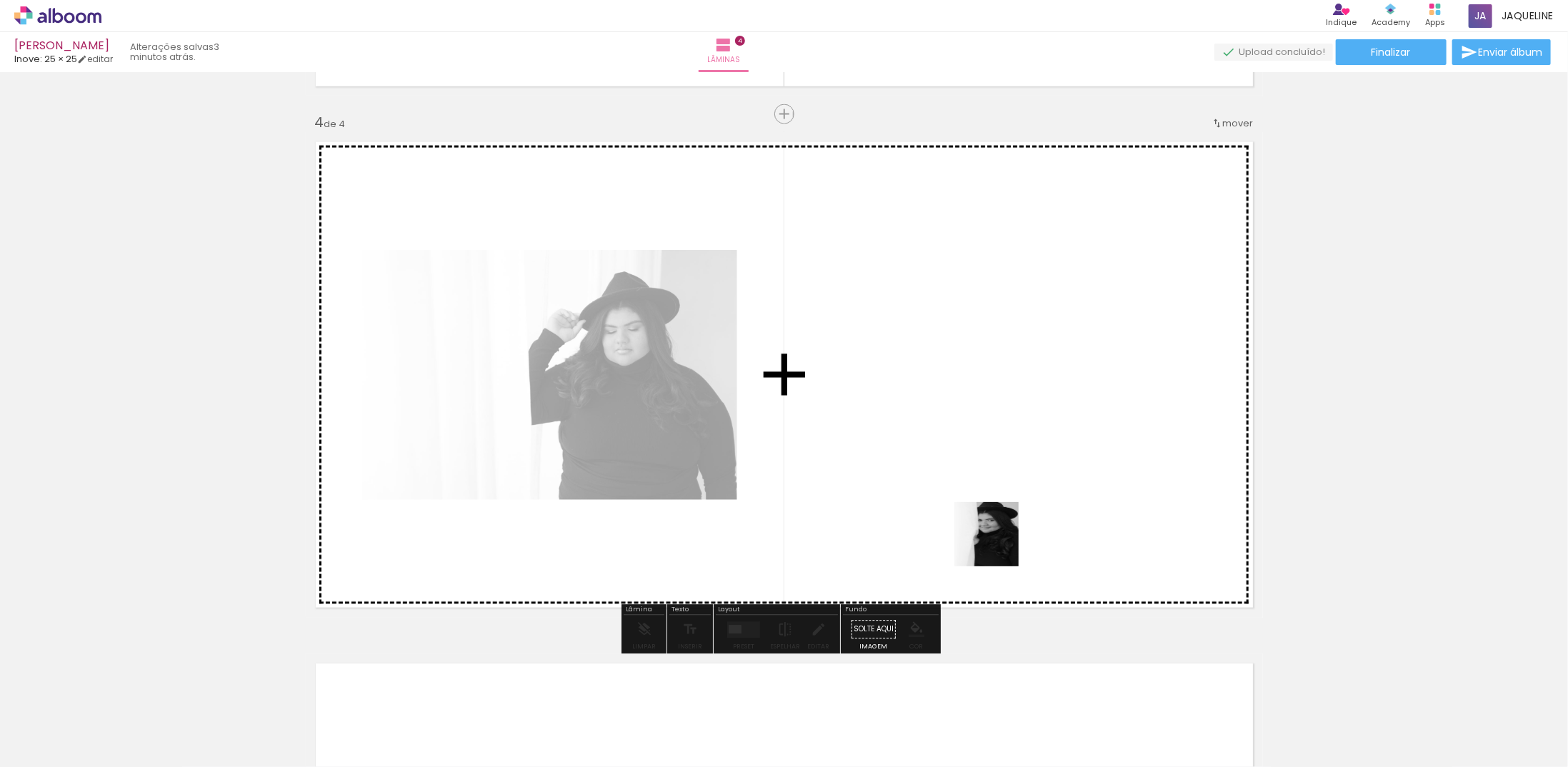
drag, startPoint x: 1017, startPoint y: 576, endPoint x: 924, endPoint y: 449, distance: 157.4
click at [924, 450] on quentale-workspace at bounding box center [784, 383] width 1568 height 767
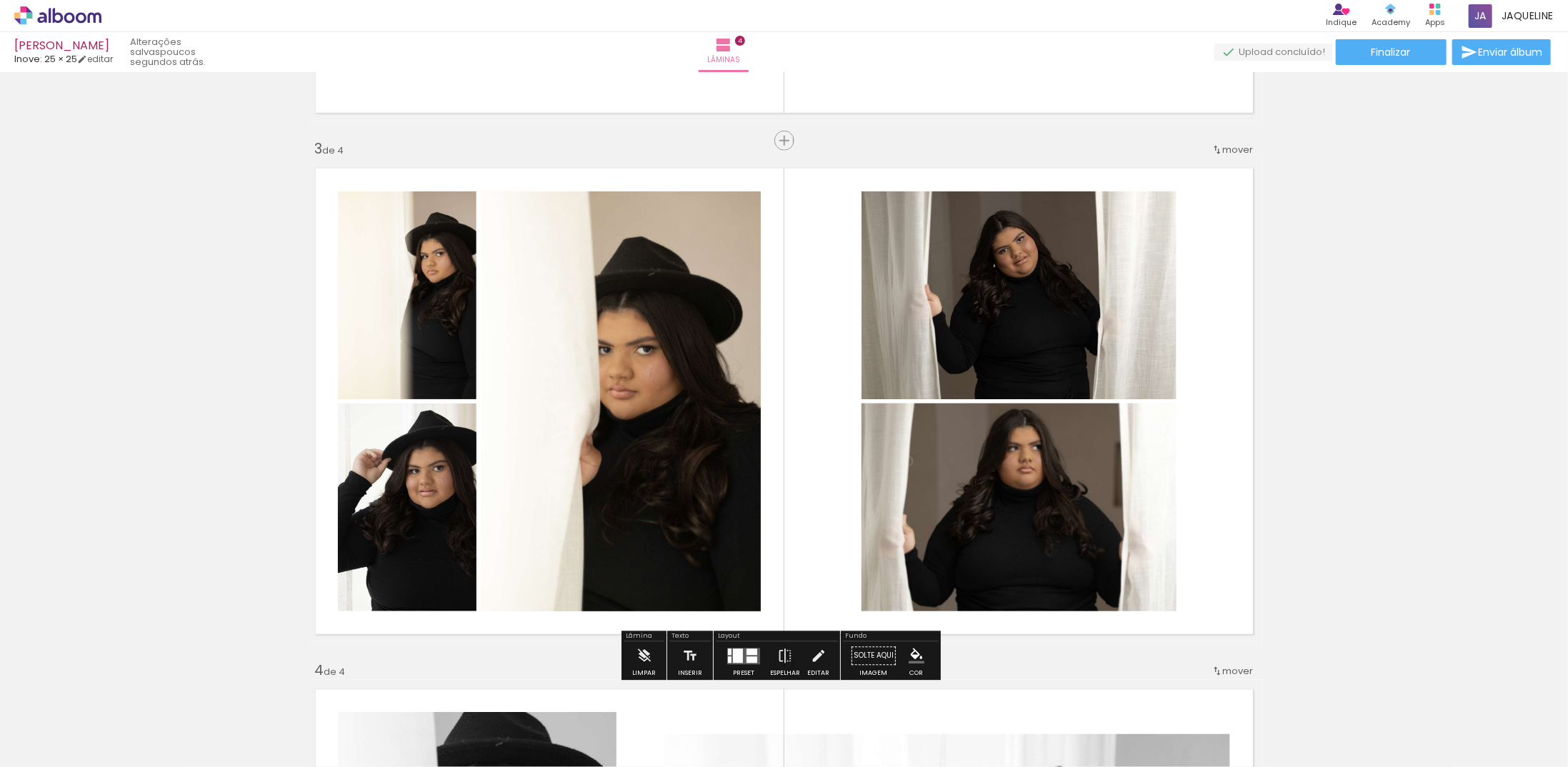
scroll to position [1071, 0]
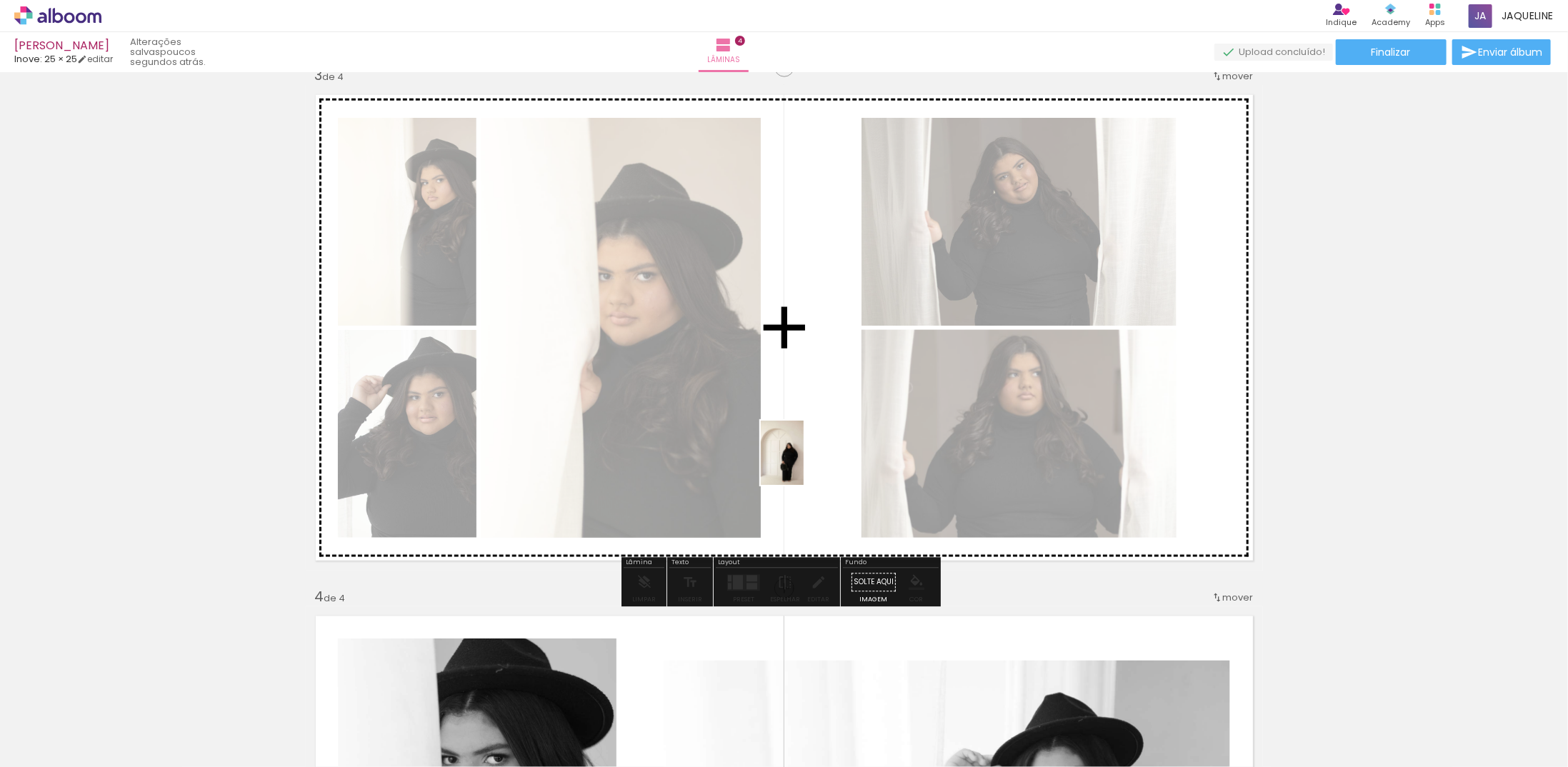
drag, startPoint x: 1169, startPoint y: 733, endPoint x: 803, endPoint y: 463, distance: 454.8
click at [803, 463] on quentale-workspace at bounding box center [784, 383] width 1568 height 767
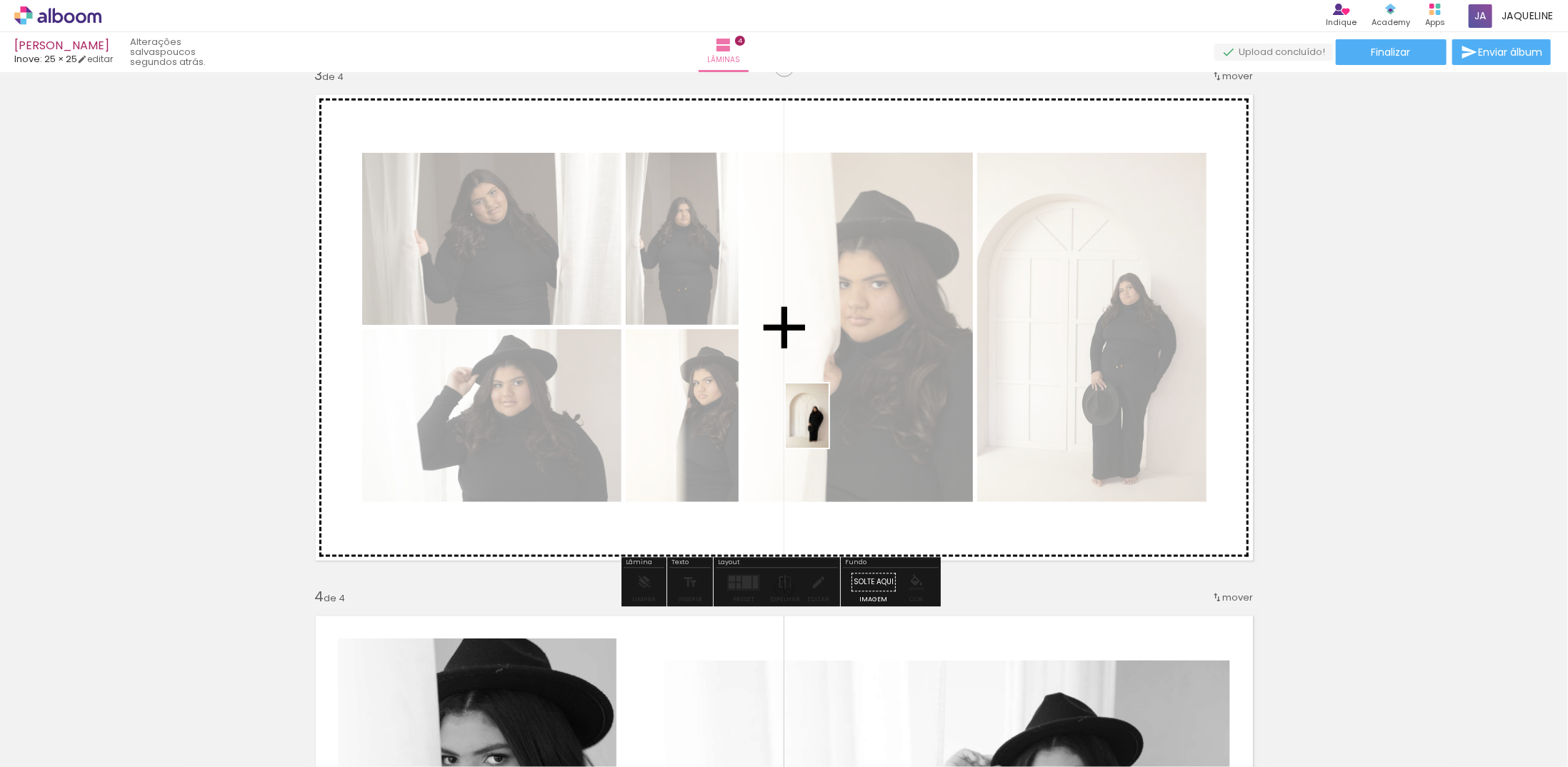
drag, startPoint x: 1217, startPoint y: 696, endPoint x: 796, endPoint y: 421, distance: 502.9
click at [796, 421] on quentale-workspace at bounding box center [784, 383] width 1568 height 767
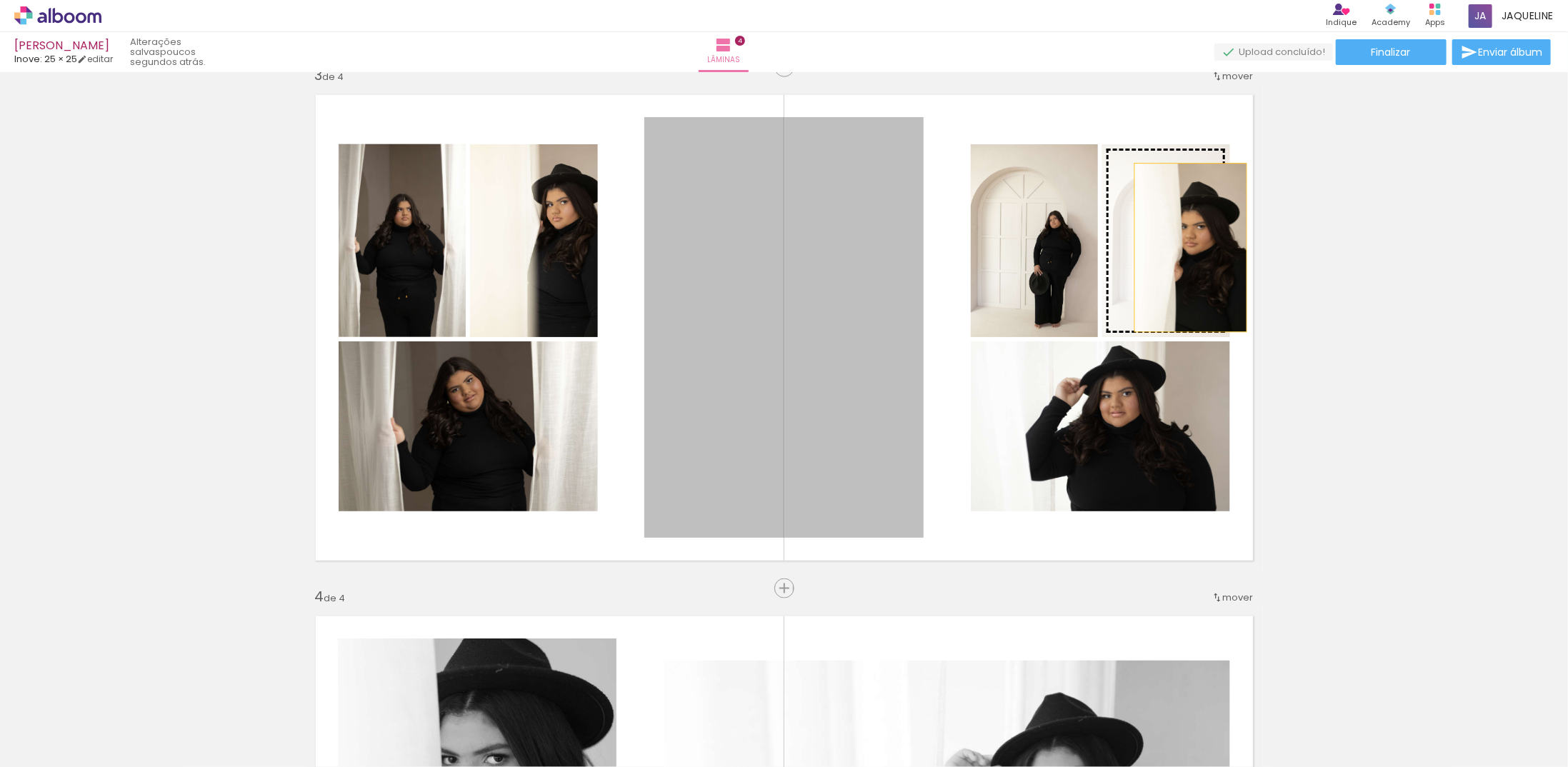
drag, startPoint x: 770, startPoint y: 336, endPoint x: 1180, endPoint y: 249, distance: 419.1
click at [0, 0] on slot at bounding box center [0, 0] width 0 height 0
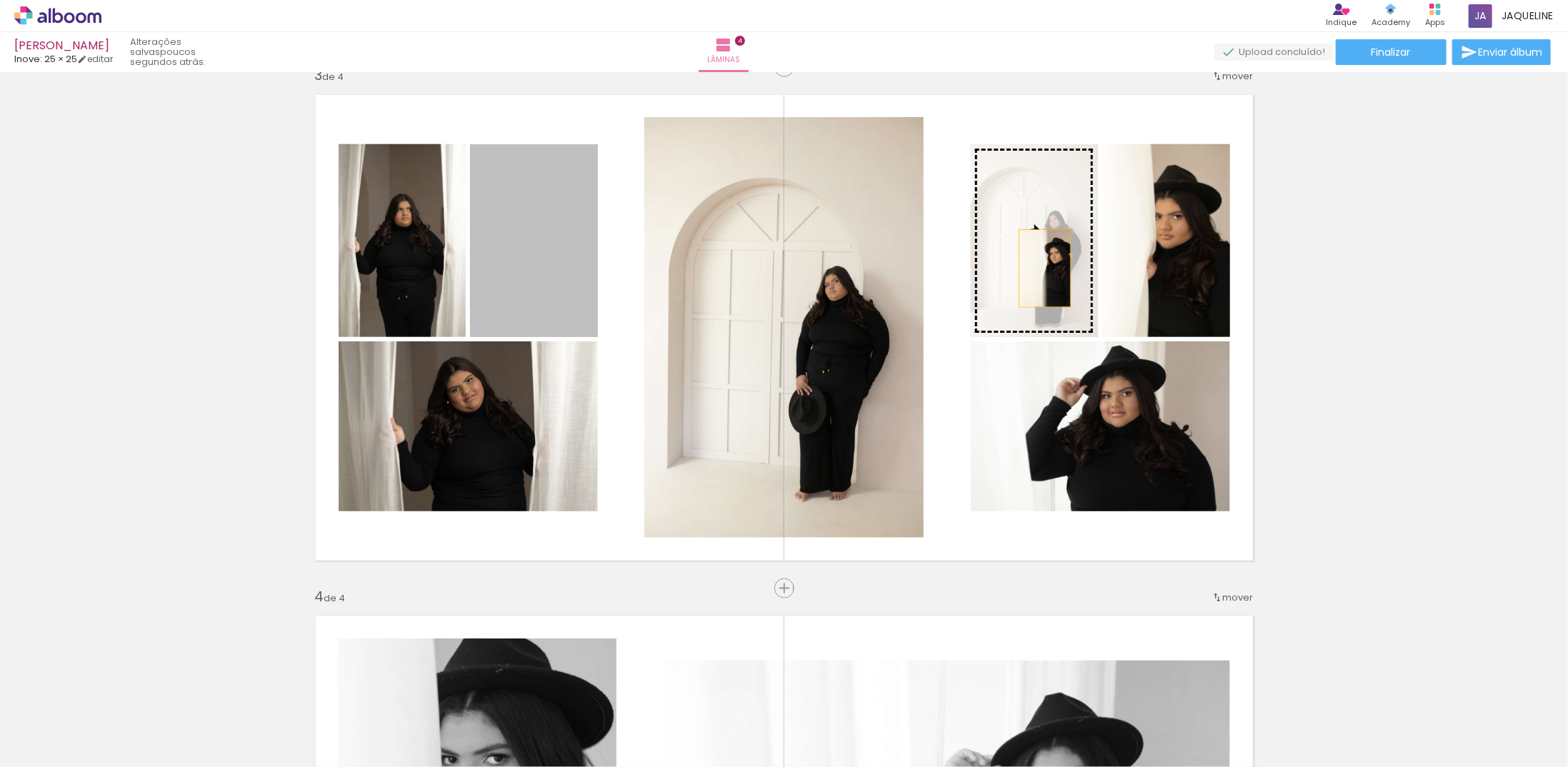
drag, startPoint x: 547, startPoint y: 257, endPoint x: 1026, endPoint y: 261, distance: 479.0
click at [0, 0] on slot at bounding box center [0, 0] width 0 height 0
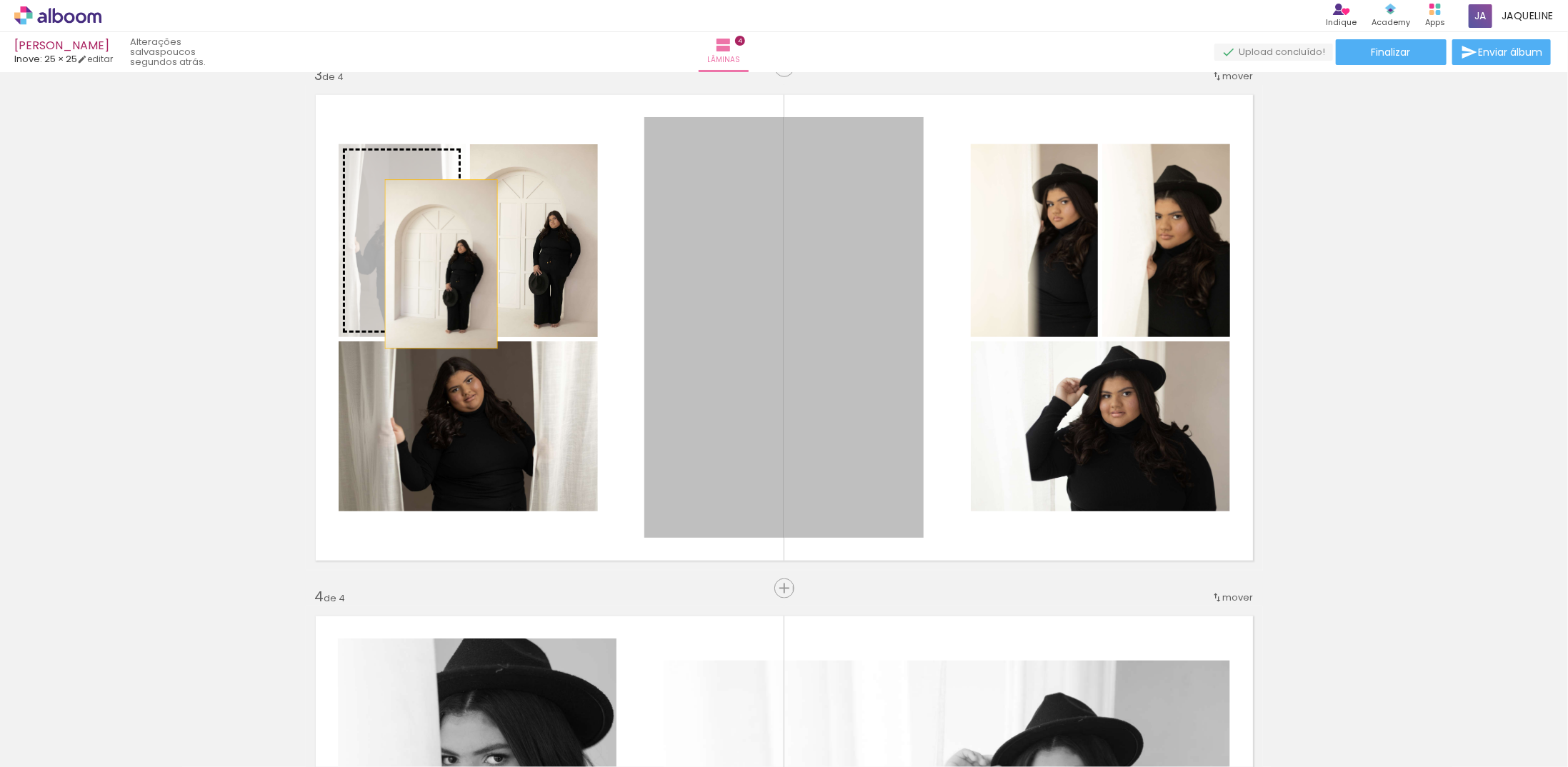
drag, startPoint x: 892, startPoint y: 368, endPoint x: 405, endPoint y: 249, distance: 501.3
click at [0, 0] on slot at bounding box center [0, 0] width 0 height 0
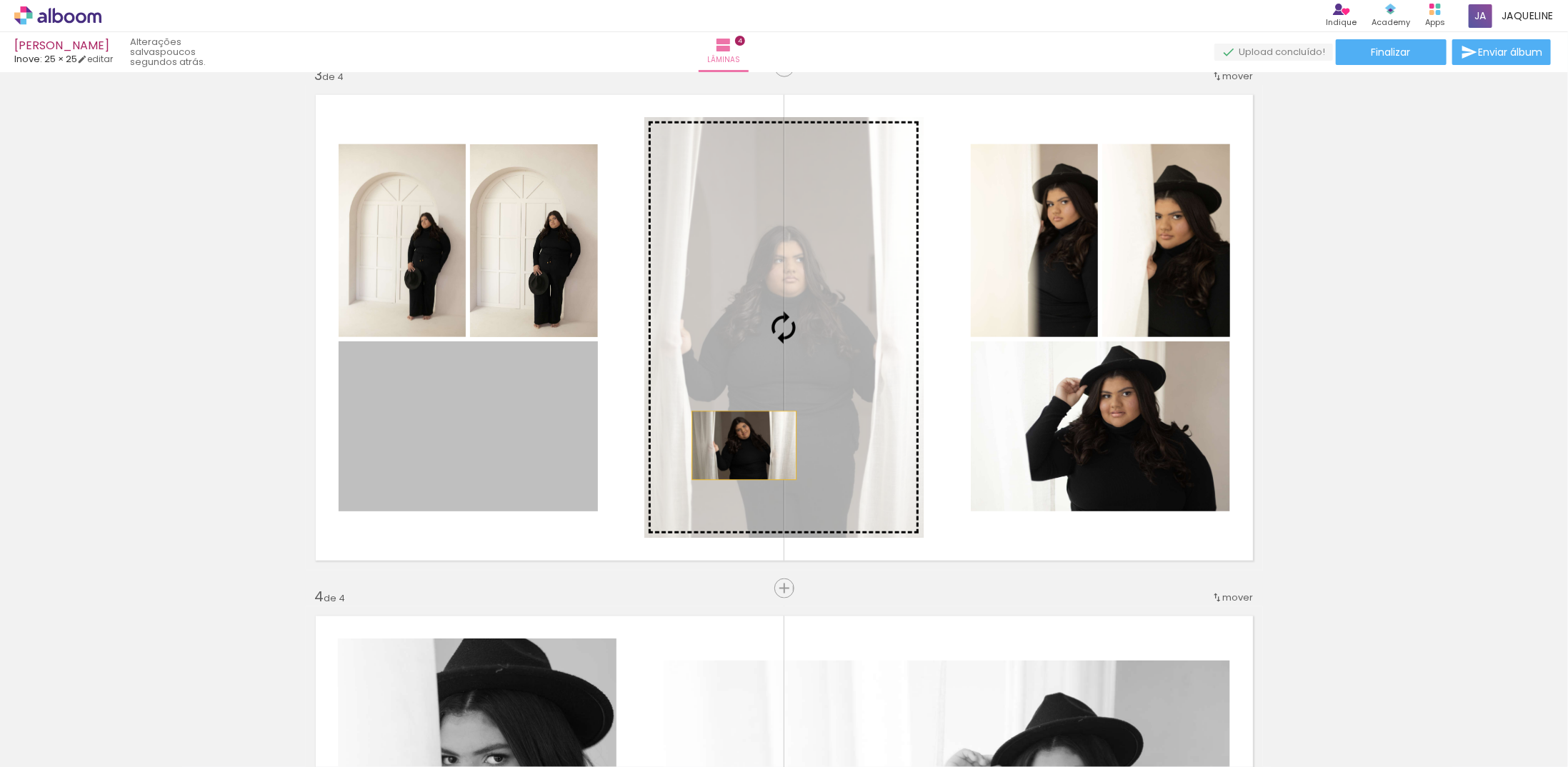
drag, startPoint x: 660, startPoint y: 444, endPoint x: 738, endPoint y: 445, distance: 78.0
click at [0, 0] on slot at bounding box center [0, 0] width 0 height 0
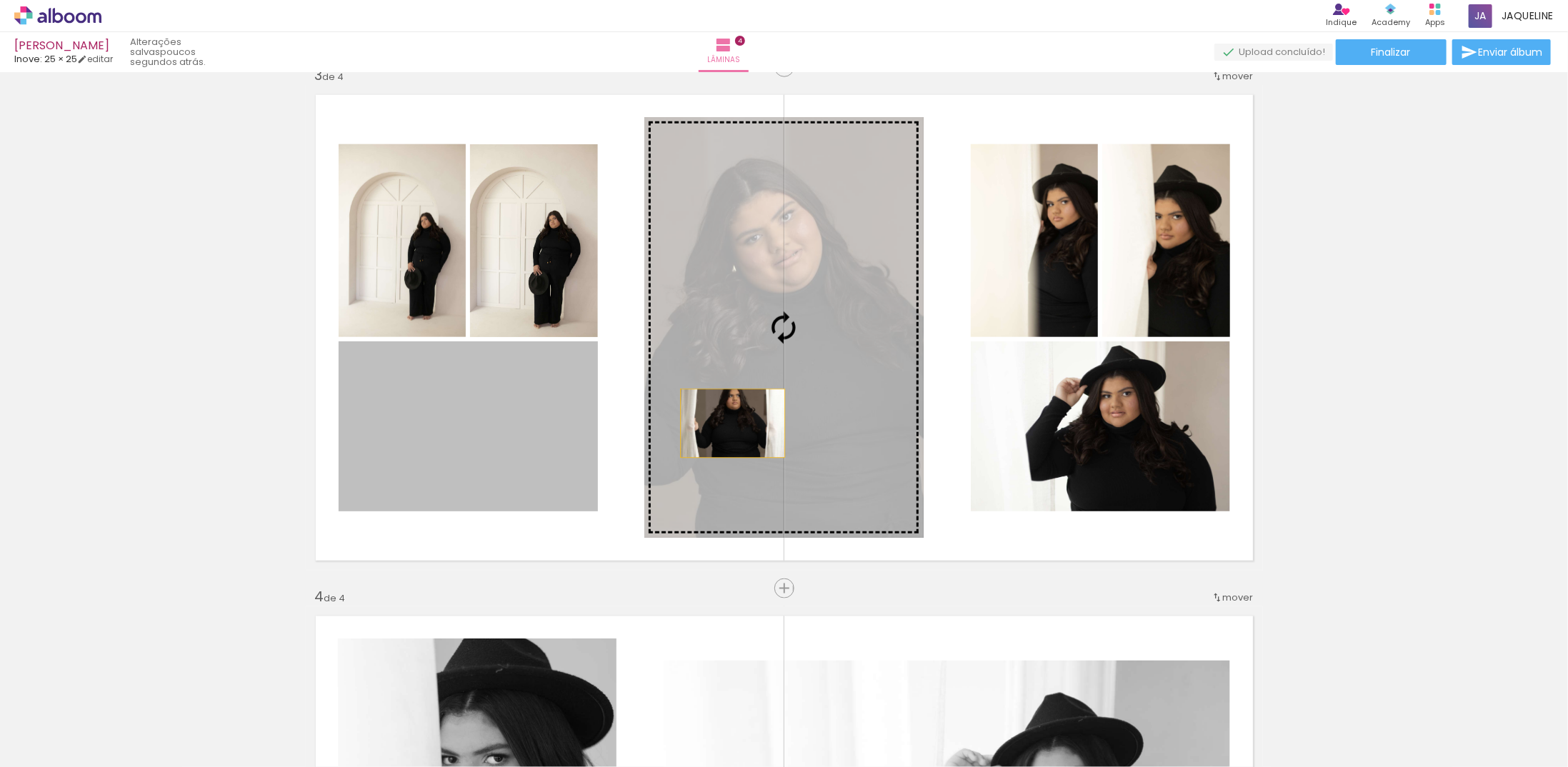
drag, startPoint x: 595, startPoint y: 429, endPoint x: 764, endPoint y: 418, distance: 169.4
click at [0, 0] on slot at bounding box center [0, 0] width 0 height 0
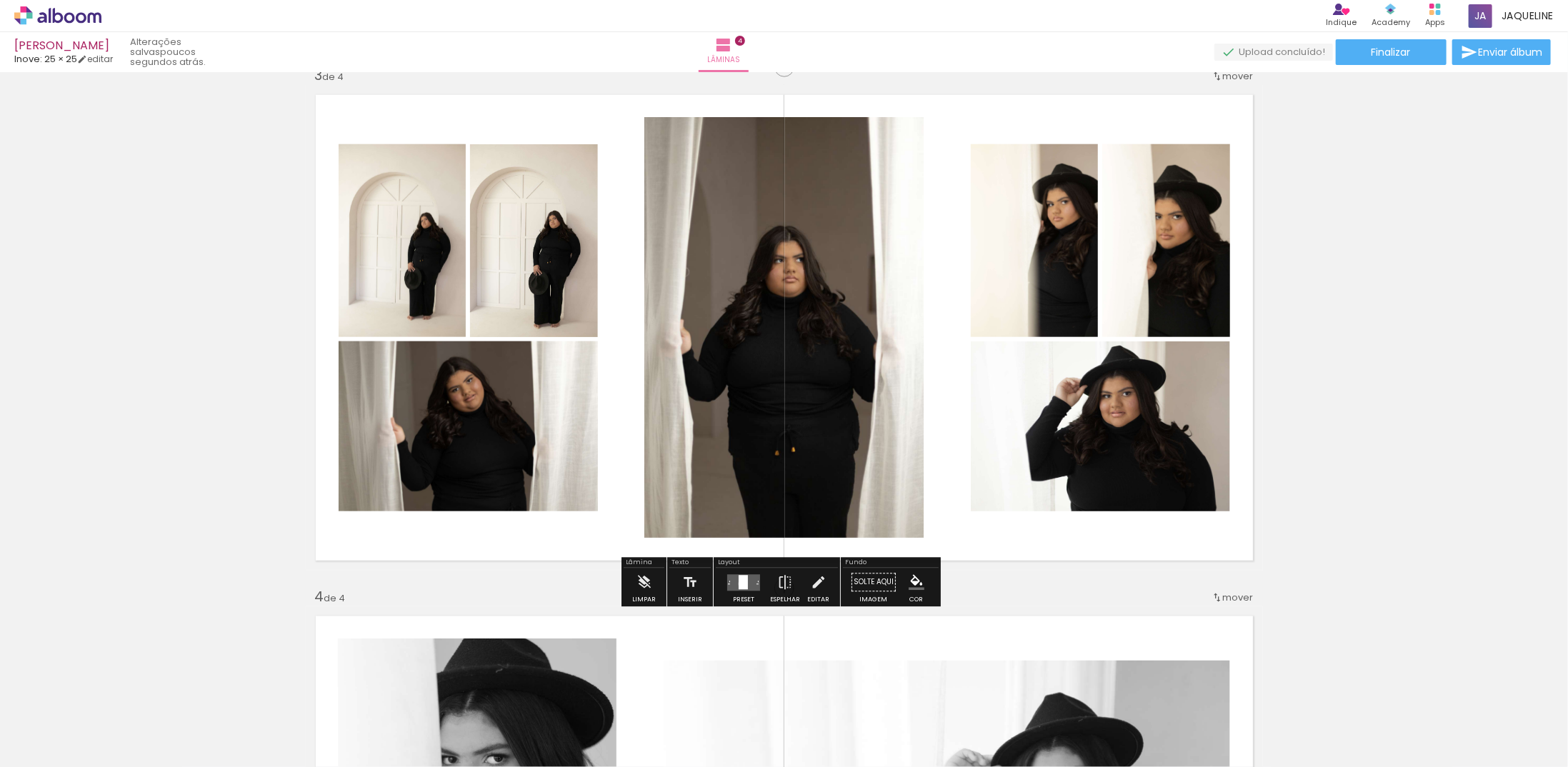
click at [738, 583] on div at bounding box center [743, 582] width 9 height 14
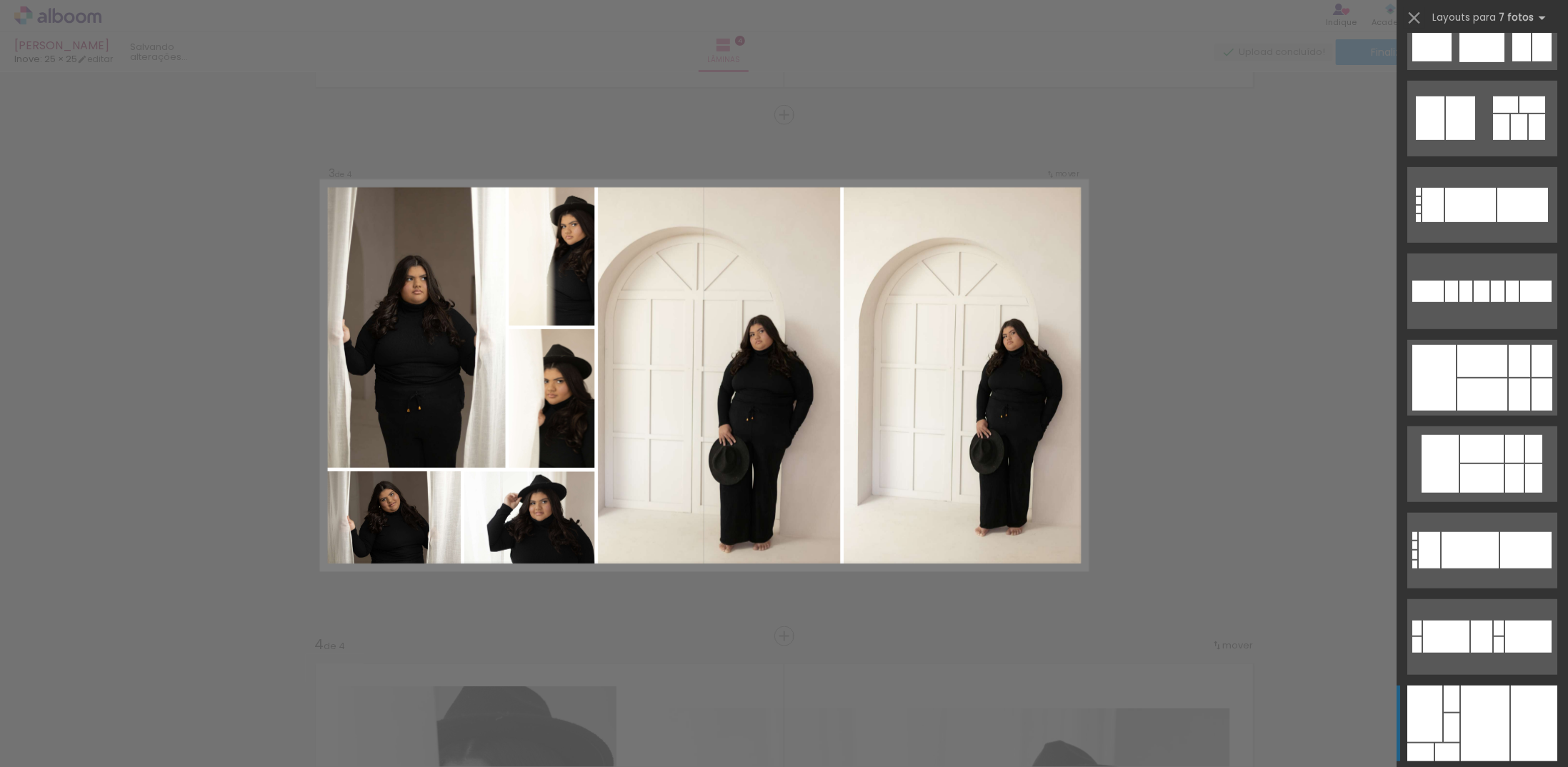
scroll to position [500, 0]
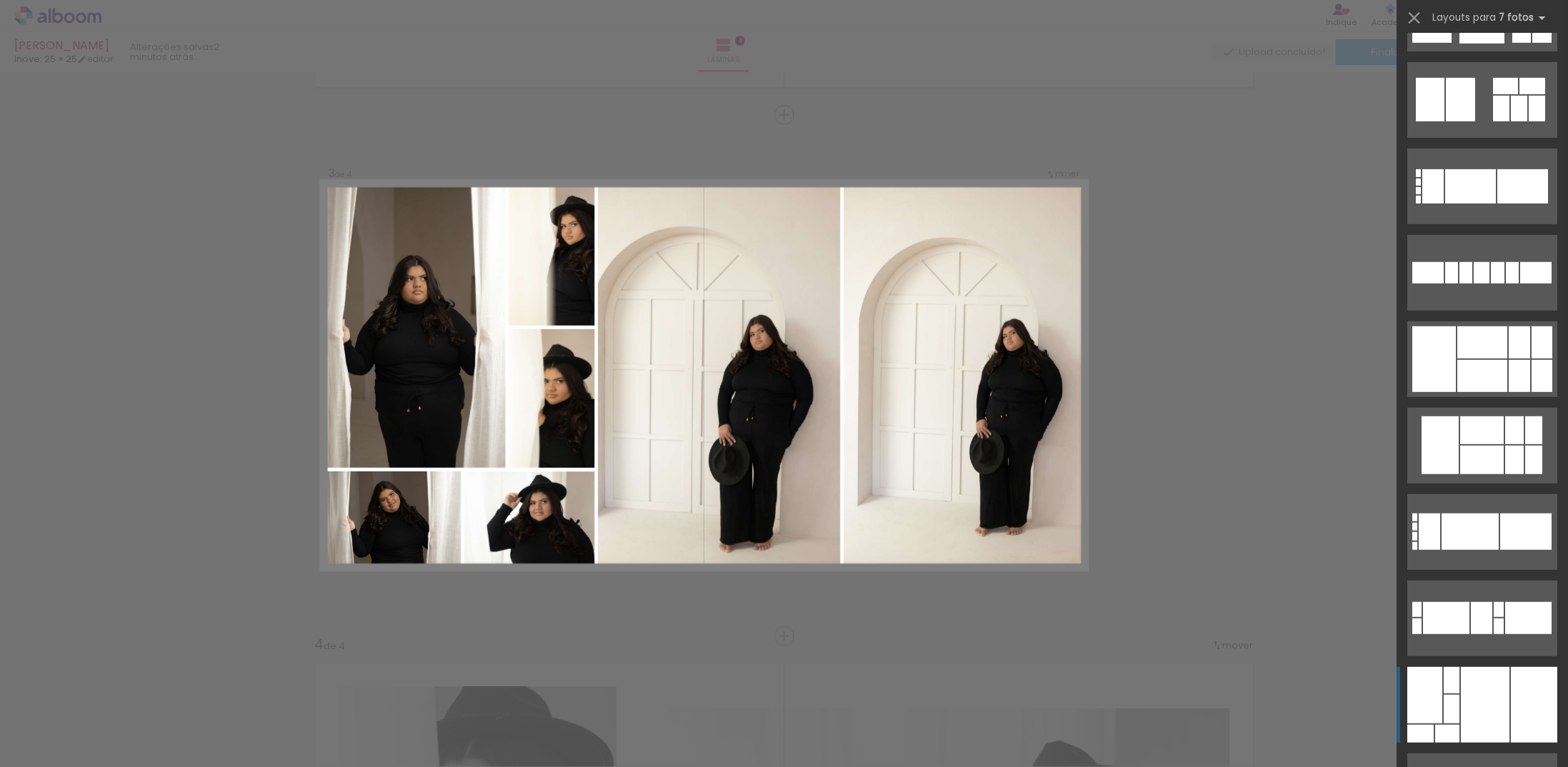
click at [1499, 703] on div at bounding box center [1484, 705] width 48 height 75
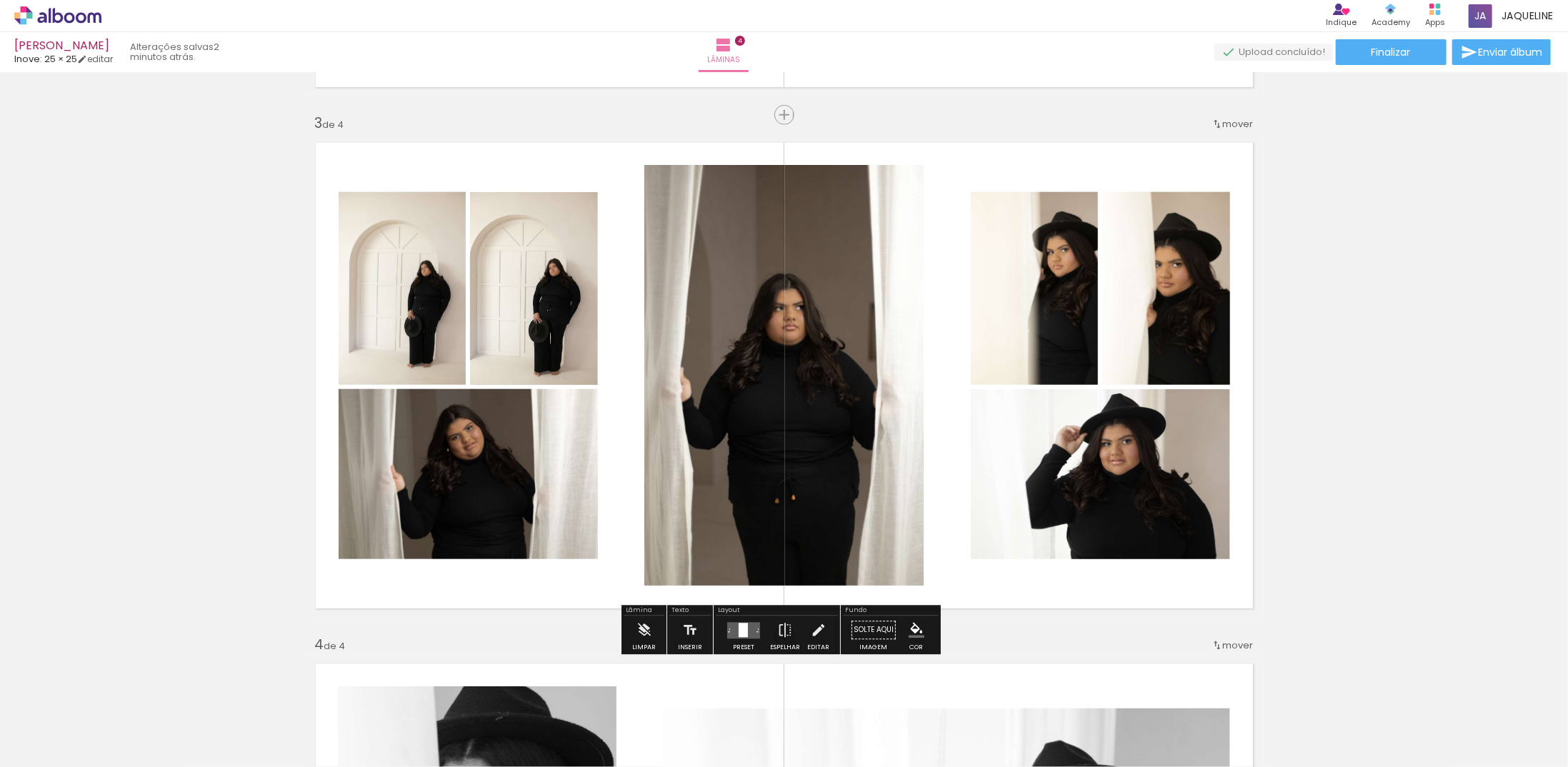
click at [738, 630] on div at bounding box center [743, 629] width 9 height 14
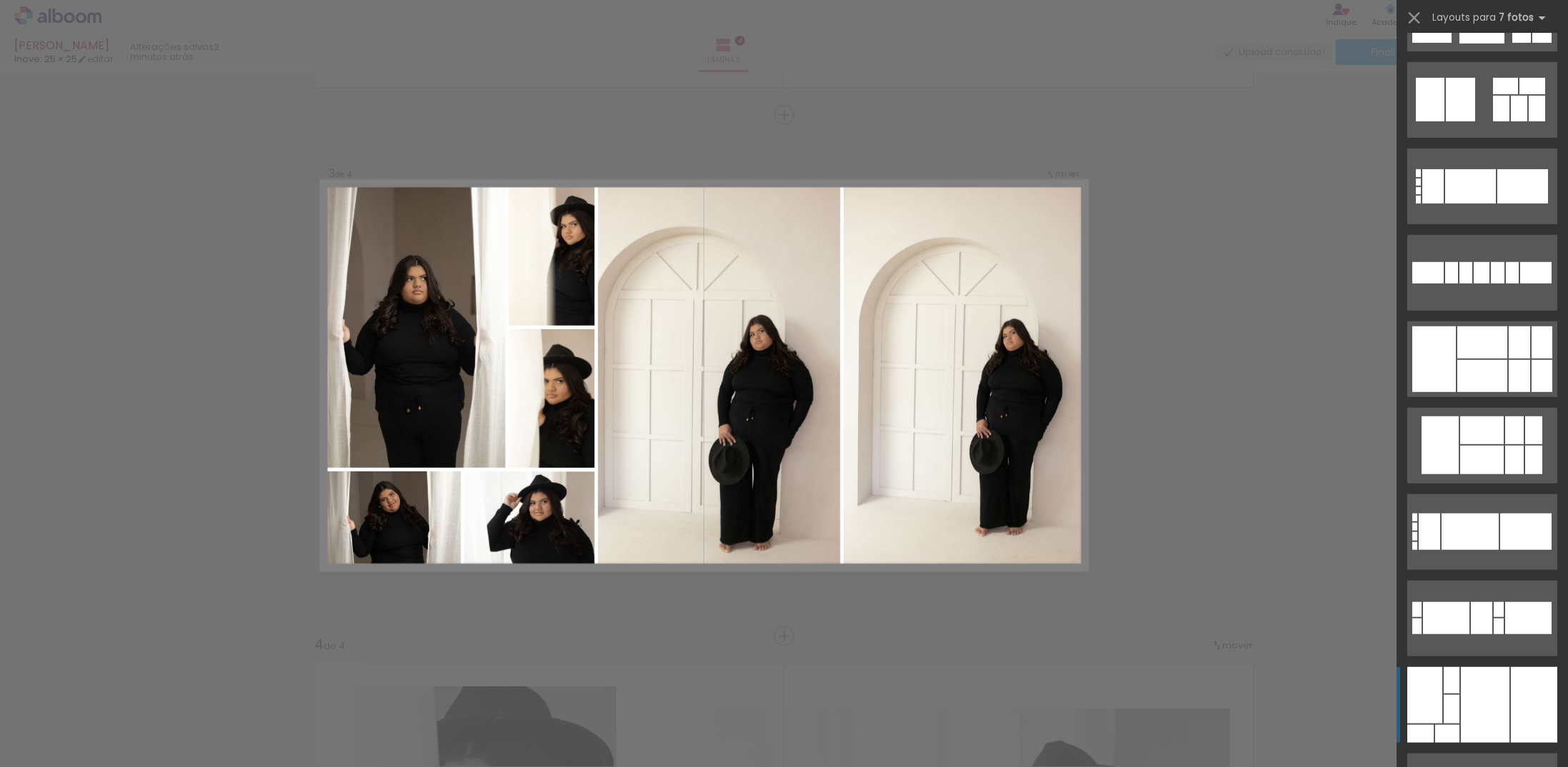
click at [1488, 694] on div at bounding box center [1484, 705] width 48 height 75
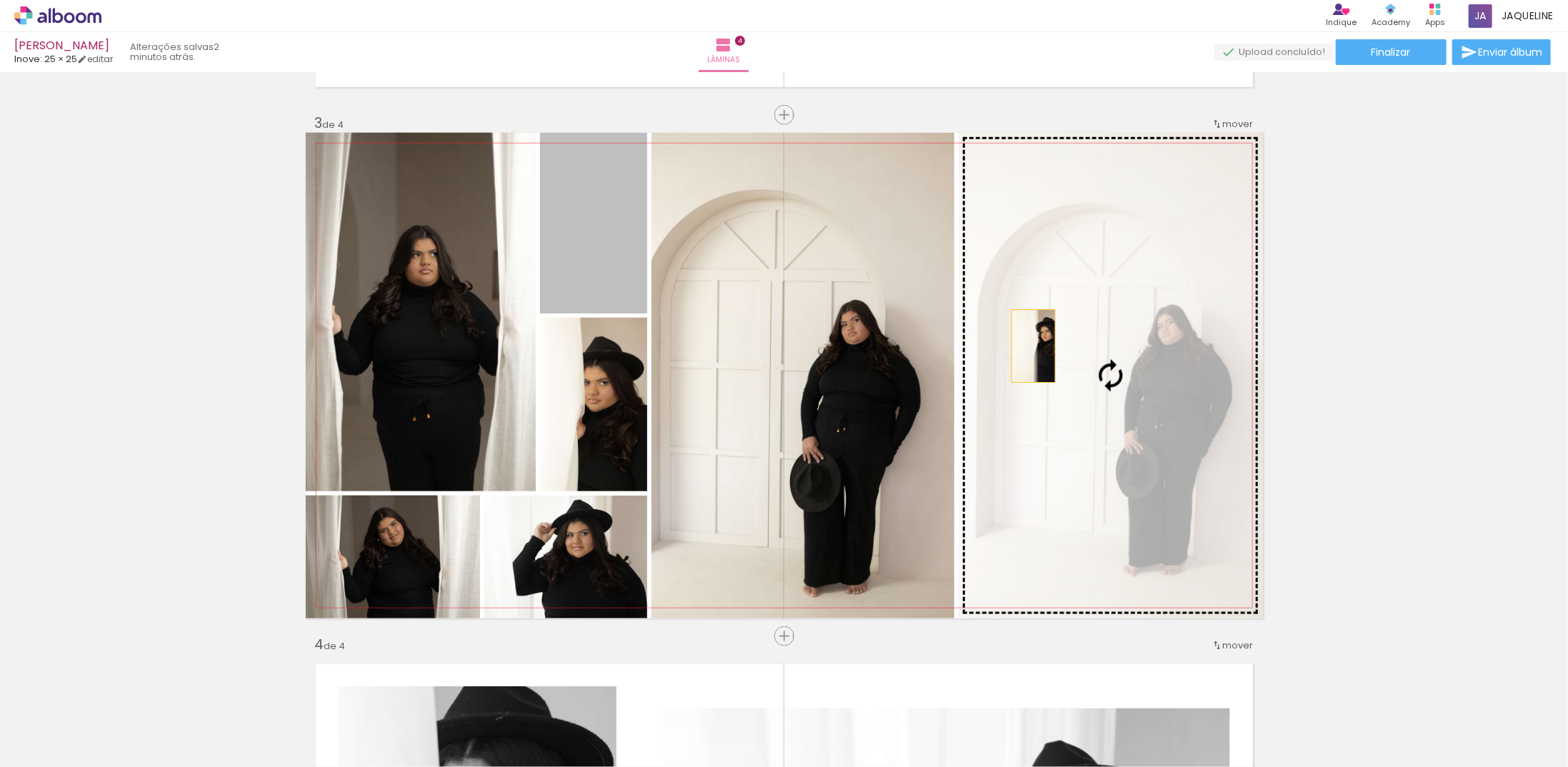
drag, startPoint x: 612, startPoint y: 235, endPoint x: 1014, endPoint y: 354, distance: 419.2
click at [0, 0] on slot at bounding box center [0, 0] width 0 height 0
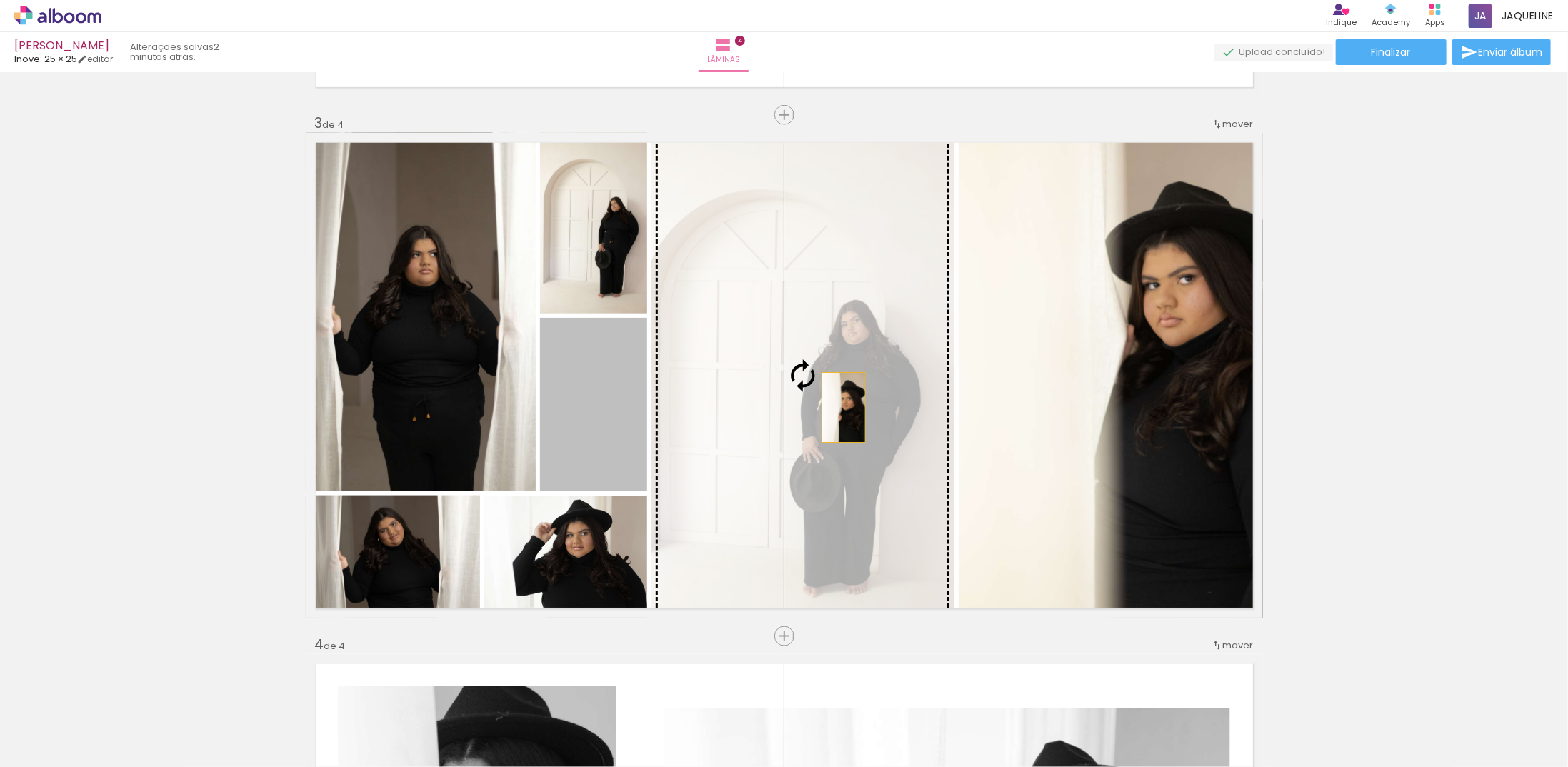
drag, startPoint x: 675, startPoint y: 406, endPoint x: 875, endPoint y: 408, distance: 200.0
click at [0, 0] on slot at bounding box center [0, 0] width 0 height 0
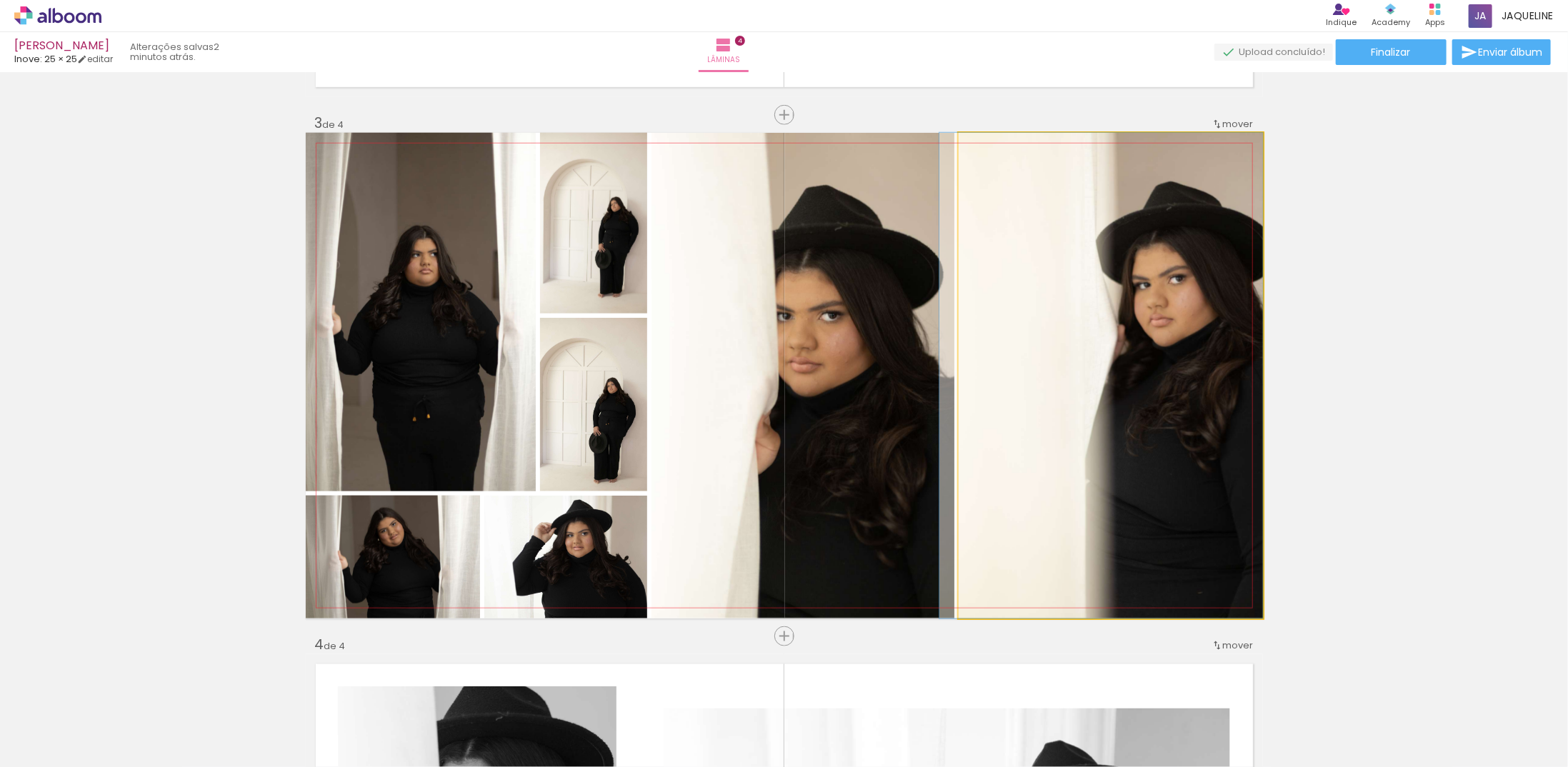
drag, startPoint x: 1172, startPoint y: 433, endPoint x: 1076, endPoint y: 438, distance: 96.1
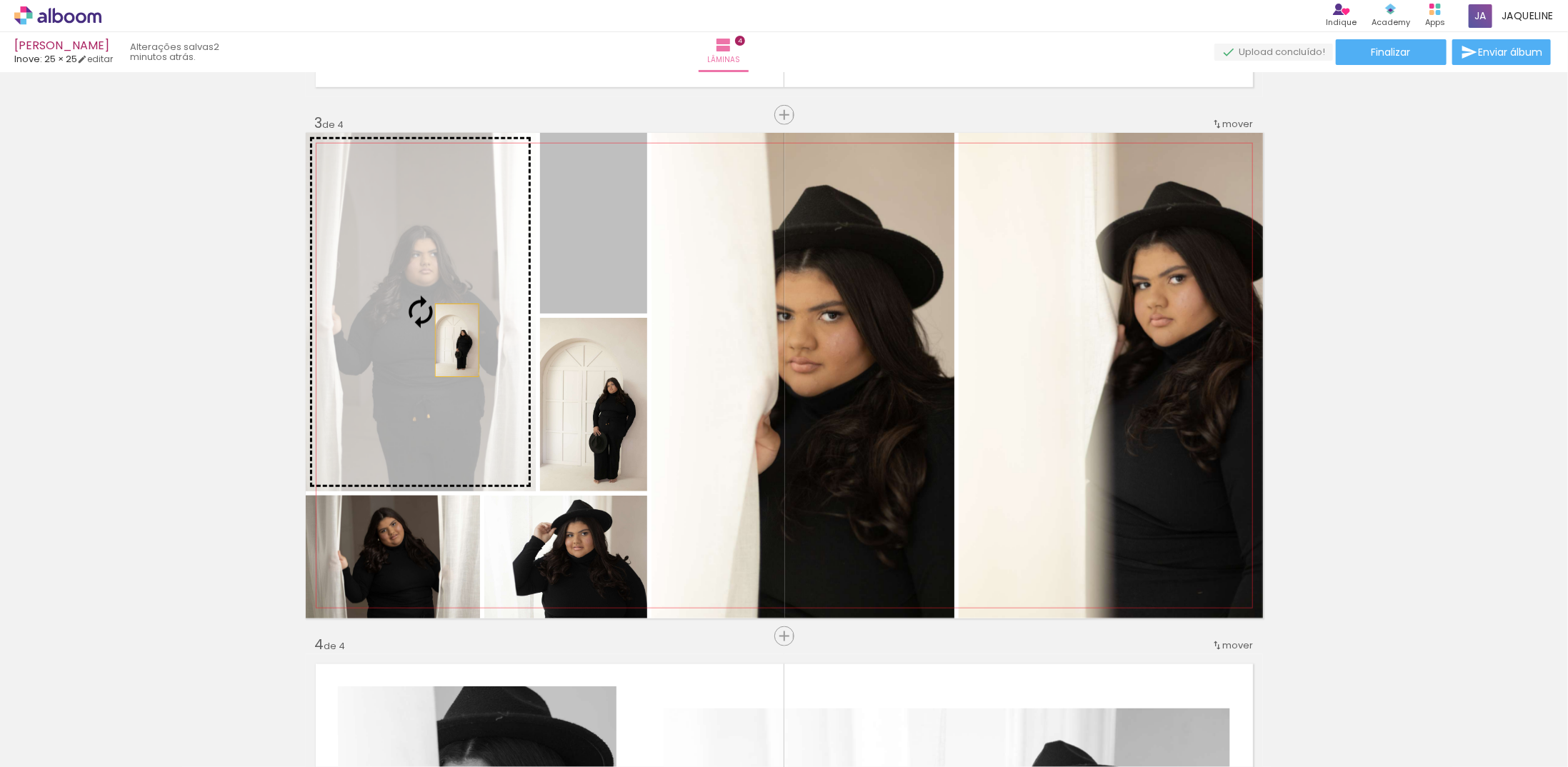
drag, startPoint x: 605, startPoint y: 274, endPoint x: 451, endPoint y: 340, distance: 167.5
click at [0, 0] on slot at bounding box center [0, 0] width 0 height 0
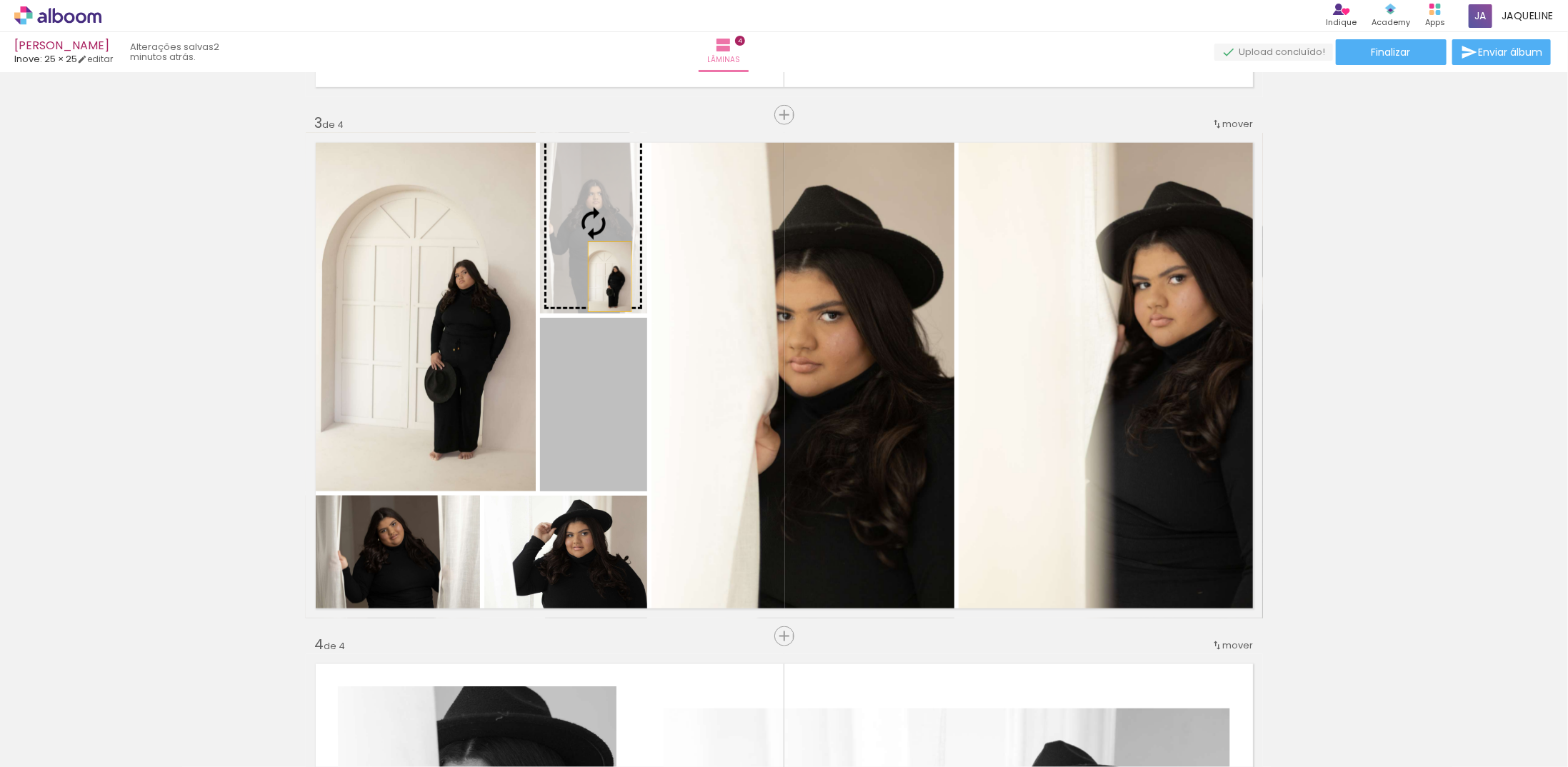
drag, startPoint x: 604, startPoint y: 276, endPoint x: 609, endPoint y: 231, distance: 45.3
click at [0, 0] on slot at bounding box center [0, 0] width 0 height 0
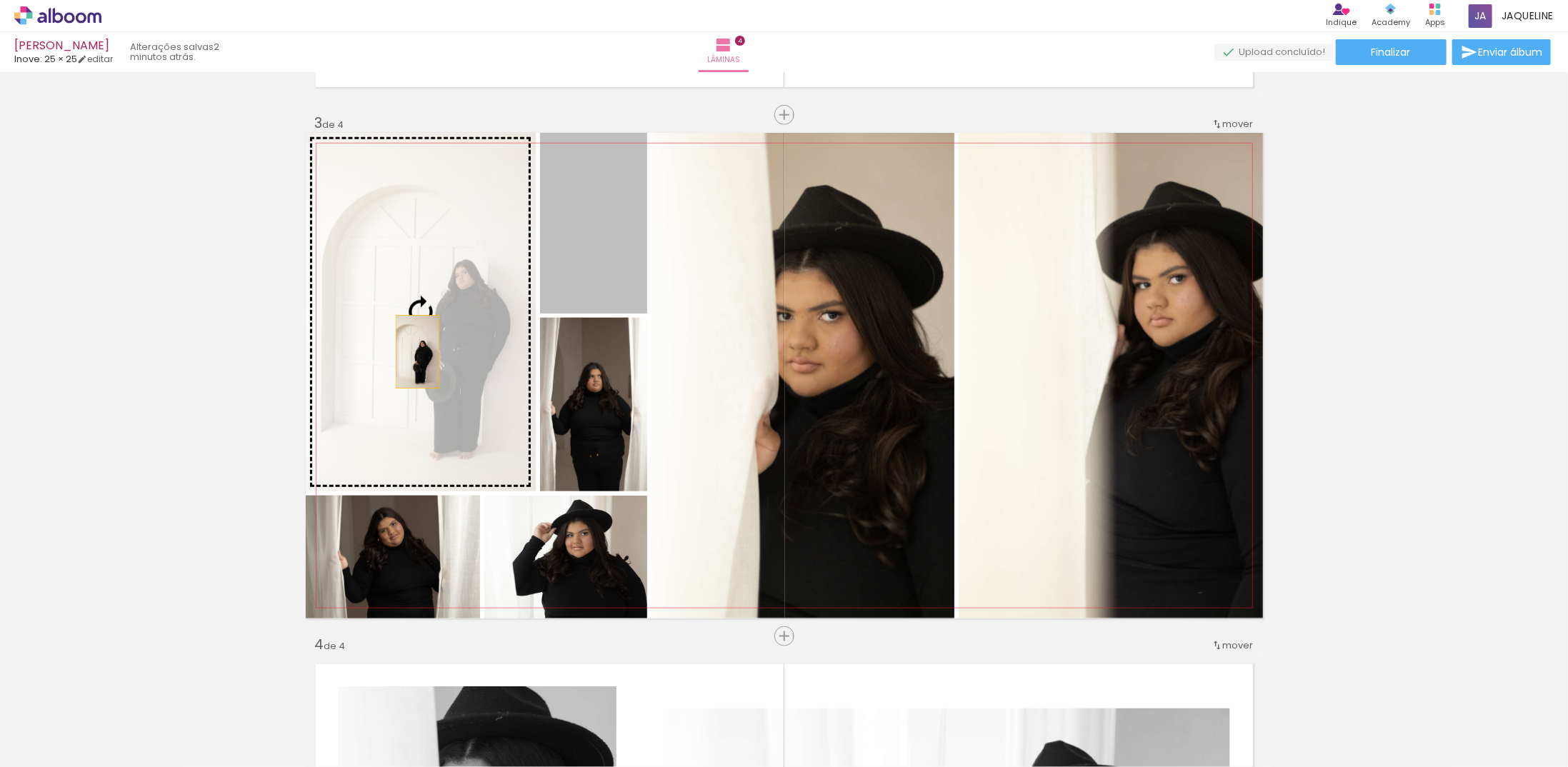
drag, startPoint x: 581, startPoint y: 278, endPoint x: 408, endPoint y: 352, distance: 188.2
click at [0, 0] on slot at bounding box center [0, 0] width 0 height 0
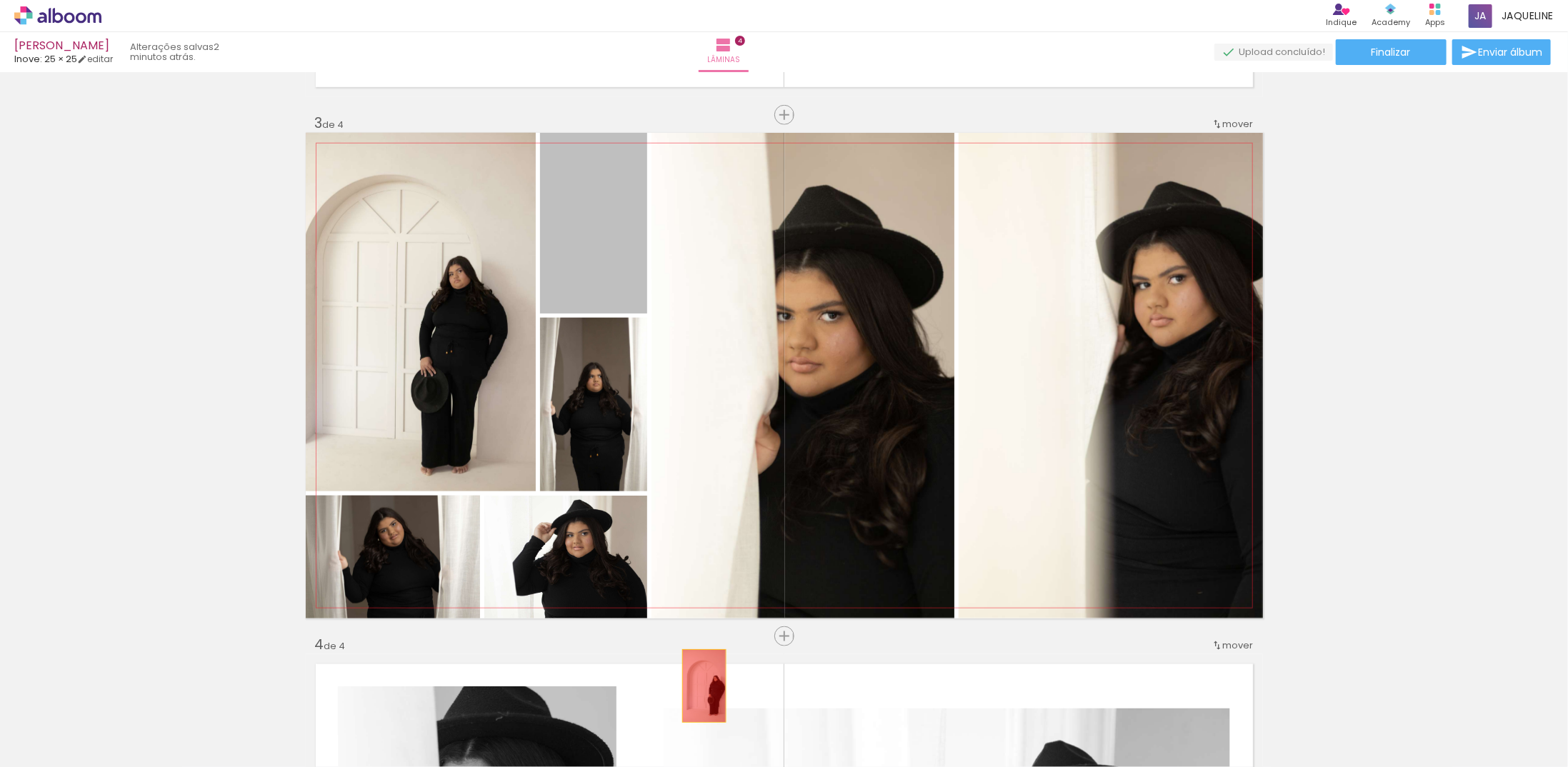
drag, startPoint x: 579, startPoint y: 214, endPoint x: 751, endPoint y: 720, distance: 534.4
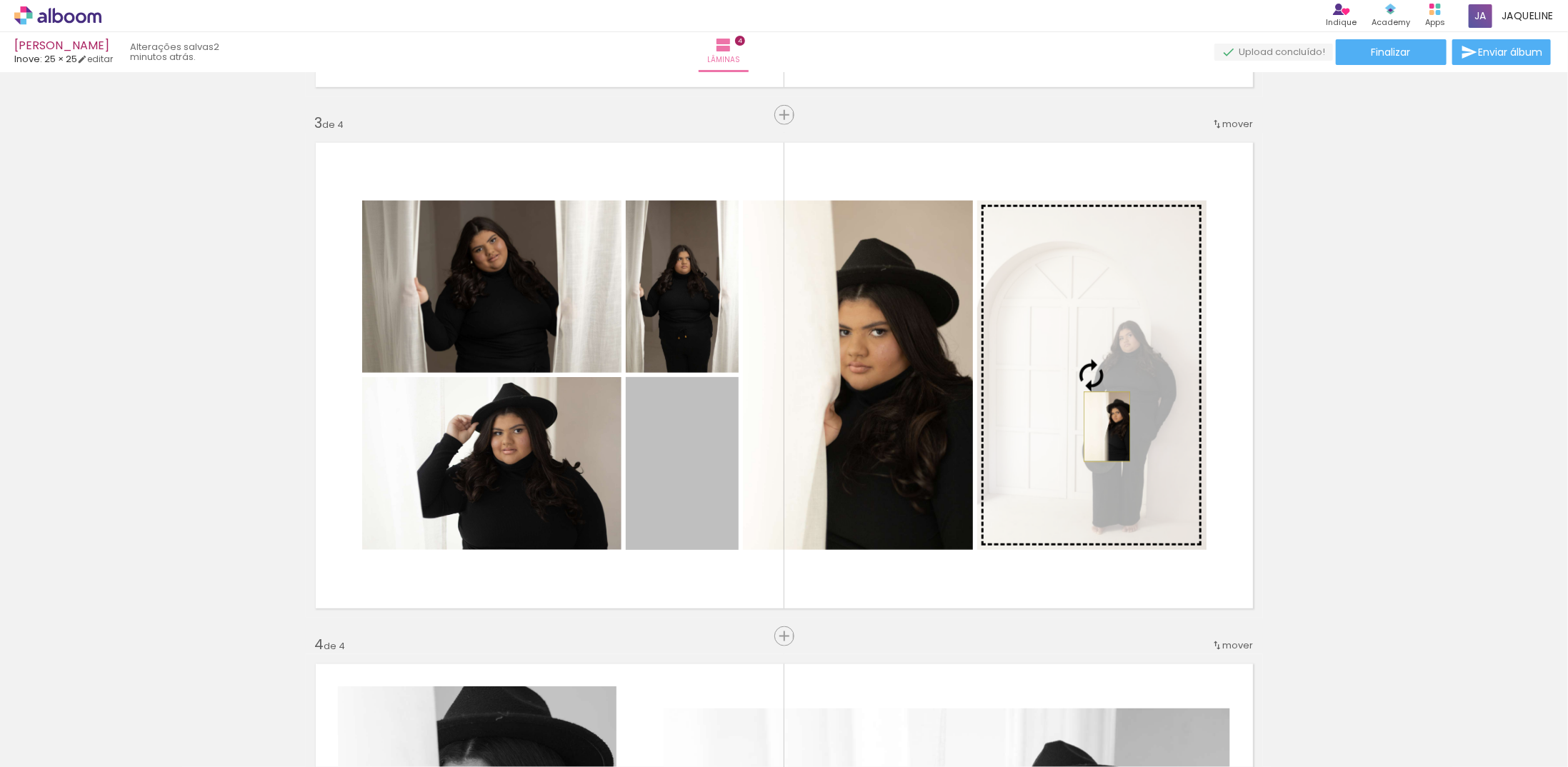
drag, startPoint x: 711, startPoint y: 496, endPoint x: 1101, endPoint y: 427, distance: 396.1
click at [0, 0] on slot at bounding box center [0, 0] width 0 height 0
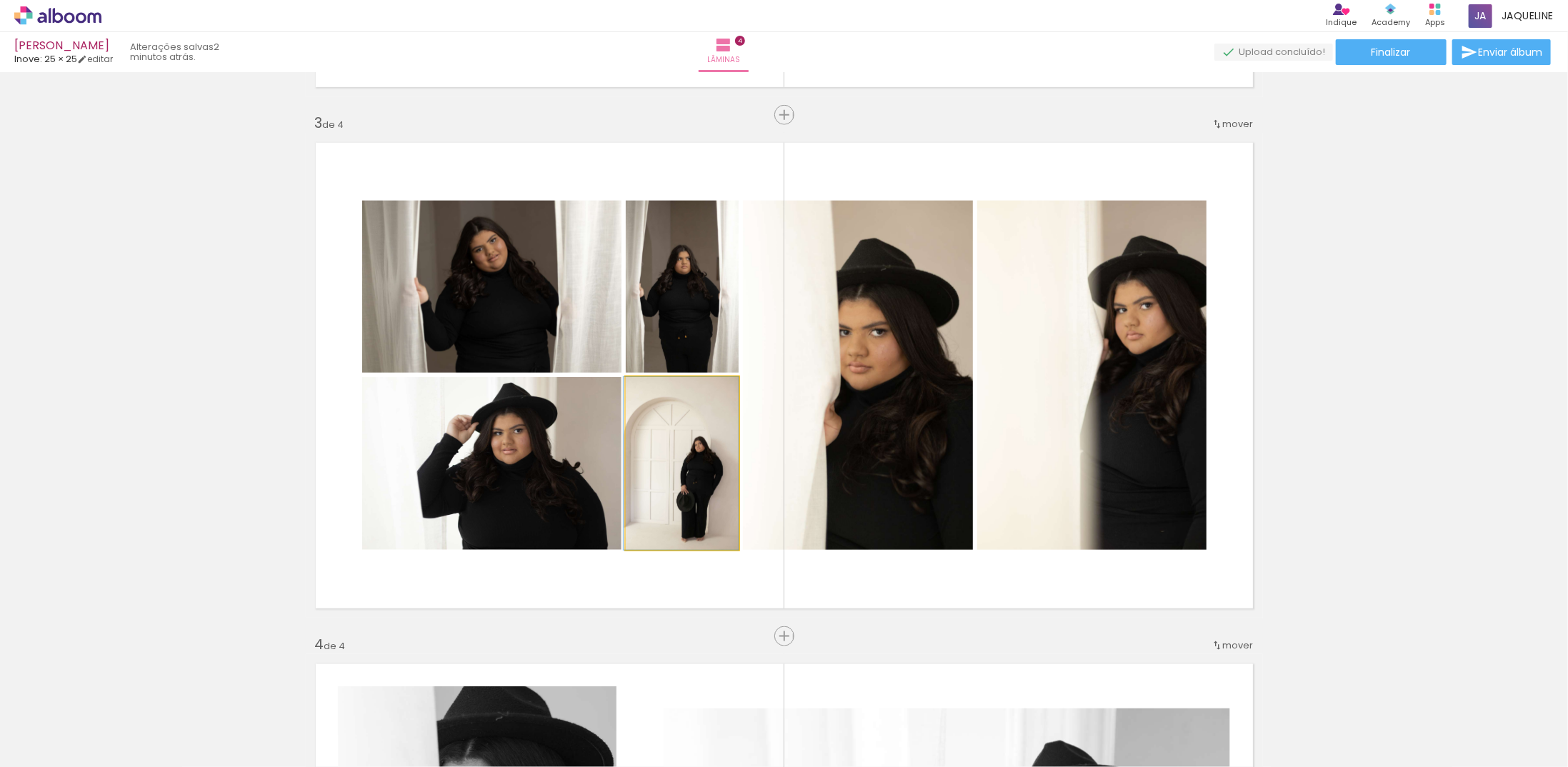
drag, startPoint x: 689, startPoint y: 511, endPoint x: 678, endPoint y: 456, distance: 56.1
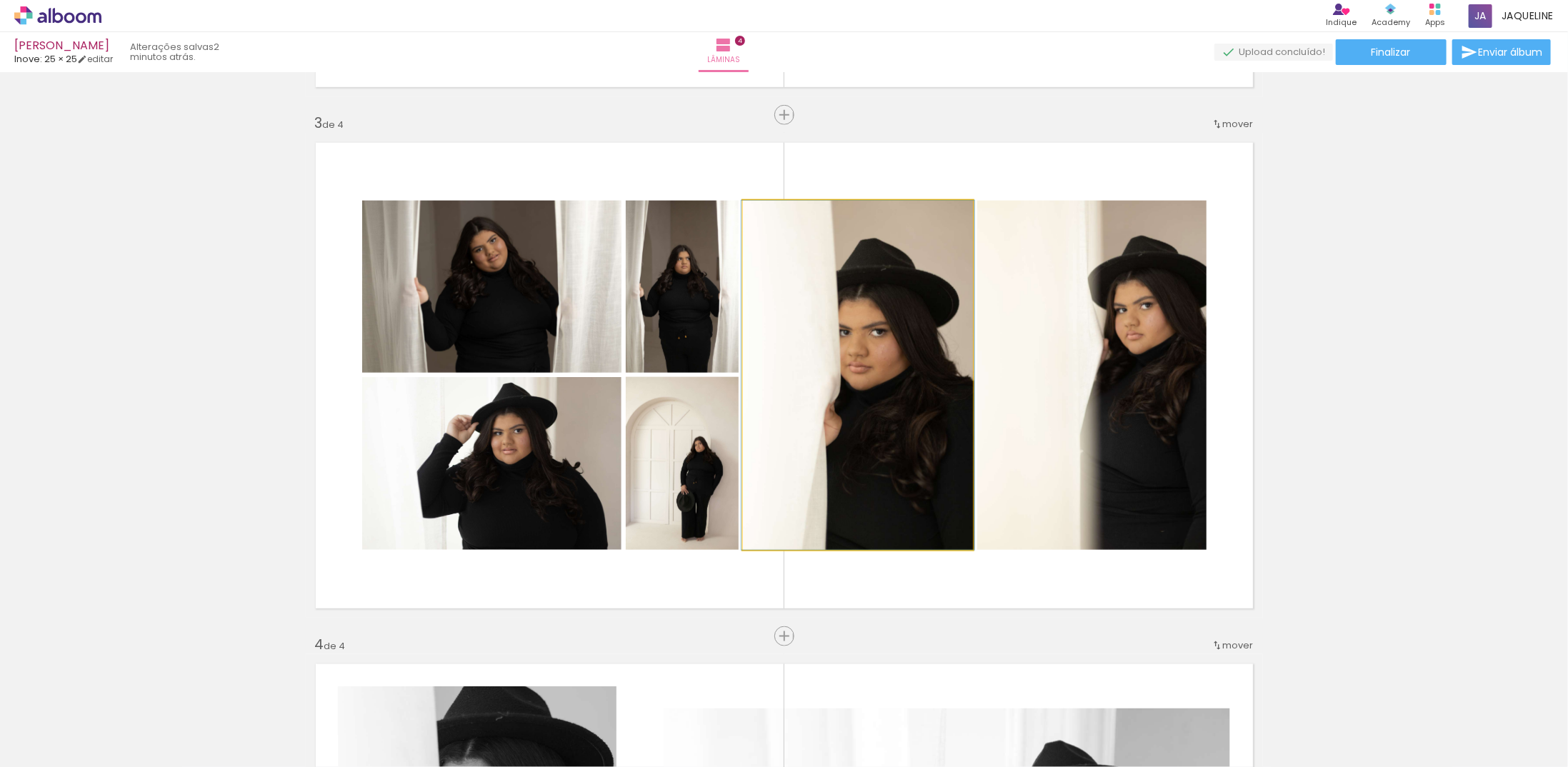
drag, startPoint x: 892, startPoint y: 438, endPoint x: 1090, endPoint y: 443, distance: 198.1
click at [0, 0] on slot at bounding box center [0, 0] width 0 height 0
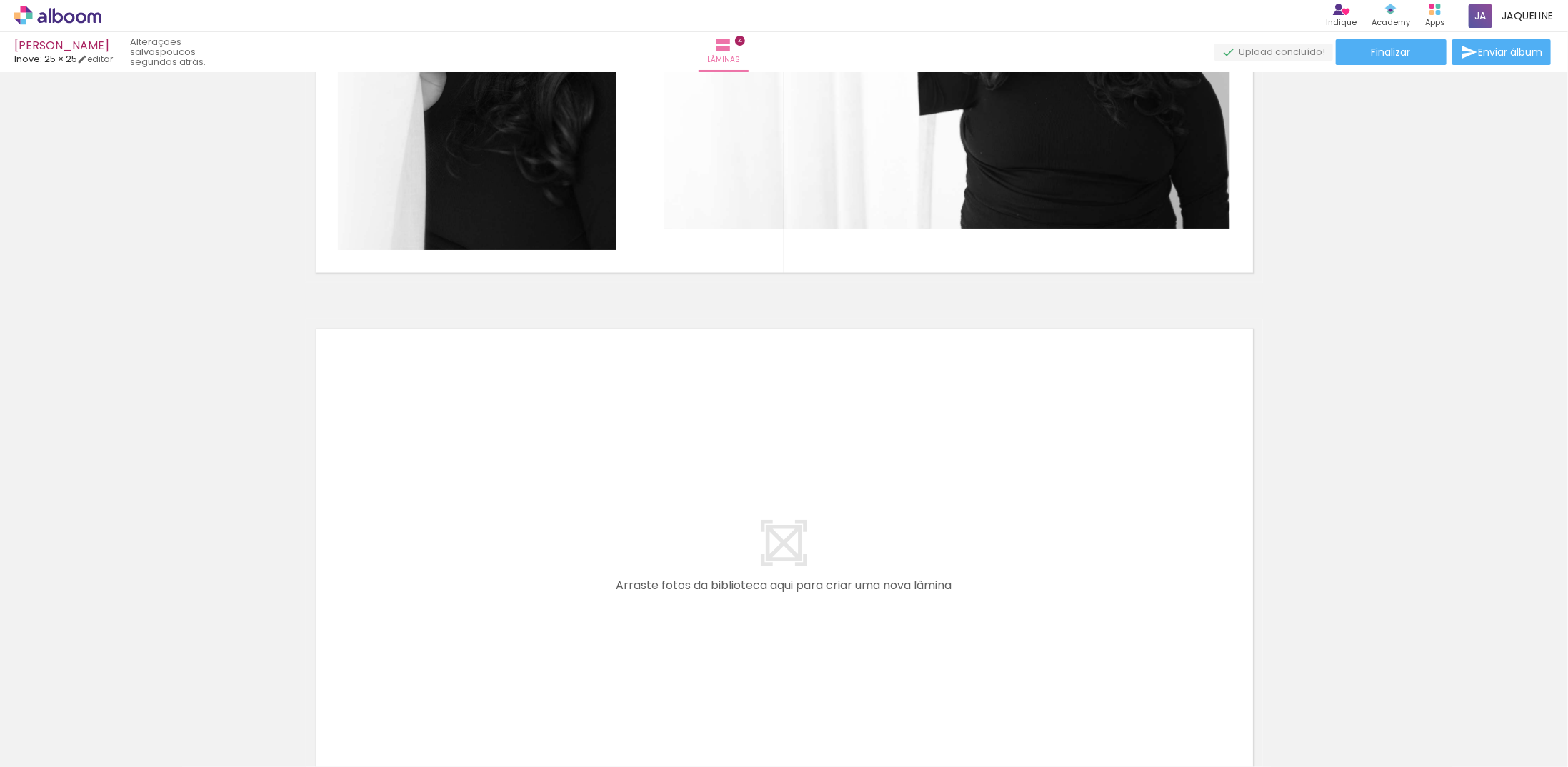
scroll to position [0, 1009]
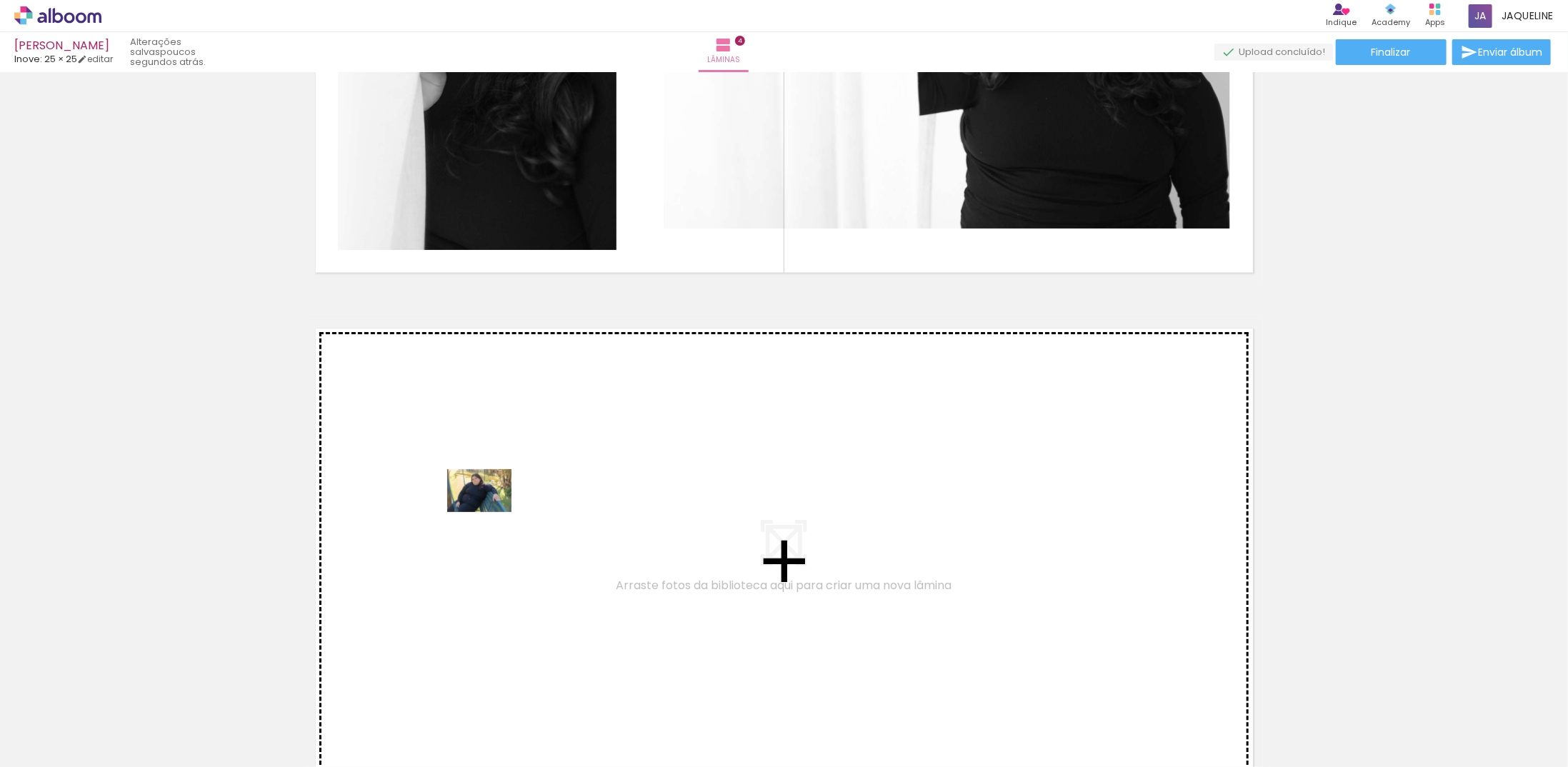
drag, startPoint x: 492, startPoint y: 688, endPoint x: 490, endPoint y: 510, distance: 178.0
click at [490, 510] on quentale-workspace at bounding box center [784, 383] width 1568 height 767
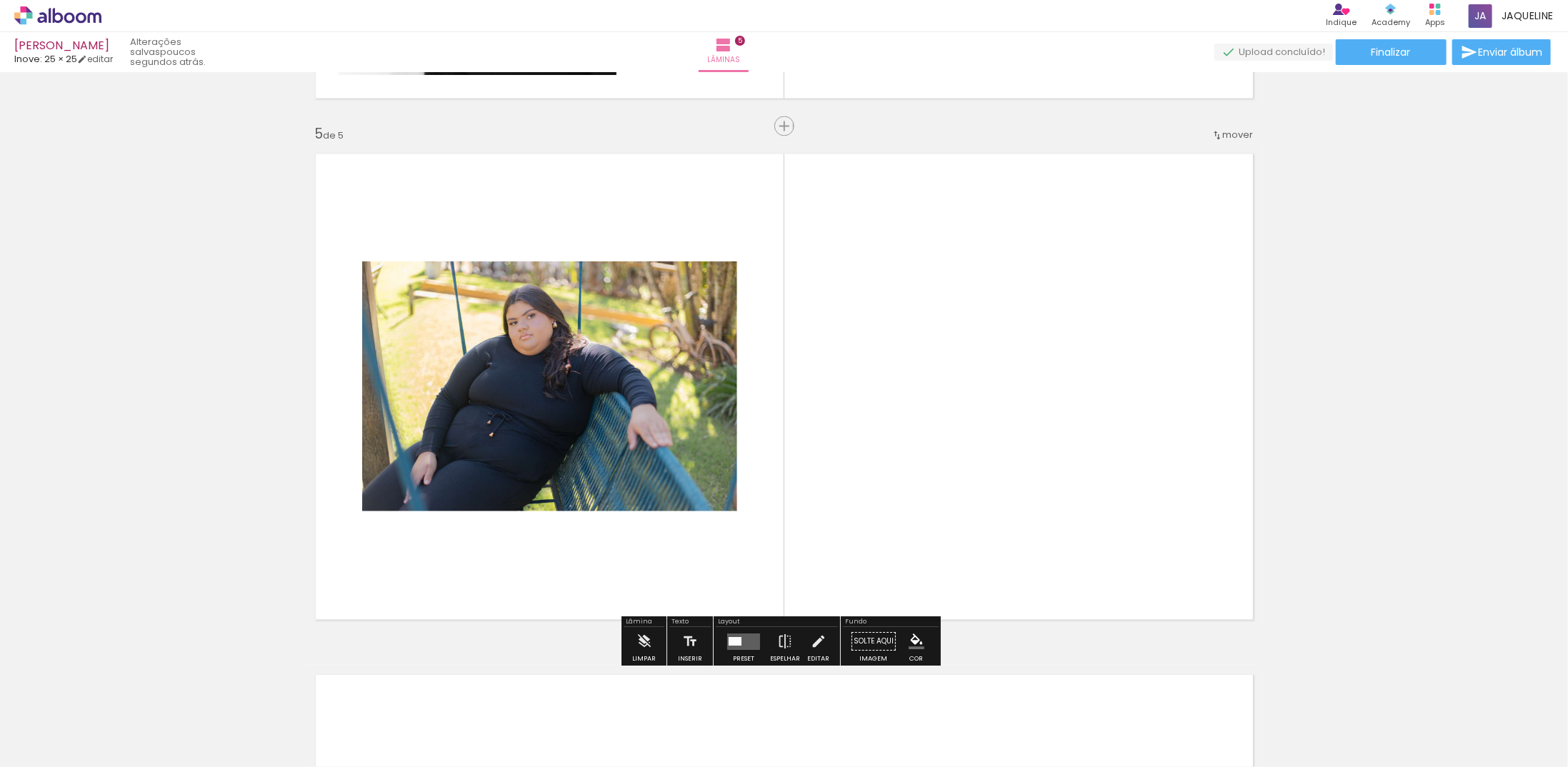
scroll to position [2066, 0]
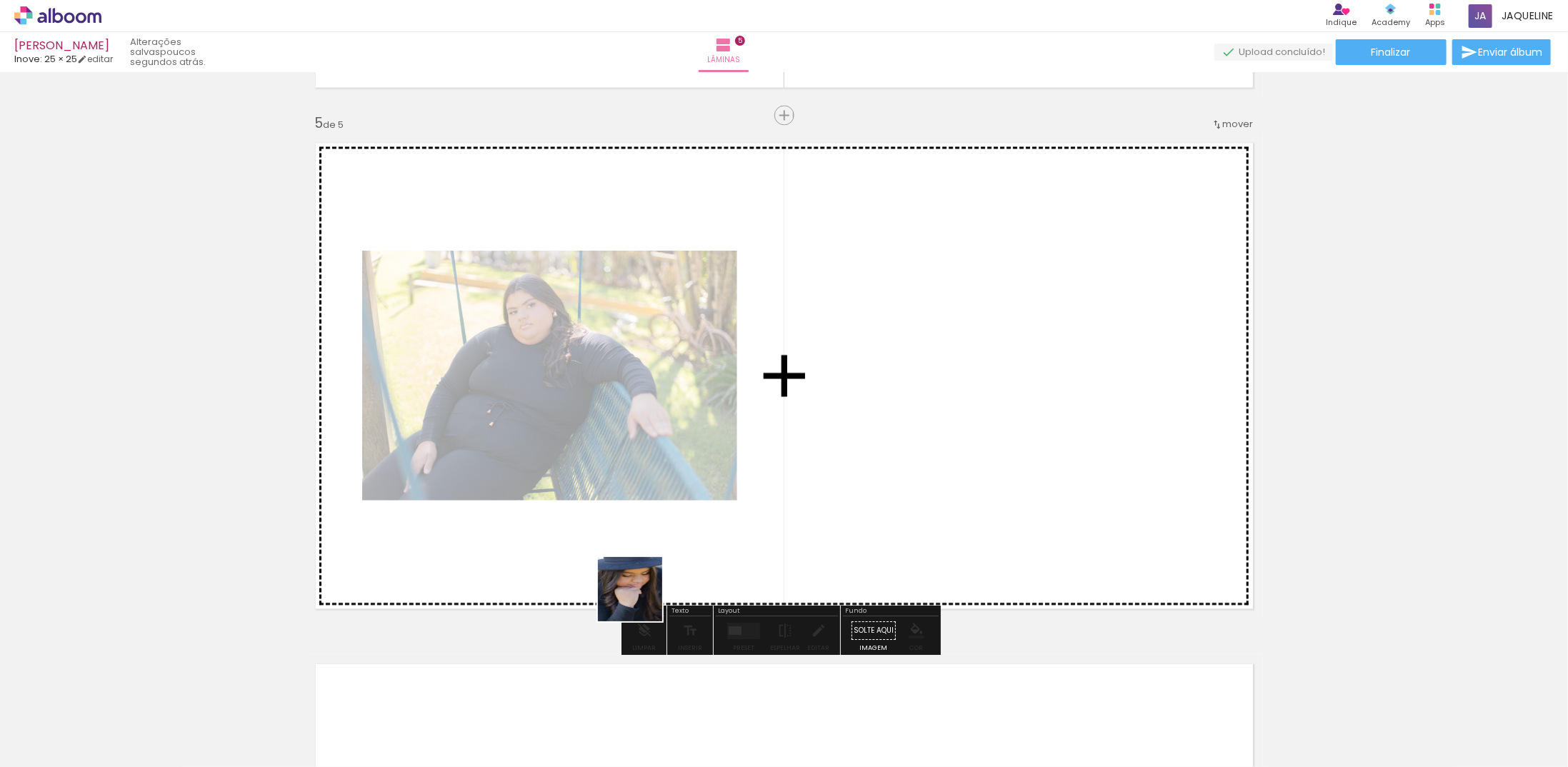
drag, startPoint x: 584, startPoint y: 735, endPoint x: 730, endPoint y: 509, distance: 269.1
click at [729, 509] on quentale-workspace at bounding box center [784, 383] width 1568 height 767
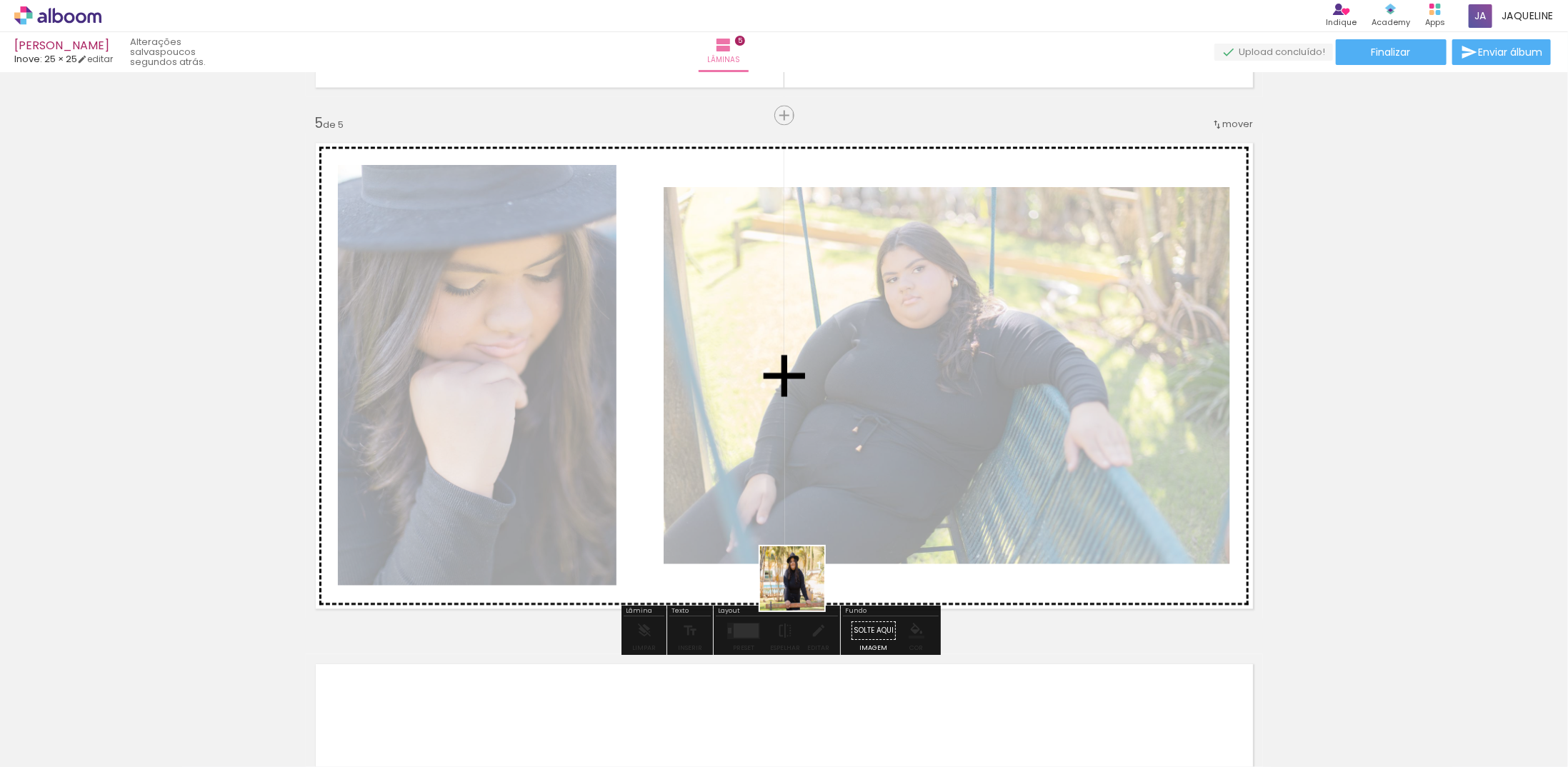
drag, startPoint x: 749, startPoint y: 693, endPoint x: 845, endPoint y: 526, distance: 192.6
click at [843, 527] on quentale-workspace at bounding box center [784, 383] width 1568 height 767
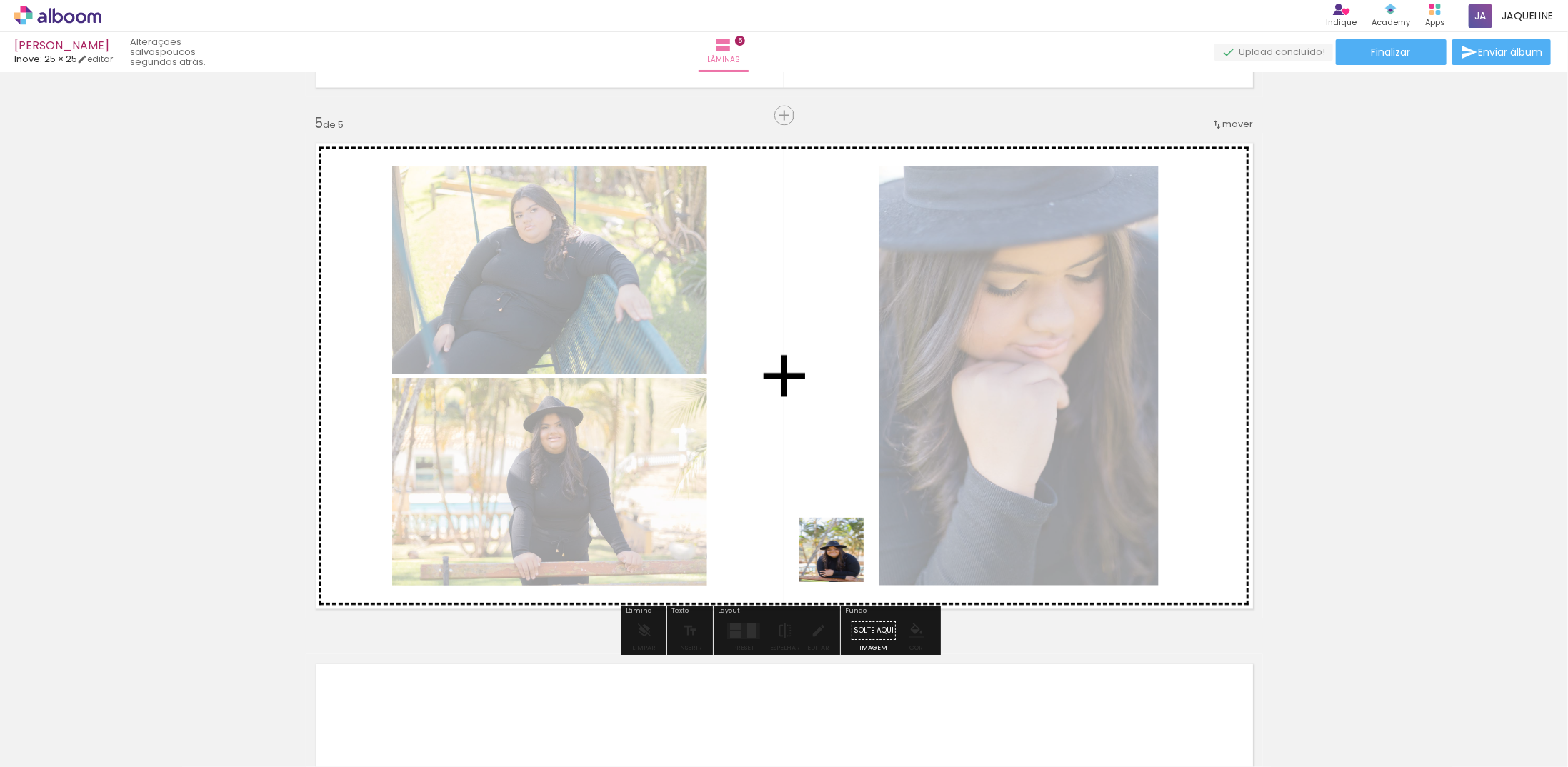
drag, startPoint x: 819, startPoint y: 740, endPoint x: 855, endPoint y: 491, distance: 251.6
click at [855, 491] on quentale-workspace at bounding box center [784, 383] width 1568 height 767
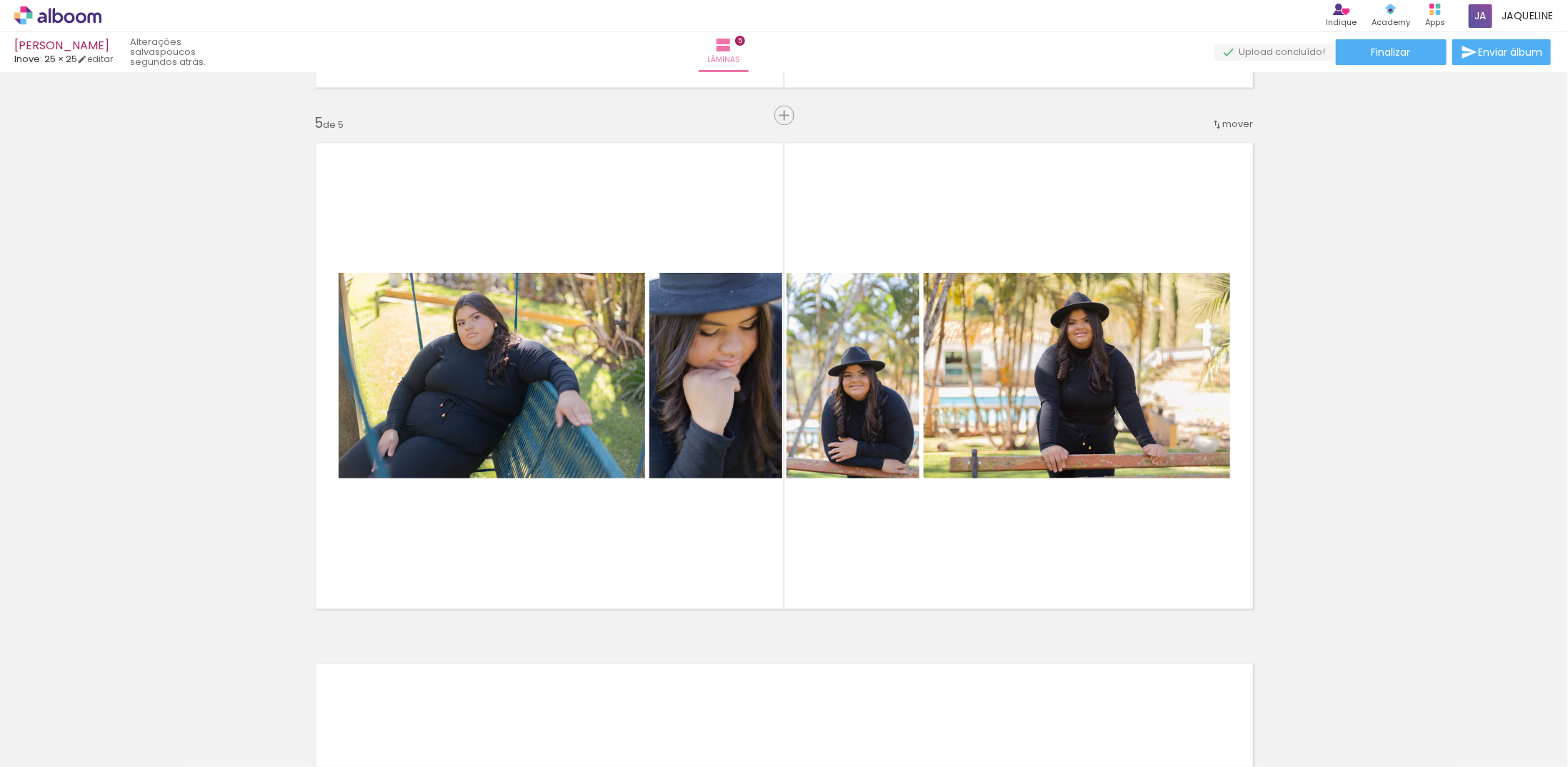
scroll to position [0, 1127]
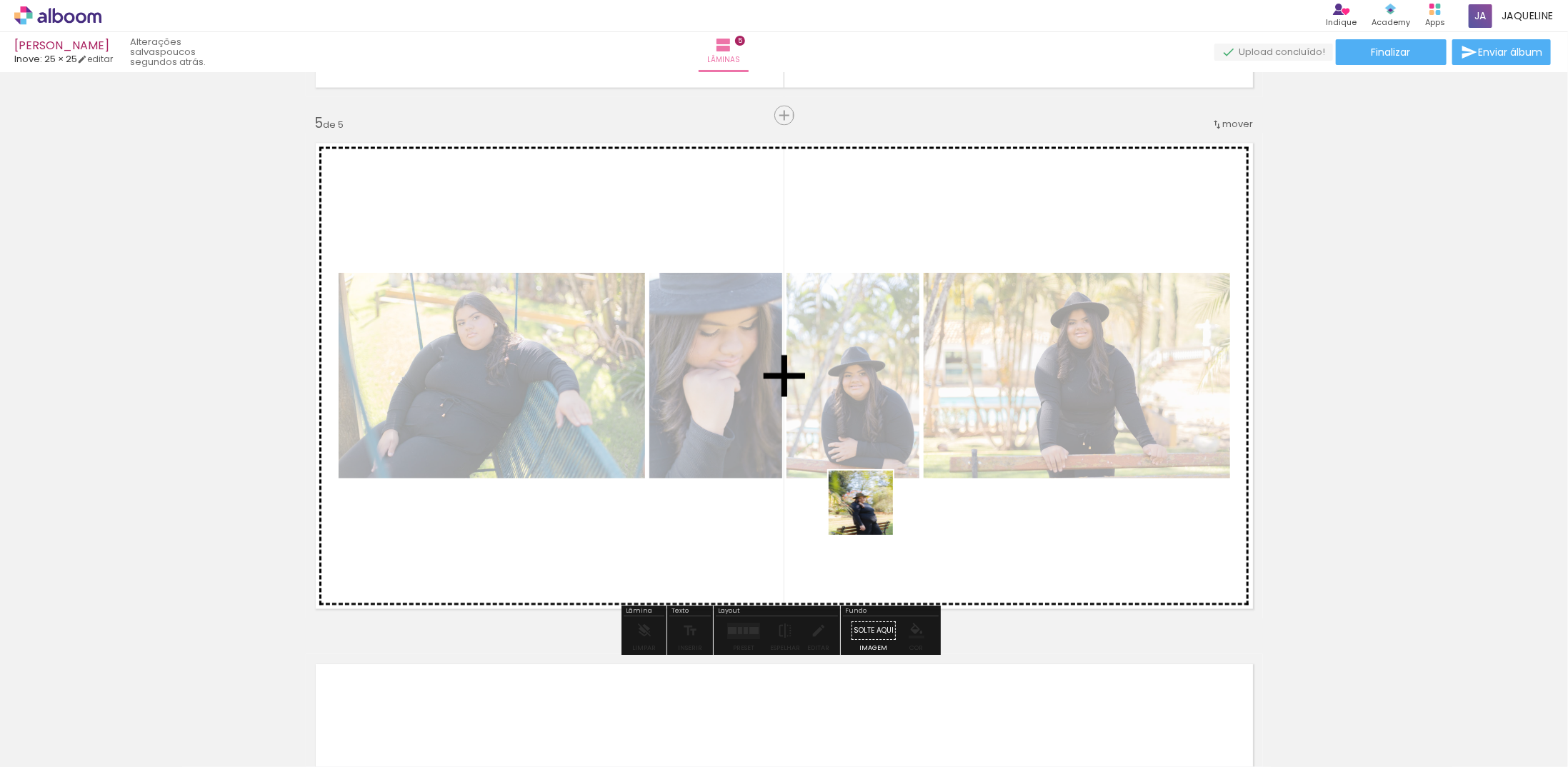
drag, startPoint x: 790, startPoint y: 701, endPoint x: 895, endPoint y: 480, distance: 244.7
click at [895, 480] on quentale-workspace at bounding box center [784, 383] width 1568 height 767
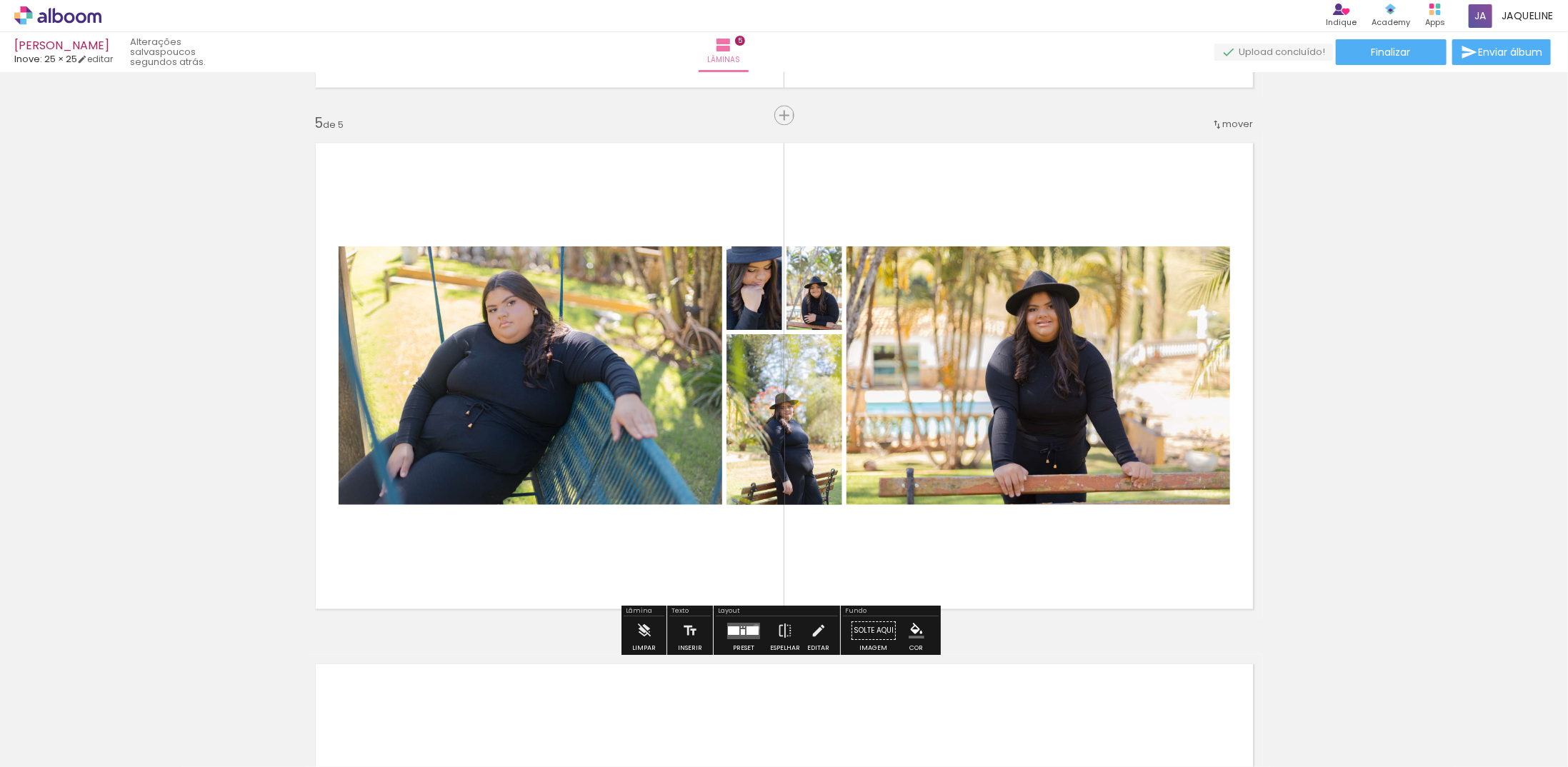
click at [753, 626] on div at bounding box center [752, 630] width 12 height 8
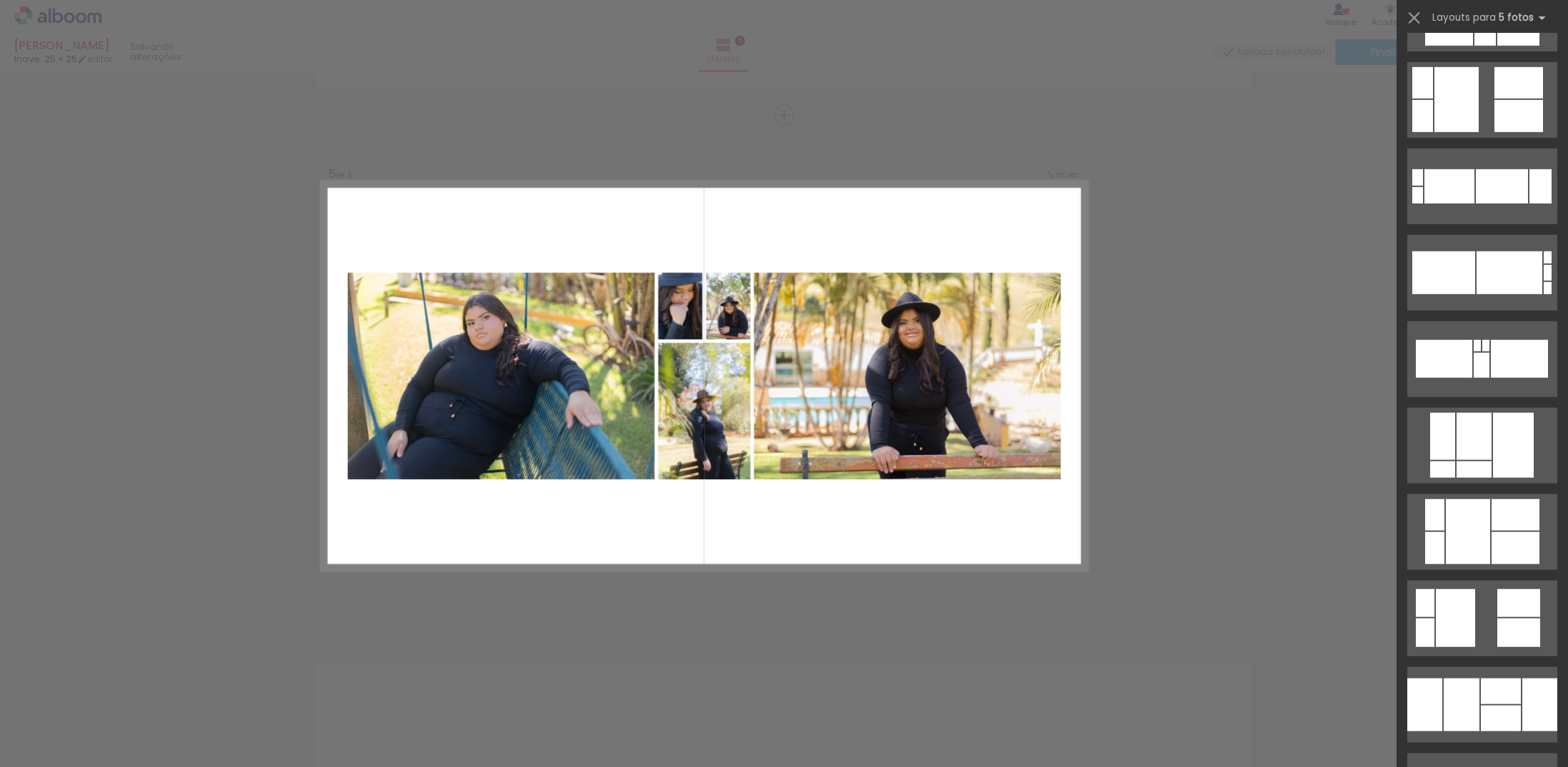
scroll to position [0, 0]
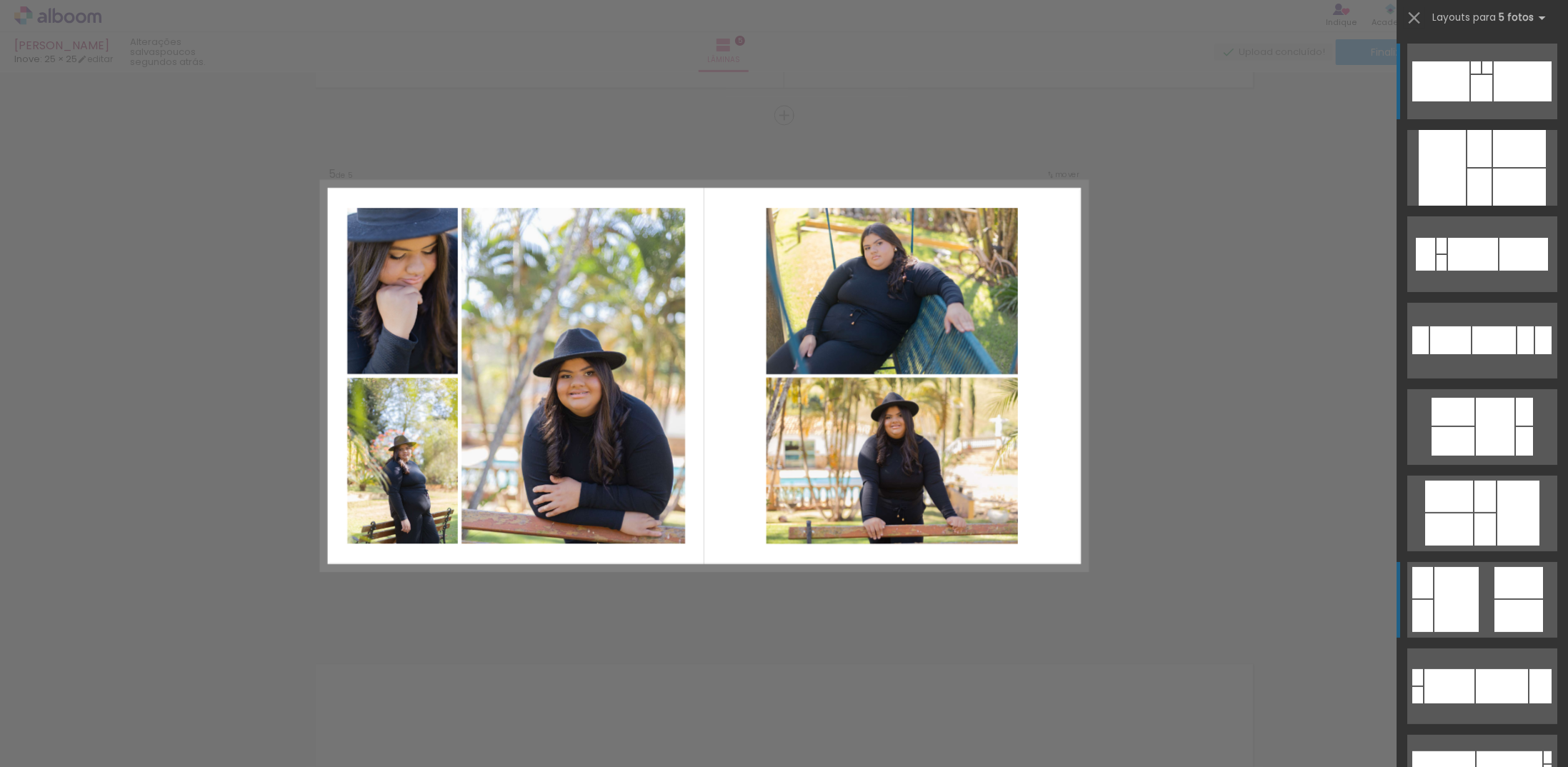
click at [1471, 609] on div at bounding box center [1456, 599] width 44 height 65
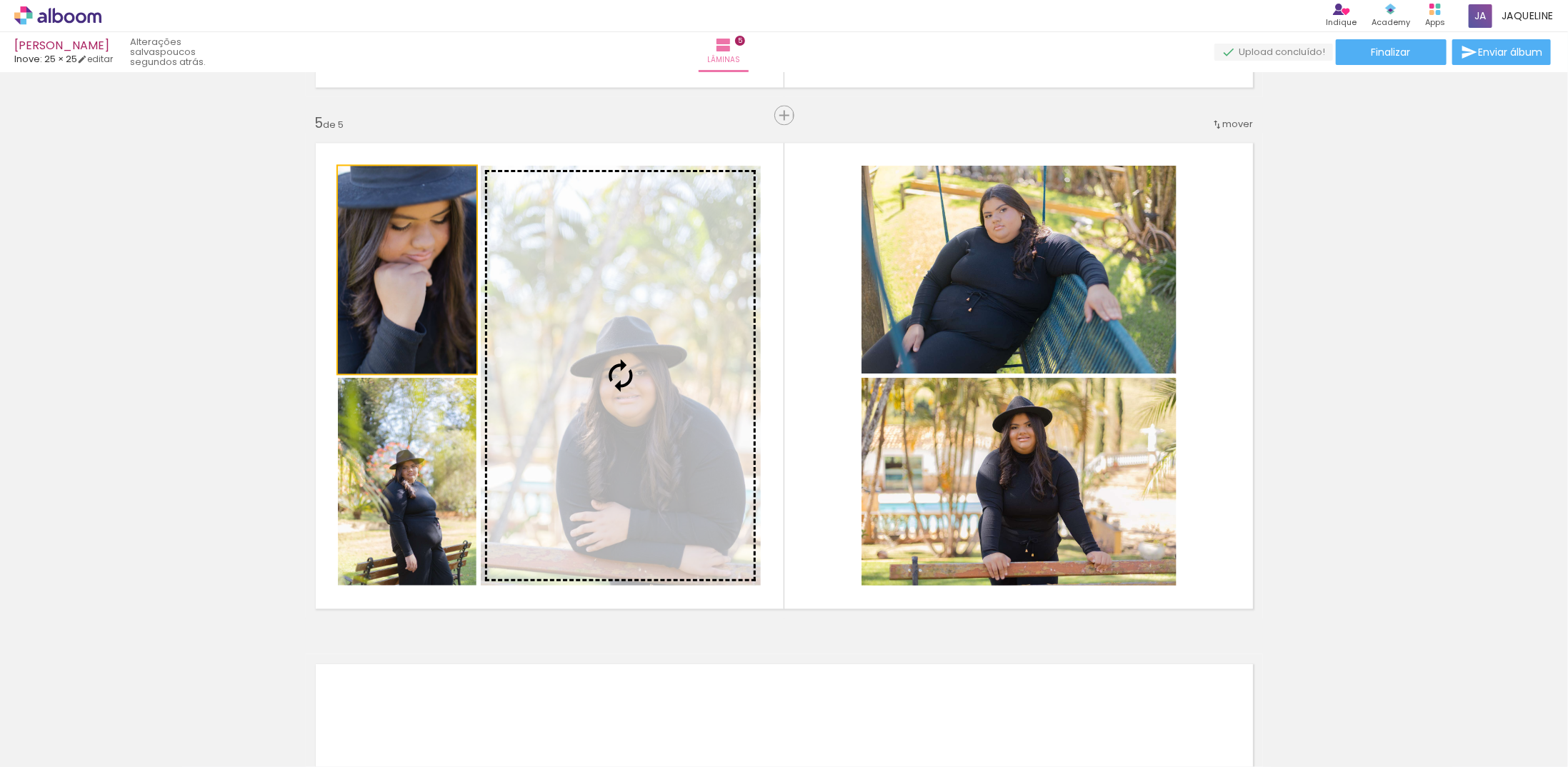
drag, startPoint x: 403, startPoint y: 326, endPoint x: 648, endPoint y: 423, distance: 263.5
click at [0, 0] on slot at bounding box center [0, 0] width 0 height 0
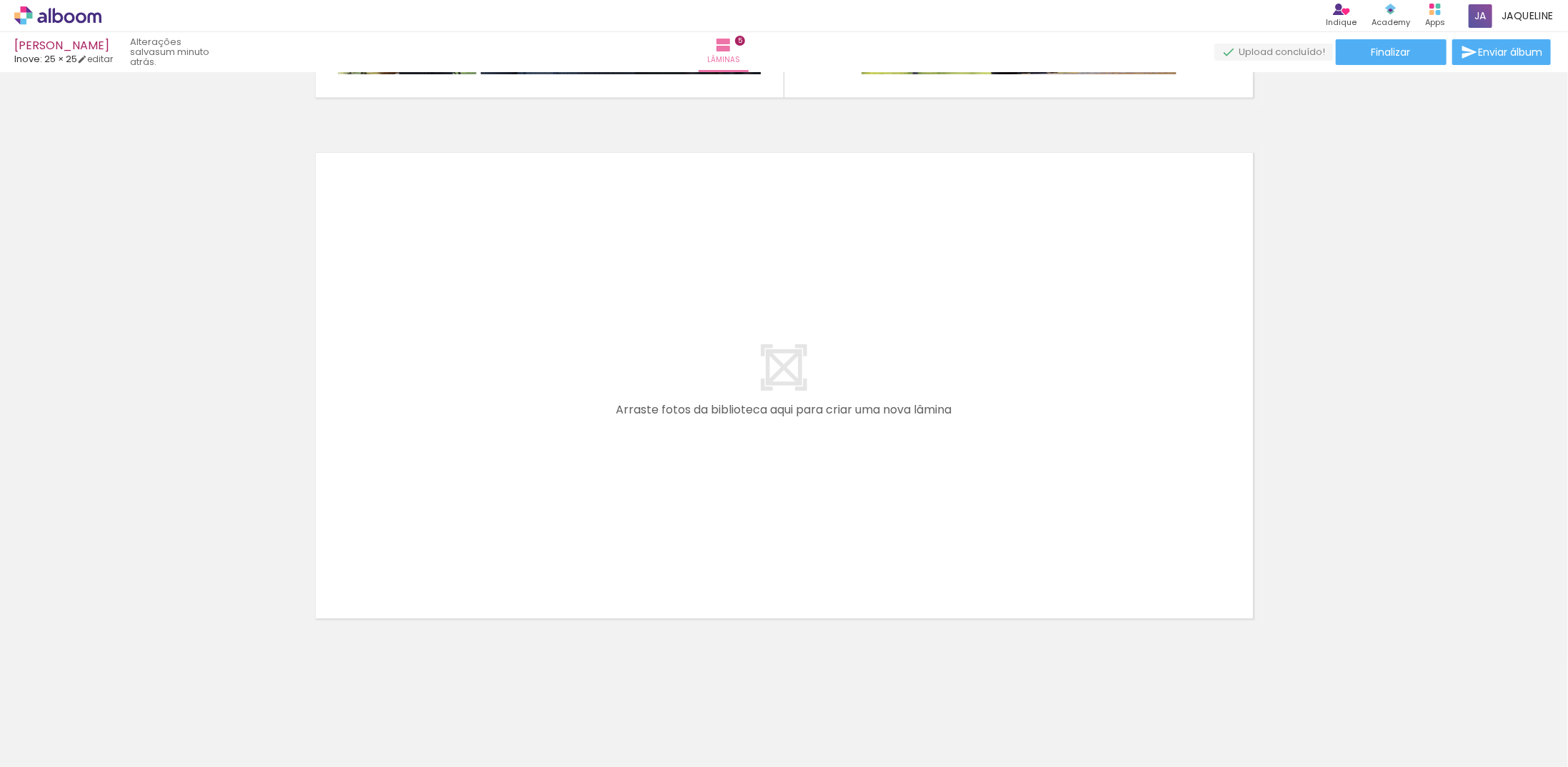
scroll to position [0, 1252]
drag, startPoint x: 747, startPoint y: 721, endPoint x: 778, endPoint y: 628, distance: 98.0
click at [707, 501] on quentale-workspace at bounding box center [784, 383] width 1568 height 767
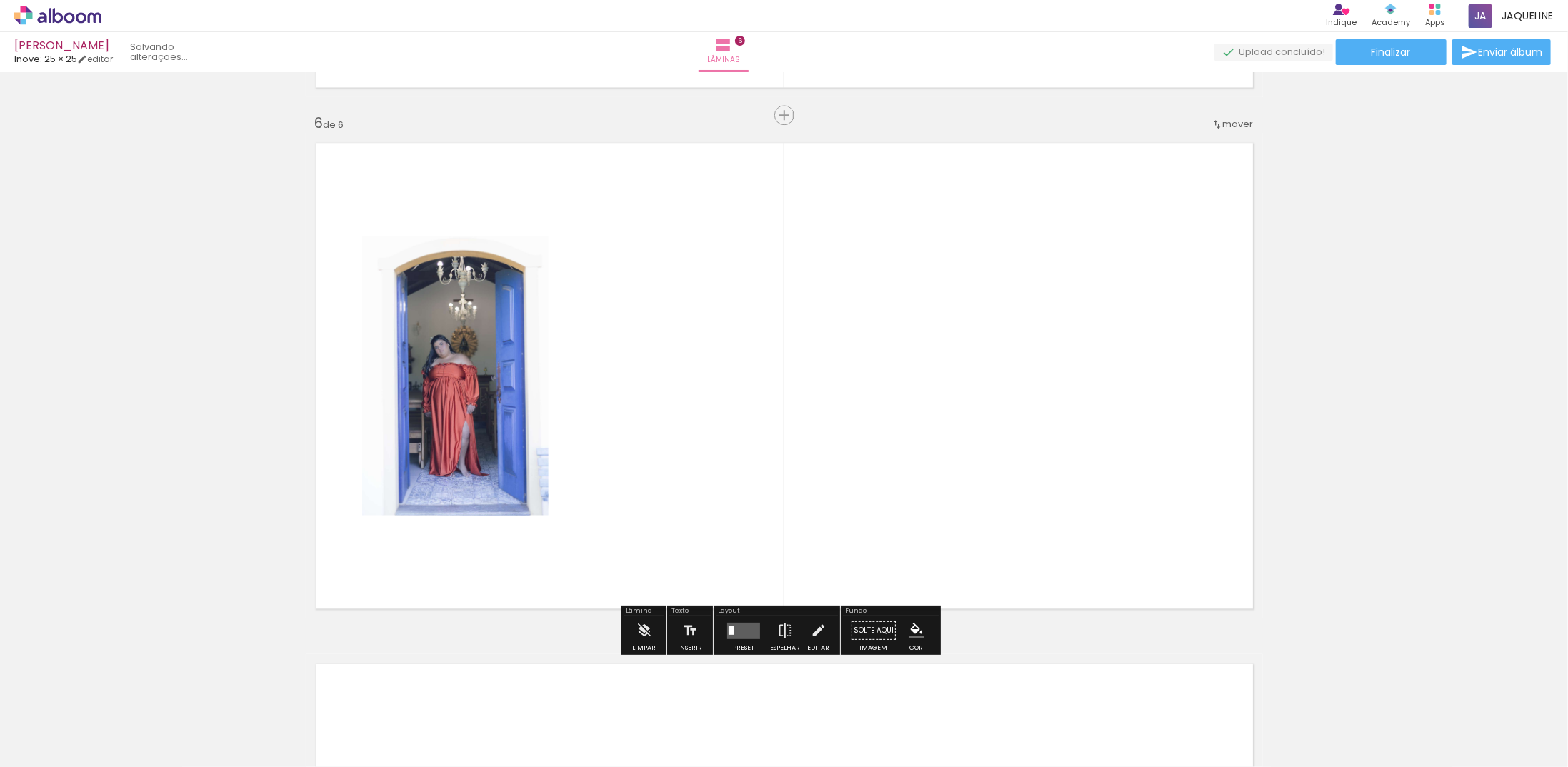
scroll to position [2588, 0]
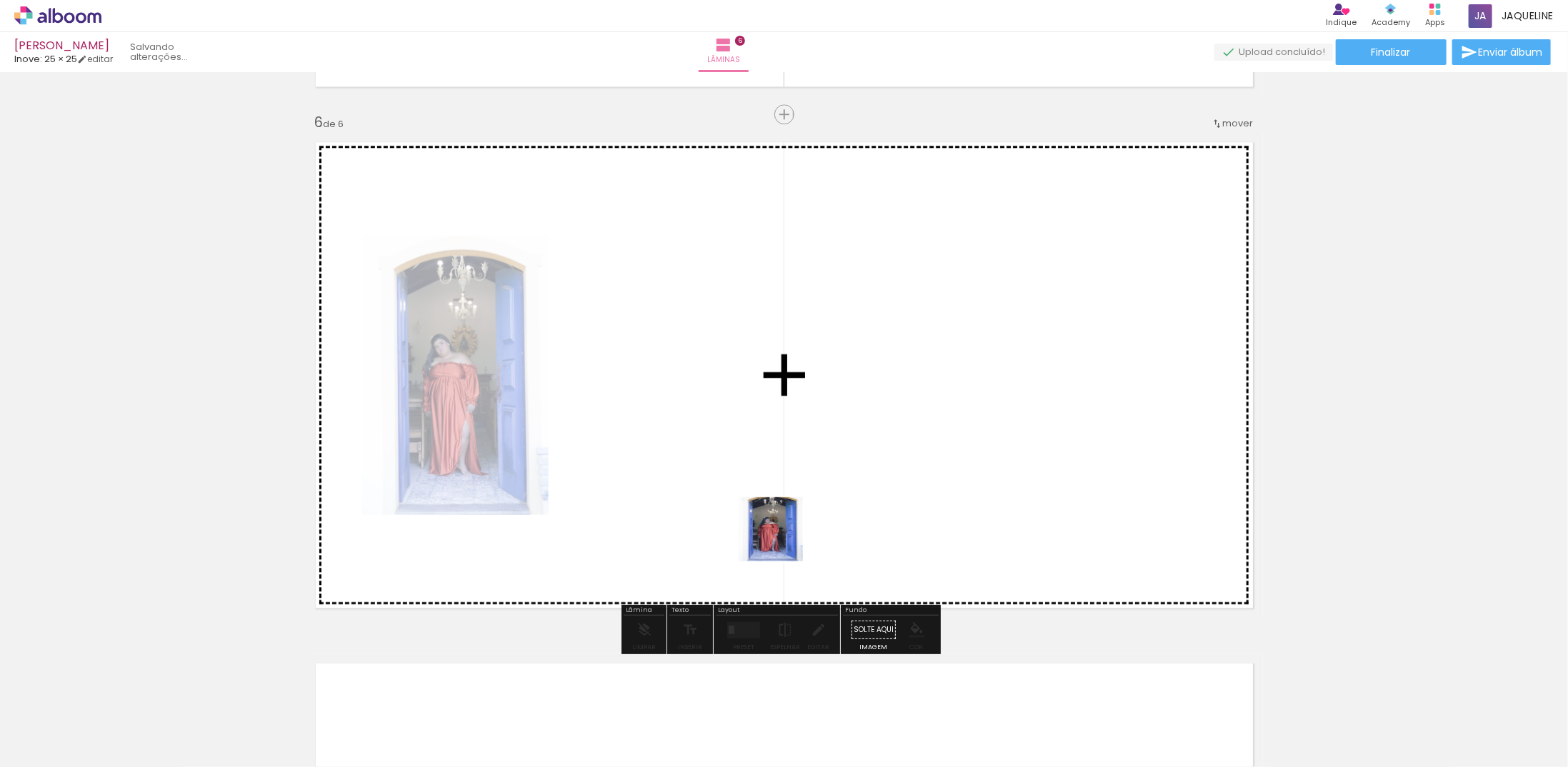
drag, startPoint x: 821, startPoint y: 712, endPoint x: 841, endPoint y: 568, distance: 145.4
click at [773, 466] on quentale-workspace at bounding box center [784, 383] width 1568 height 767
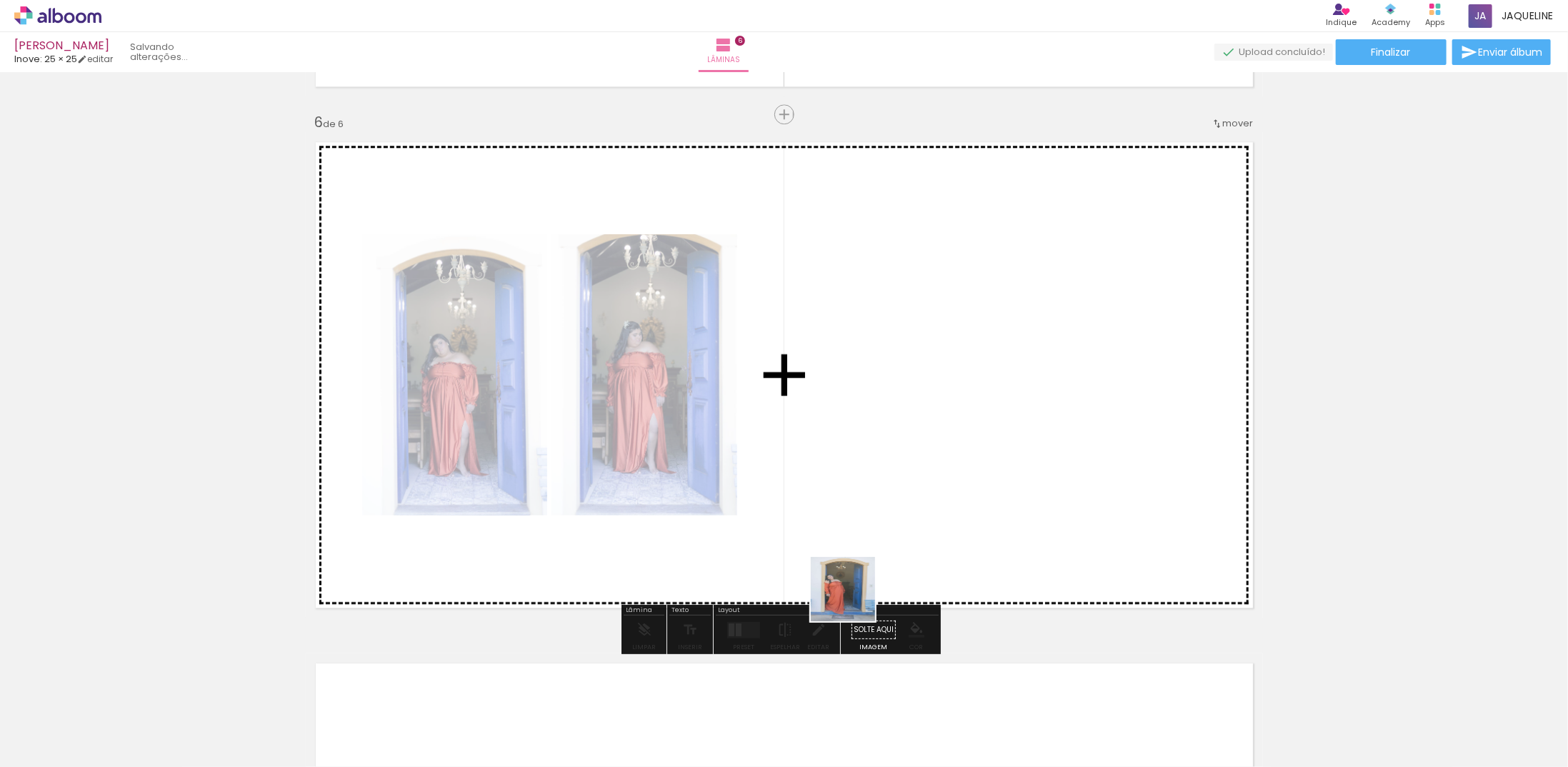
drag, startPoint x: 853, startPoint y: 600, endPoint x: 834, endPoint y: 433, distance: 168.1
click at [830, 423] on quentale-workspace at bounding box center [784, 383] width 1568 height 767
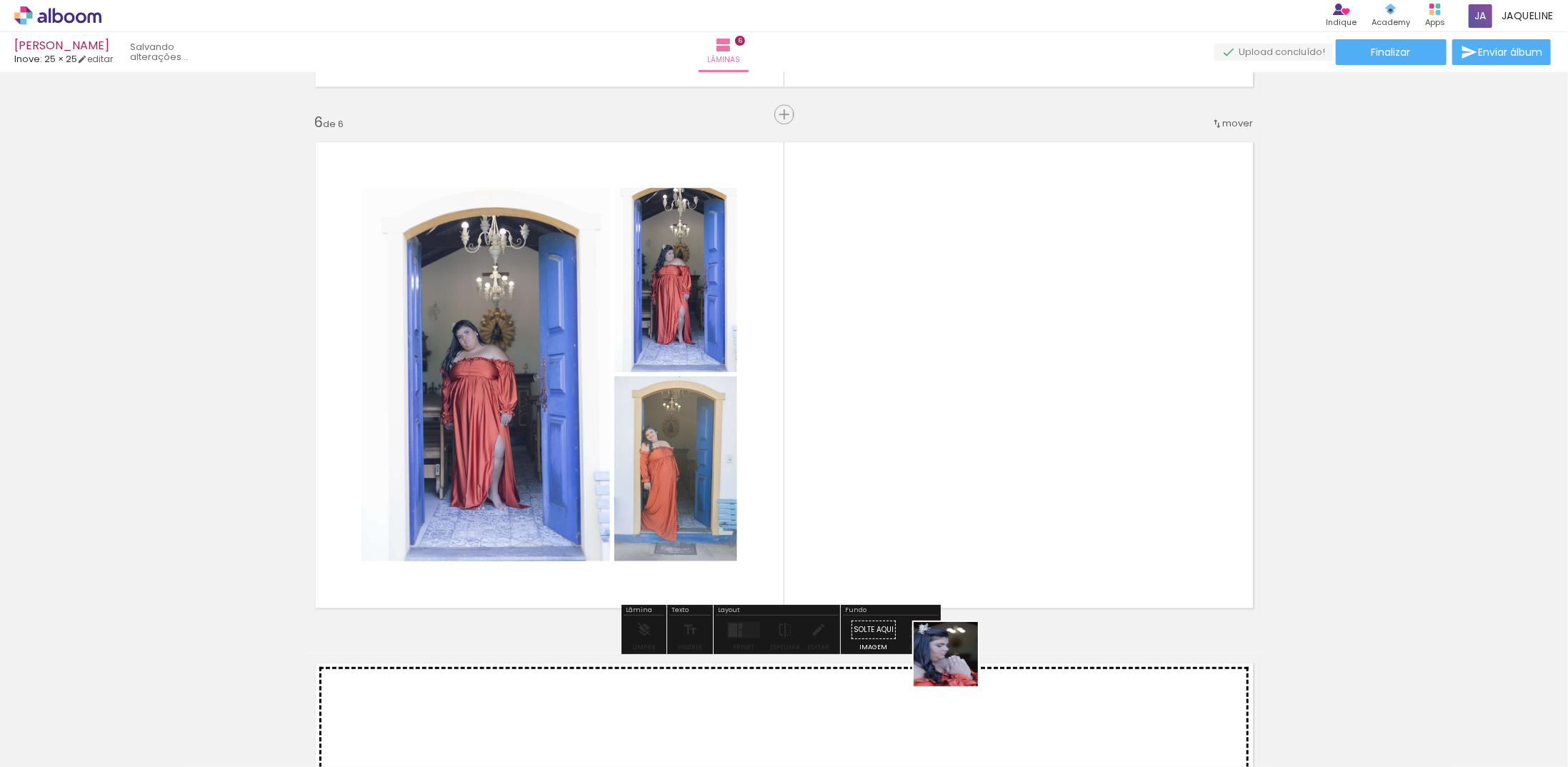
drag, startPoint x: 966, startPoint y: 714, endPoint x: 922, endPoint y: 469, distance: 248.9
click at [925, 466] on quentale-workspace at bounding box center [784, 383] width 1568 height 767
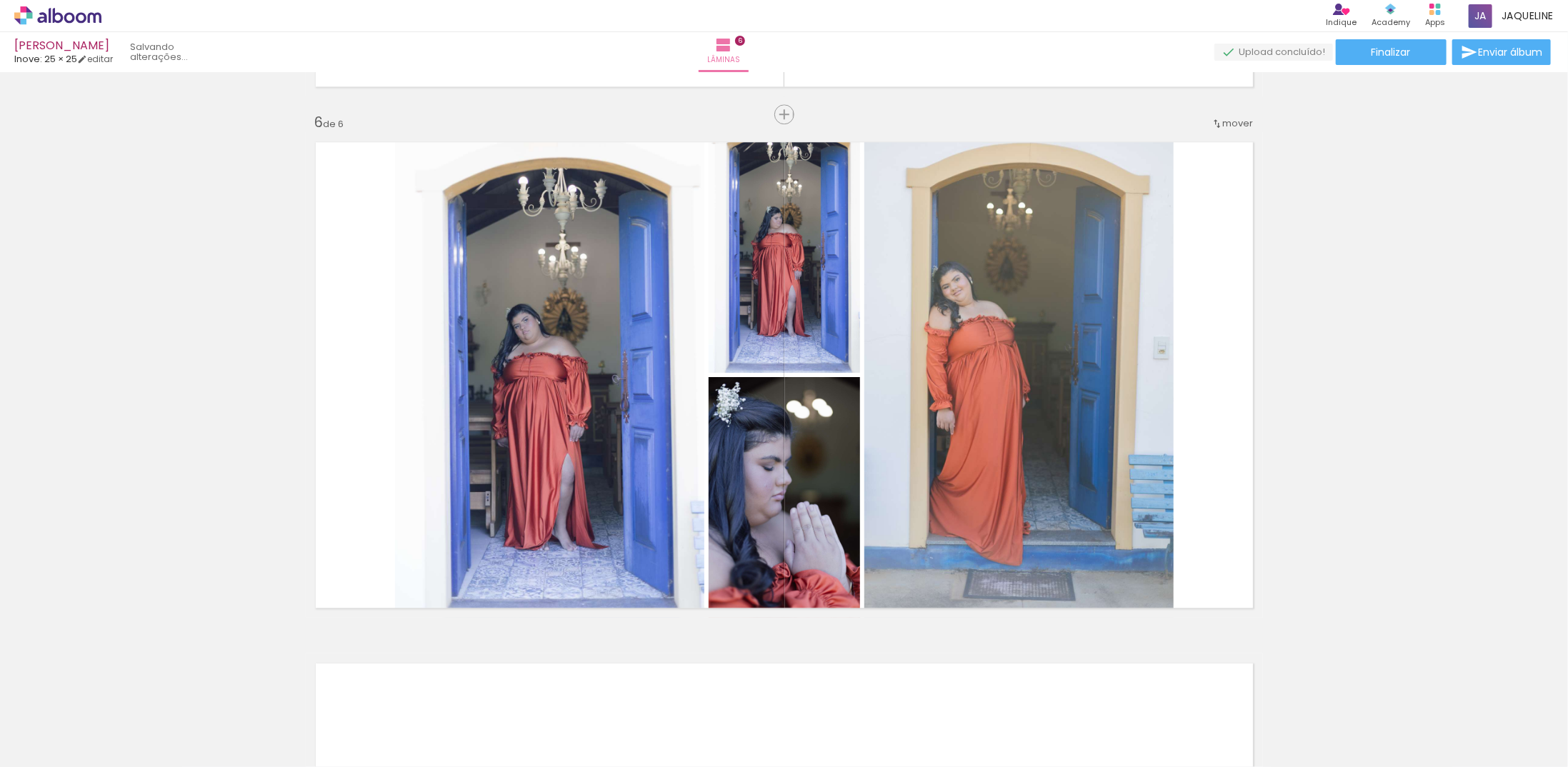
scroll to position [0, 1743]
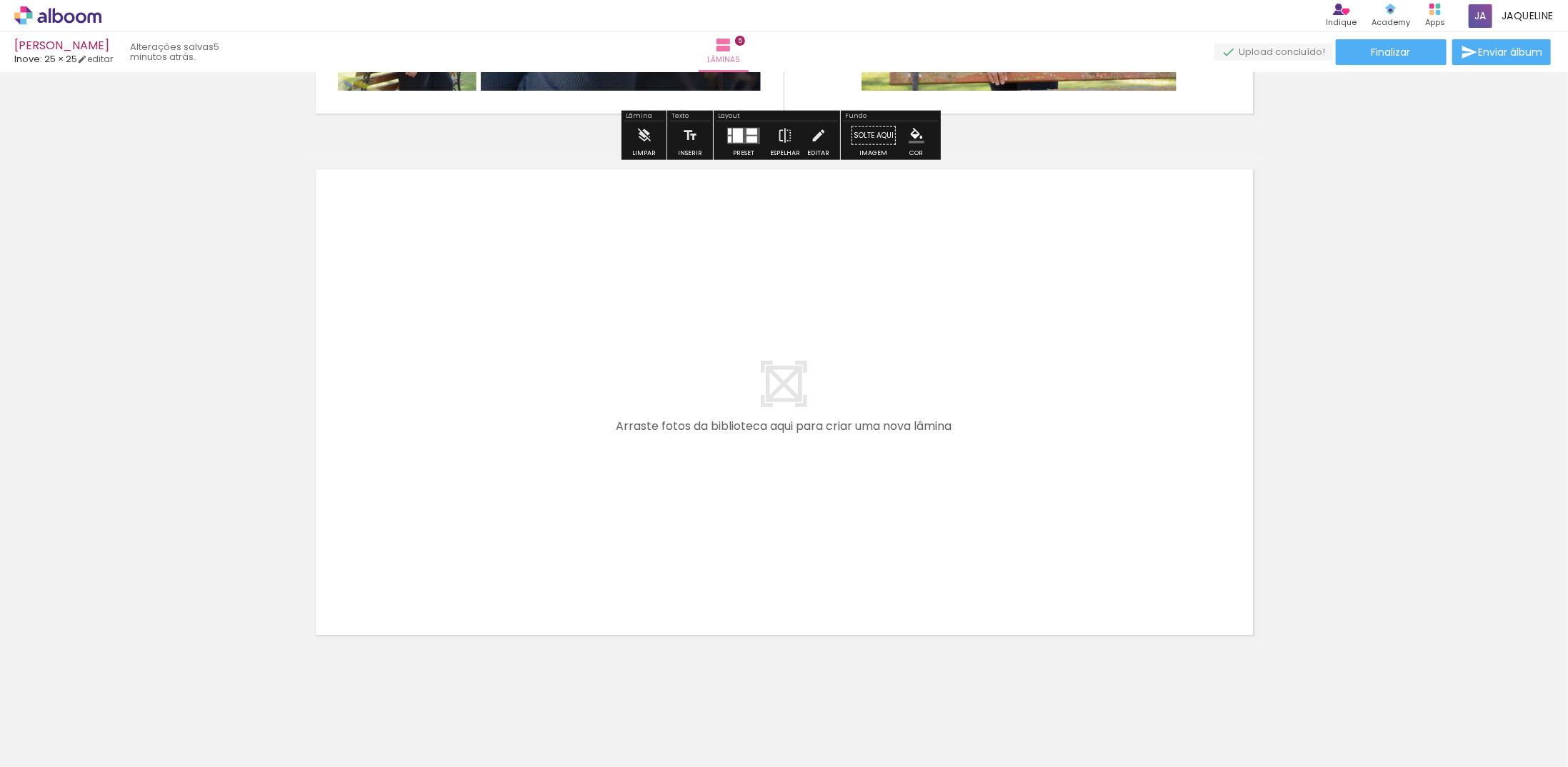
scroll to position [2577, 0]
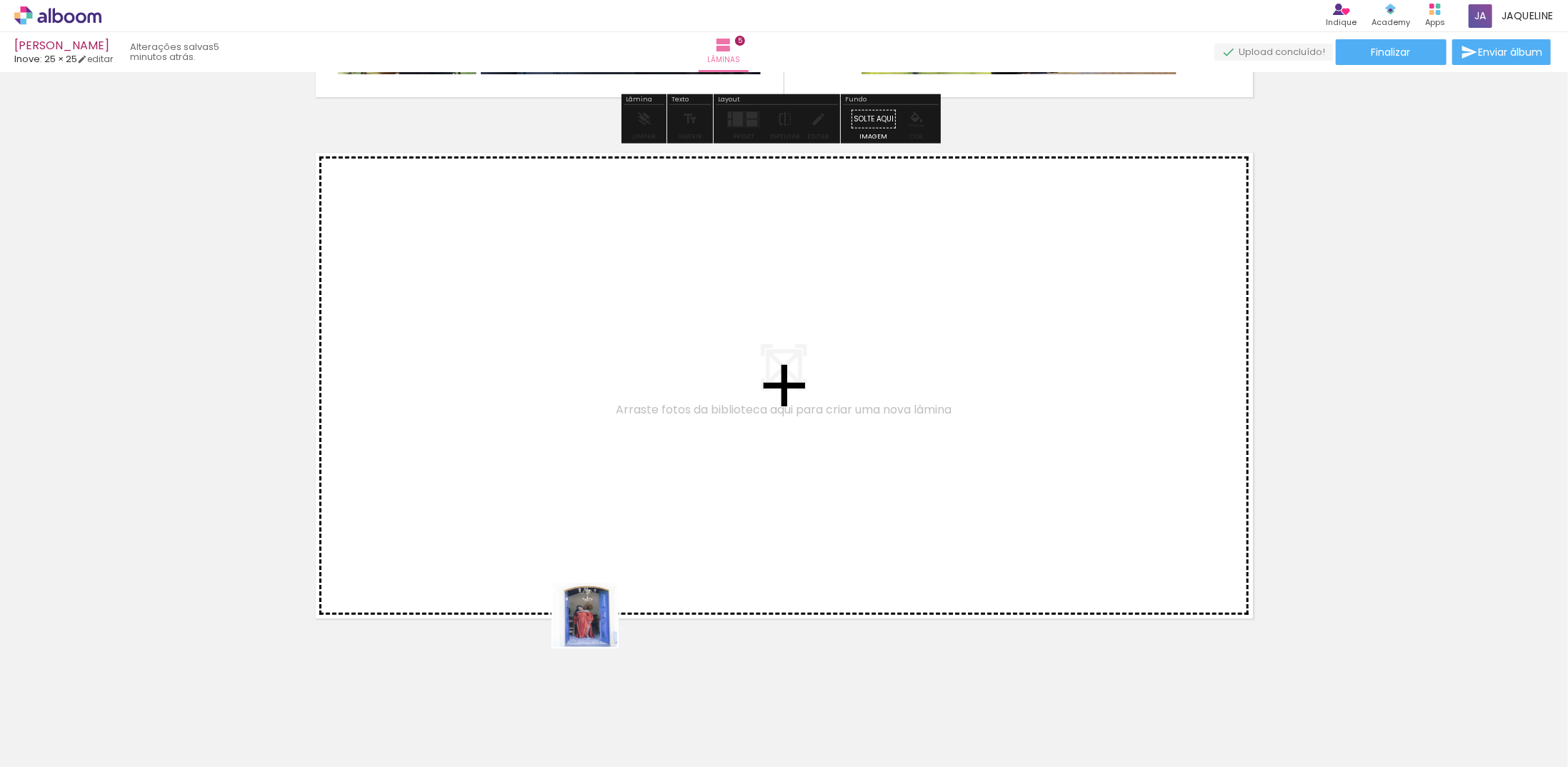
drag, startPoint x: 616, startPoint y: 725, endPoint x: 712, endPoint y: 687, distance: 103.2
click at [604, 527] on quentale-workspace at bounding box center [784, 383] width 1568 height 767
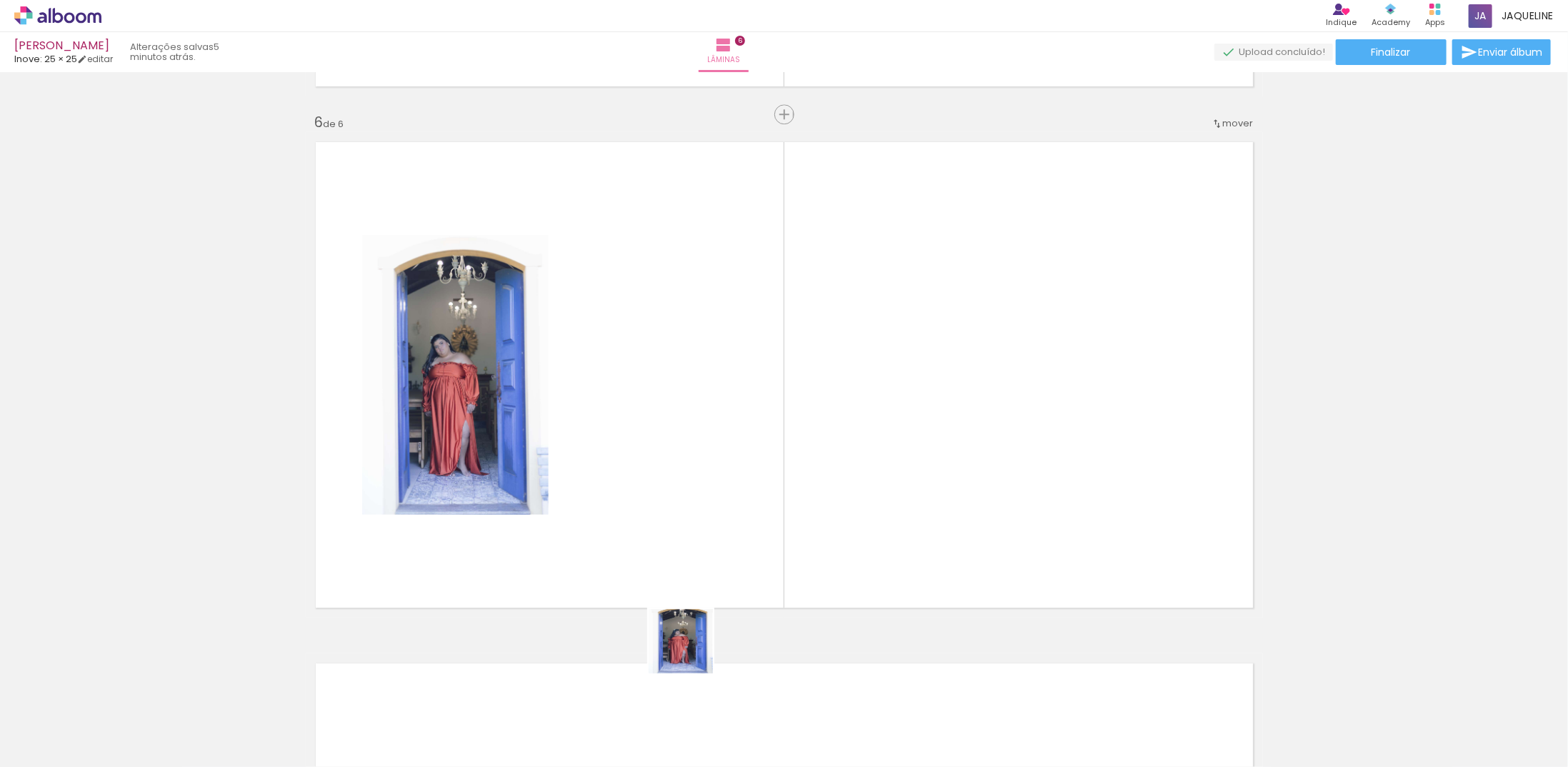
drag, startPoint x: 692, startPoint y: 652, endPoint x: 708, endPoint y: 491, distance: 161.8
click at [708, 491] on quentale-workspace at bounding box center [784, 383] width 1568 height 767
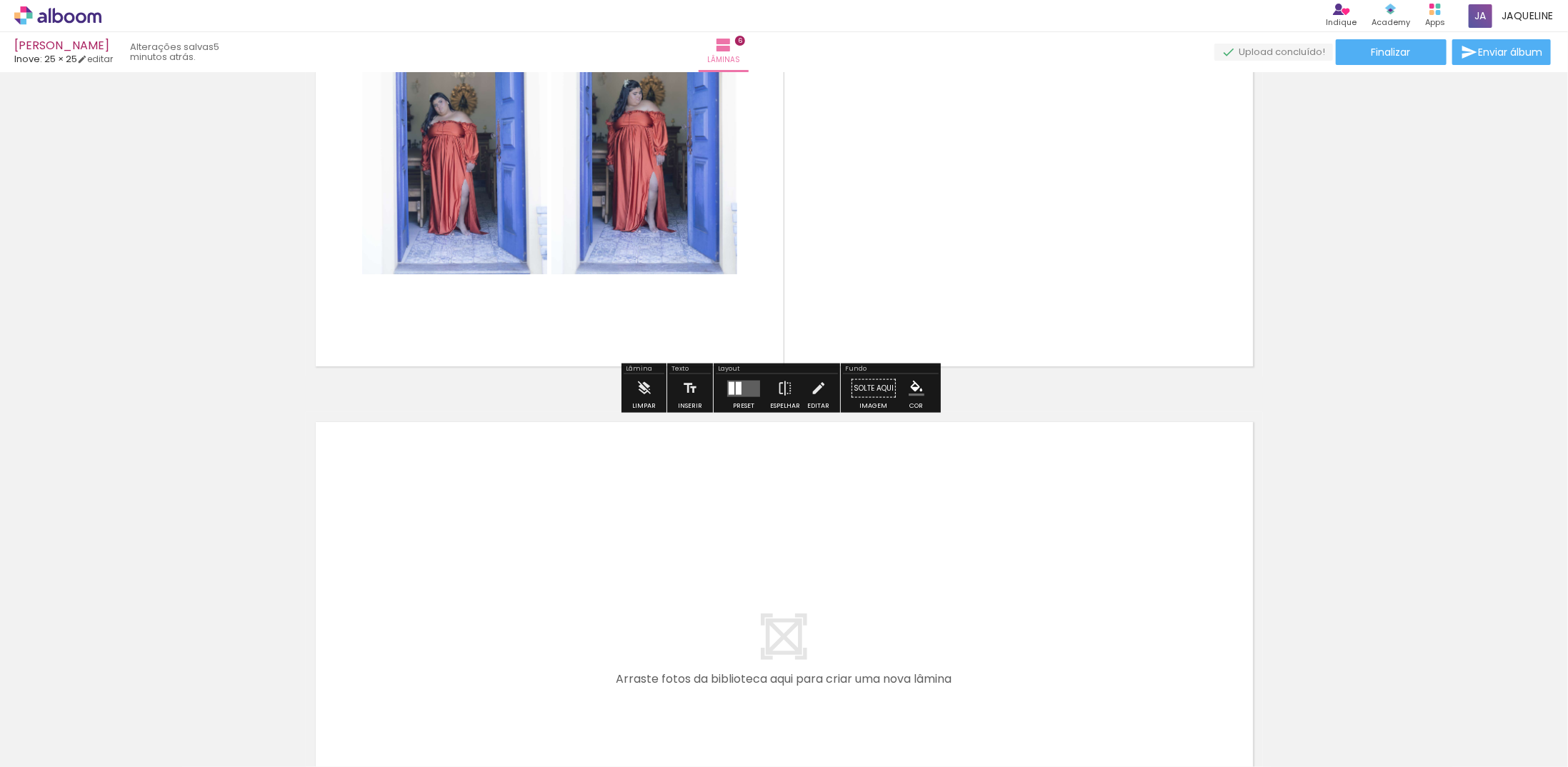
scroll to position [2659, 0]
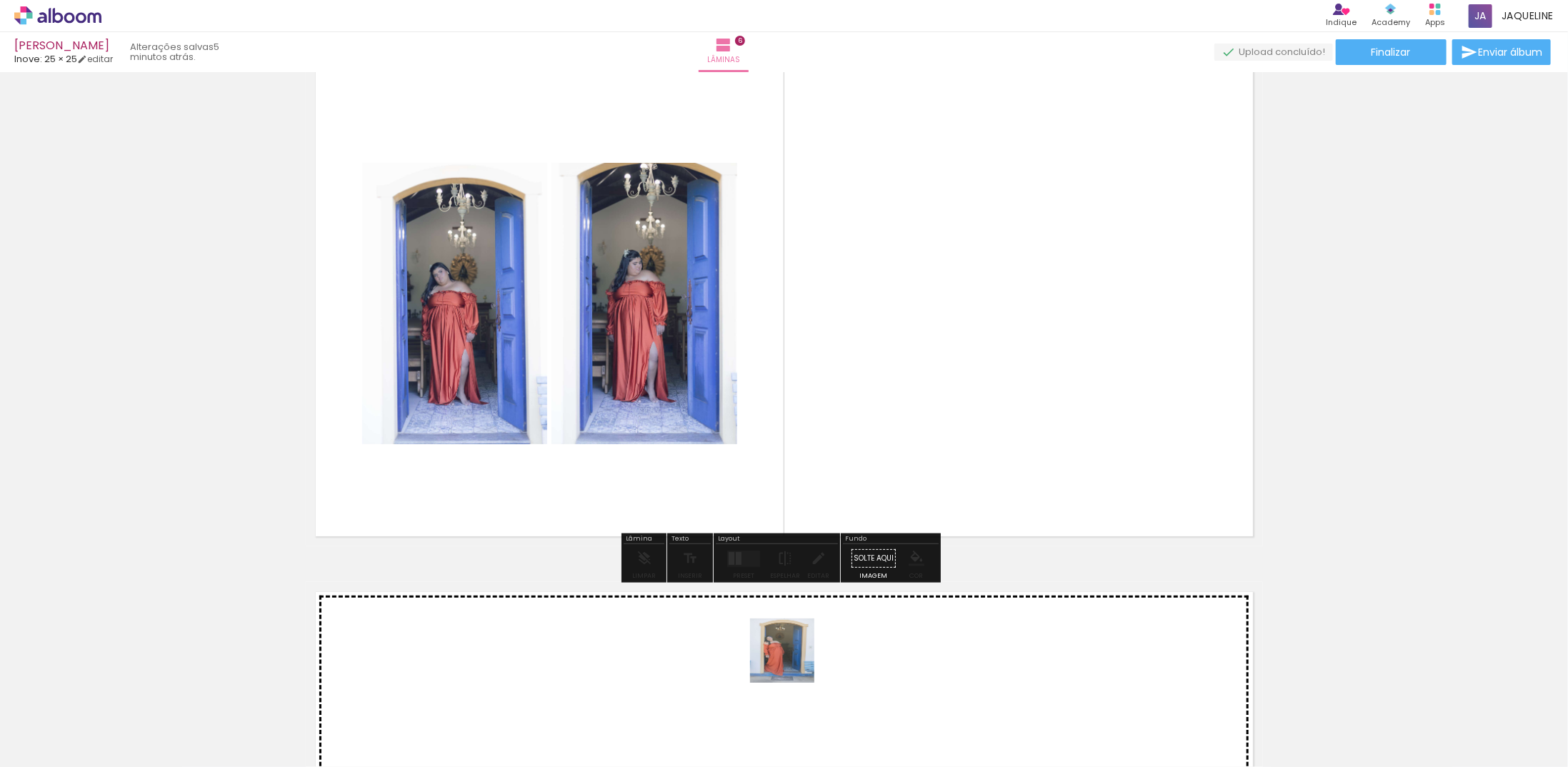
drag, startPoint x: 758, startPoint y: 743, endPoint x: 836, endPoint y: 592, distance: 170.0
click at [839, 472] on quentale-workspace at bounding box center [784, 383] width 1568 height 767
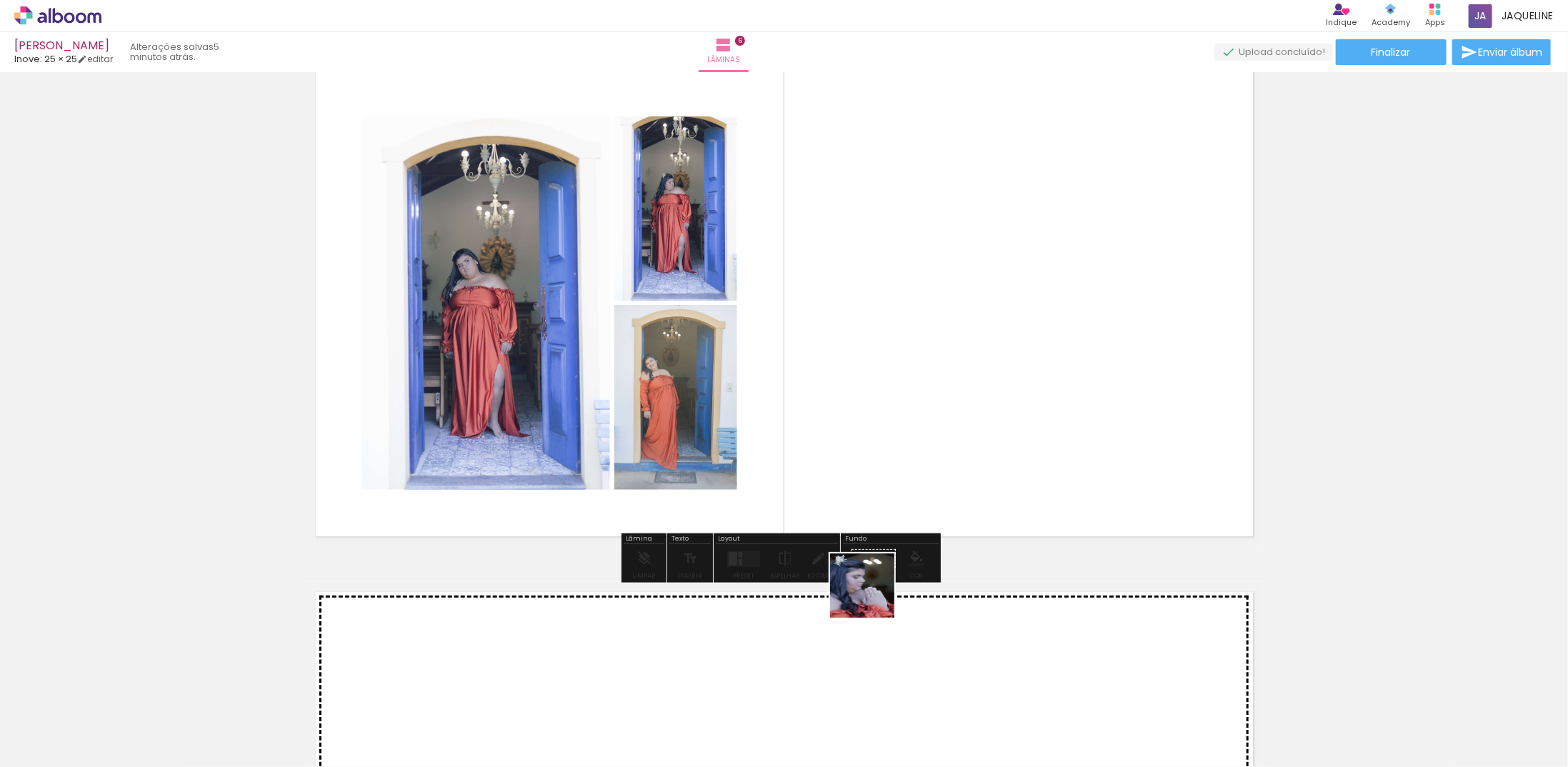
drag, startPoint x: 857, startPoint y: 727, endPoint x: 890, endPoint y: 472, distance: 257.1
click at [891, 468] on quentale-workspace at bounding box center [784, 383] width 1568 height 767
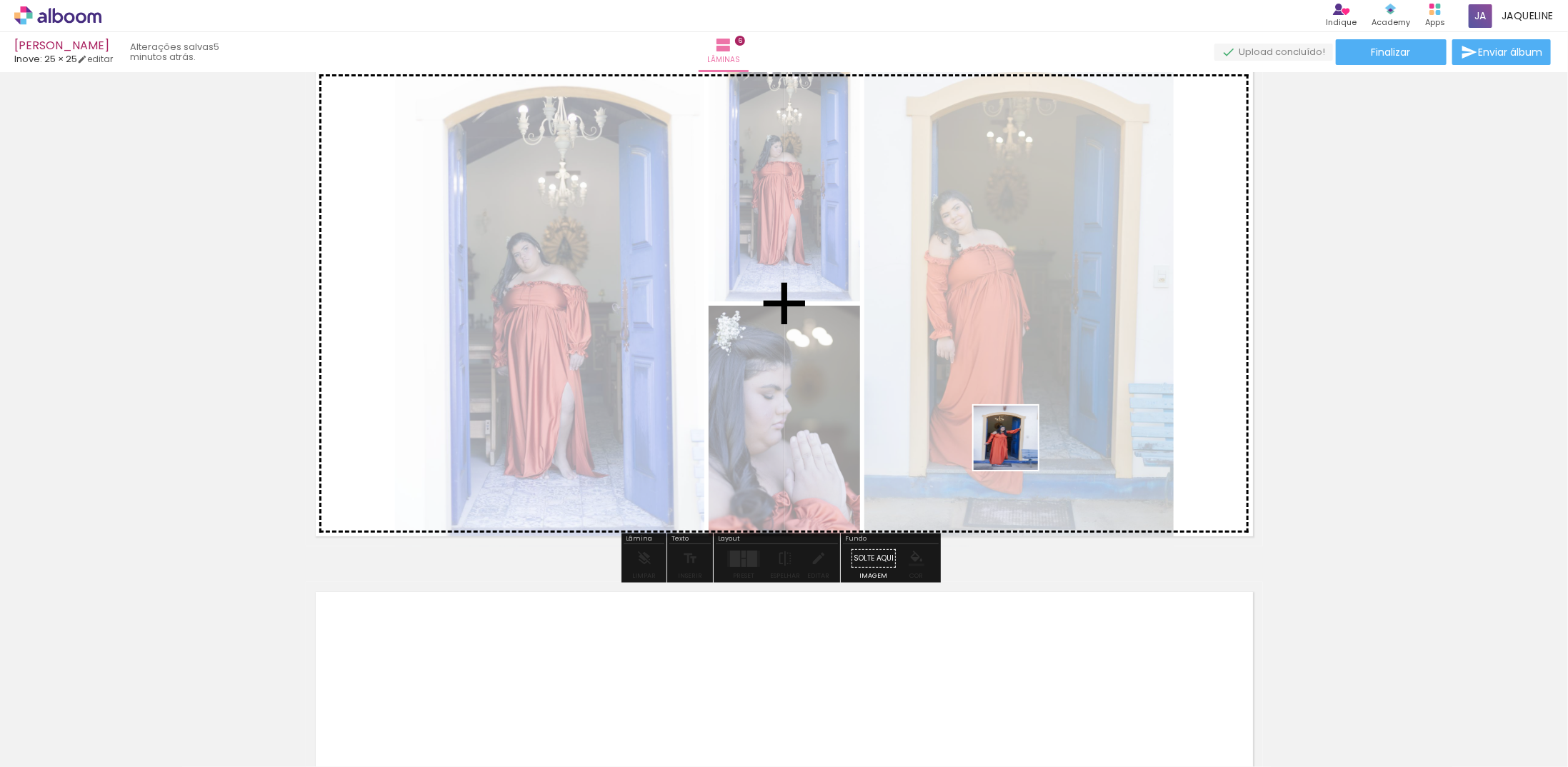
drag, startPoint x: 1007, startPoint y: 746, endPoint x: 1002, endPoint y: 477, distance: 269.0
click at [1017, 445] on quentale-workspace at bounding box center [784, 383] width 1568 height 767
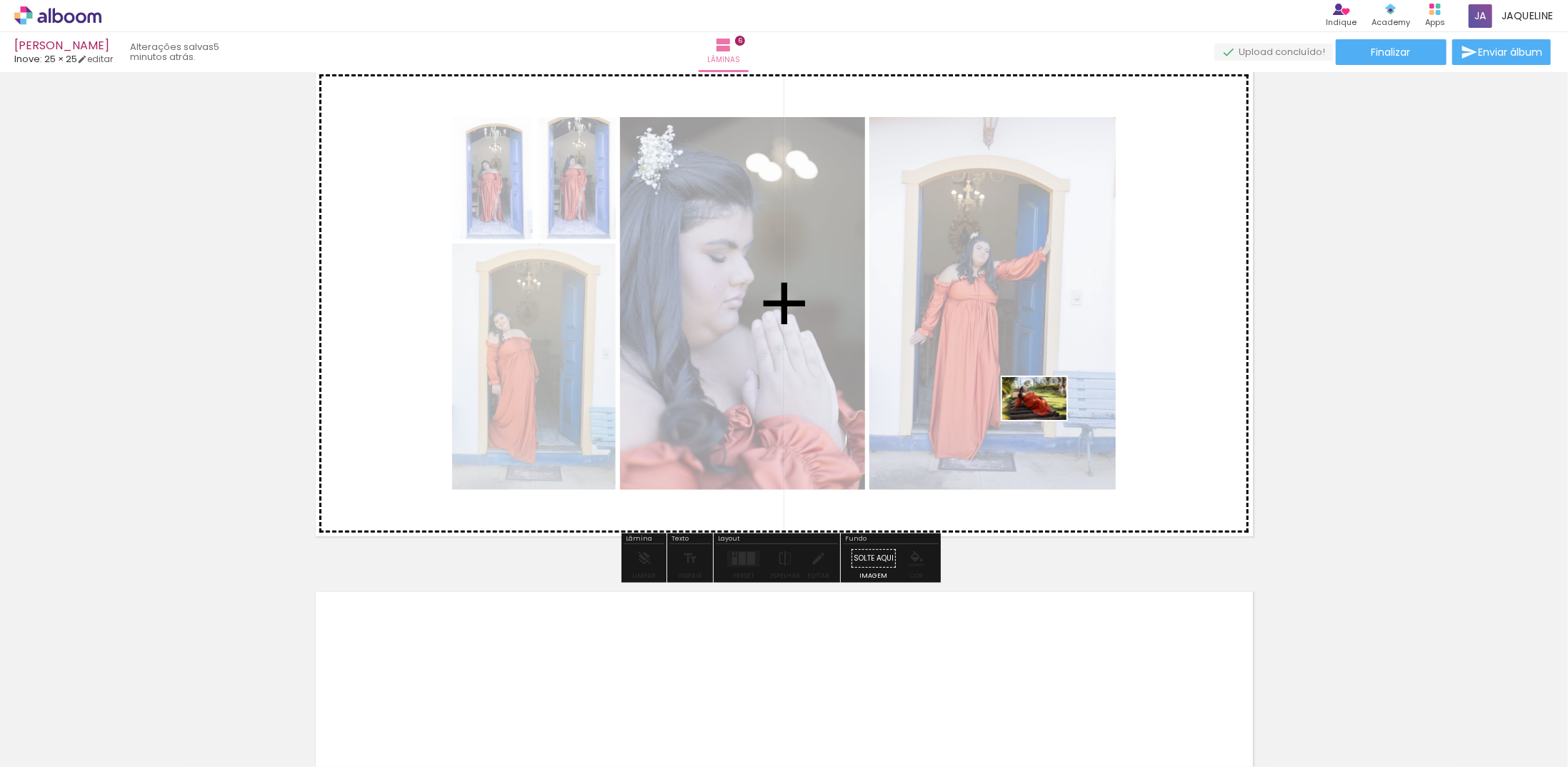
drag, startPoint x: 1093, startPoint y: 728, endPoint x: 1131, endPoint y: 619, distance: 115.4
click at [1044, 413] on quentale-workspace at bounding box center [784, 383] width 1568 height 767
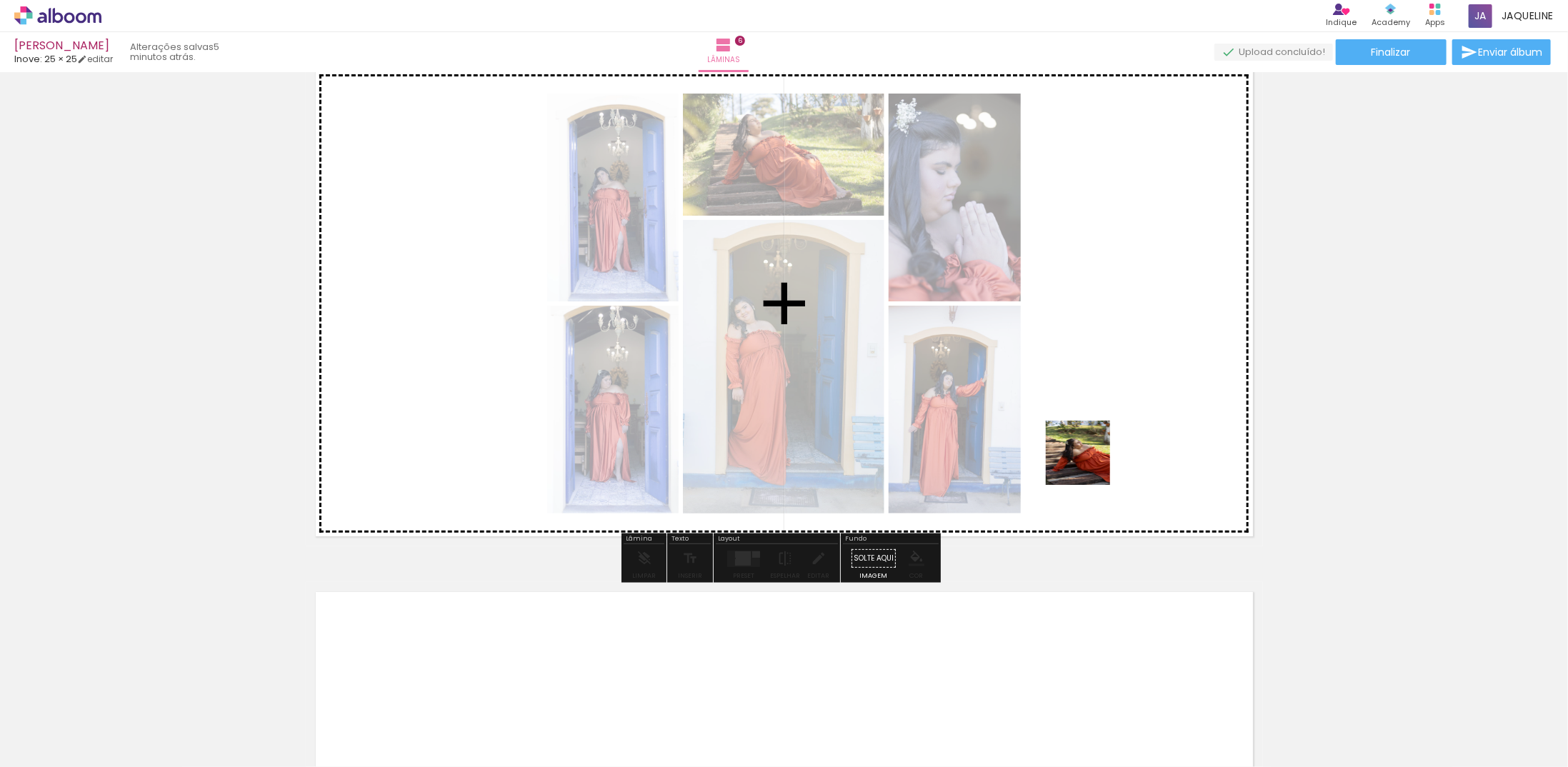
drag, startPoint x: 1106, startPoint y: 573, endPoint x: 1044, endPoint y: 445, distance: 142.2
click at [1089, 420] on quentale-workspace at bounding box center [784, 383] width 1568 height 767
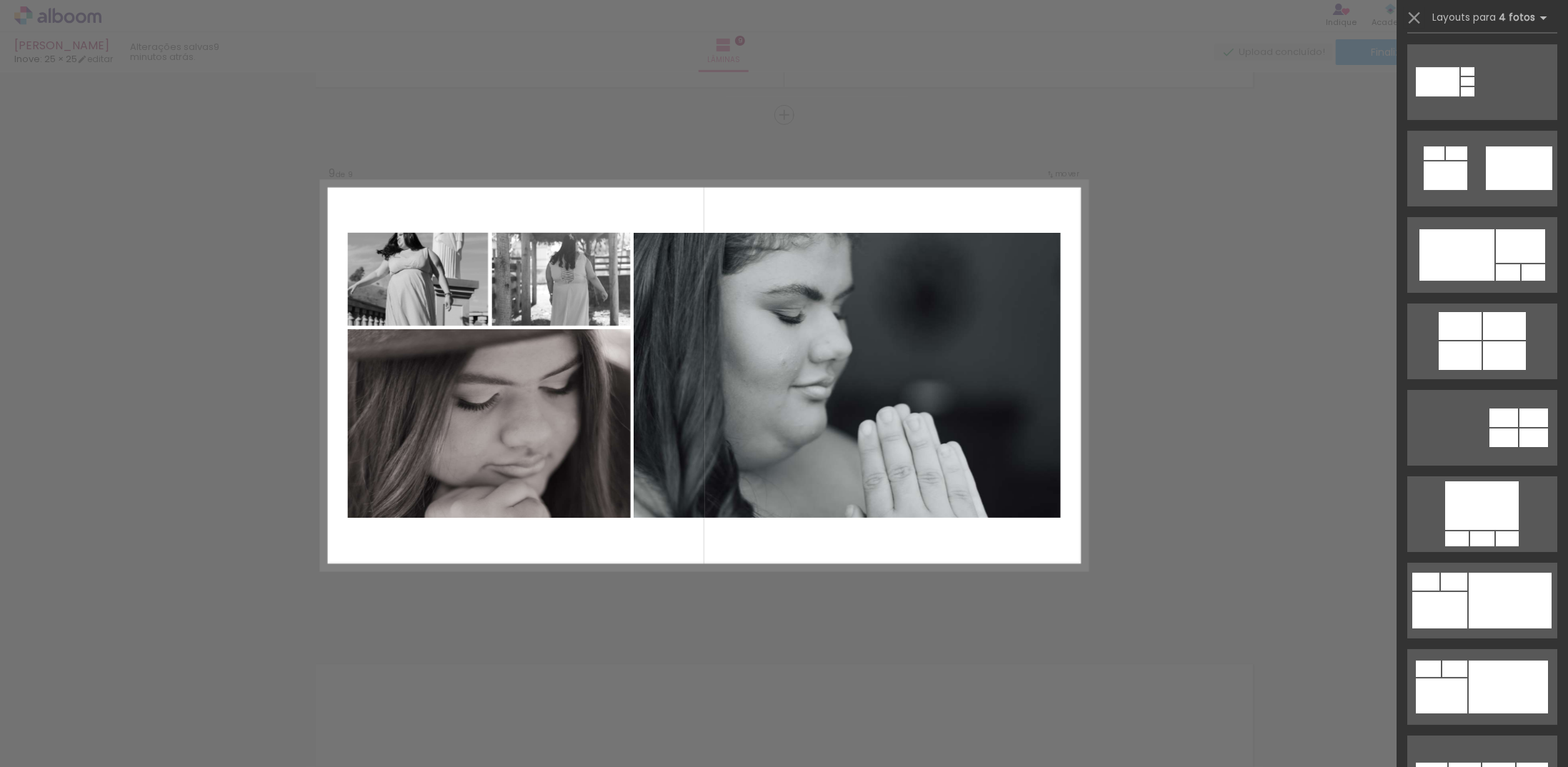
scroll to position [0, 581]
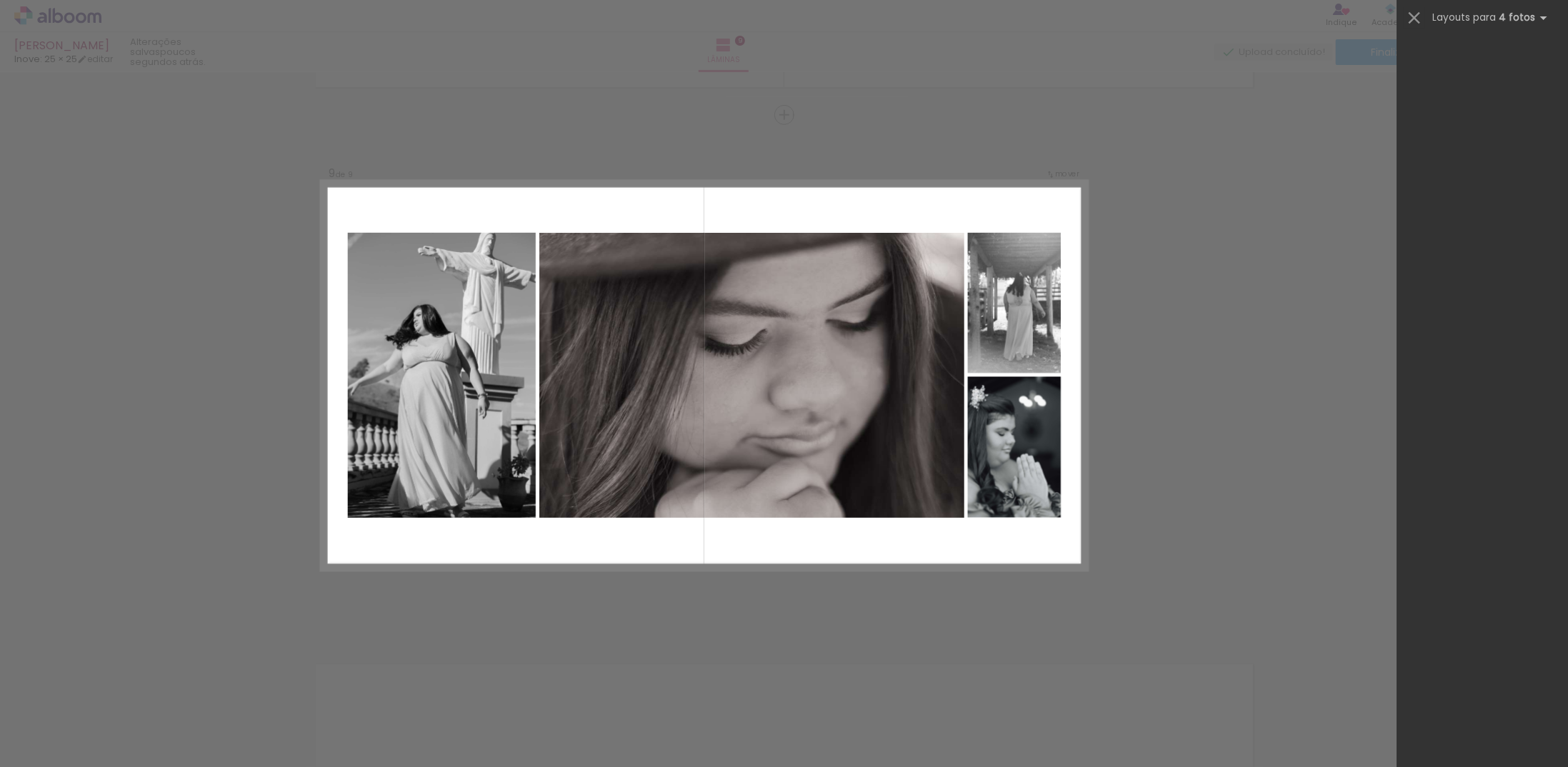
scroll to position [0, 581]
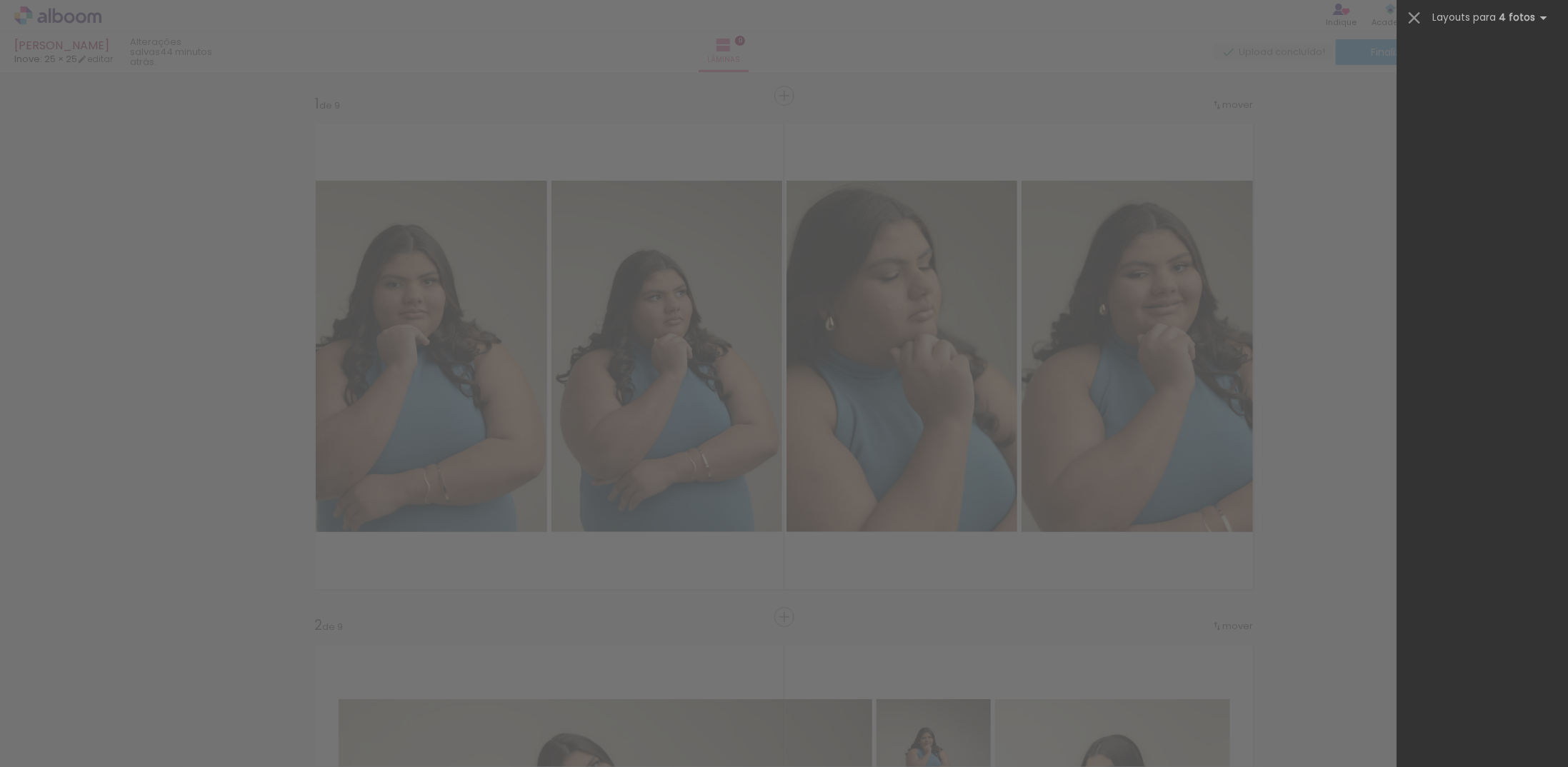
scroll to position [0, 581]
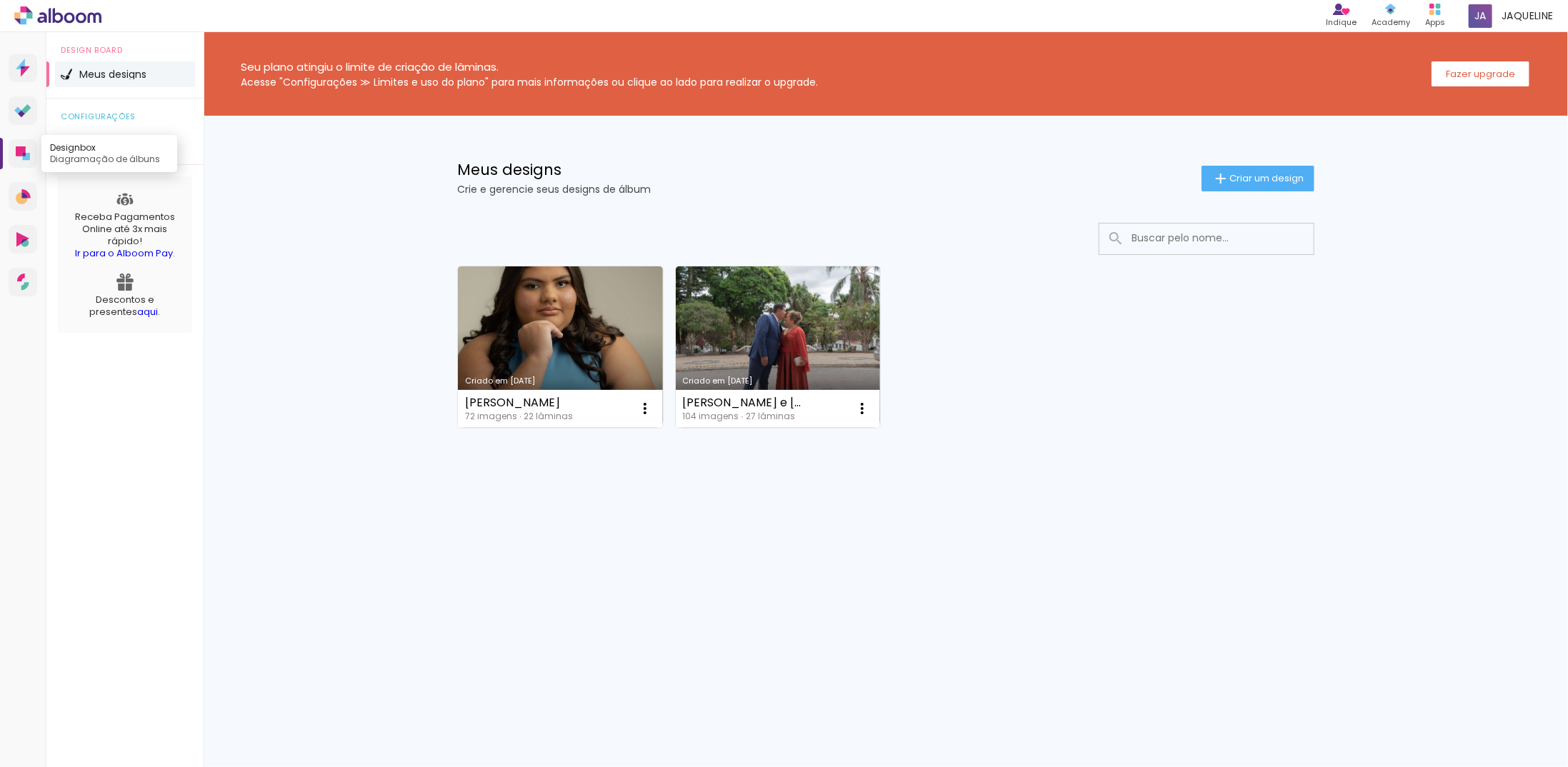
click at [19, 151] on icon at bounding box center [21, 151] width 10 height 10
click at [1249, 175] on span "Criar um design" at bounding box center [1266, 178] width 75 height 9
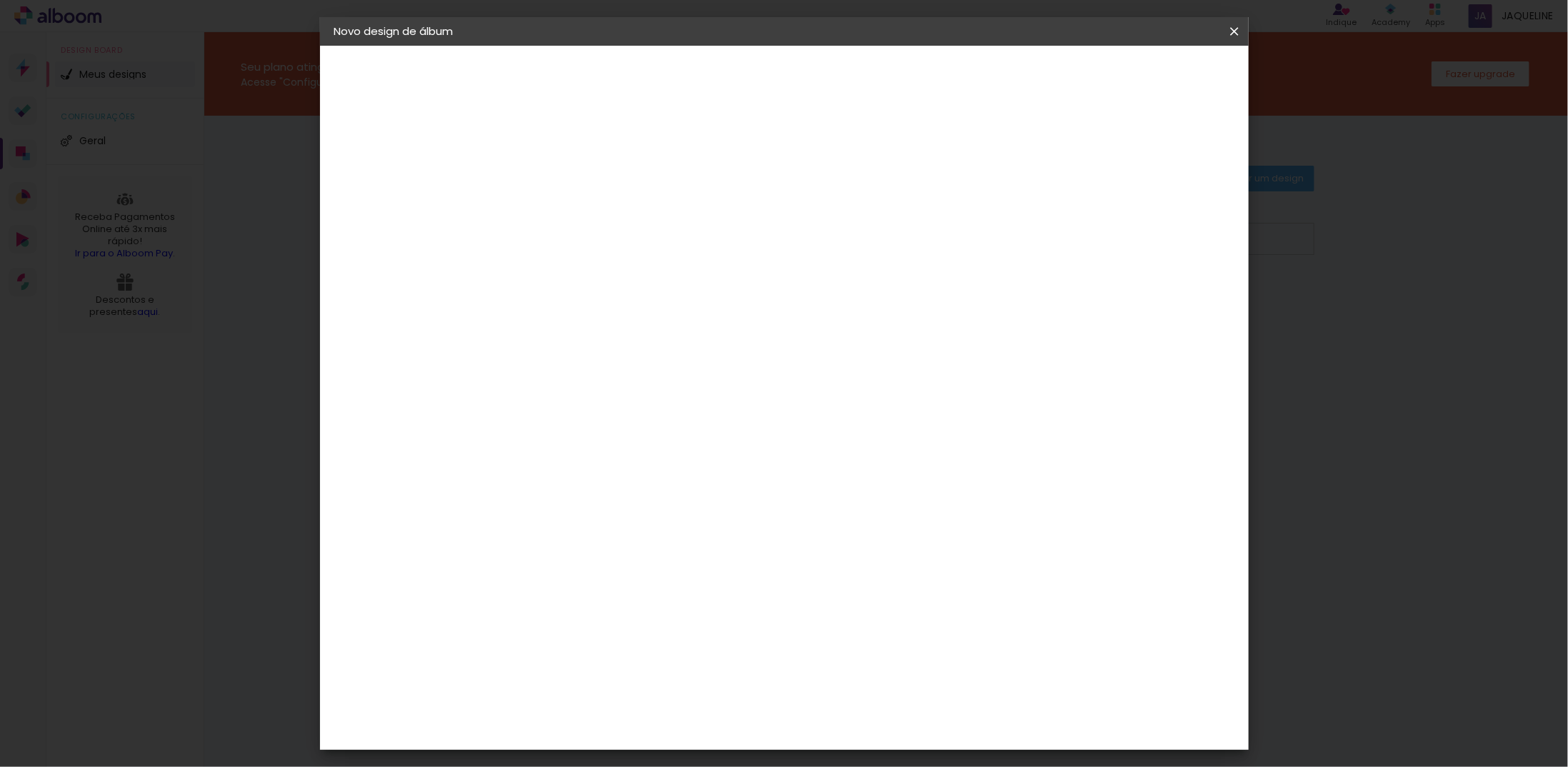
click at [568, 185] on input at bounding box center [568, 191] width 0 height 22
click at [568, 194] on input at bounding box center [568, 191] width 0 height 22
type input "HELENA E DIEGO"
type paper-input "HELENA E DIEGO"
click at [0, 0] on slot "Avançar" at bounding box center [0, 0] width 0 height 0
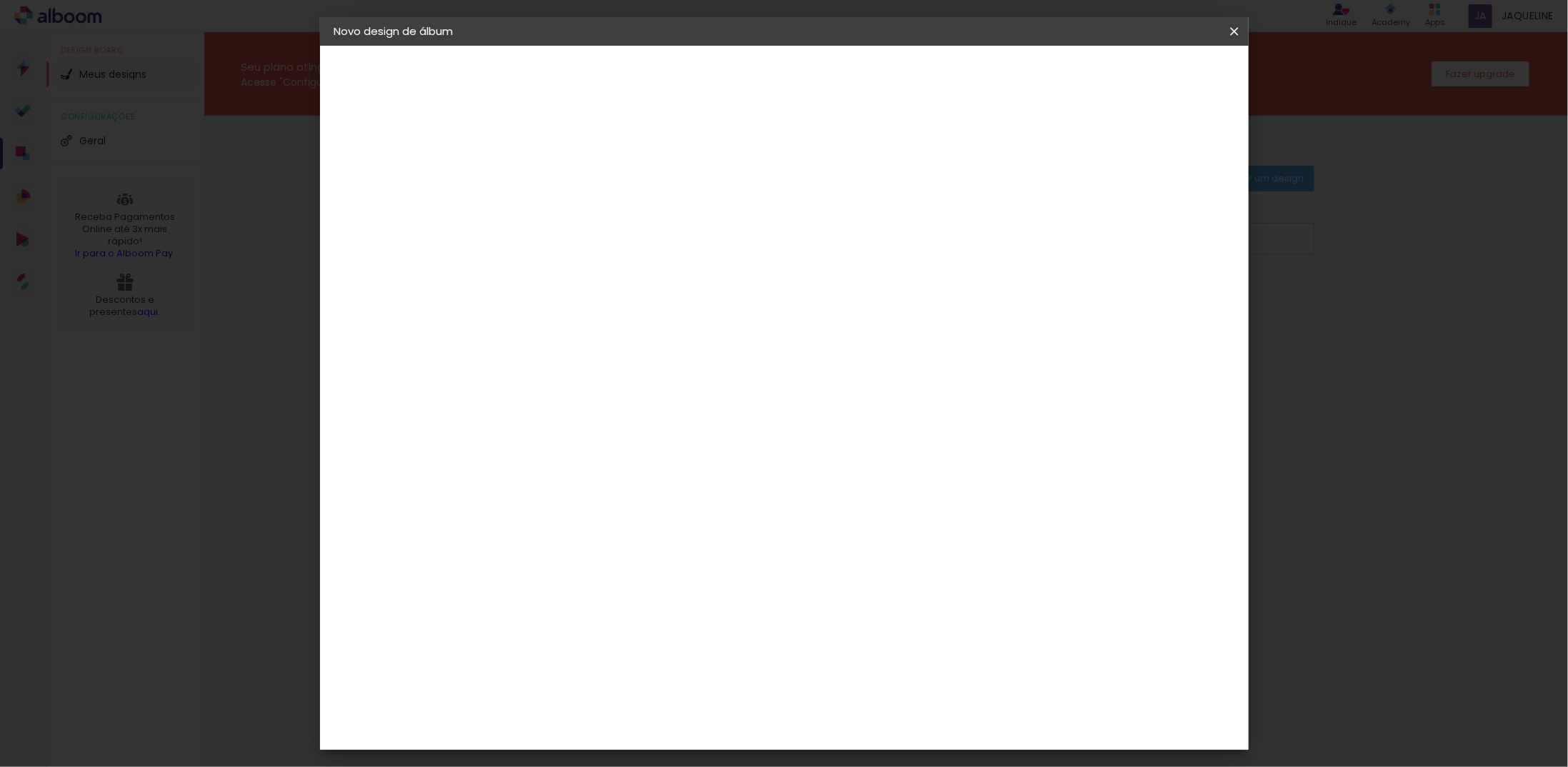
scroll to position [1642, 0]
click at [588, 527] on div "Inove" at bounding box center [573, 532] width 30 height 11
click at [835, 78] on paper-button "Avançar" at bounding box center [799, 75] width 70 height 25
click at [665, 616] on span "30 × 30" at bounding box center [631, 631] width 66 height 30
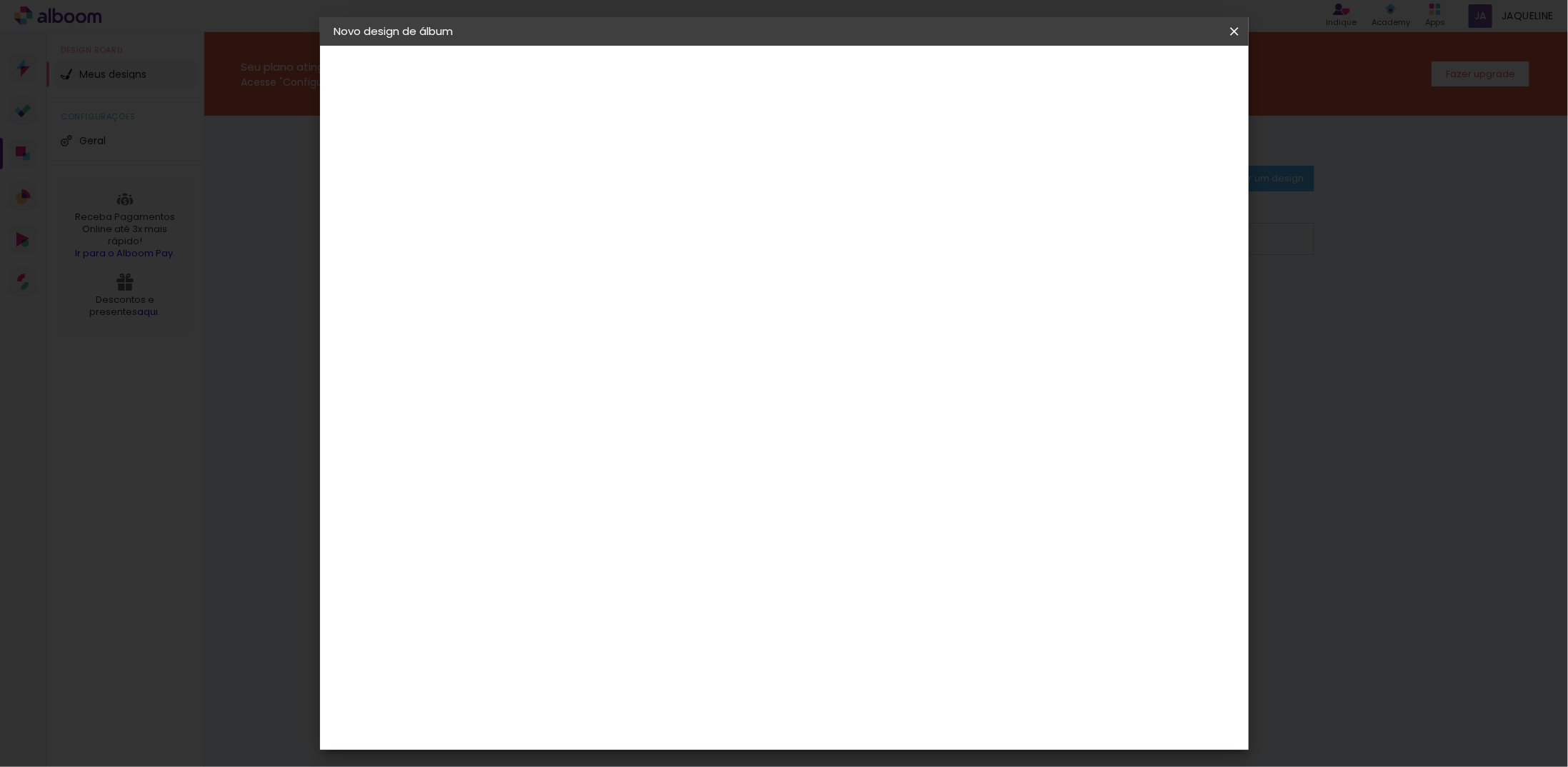
click at [801, 83] on paper-button "Avançar" at bounding box center [766, 75] width 70 height 25
click at [1145, 74] on span "Iniciar design" at bounding box center [1112, 75] width 65 height 10
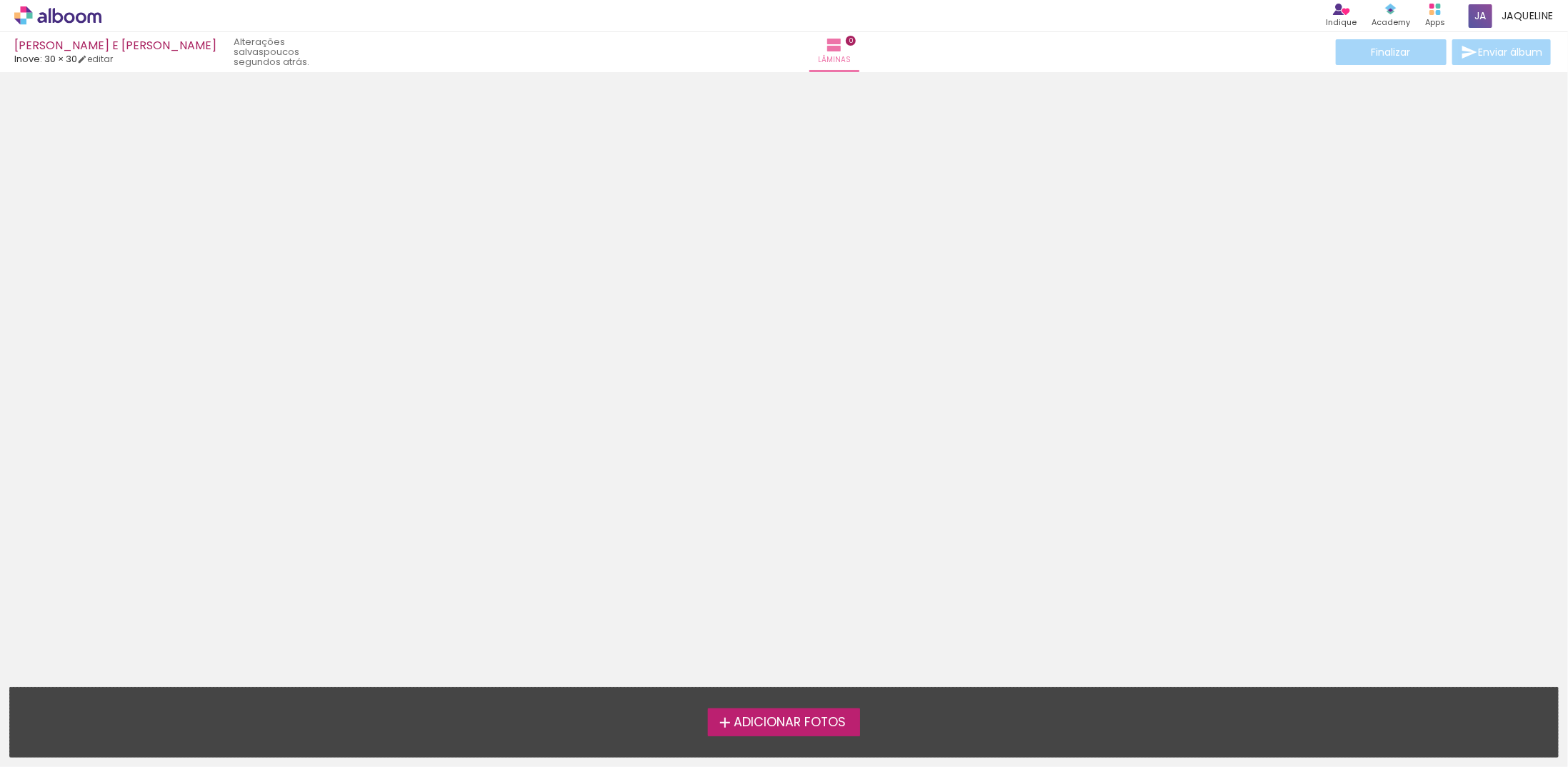
click at [781, 731] on label "Adicionar Fotos" at bounding box center [784, 722] width 152 height 27
click at [0, 0] on input "file" at bounding box center [0, 0] width 0 height 0
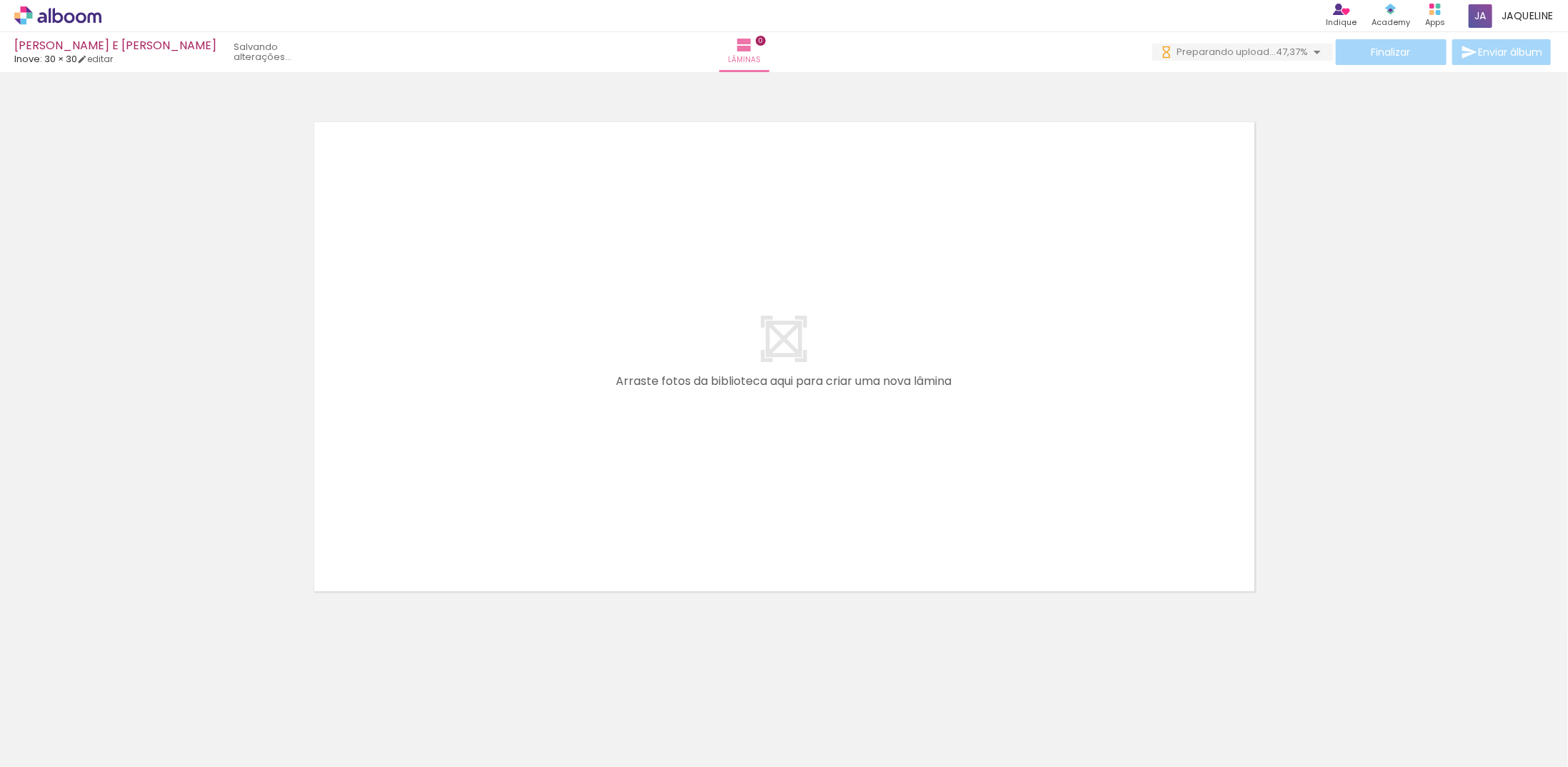
click at [117, 719] on iron-horizontal-list at bounding box center [103, 722] width 29 height 89
click at [117, 714] on iron-horizontal-list at bounding box center [103, 722] width 29 height 89
click at [158, 742] on quentale-thumb at bounding box center [142, 719] width 80 height 82
click at [1390, 704] on div at bounding box center [1377, 719] width 47 height 71
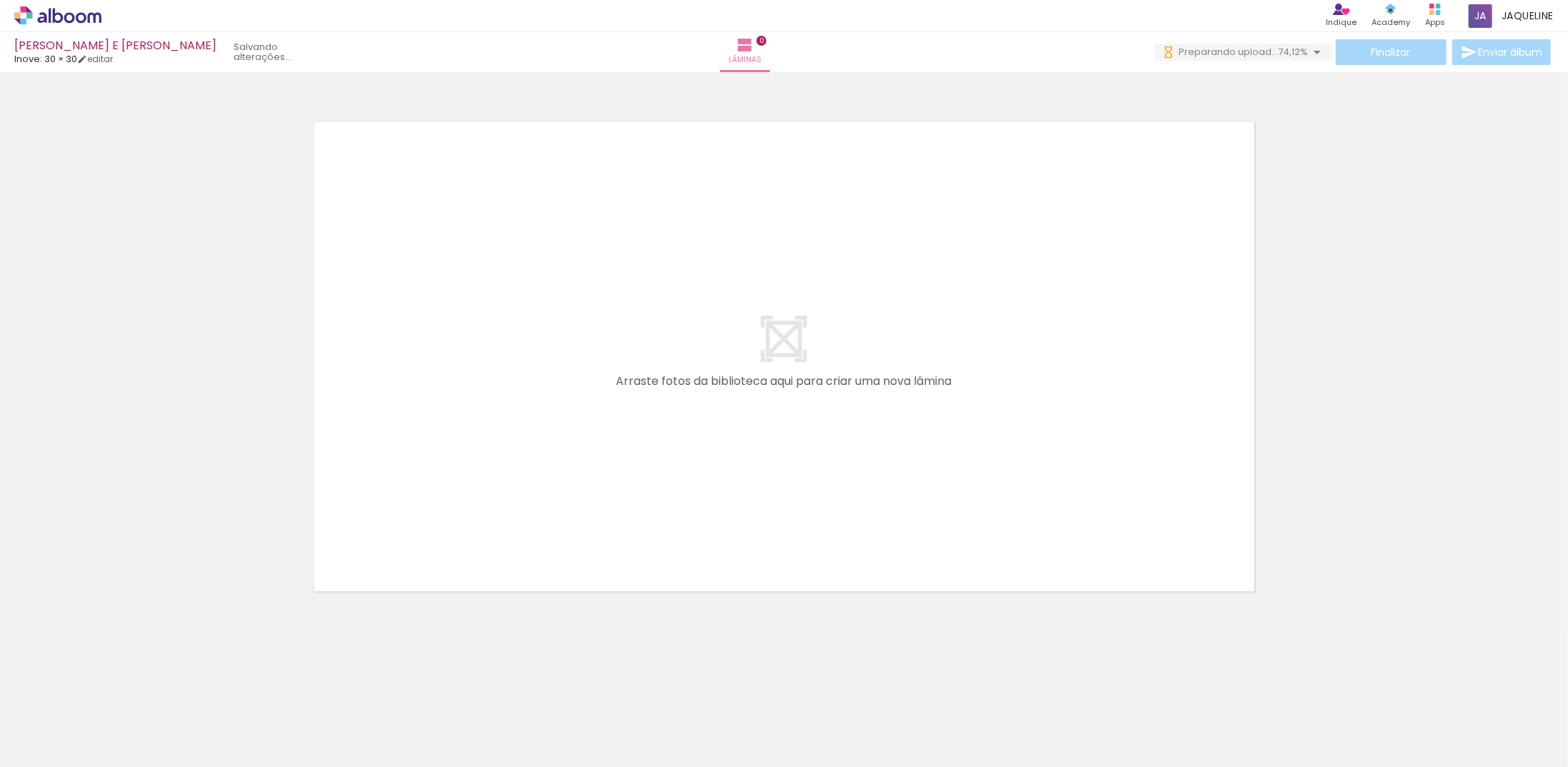
click at [1390, 704] on div at bounding box center [1377, 719] width 47 height 71
drag, startPoint x: 1269, startPoint y: 718, endPoint x: 1249, endPoint y: 719, distance: 20.0
click at [0, 0] on slot at bounding box center [0, 0] width 0 height 0
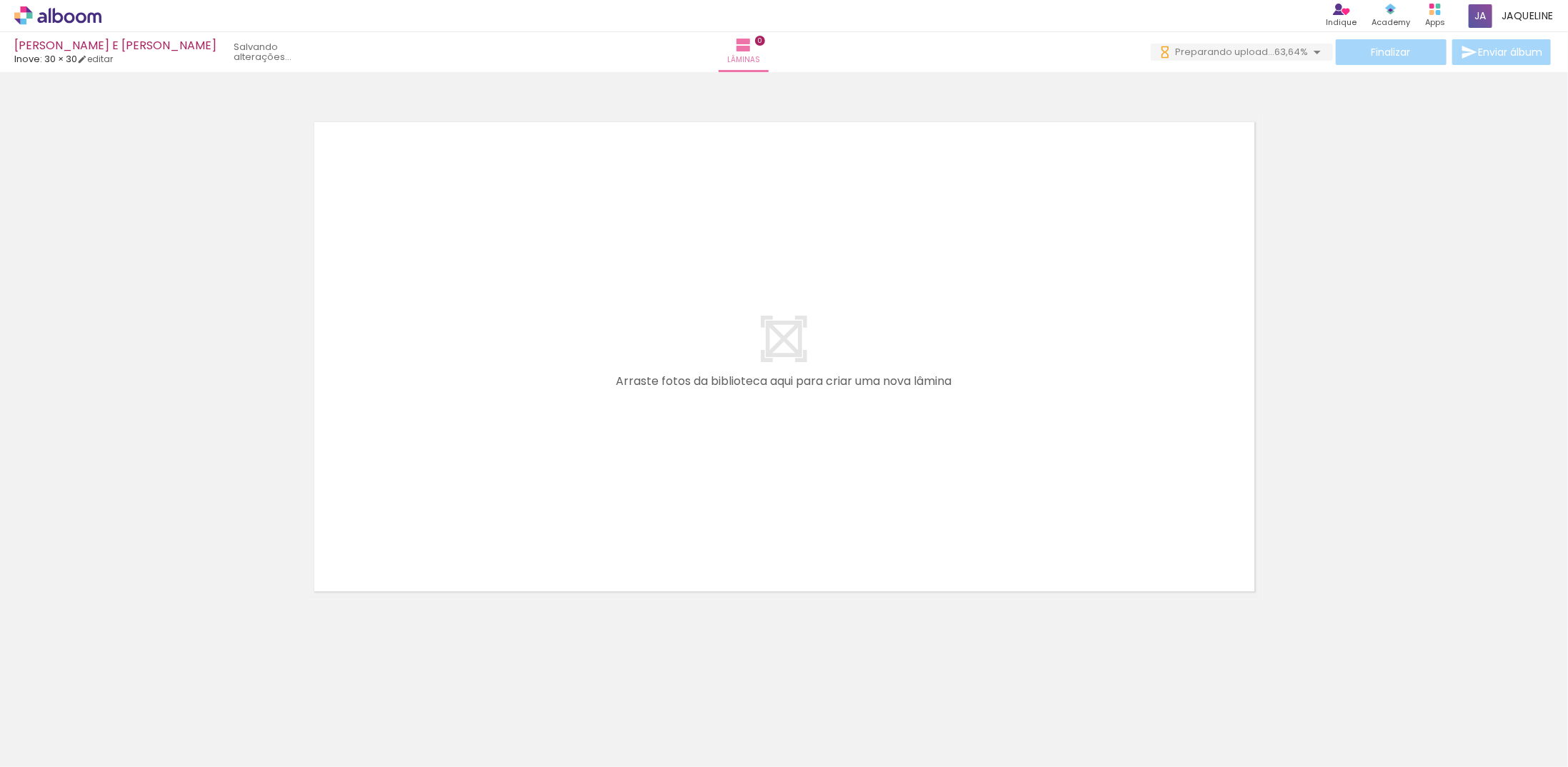
scroll to position [0, 0]
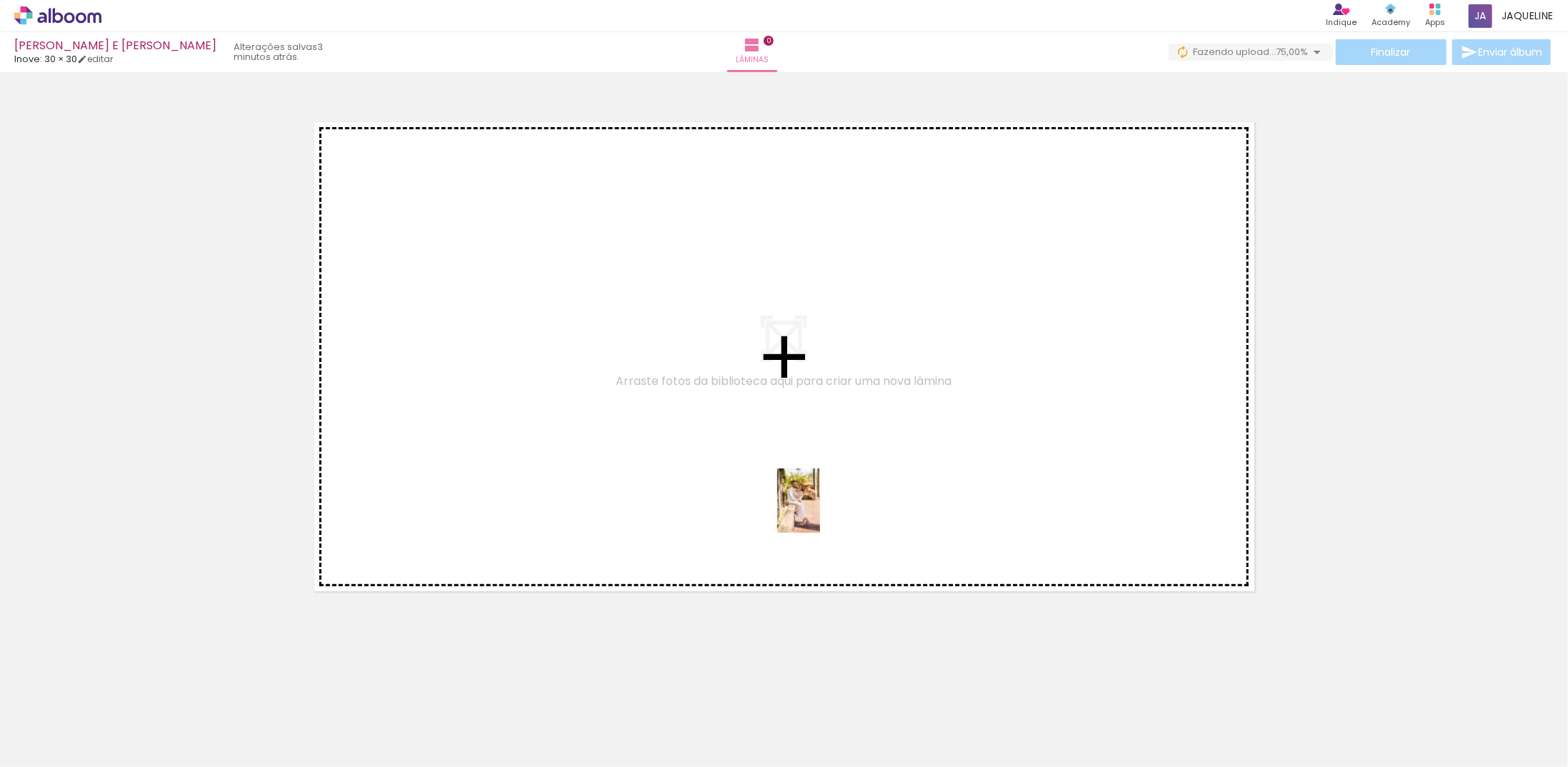
drag, startPoint x: 659, startPoint y: 737, endPoint x: 837, endPoint y: 479, distance: 313.4
click at [837, 482] on quentale-workspace at bounding box center [784, 383] width 1568 height 767
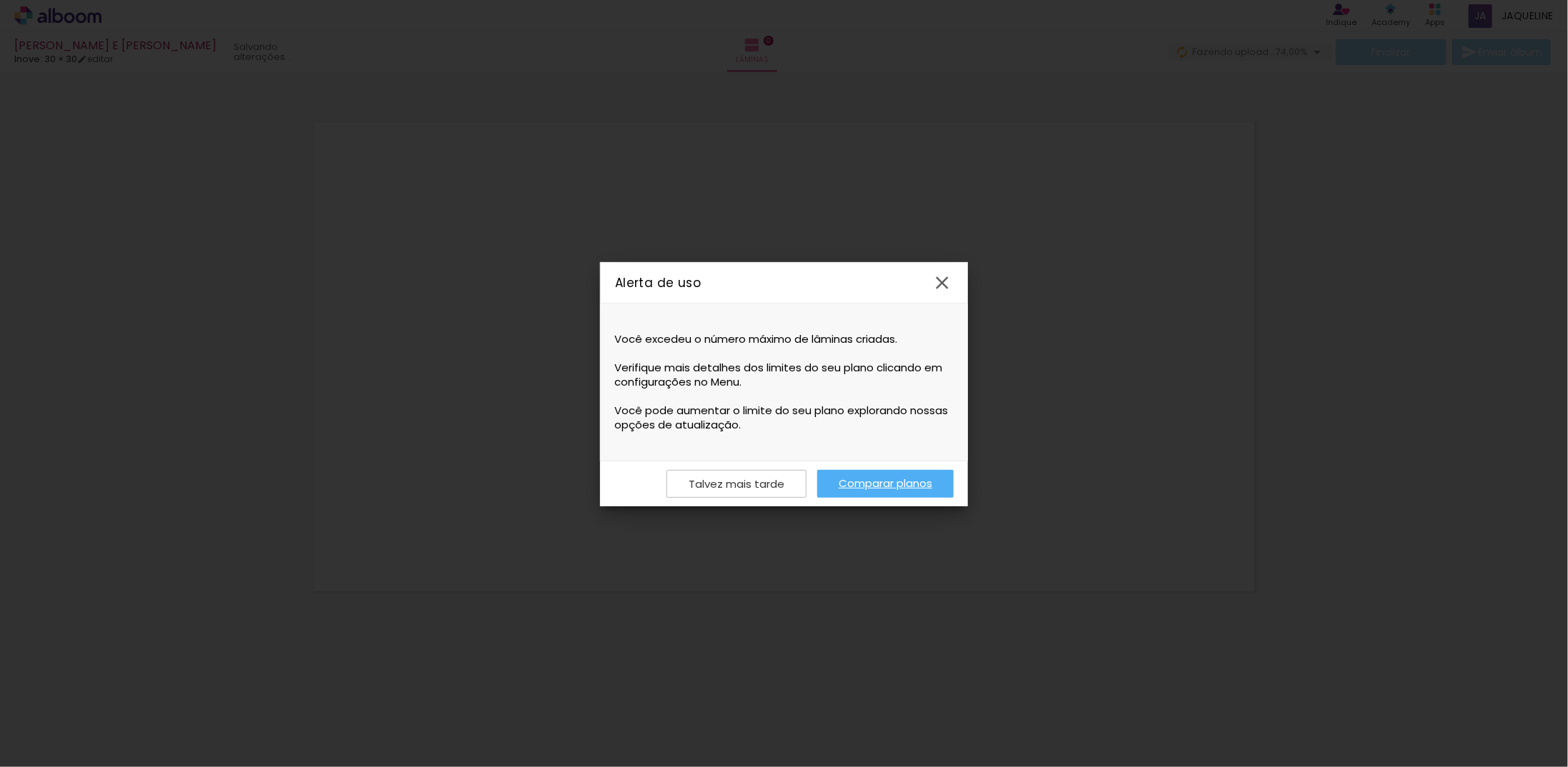
click at [0, 0] on slot "Talvez mais tarde" at bounding box center [0, 0] width 0 height 0
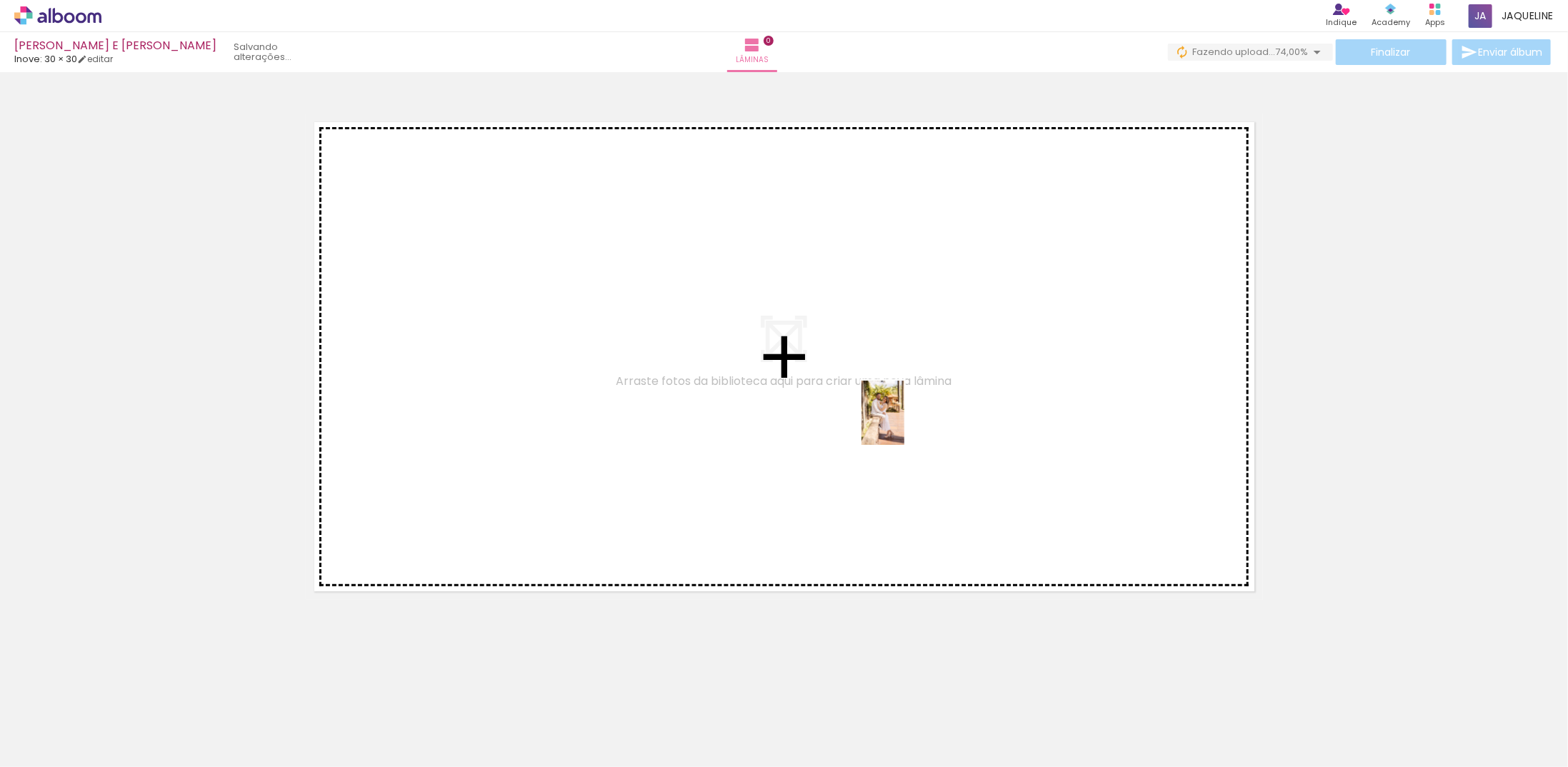
drag, startPoint x: 687, startPoint y: 735, endPoint x: 904, endPoint y: 423, distance: 380.0
click at [904, 423] on quentale-workspace at bounding box center [784, 383] width 1568 height 767
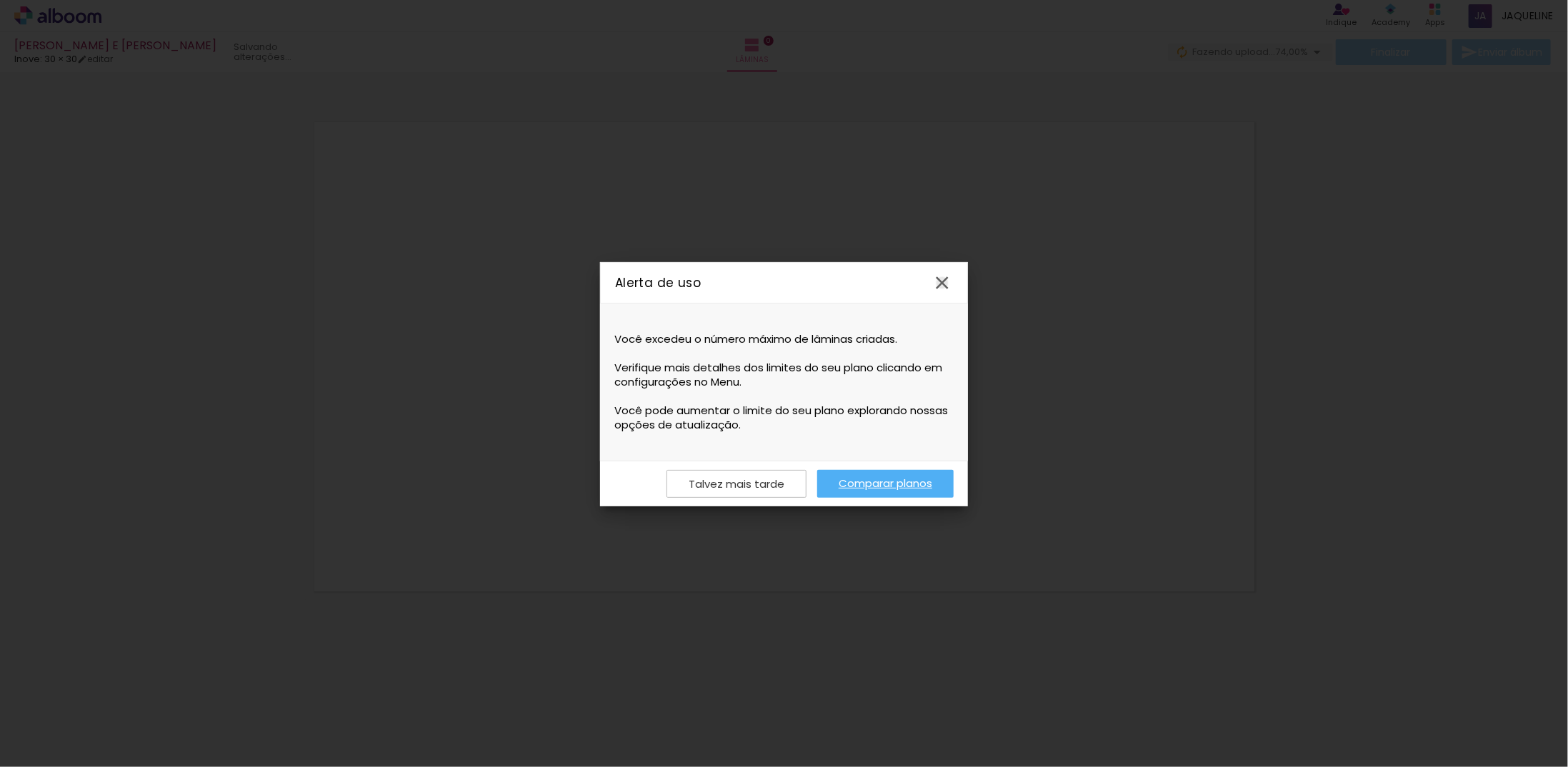
click at [946, 279] on iron-icon at bounding box center [942, 283] width 21 height 21
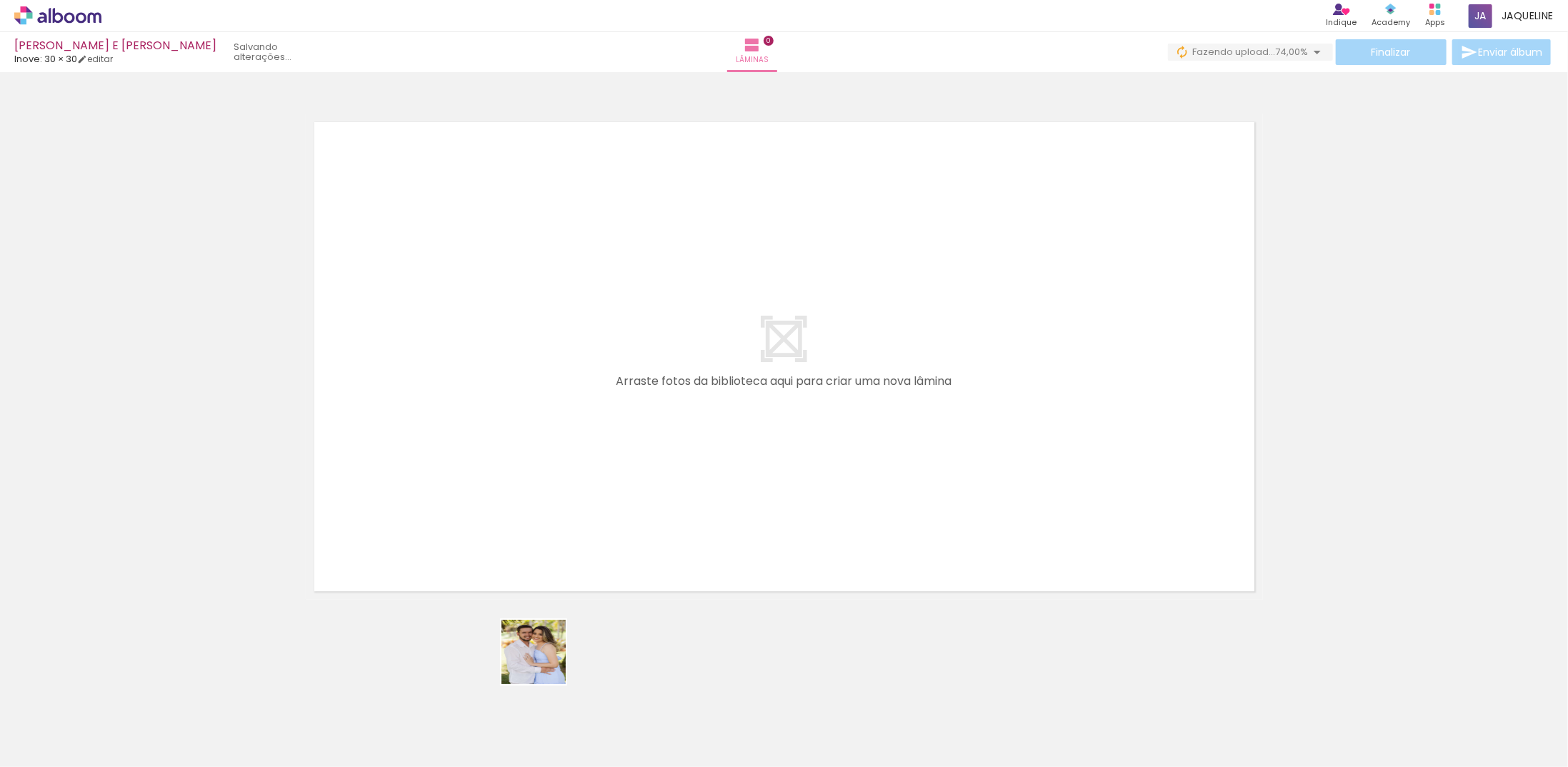
drag, startPoint x: 512, startPoint y: 722, endPoint x: 733, endPoint y: 385, distance: 403.0
click at [733, 385] on quentale-workspace at bounding box center [784, 383] width 1568 height 767
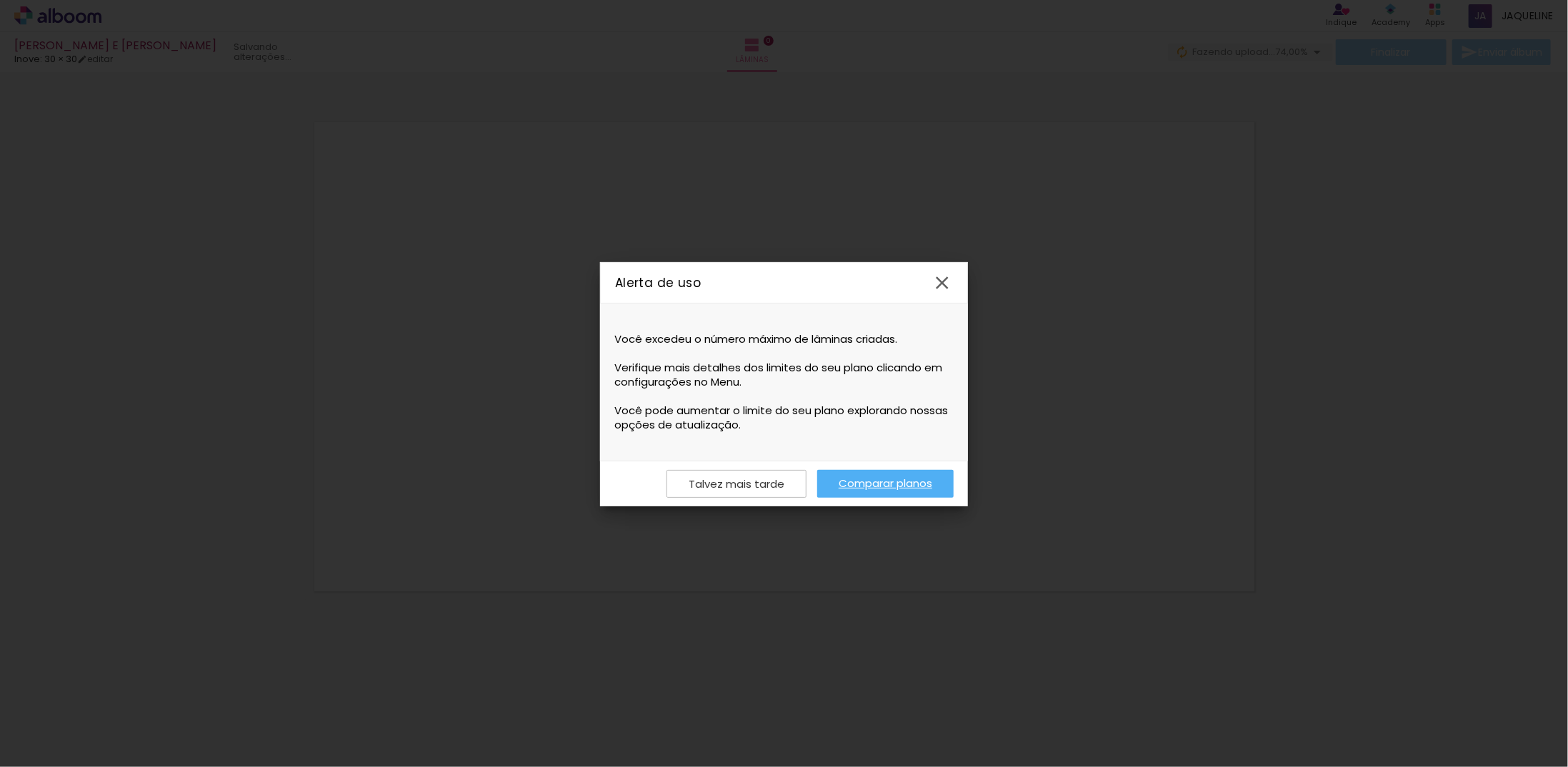
click at [949, 281] on iron-icon at bounding box center [942, 283] width 21 height 21
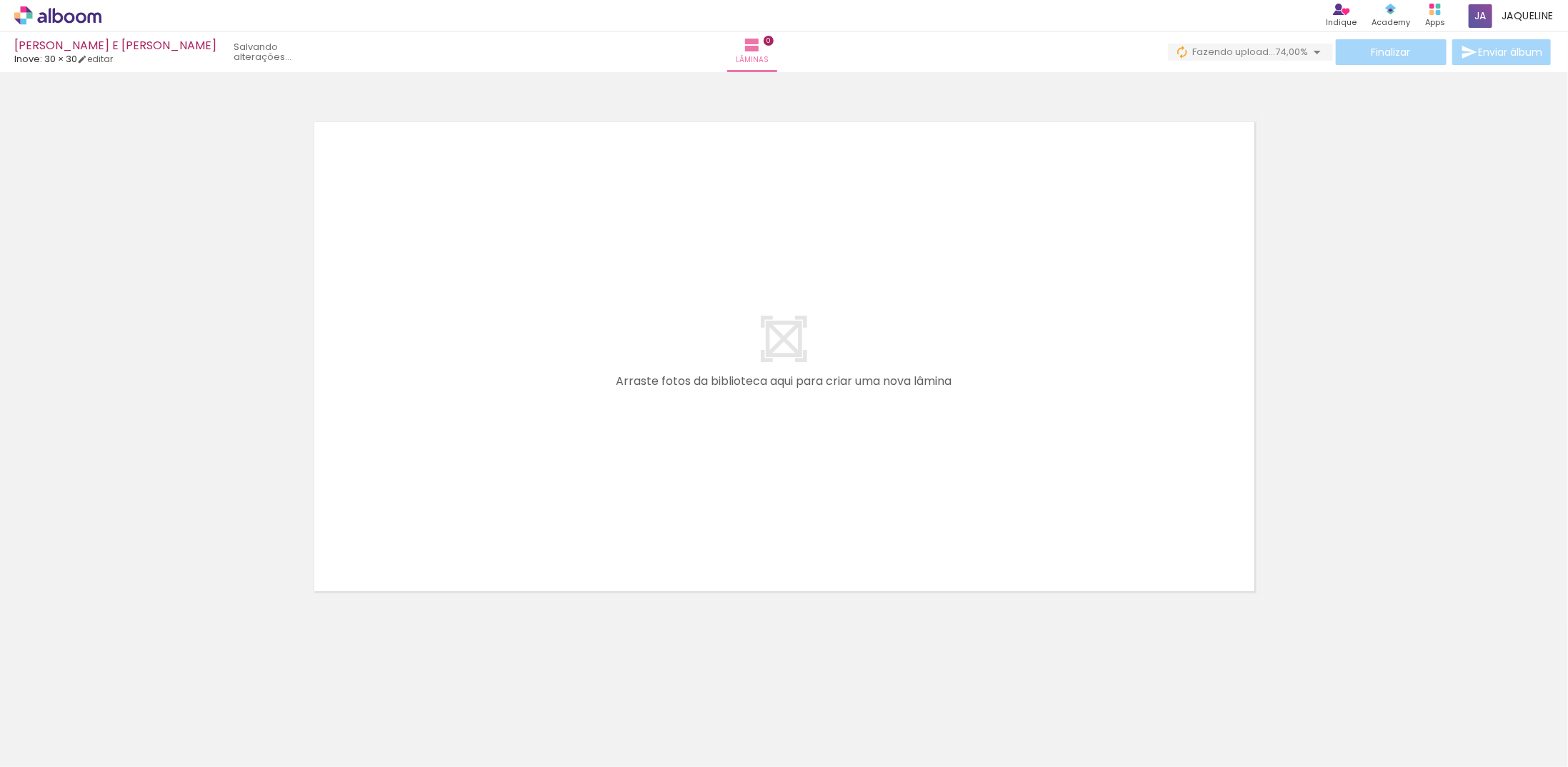
click at [223, 53] on quentale-status at bounding box center [280, 52] width 113 height 31
drag, startPoint x: 692, startPoint y: 741, endPoint x: 873, endPoint y: 473, distance: 323.4
click at [873, 473] on quentale-workspace at bounding box center [784, 383] width 1568 height 767
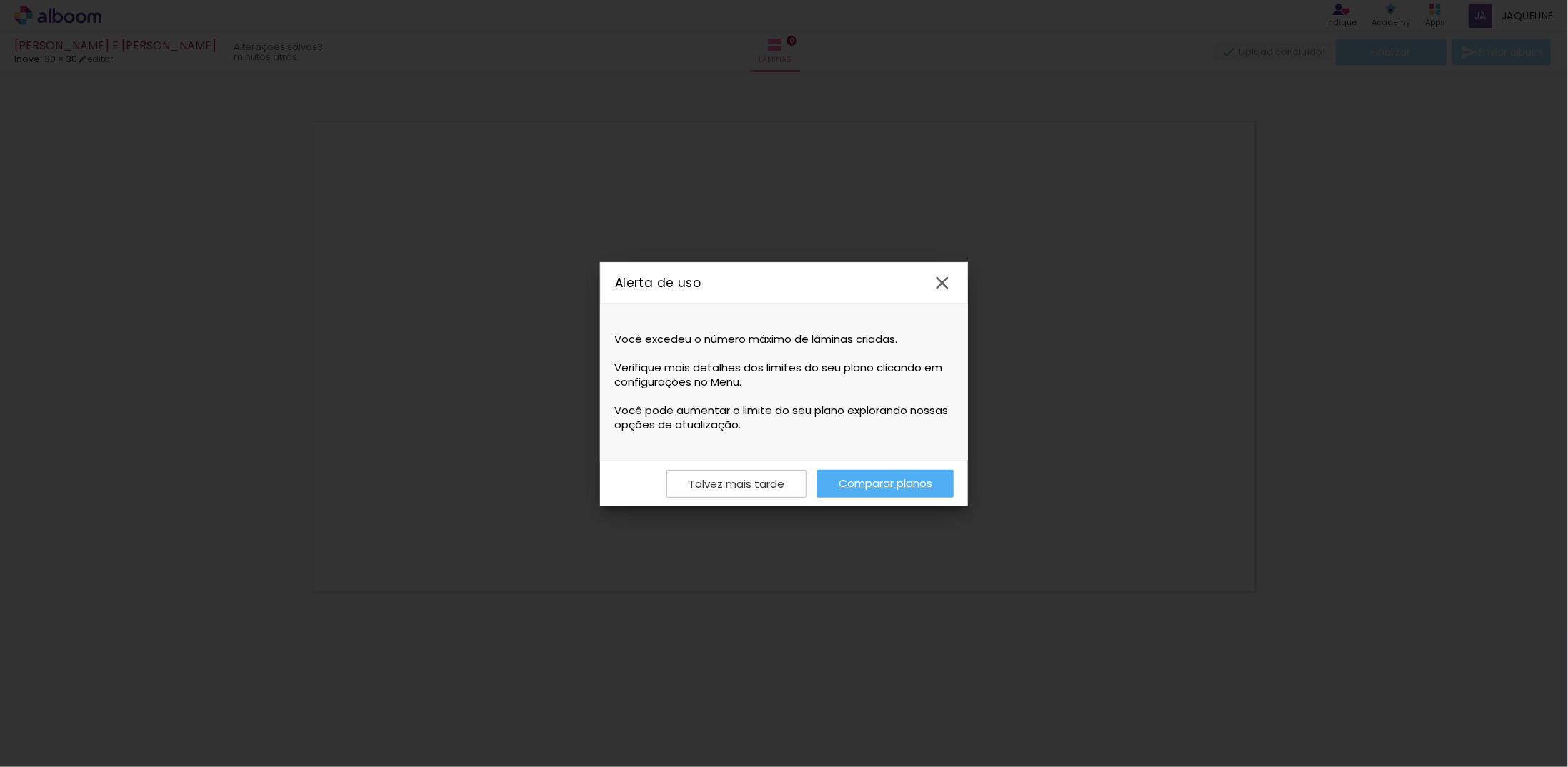
click at [950, 282] on iron-icon at bounding box center [942, 283] width 21 height 21
